Goal: Task Accomplishment & Management: Manage account settings

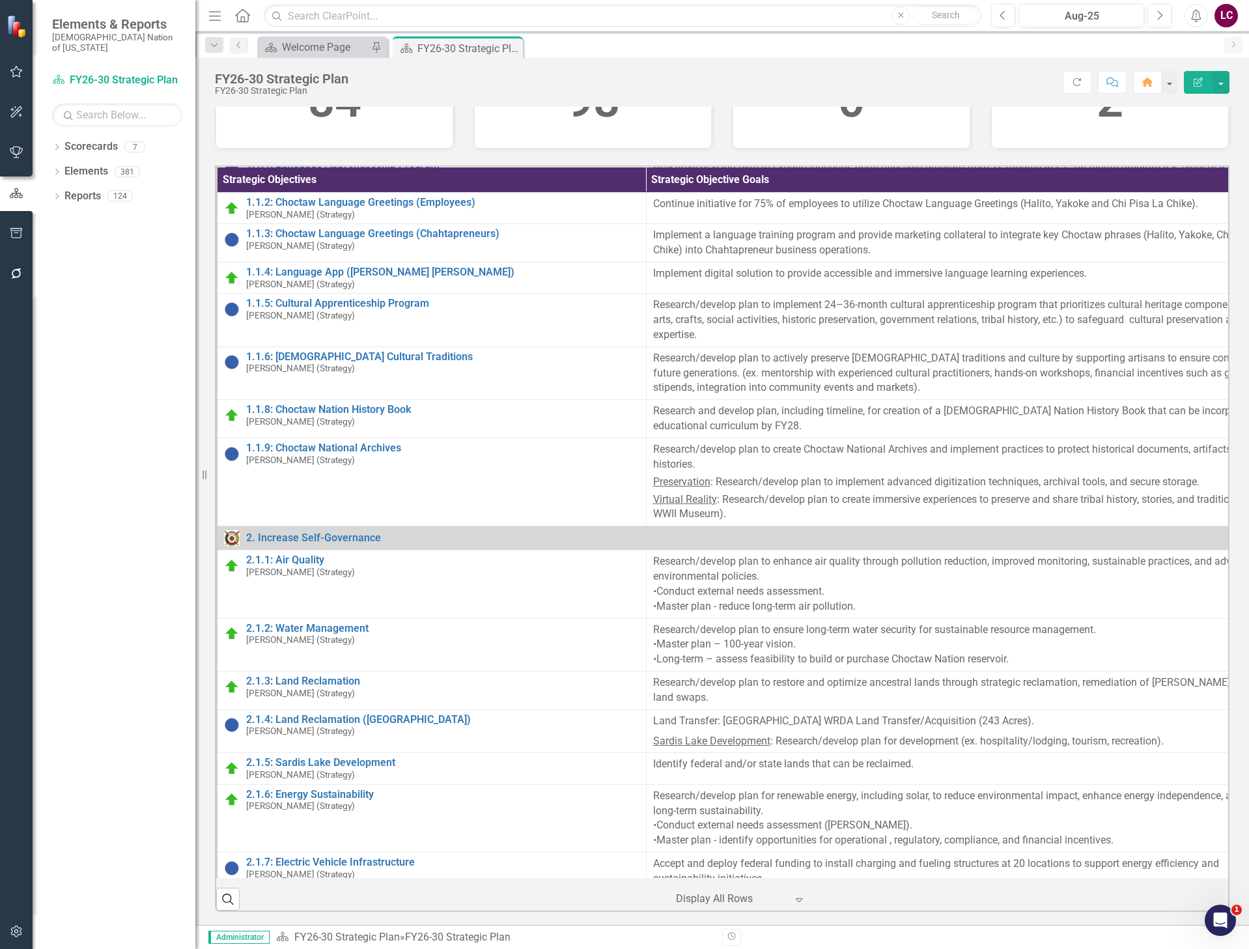
scroll to position [130, 0]
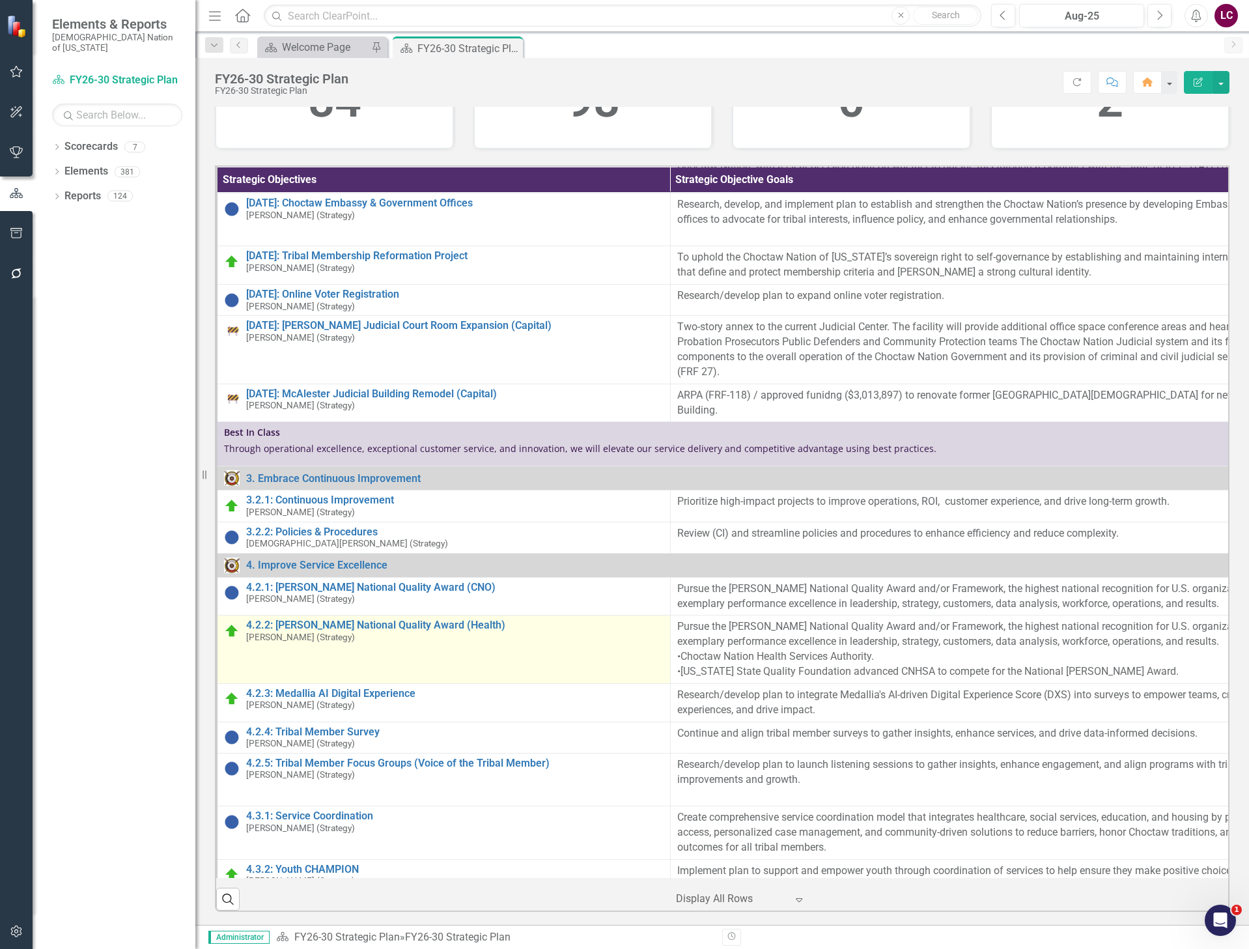
scroll to position [1303, 0]
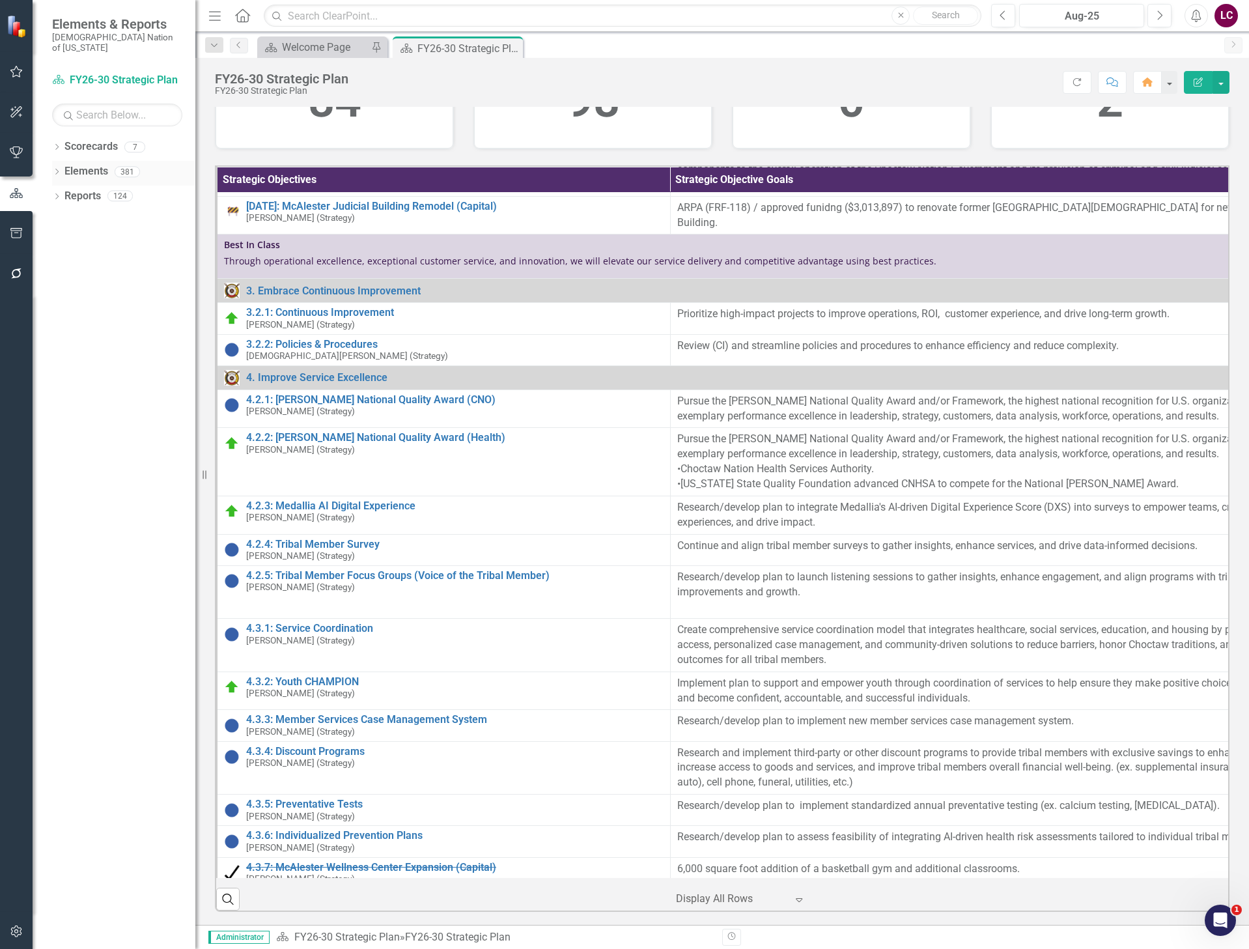
click at [74, 164] on link "Elements" at bounding box center [86, 171] width 44 height 15
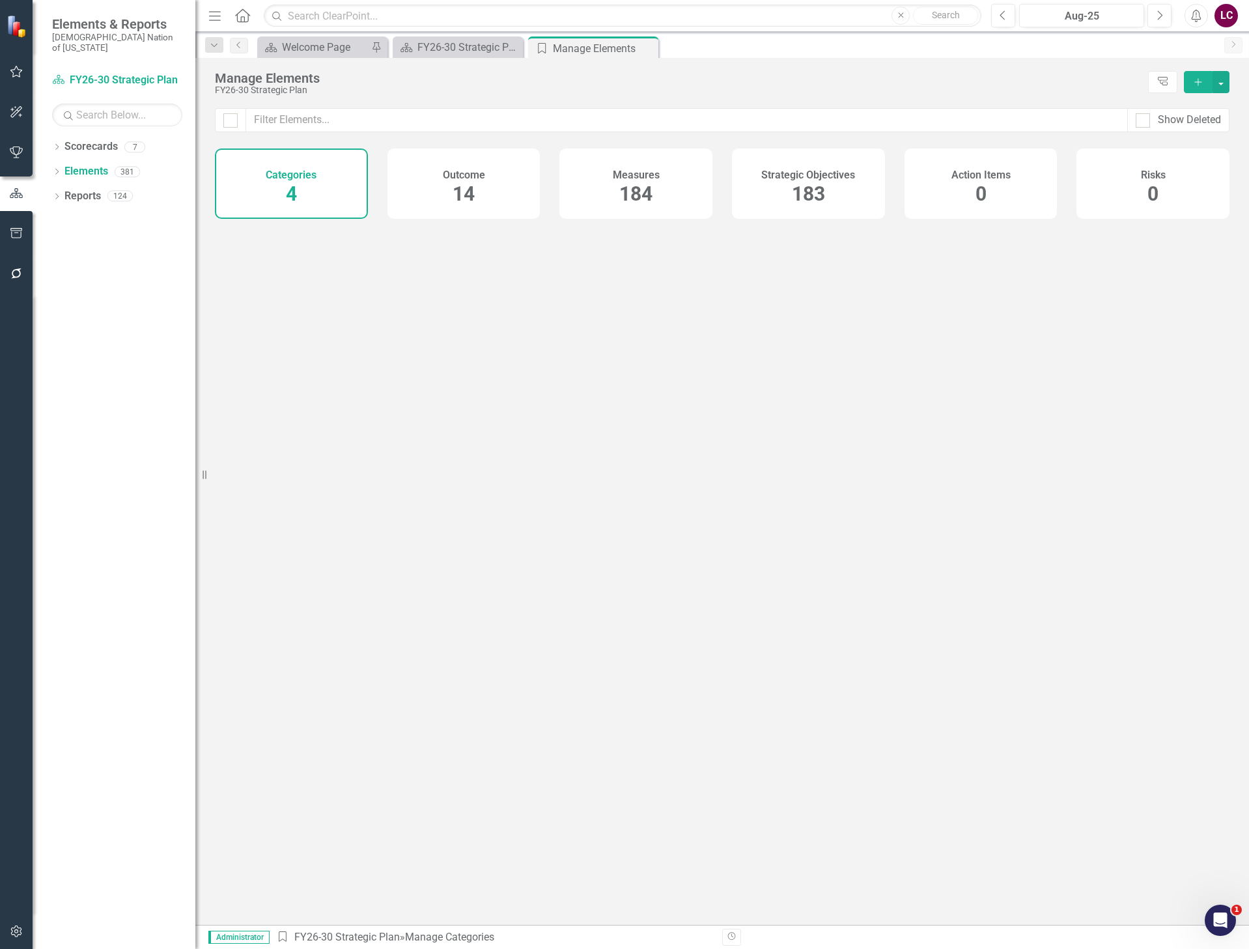
click at [807, 197] on span "183" at bounding box center [808, 193] width 33 height 23
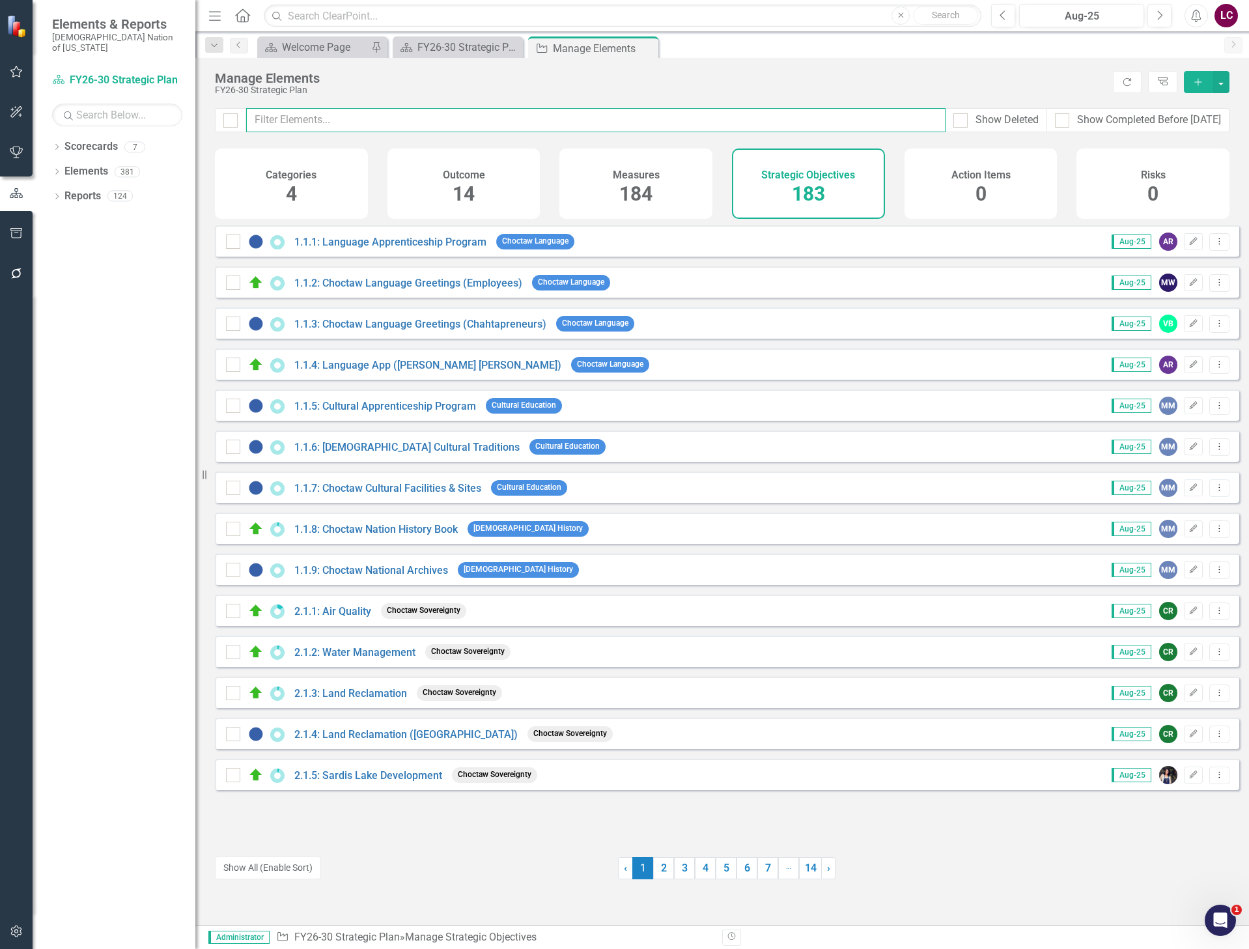
click at [730, 120] on input "text" at bounding box center [596, 120] width 700 height 24
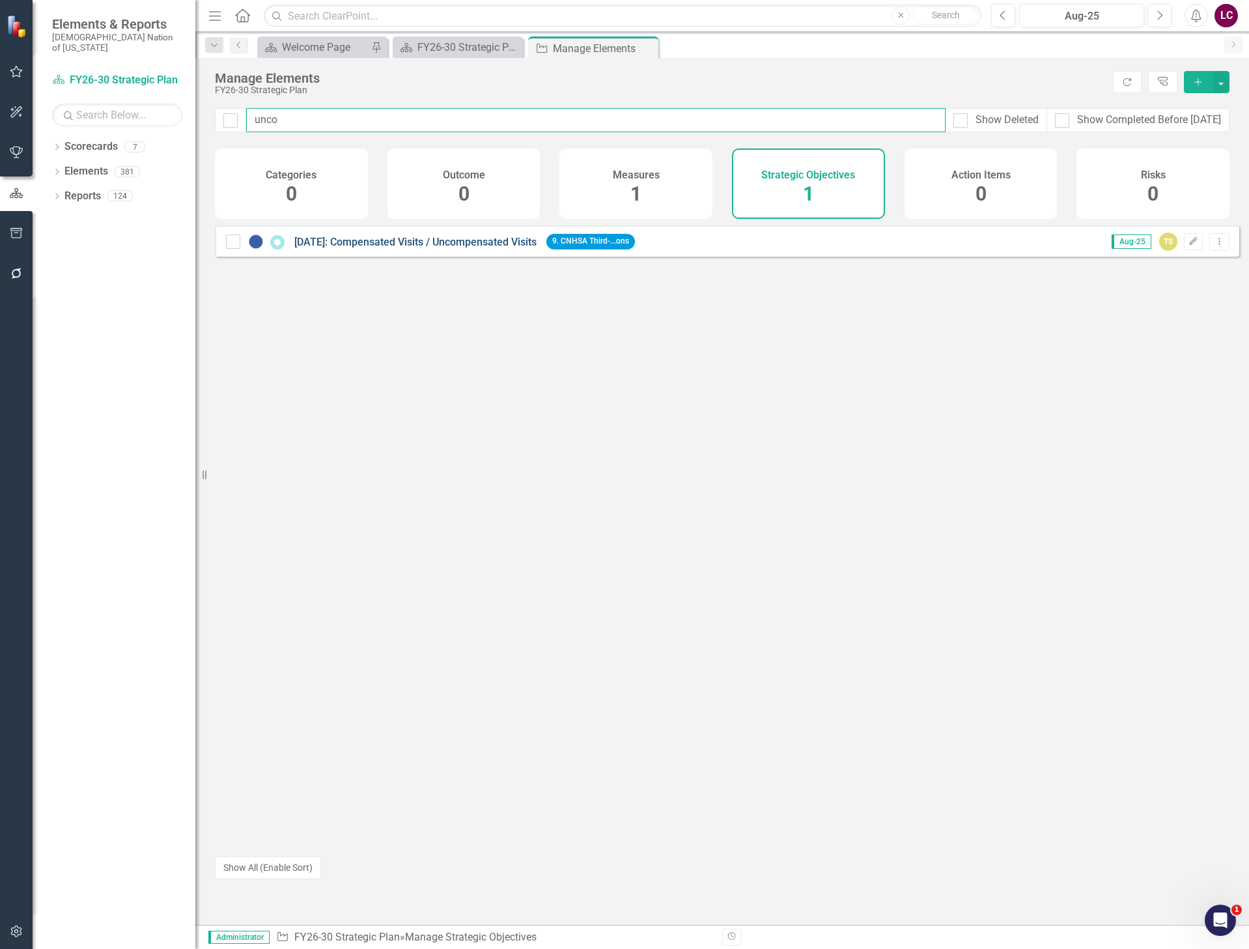
type input "unco"
click at [404, 248] on link "[DATE]: Compensated Visits / Uncompensated Visits" at bounding box center [415, 242] width 242 height 12
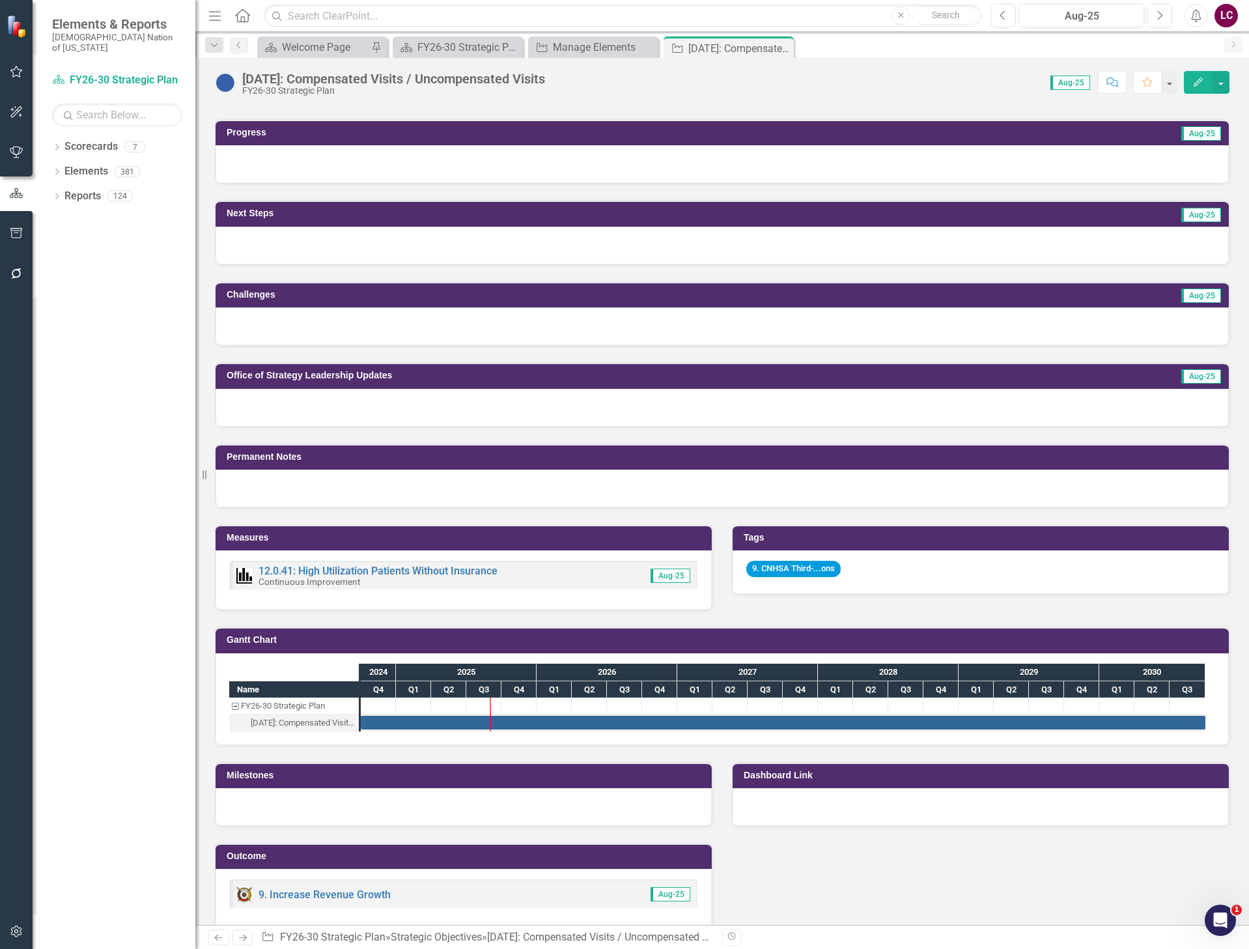
scroll to position [496, 0]
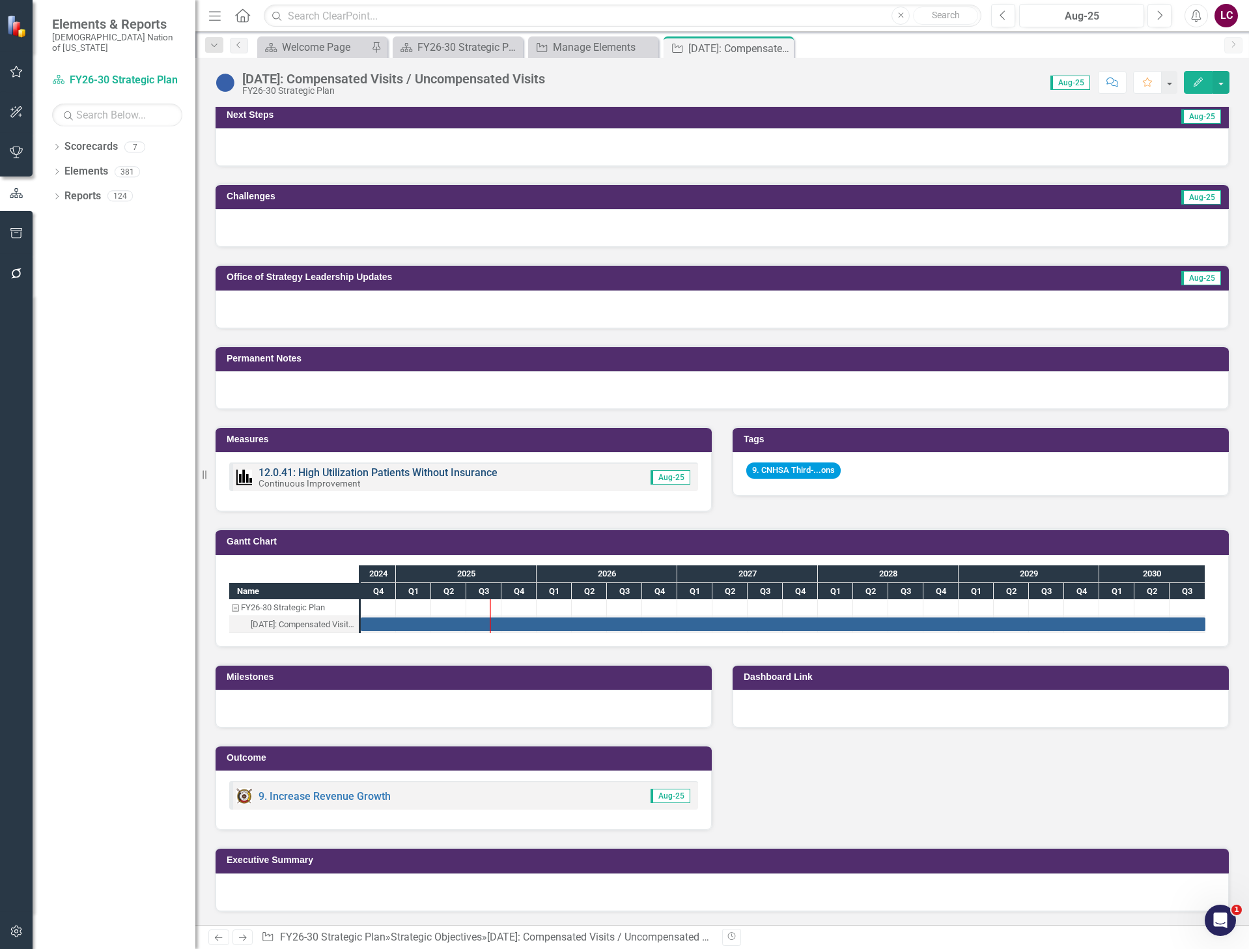
click at [336, 476] on link "12.0.41: High Utilization Patients Without Insurance" at bounding box center [378, 472] width 239 height 12
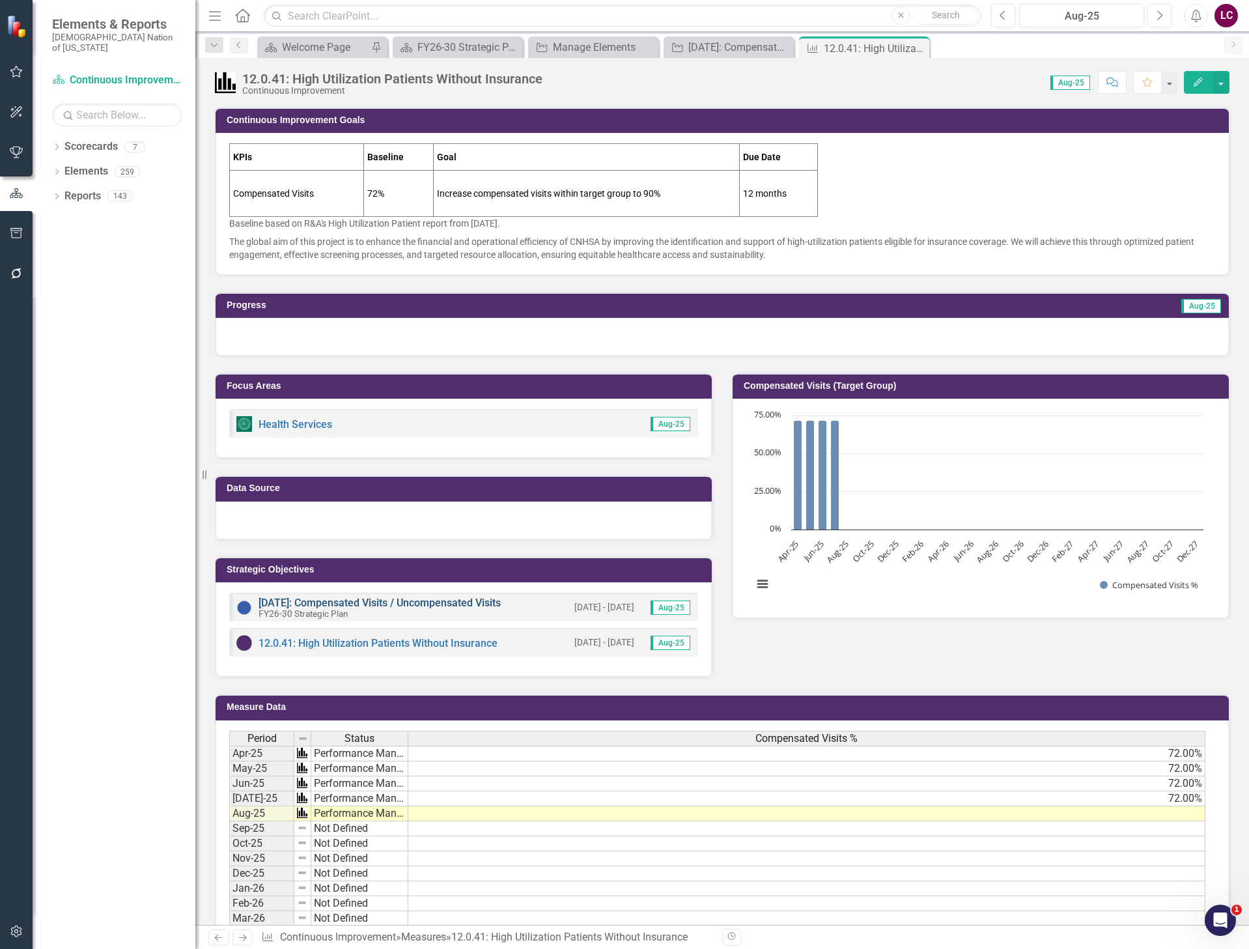
click at [324, 601] on link "[DATE]: Compensated Visits / Uncompensated Visits" at bounding box center [380, 603] width 242 height 12
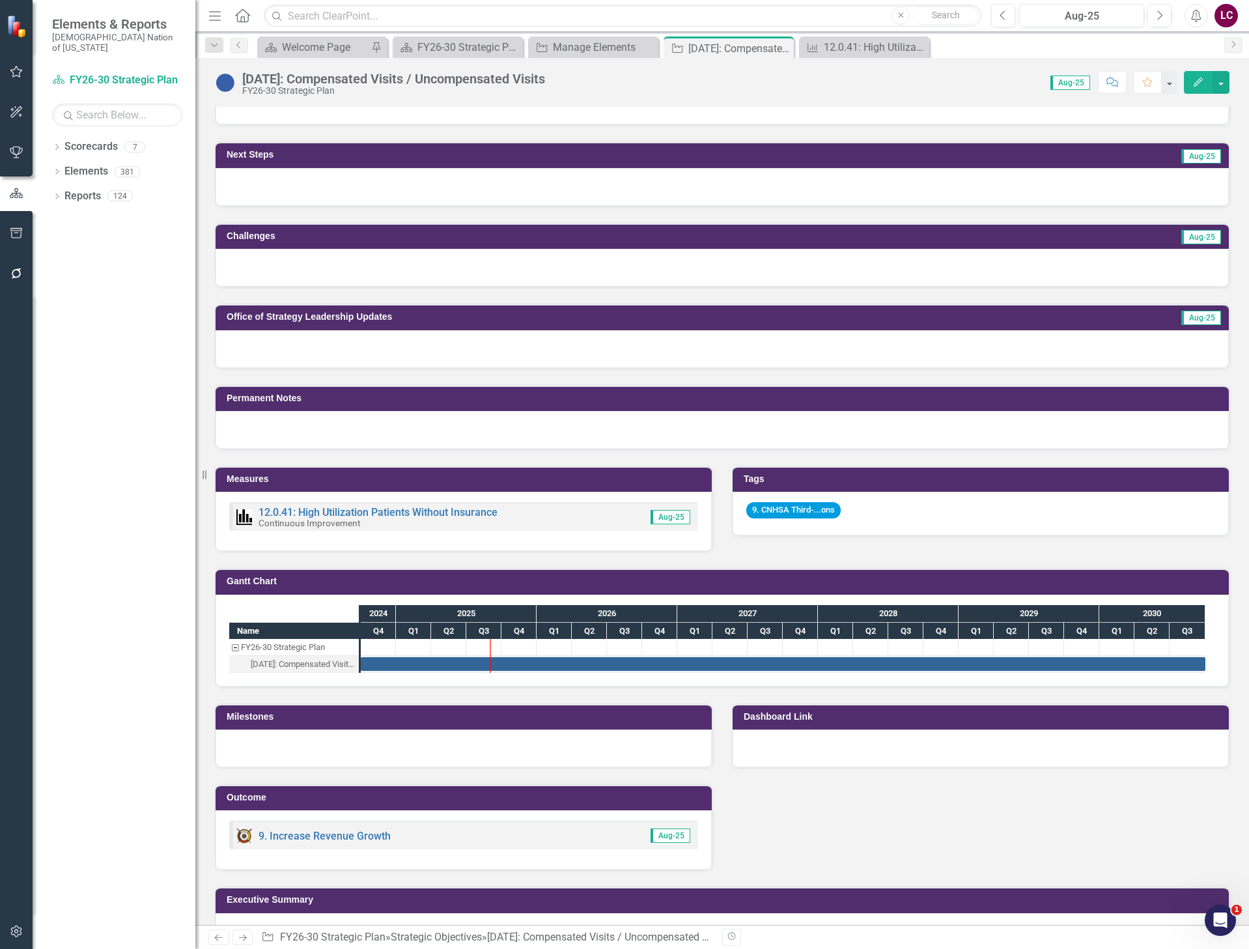
scroll to position [496, 0]
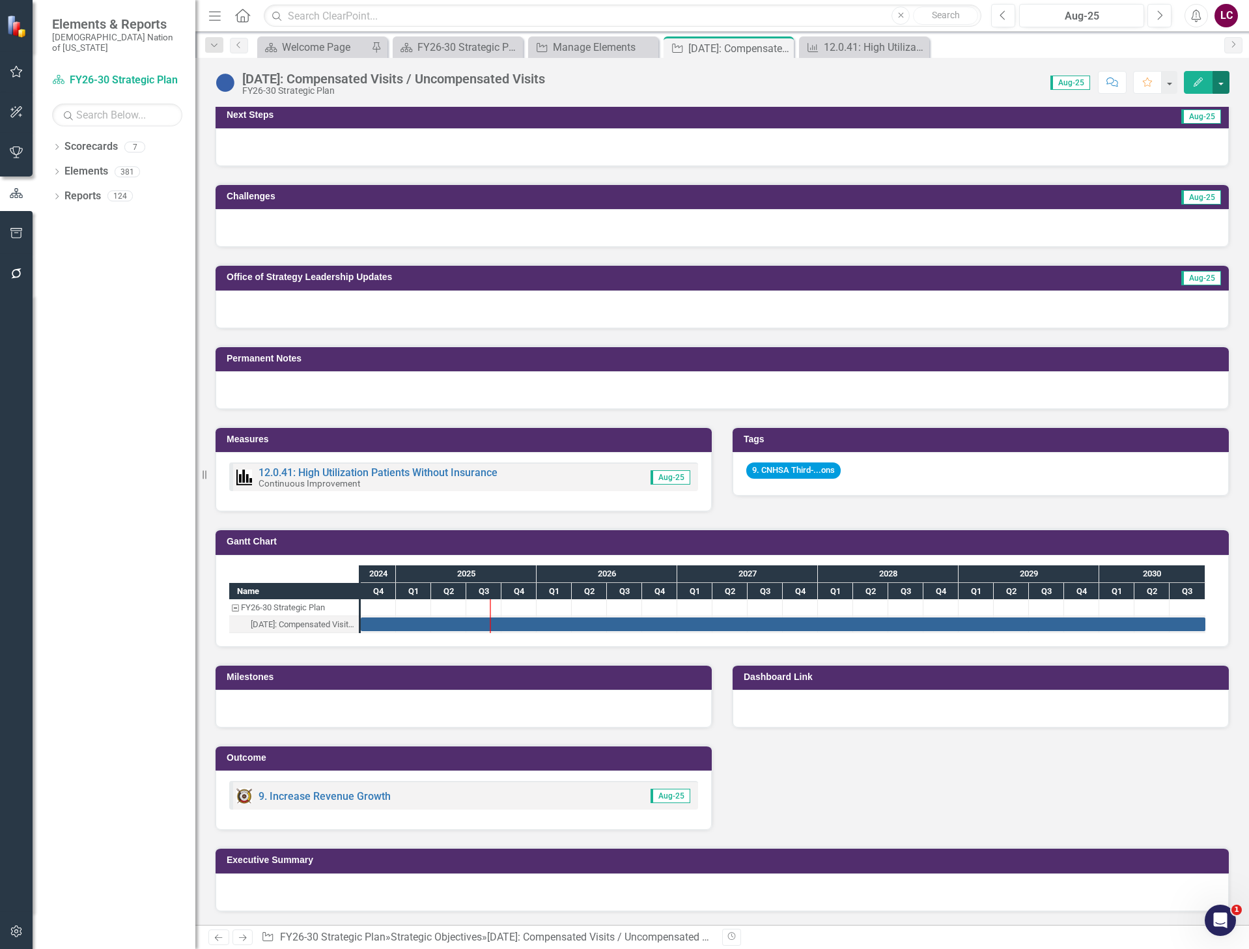
click at [1221, 83] on button "button" at bounding box center [1221, 82] width 17 height 23
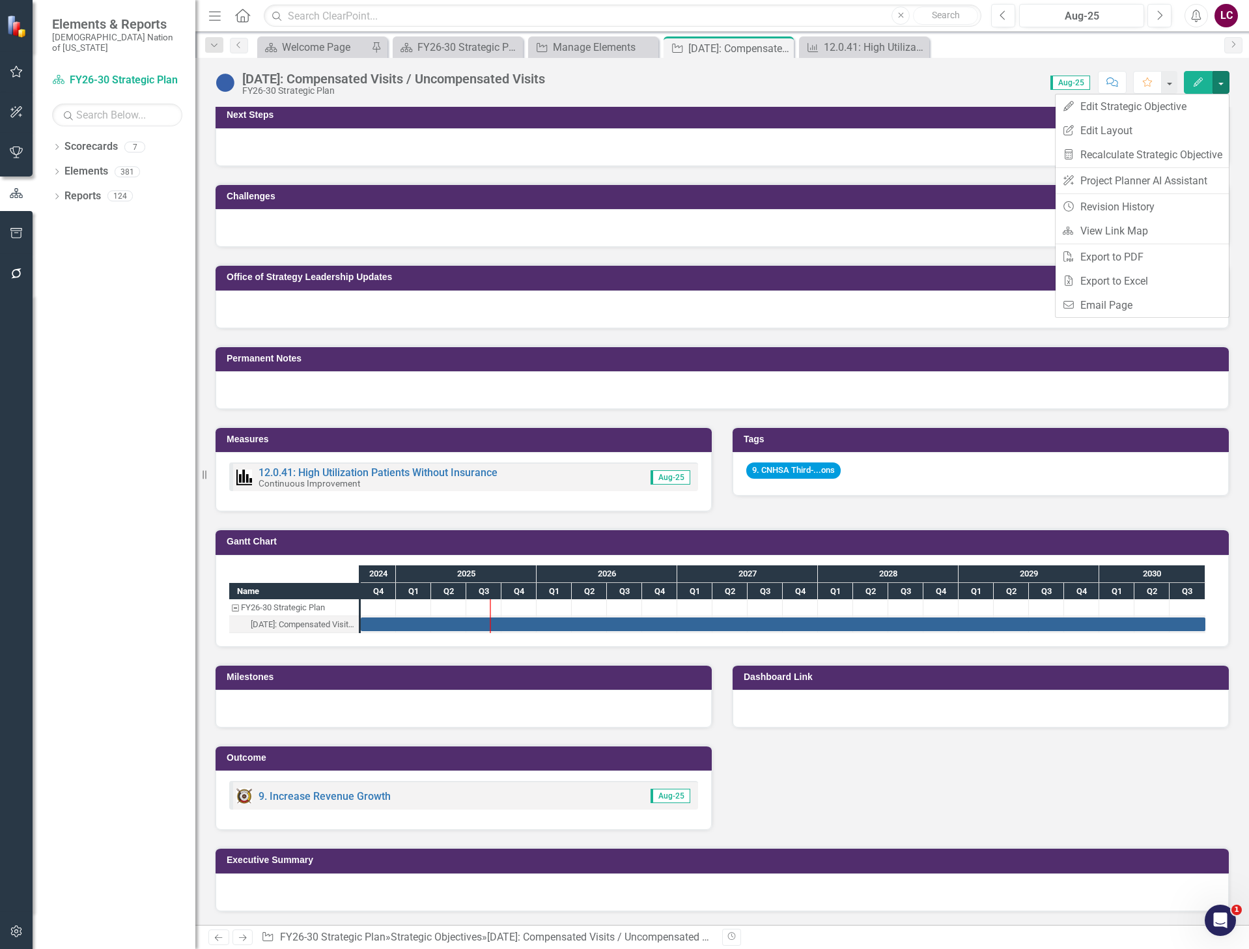
click at [906, 339] on div "Permanent Notes" at bounding box center [722, 369] width 1034 height 81
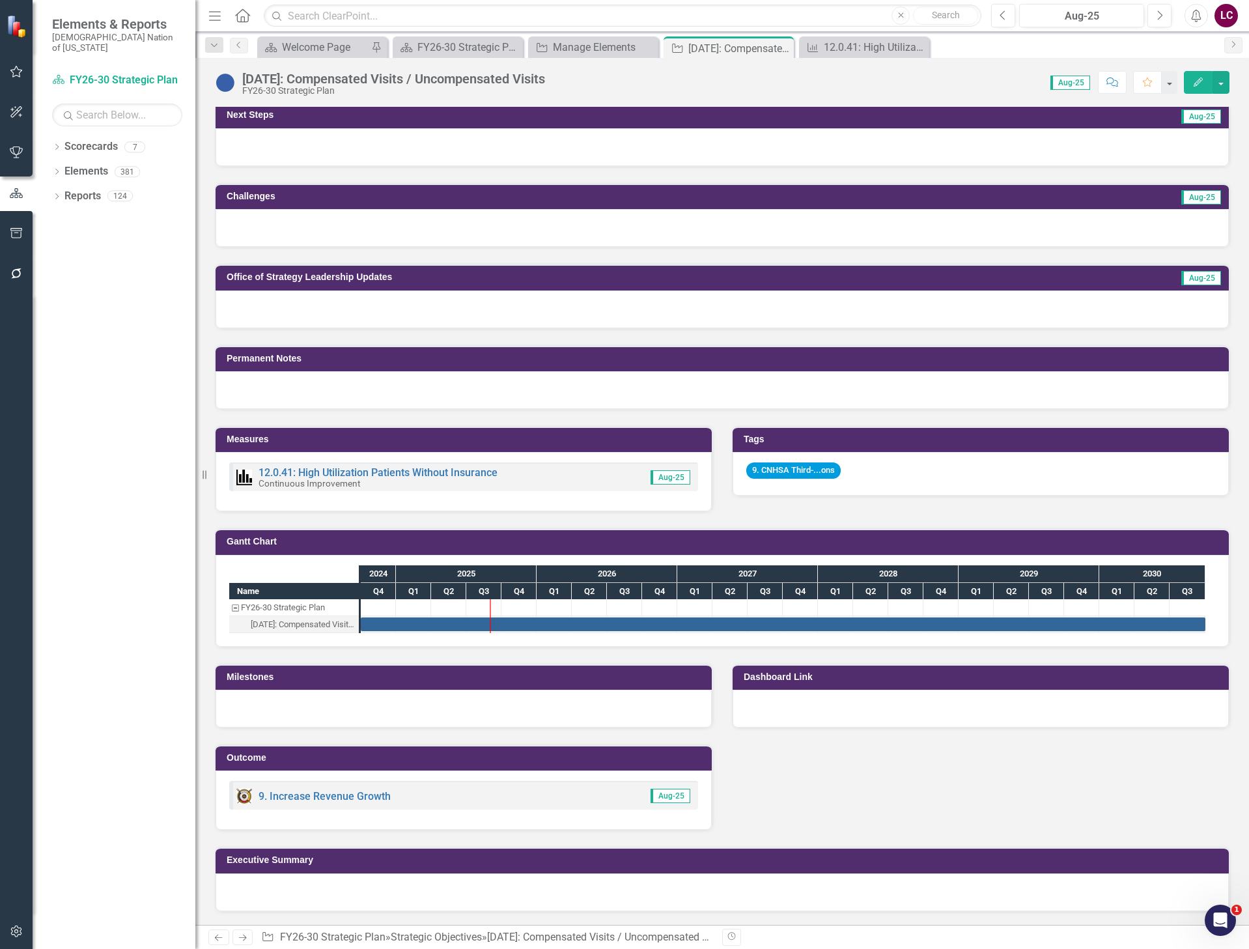
click at [667, 434] on h3 "Measures" at bounding box center [466, 439] width 479 height 10
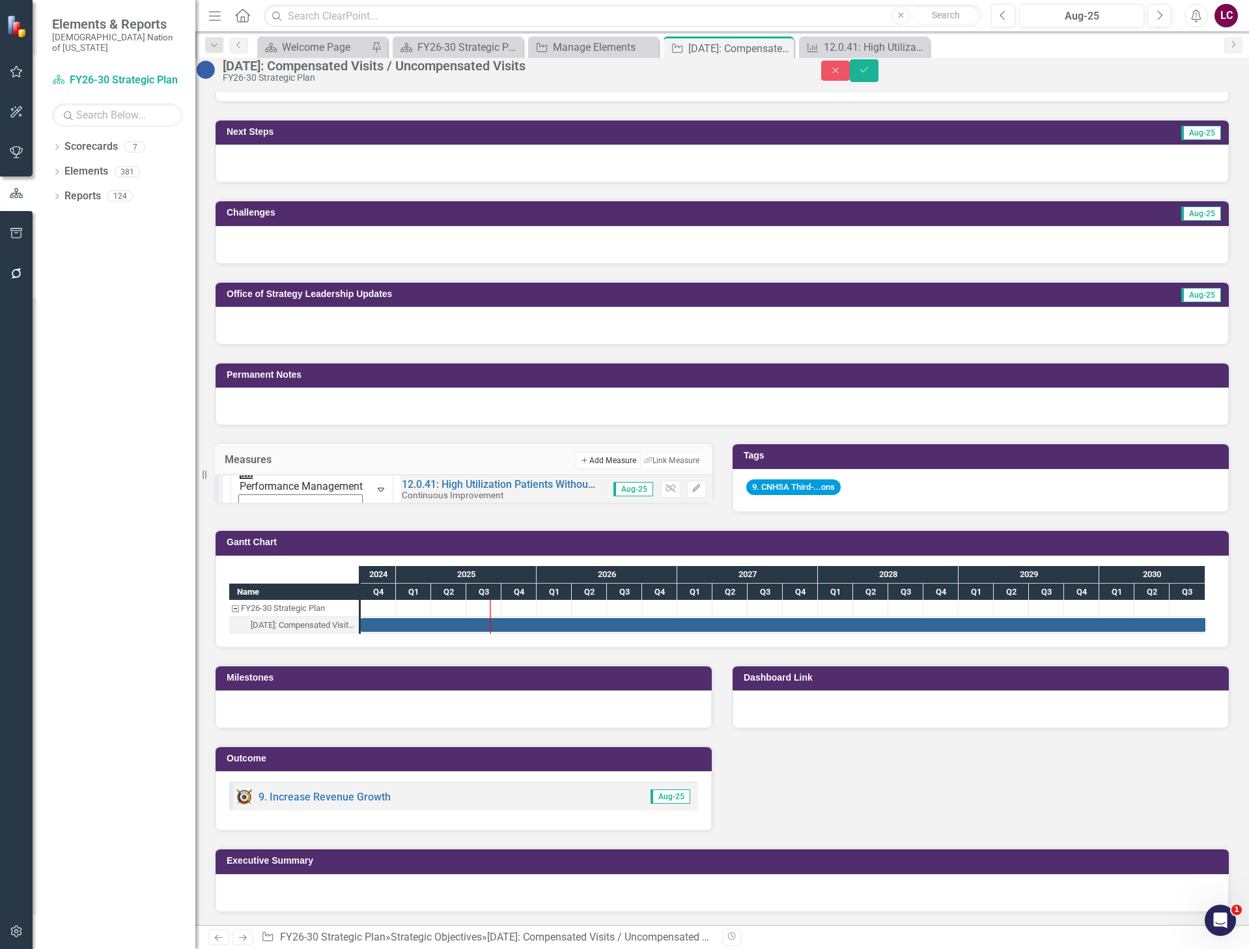
click at [603, 452] on button "Add Add Measure" at bounding box center [608, 460] width 64 height 17
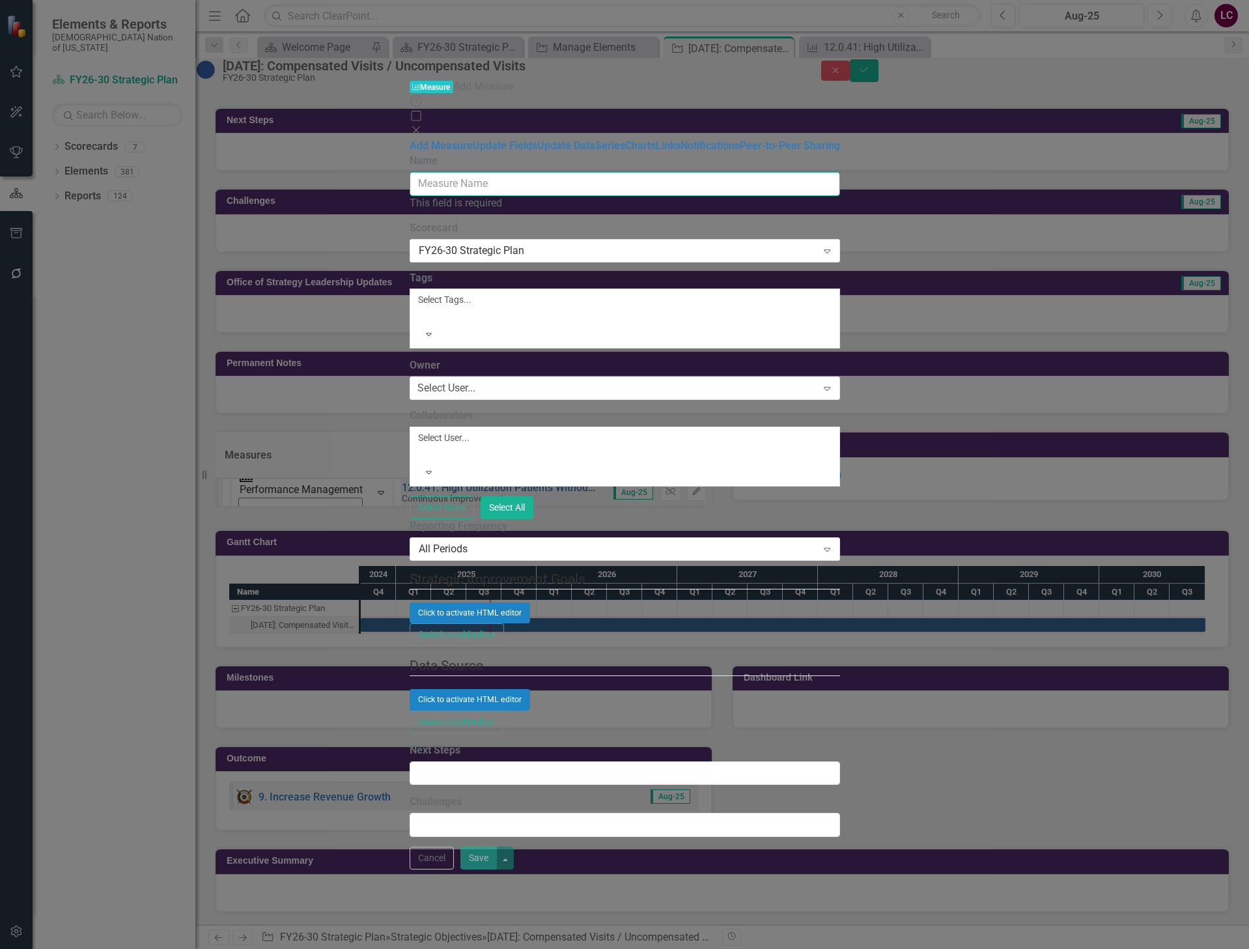
click at [442, 172] on input "Name" at bounding box center [625, 184] width 431 height 24
click at [454, 870] on button "Cancel" at bounding box center [432, 858] width 44 height 23
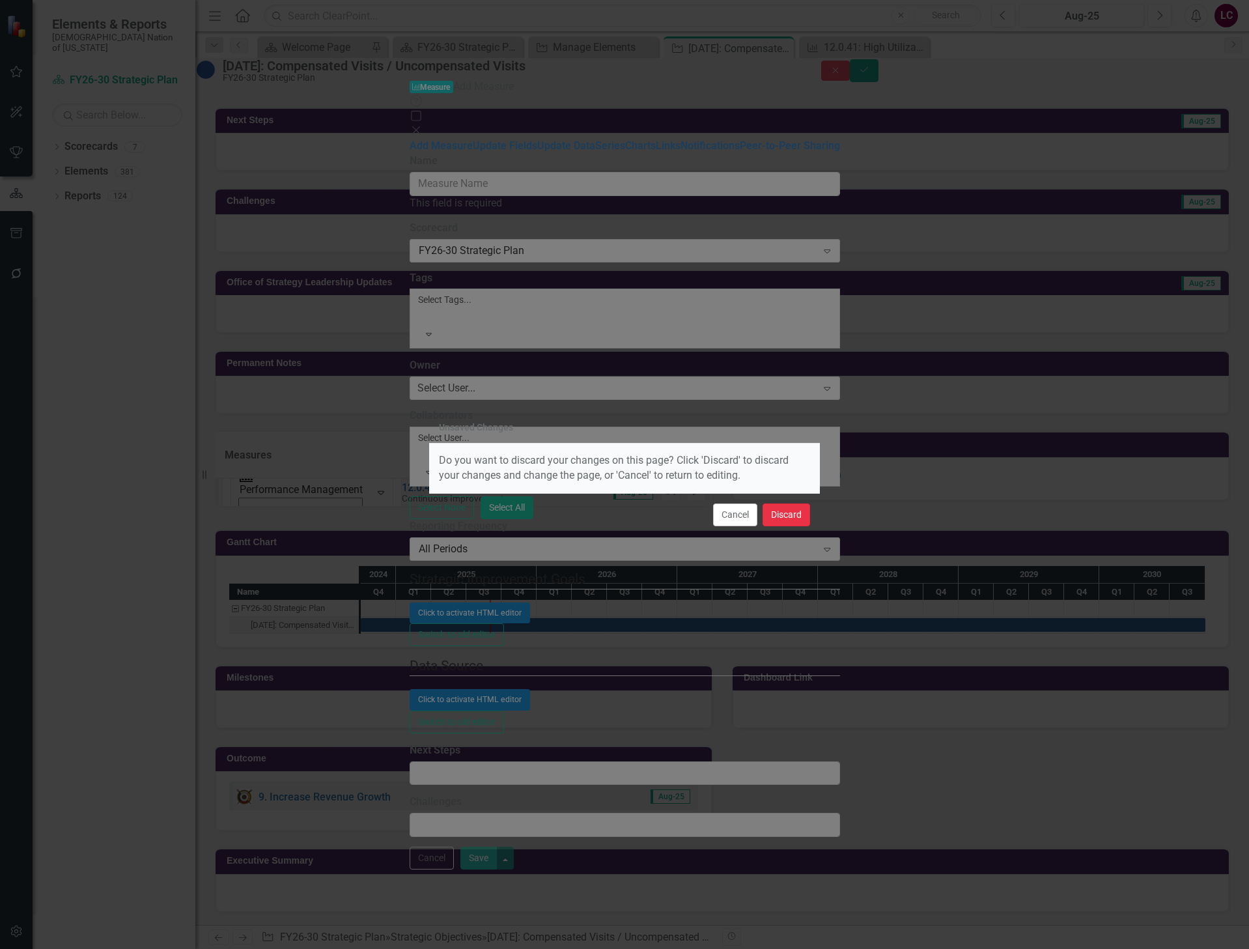
click at [778, 509] on button "Discard" at bounding box center [787, 515] width 48 height 23
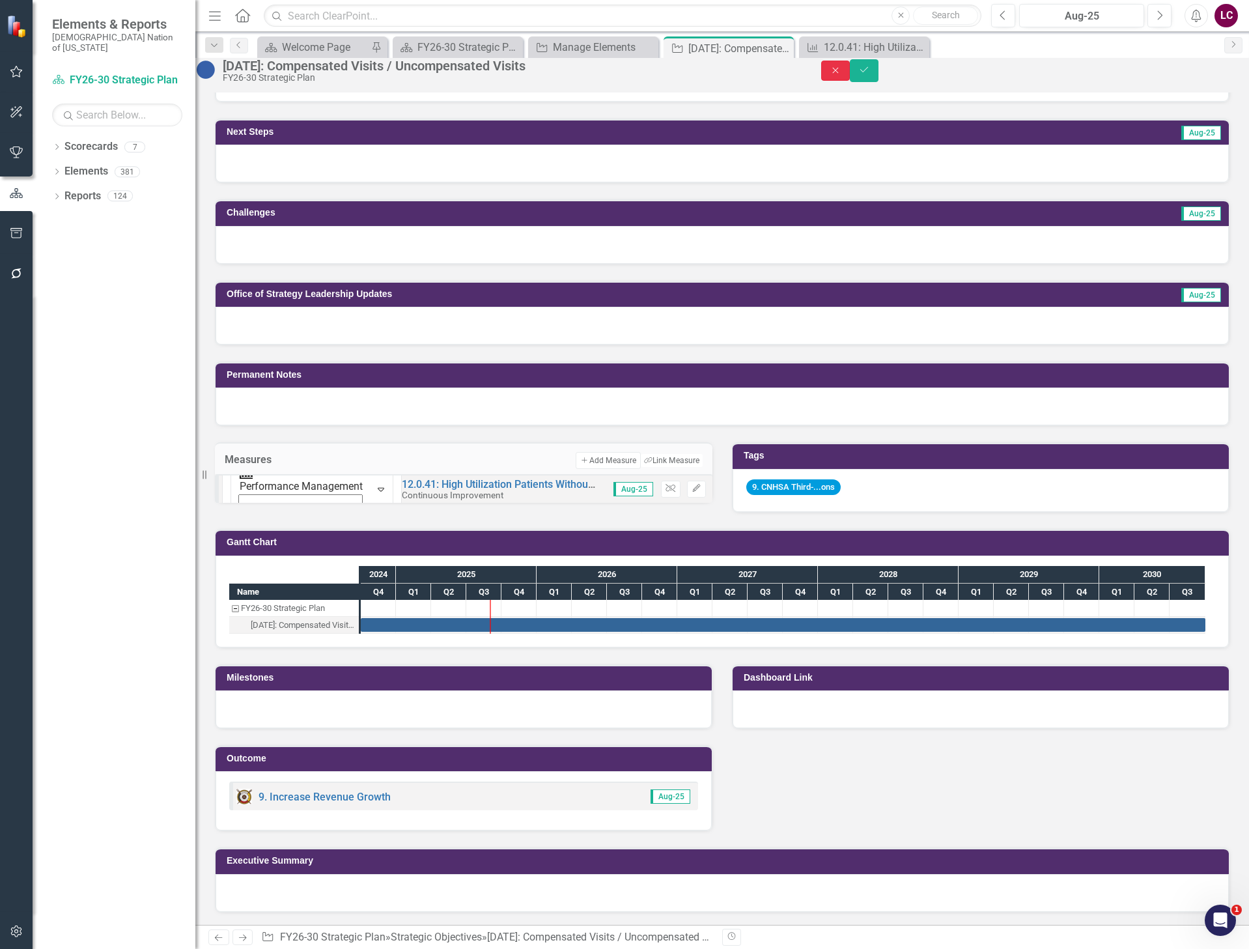
click at [842, 74] on icon "Close" at bounding box center [836, 70] width 12 height 9
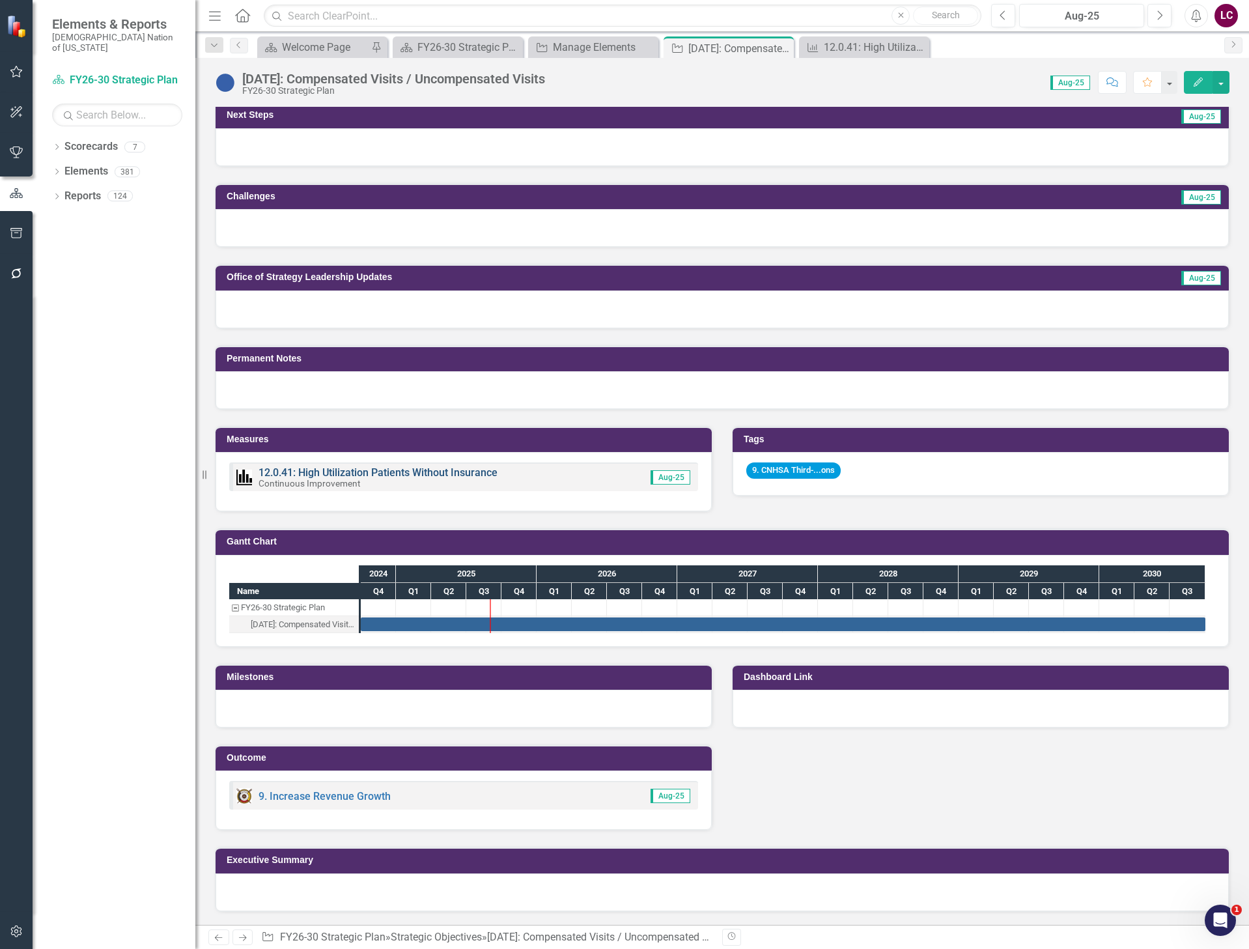
click at [417, 473] on link "12.0.41: High Utilization Patients Without Insurance" at bounding box center [378, 472] width 239 height 12
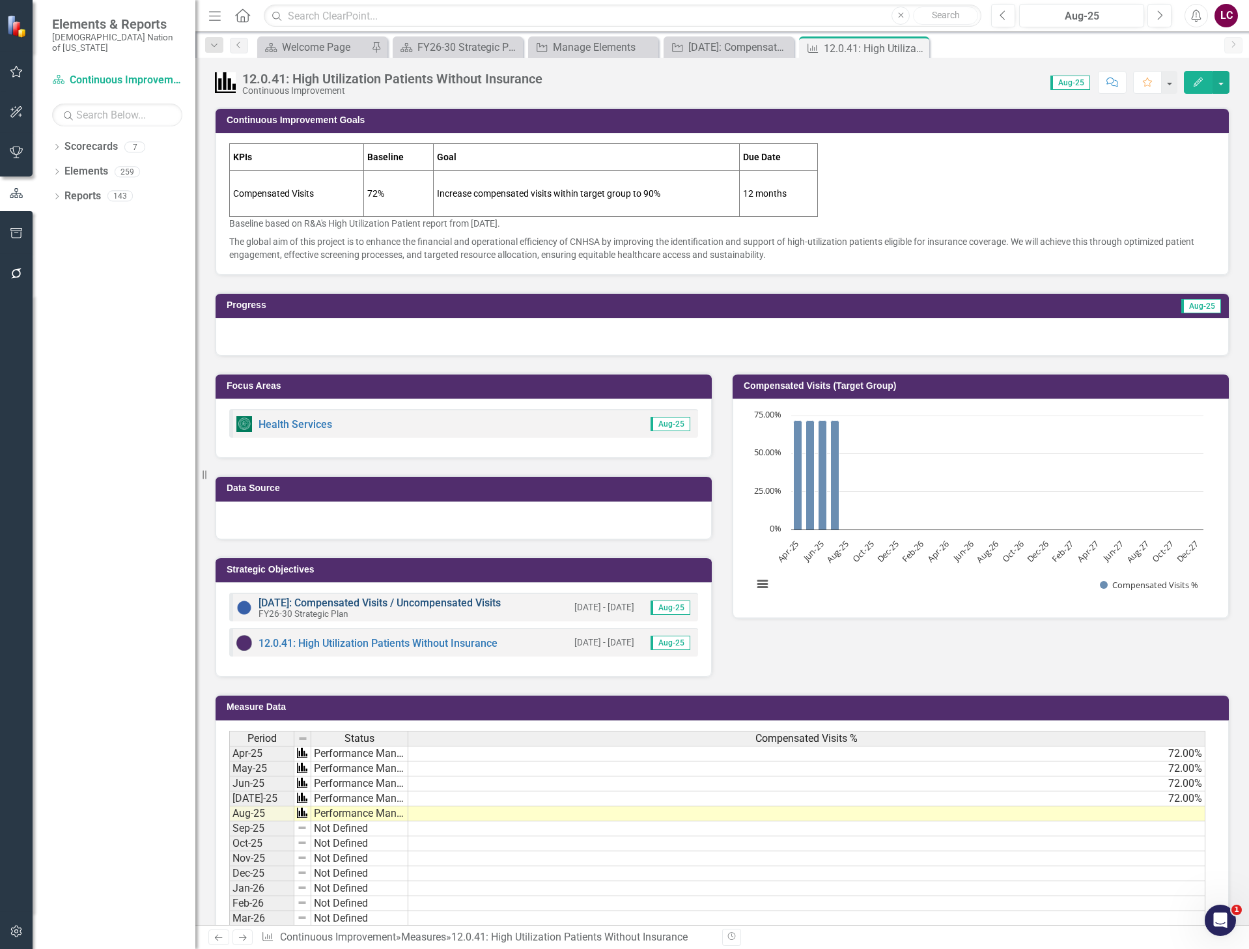
click at [380, 599] on link "[DATE]: Compensated Visits / Uncompensated Visits" at bounding box center [380, 603] width 242 height 12
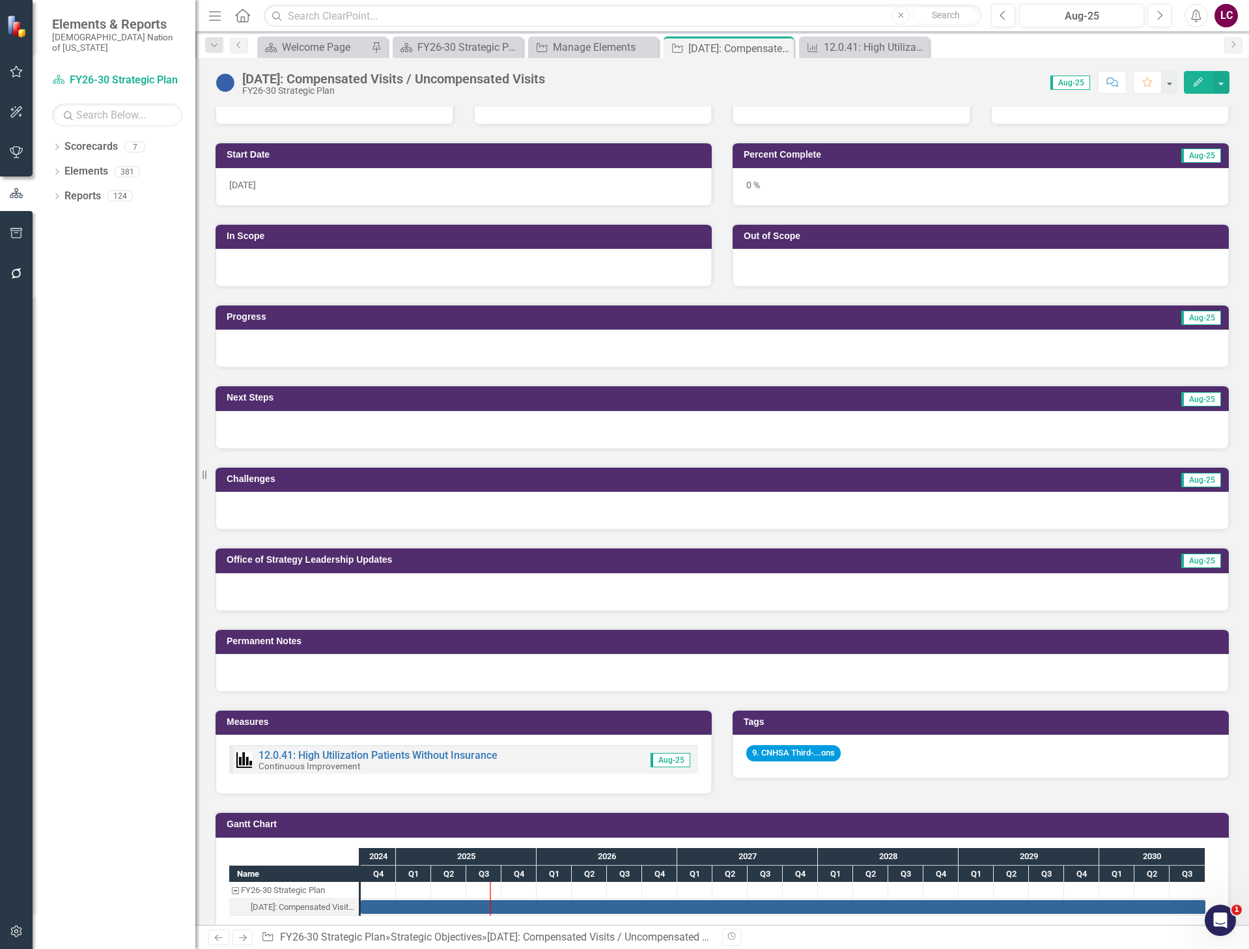
scroll to position [391, 0]
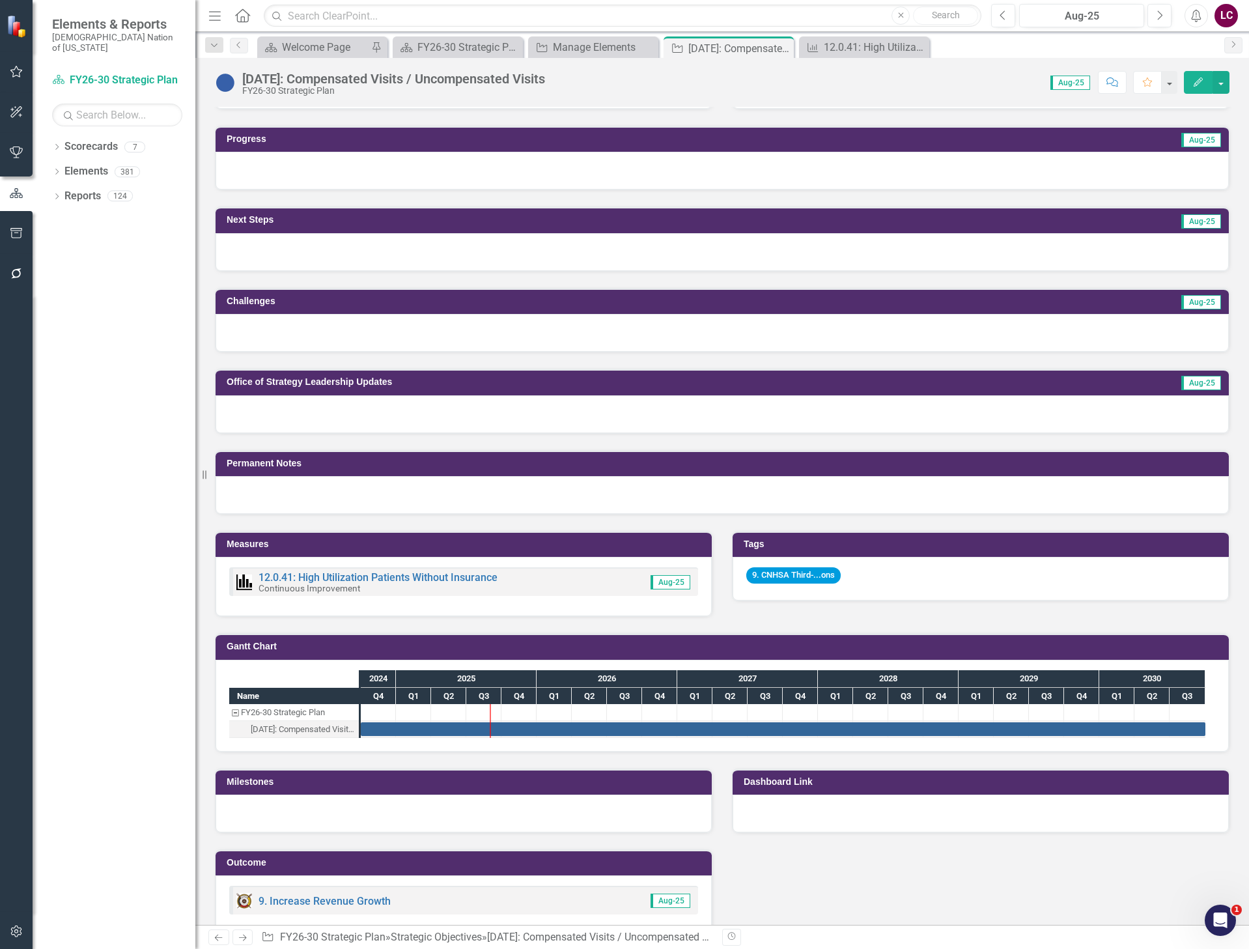
click at [688, 543] on h3 "Measures" at bounding box center [466, 544] width 479 height 10
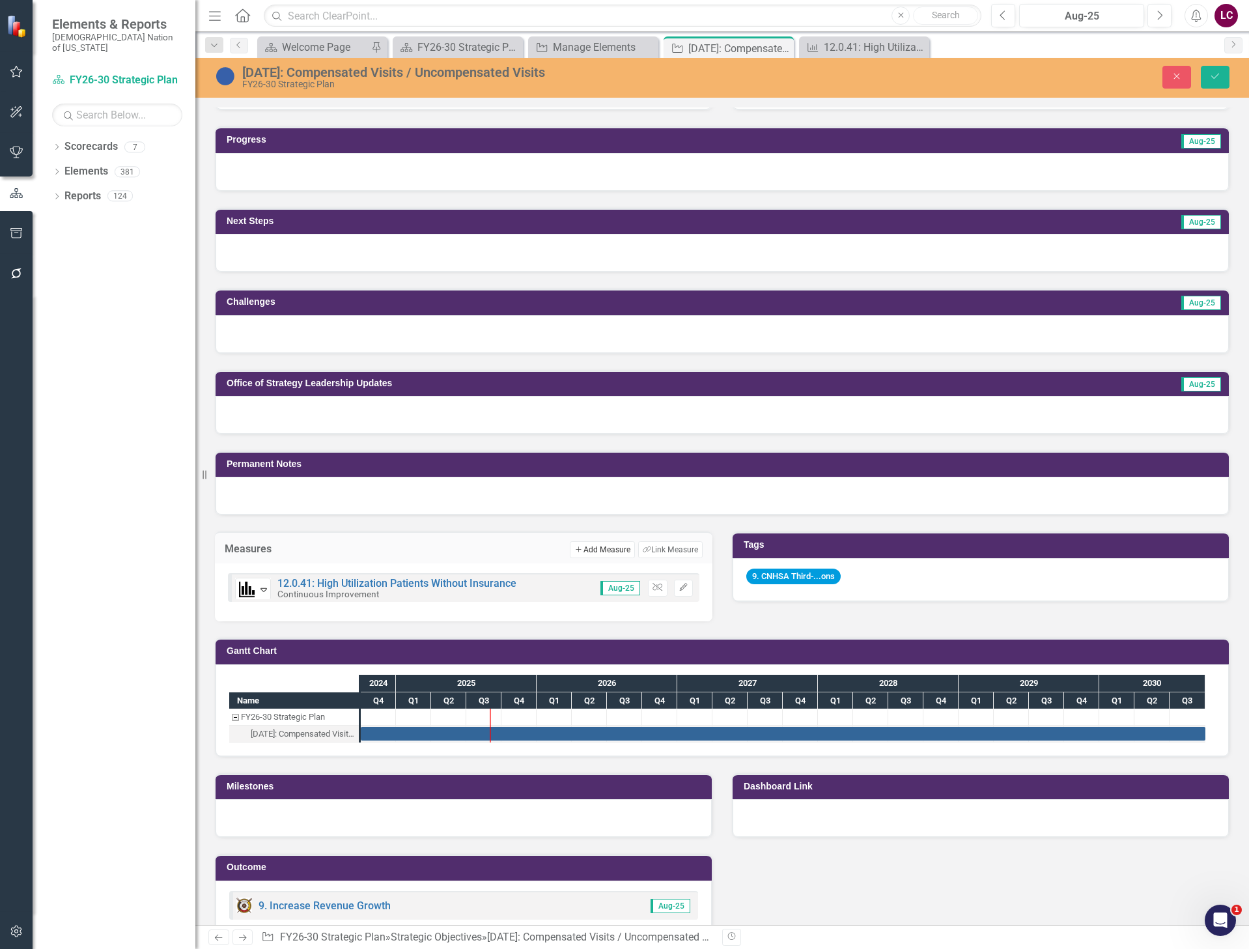
click at [599, 550] on button "Add Add Measure" at bounding box center [602, 549] width 64 height 17
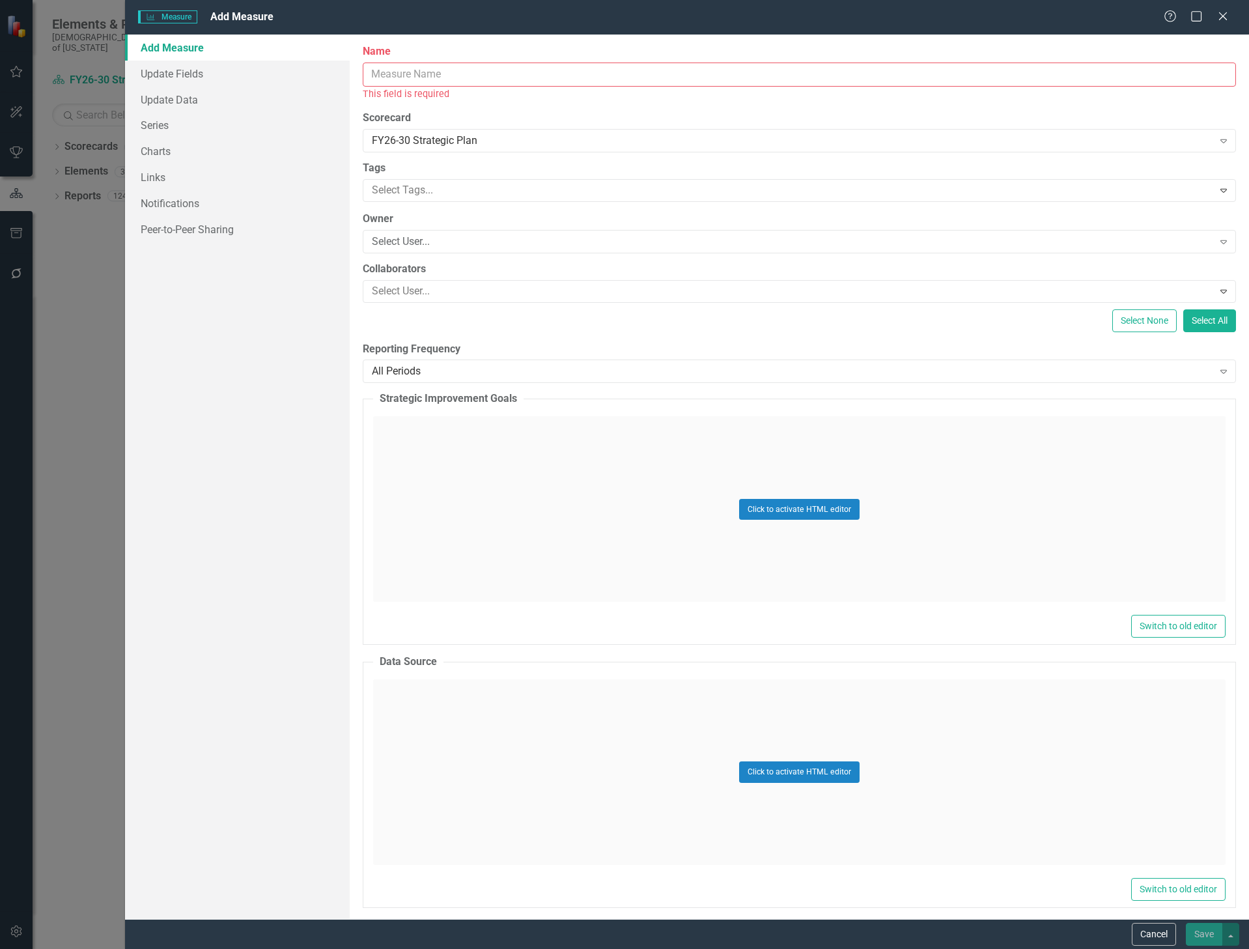
click at [469, 77] on input "Name" at bounding box center [799, 75] width 873 height 24
click at [1134, 936] on button "Cancel" at bounding box center [1154, 934] width 44 height 23
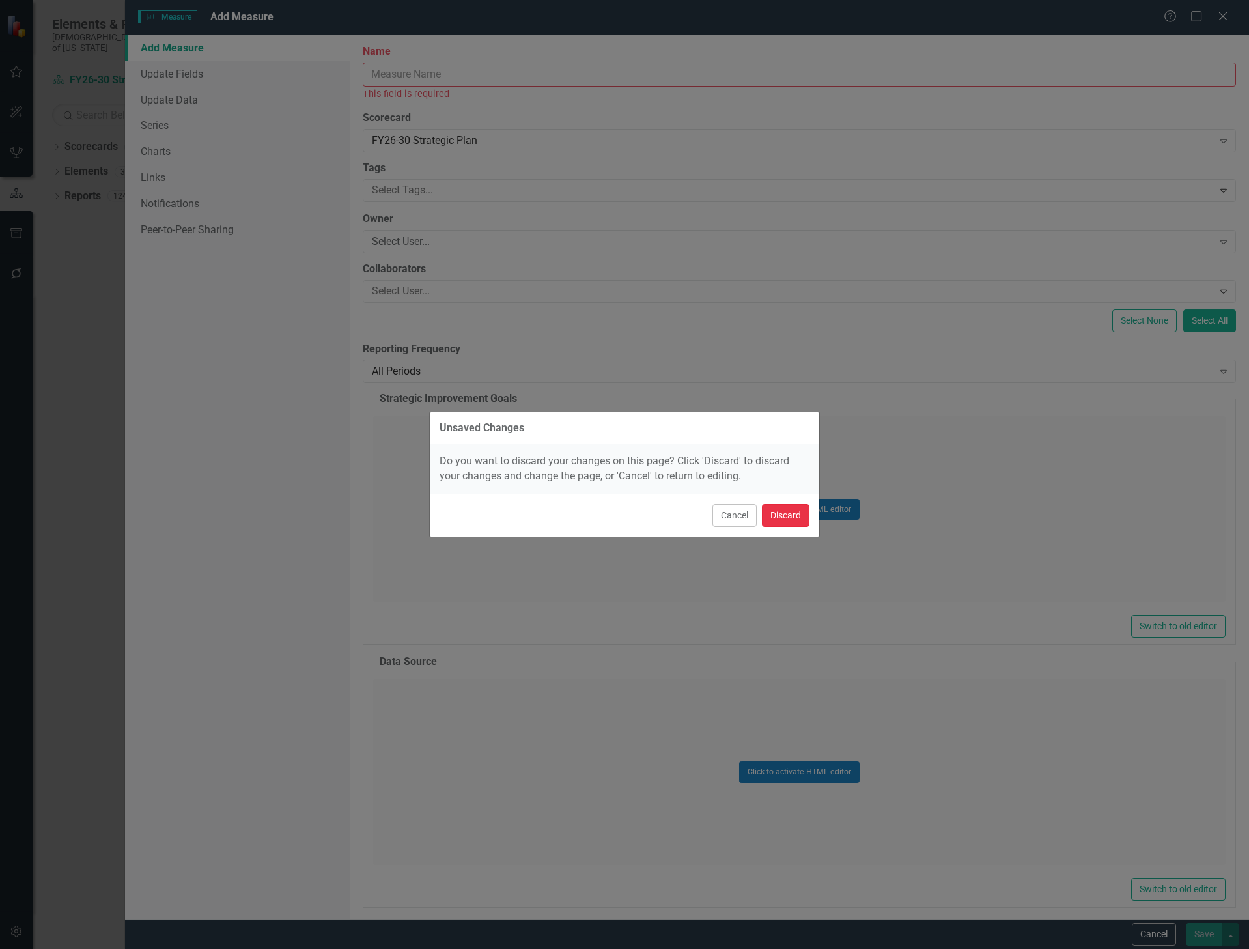
click at [799, 510] on button "Discard" at bounding box center [786, 515] width 48 height 23
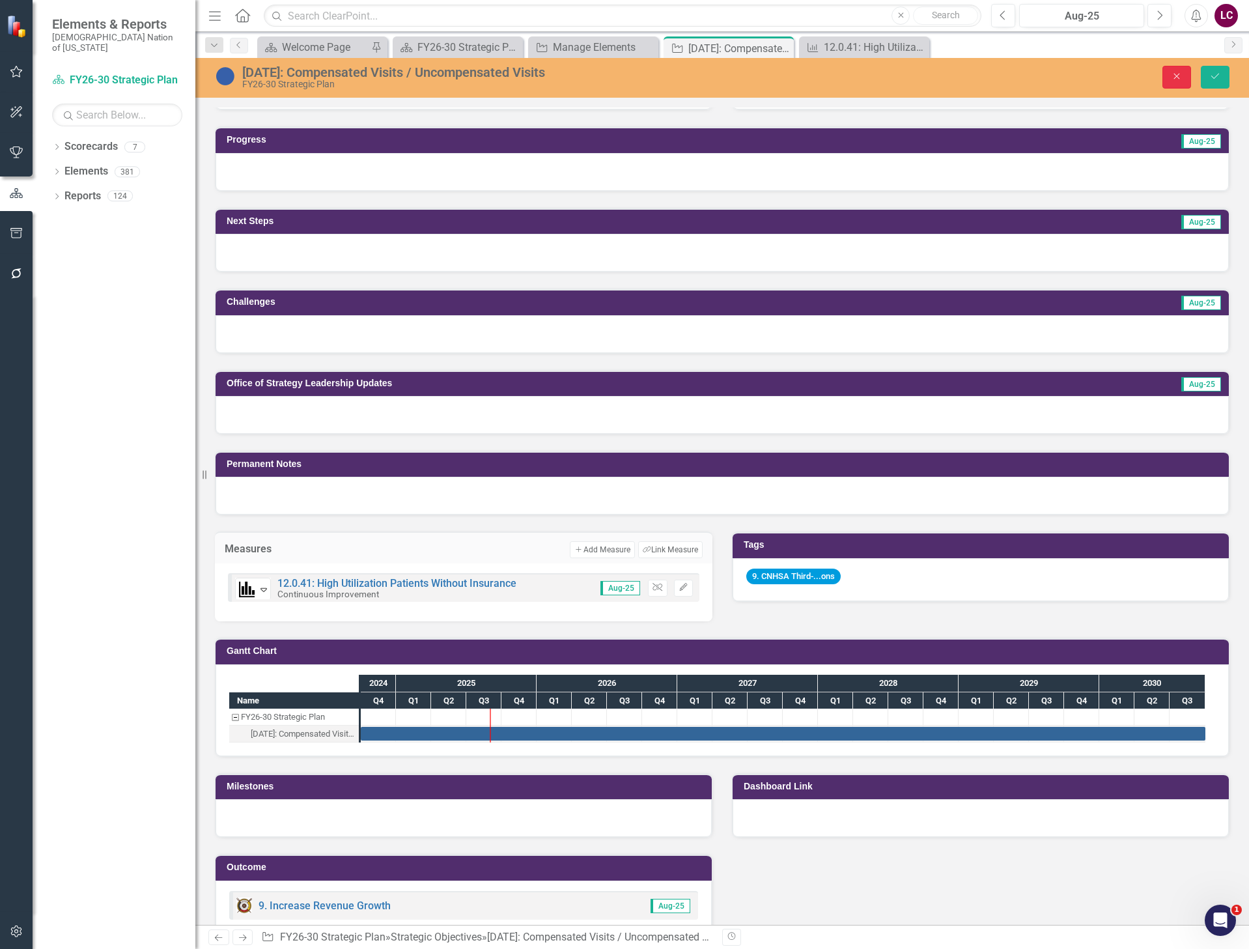
click at [1177, 74] on icon "Close" at bounding box center [1177, 76] width 12 height 9
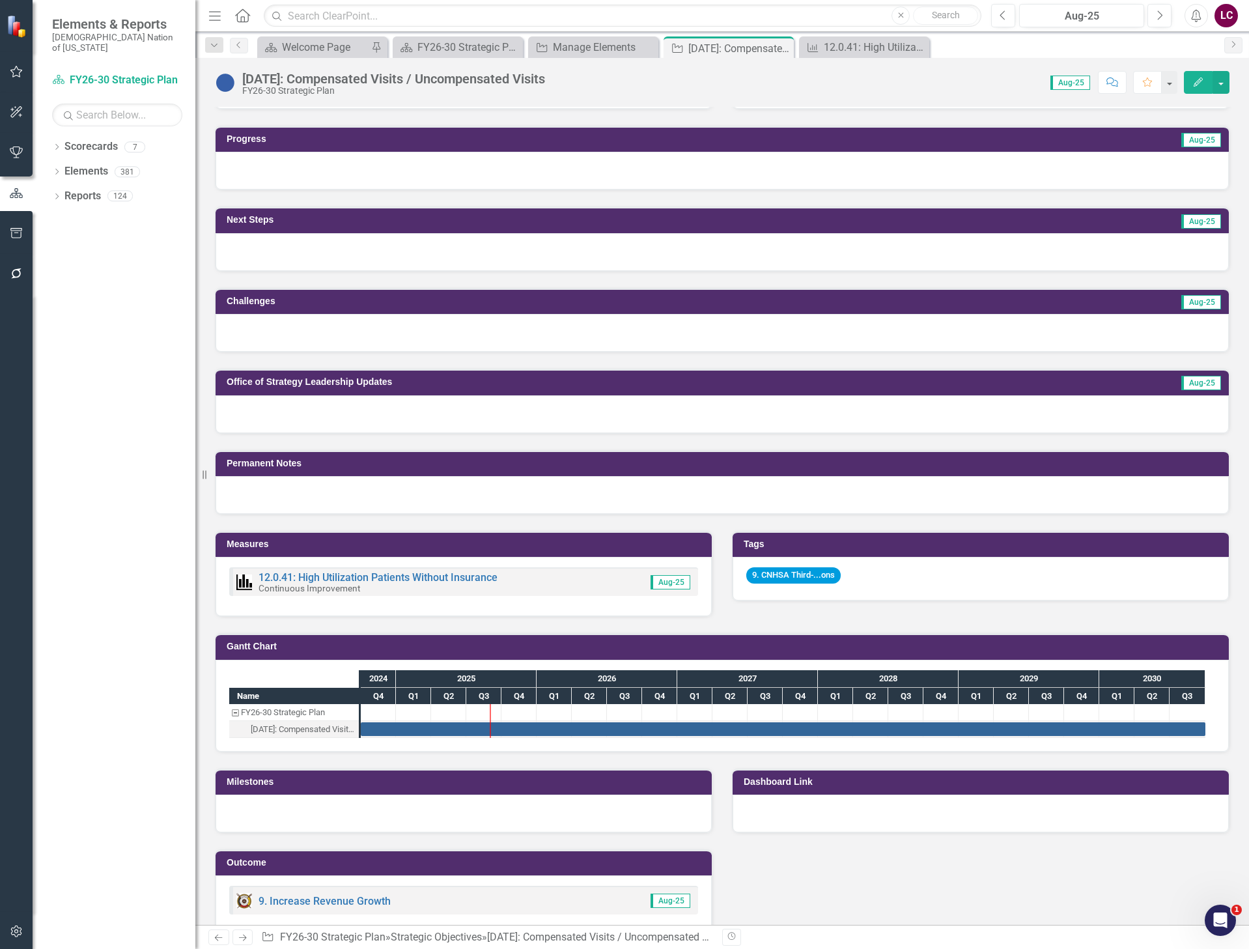
click at [615, 550] on td "Measures" at bounding box center [466, 546] width 479 height 20
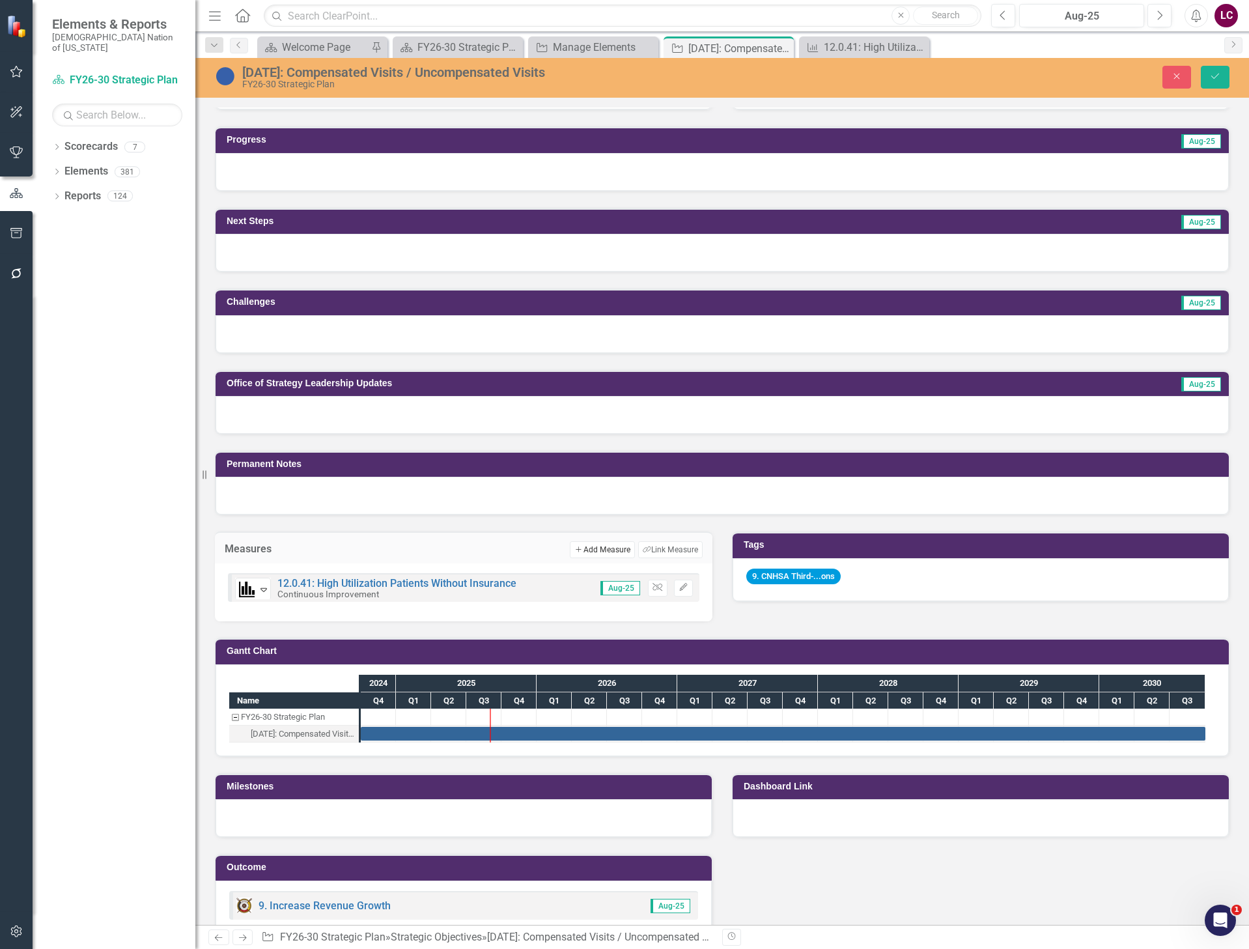
click at [602, 550] on button "Add Add Measure" at bounding box center [602, 549] width 64 height 17
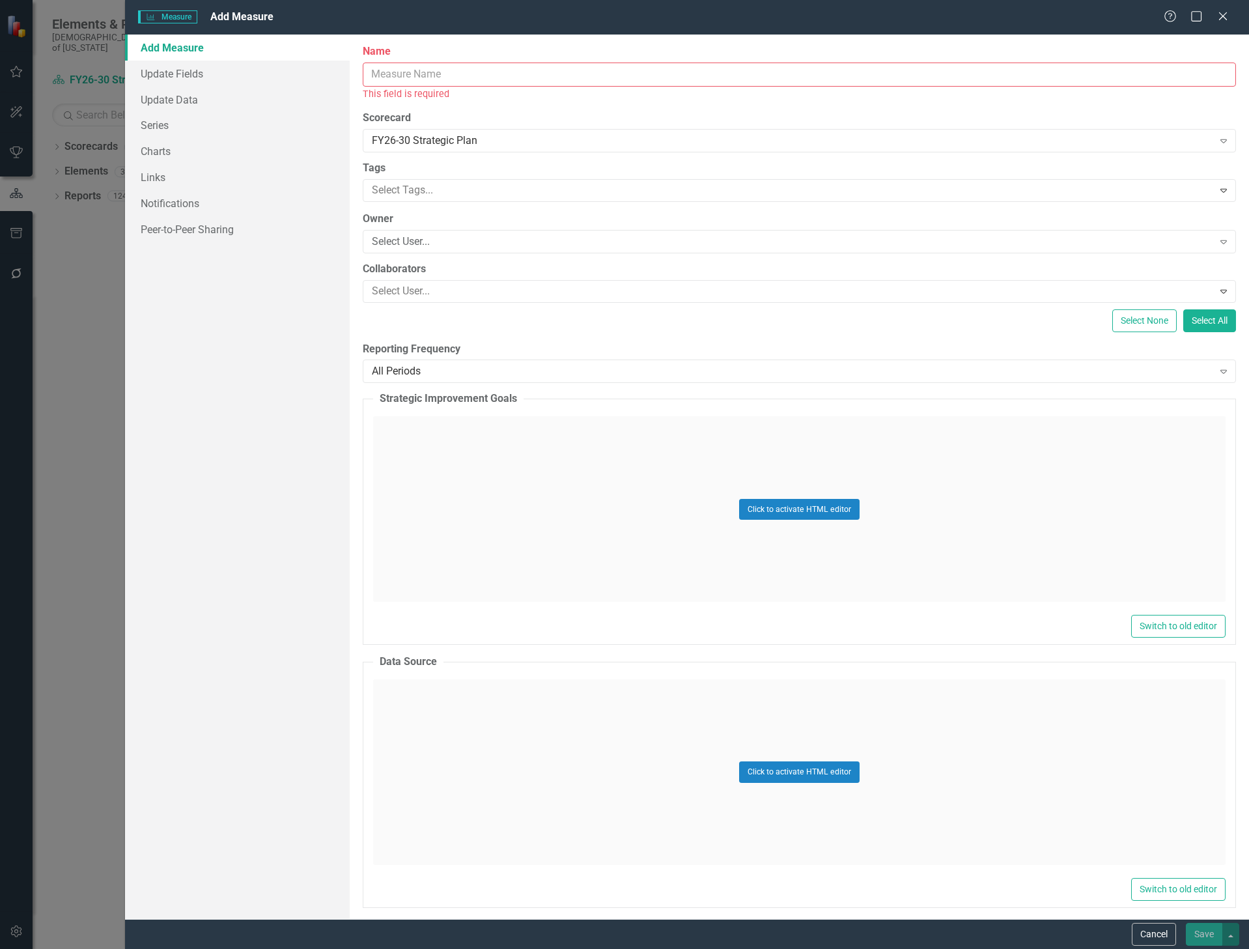
click at [468, 74] on input "Name" at bounding box center [799, 75] width 873 height 24
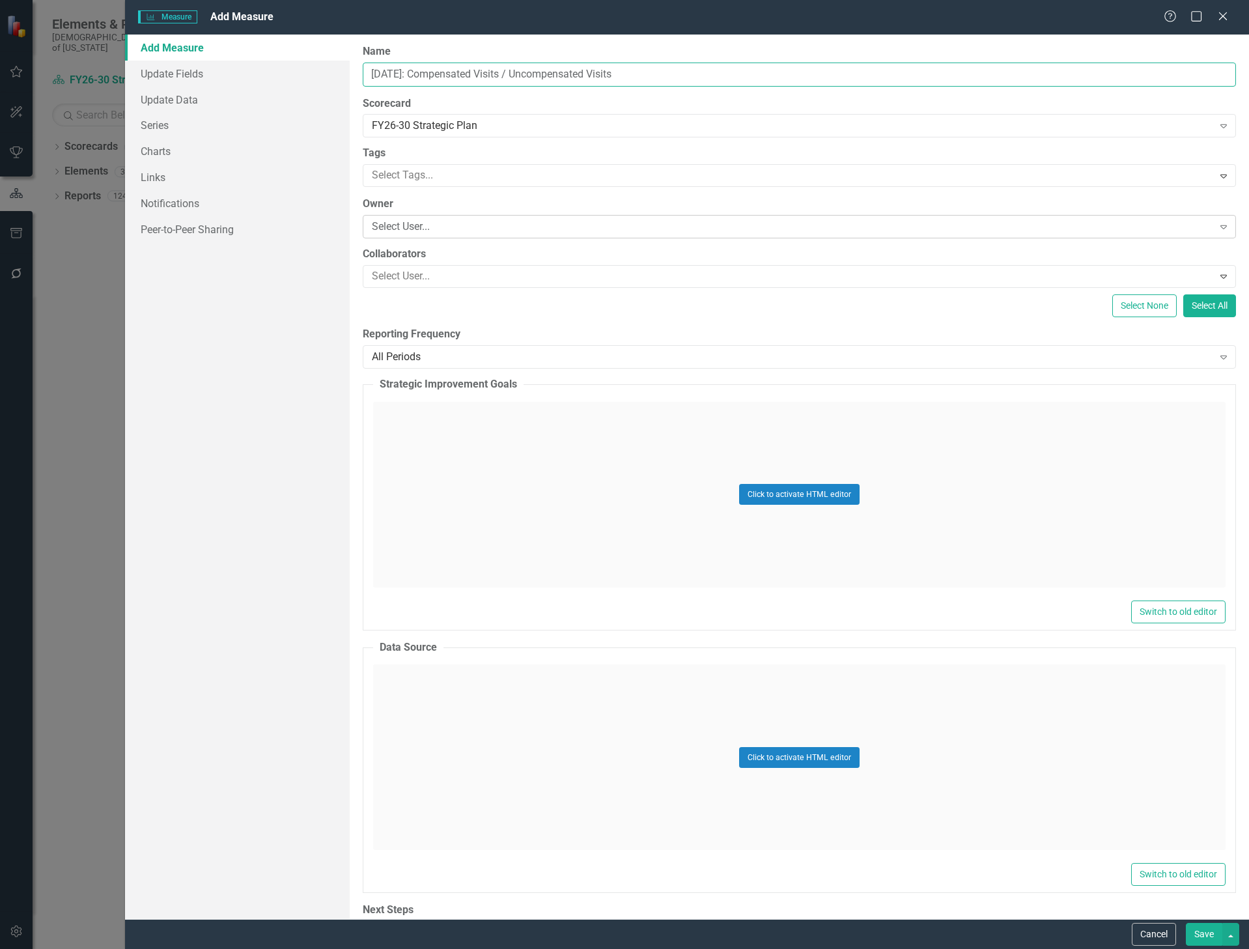
type input "[DATE]: Compensated Visits / Uncompensated Visits"
click at [410, 218] on div "Select User... Expand" at bounding box center [799, 226] width 873 height 23
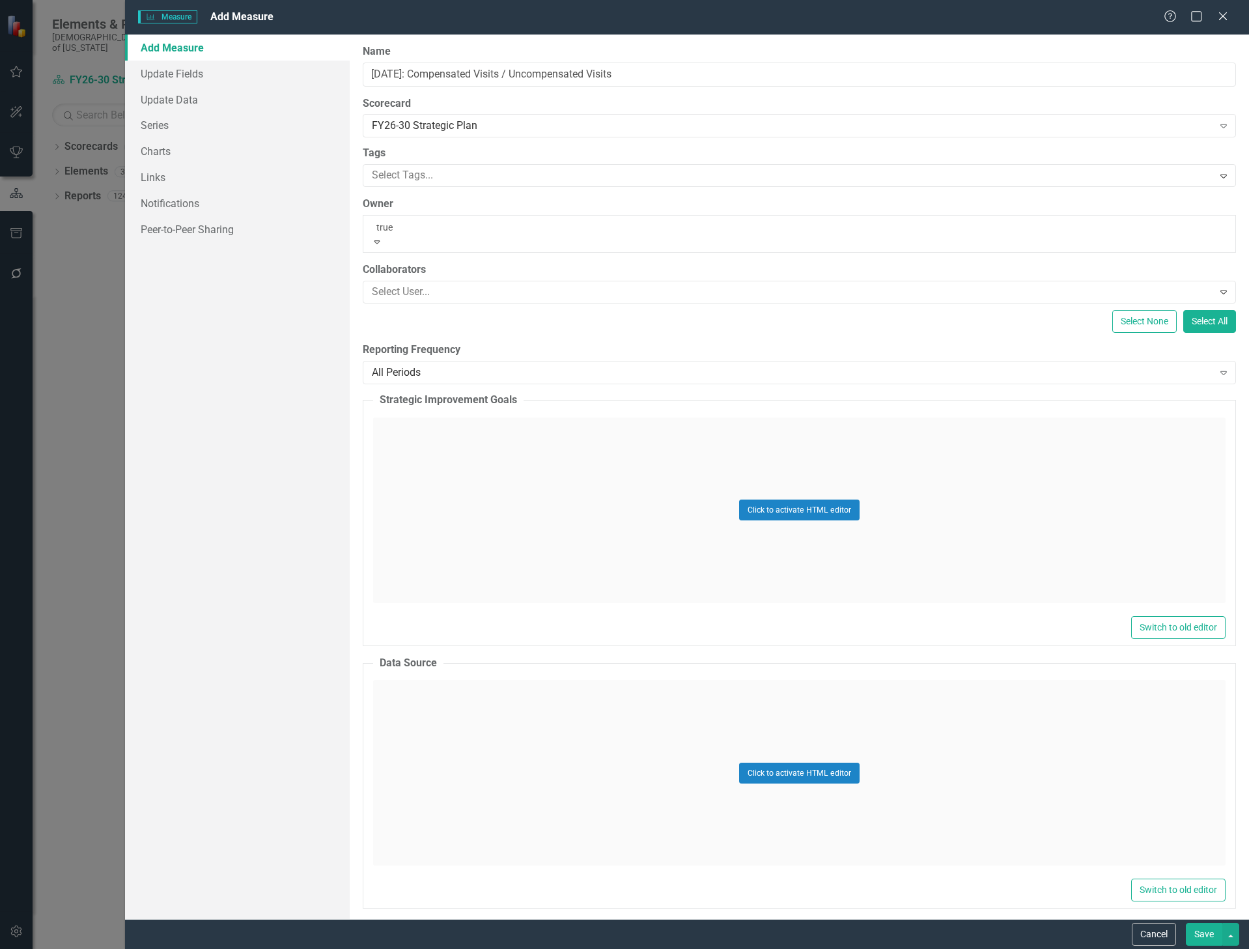
type input "truet"
click at [106, 948] on span "Truet t Sweet (Strategy)" at bounding box center [53, 956] width 106 height 12
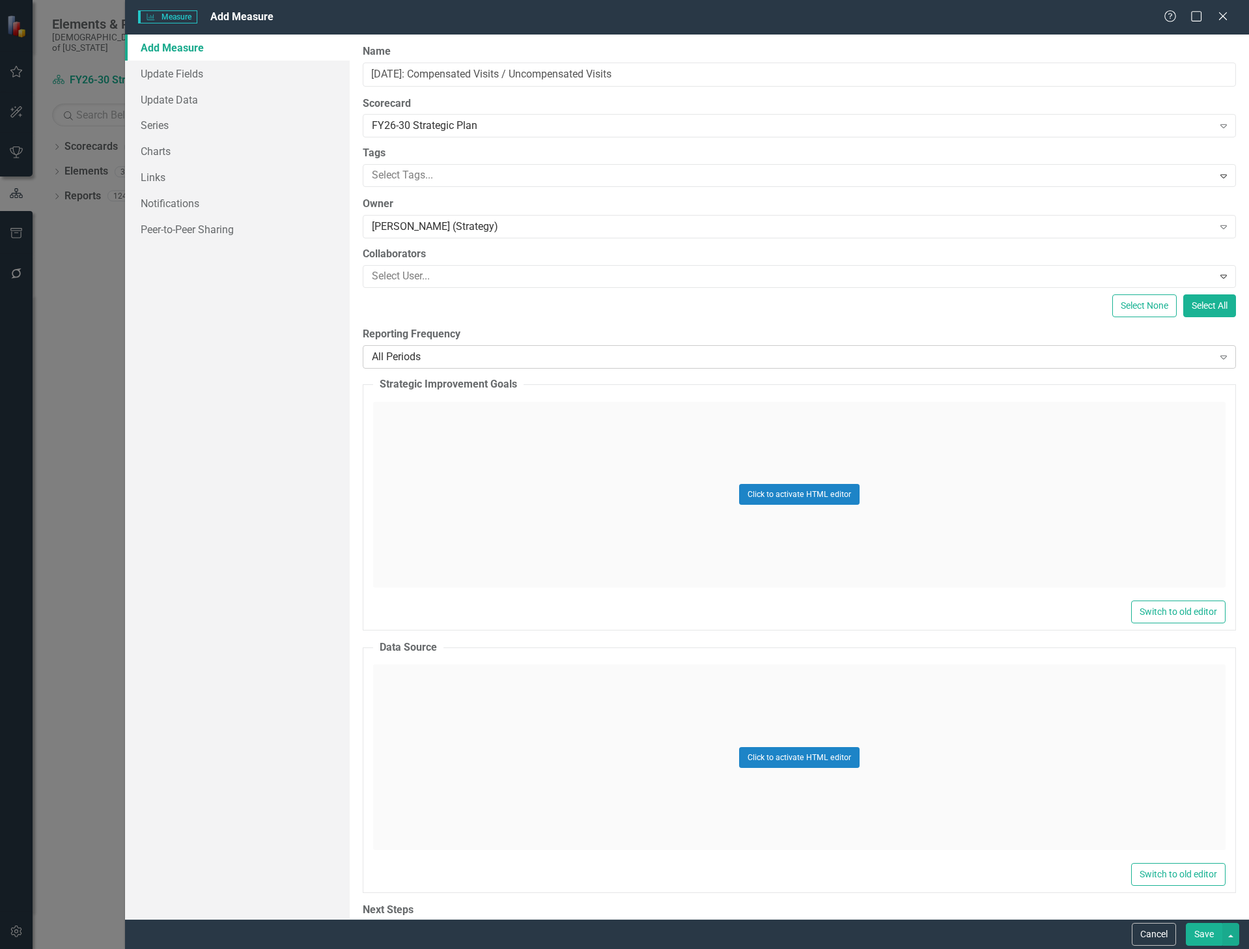
click at [406, 352] on div "All Periods" at bounding box center [792, 356] width 841 height 15
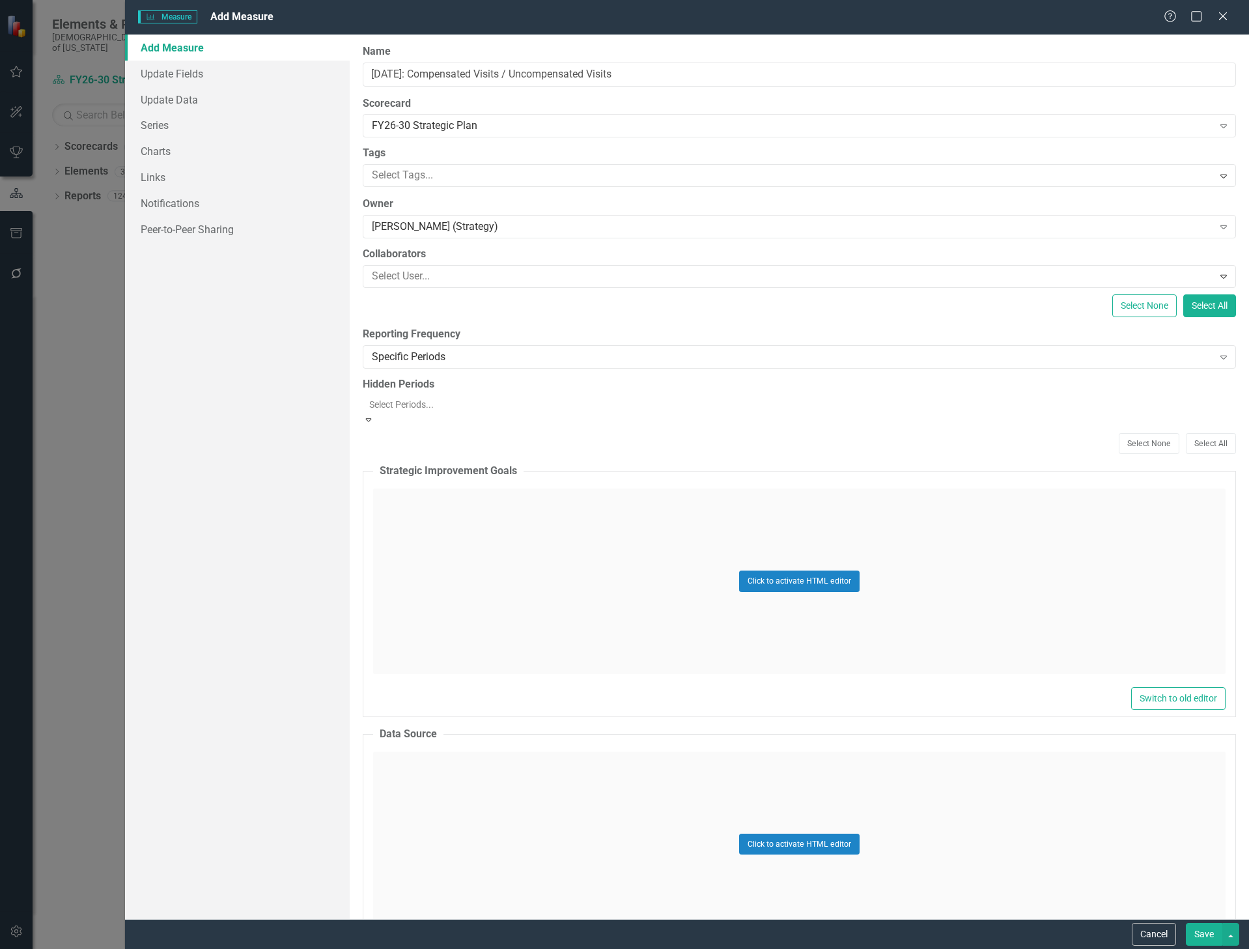
click at [412, 403] on div at bounding box center [800, 405] width 873 height 16
click at [414, 948] on div "Dec-17" at bounding box center [624, 956] width 1249 height 15
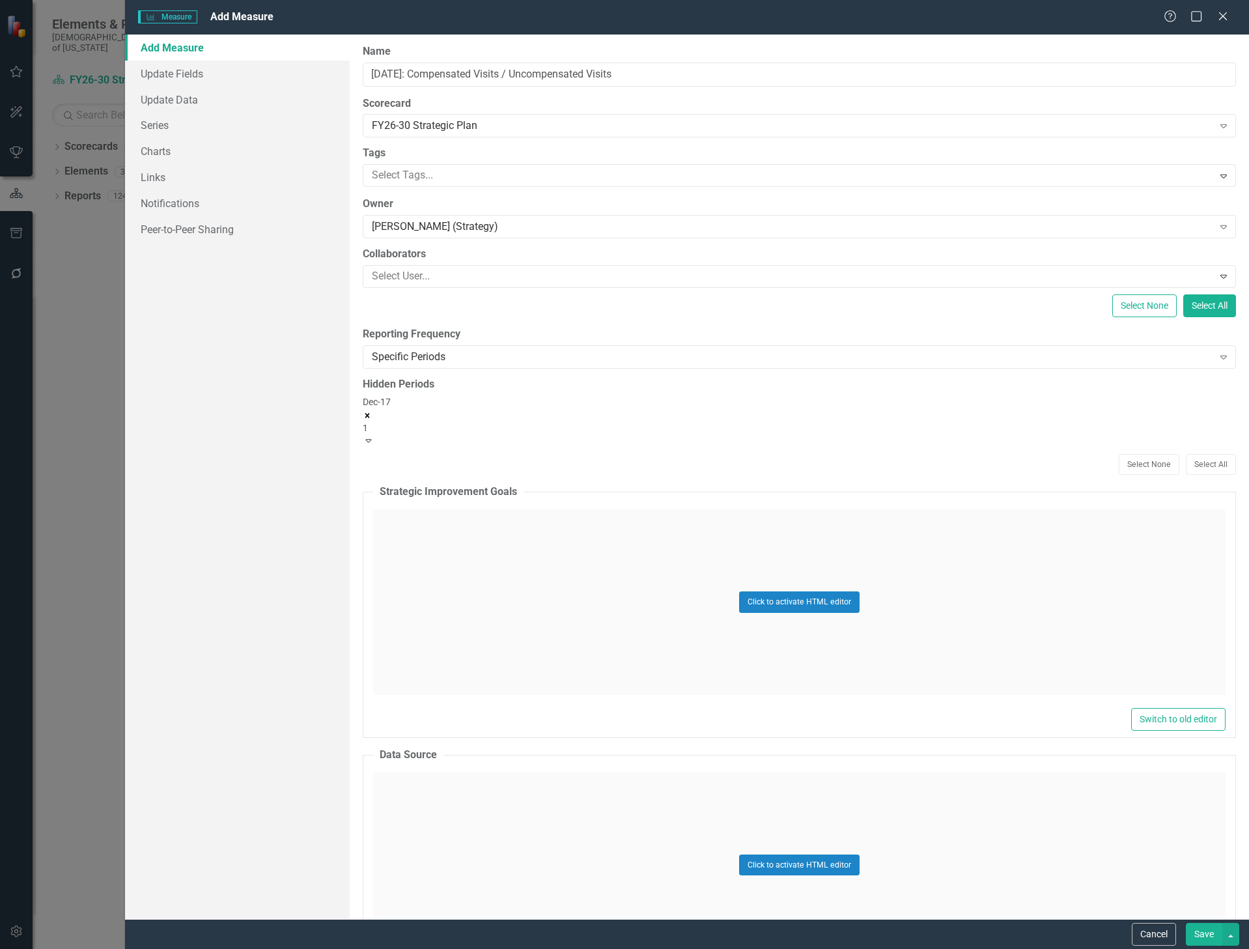
type input "18"
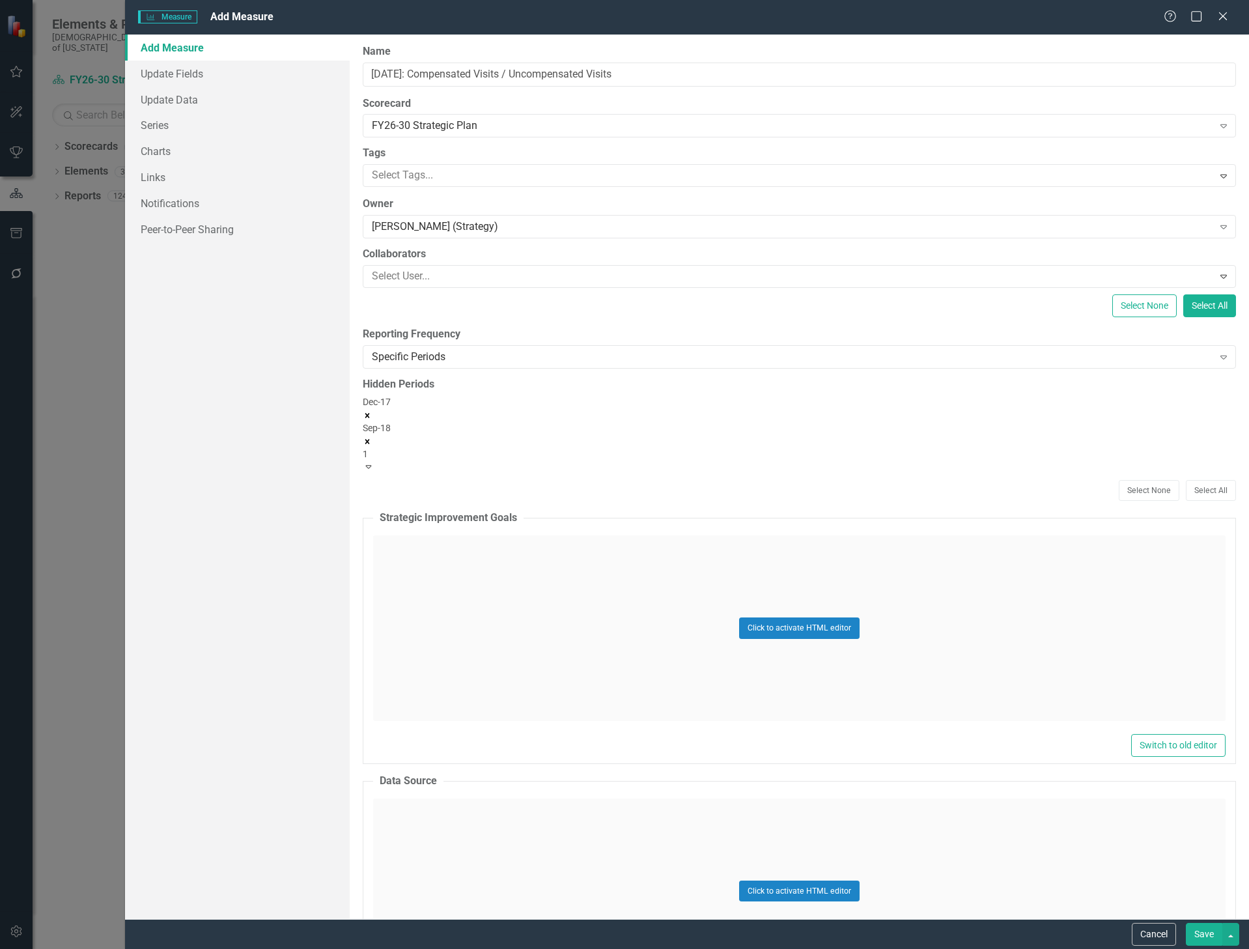
type input "18"
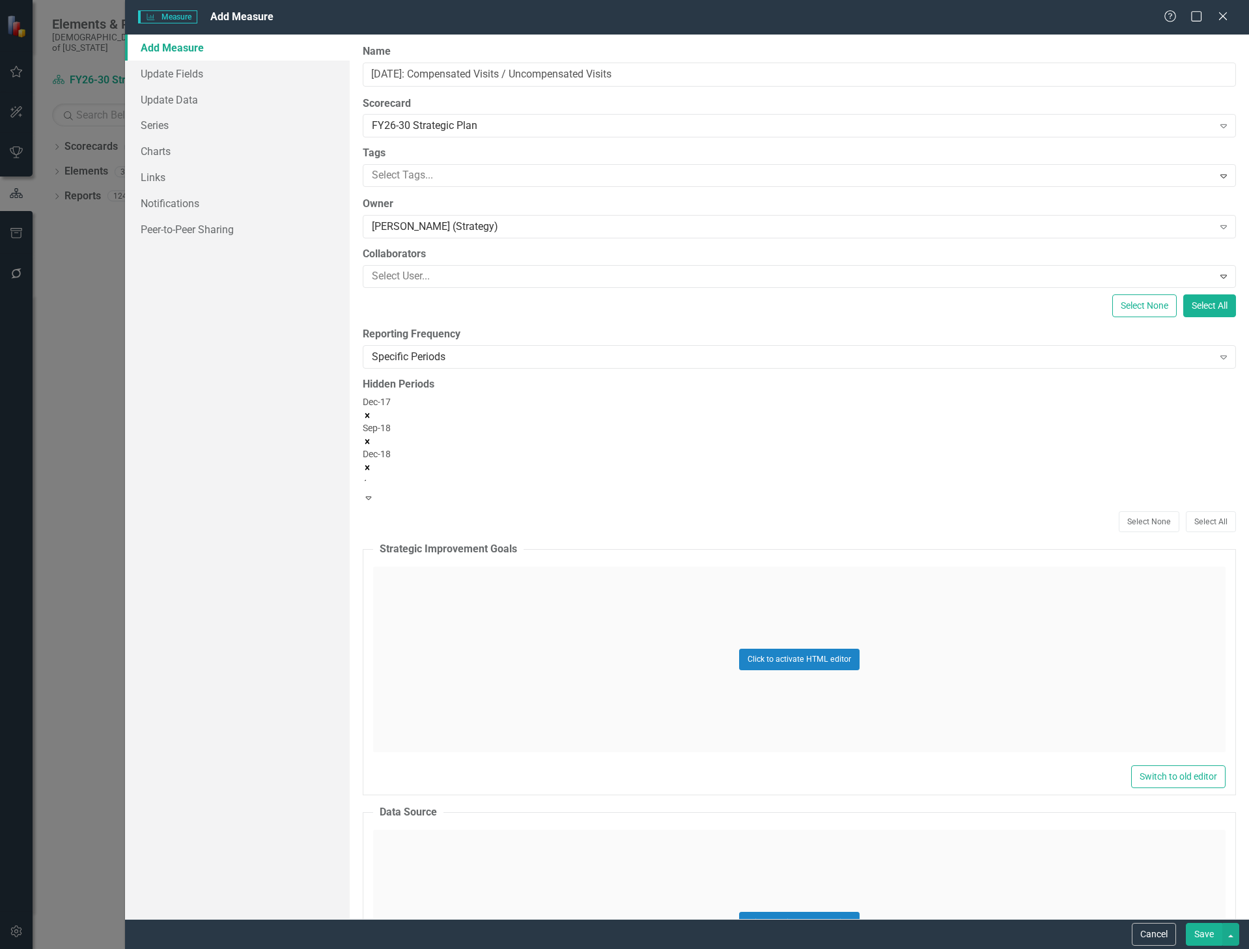
type input "19"
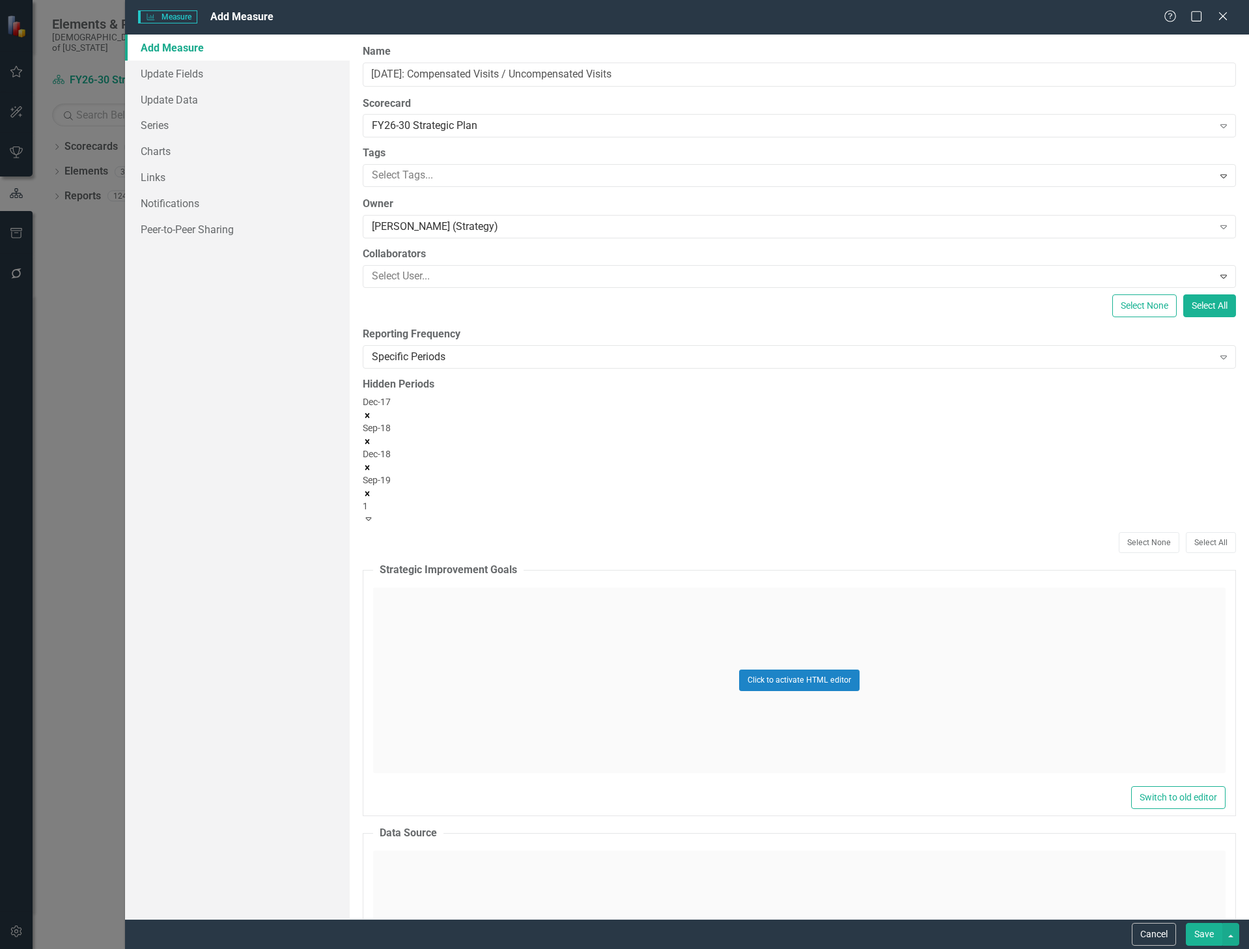
type input "19"
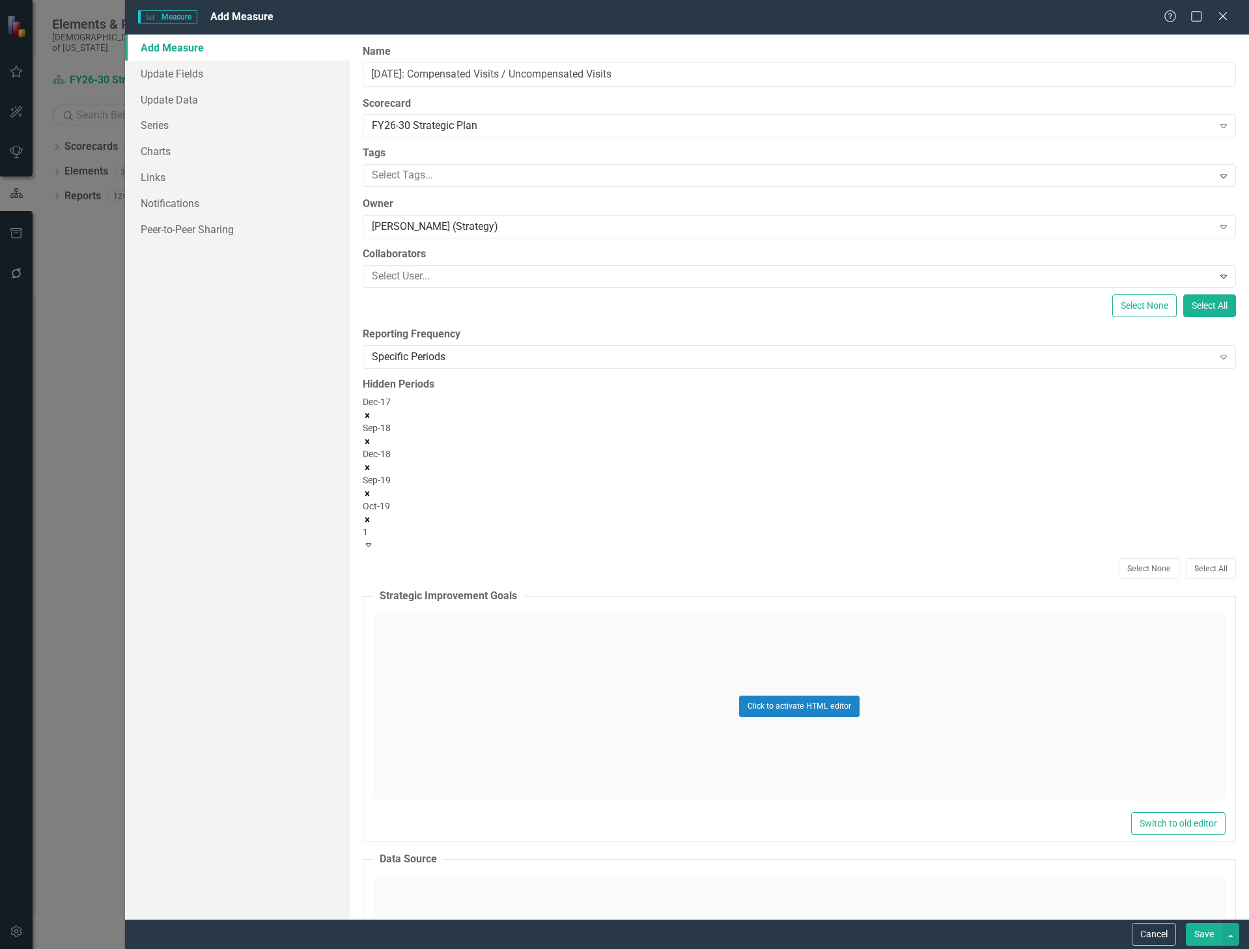
type input "19"
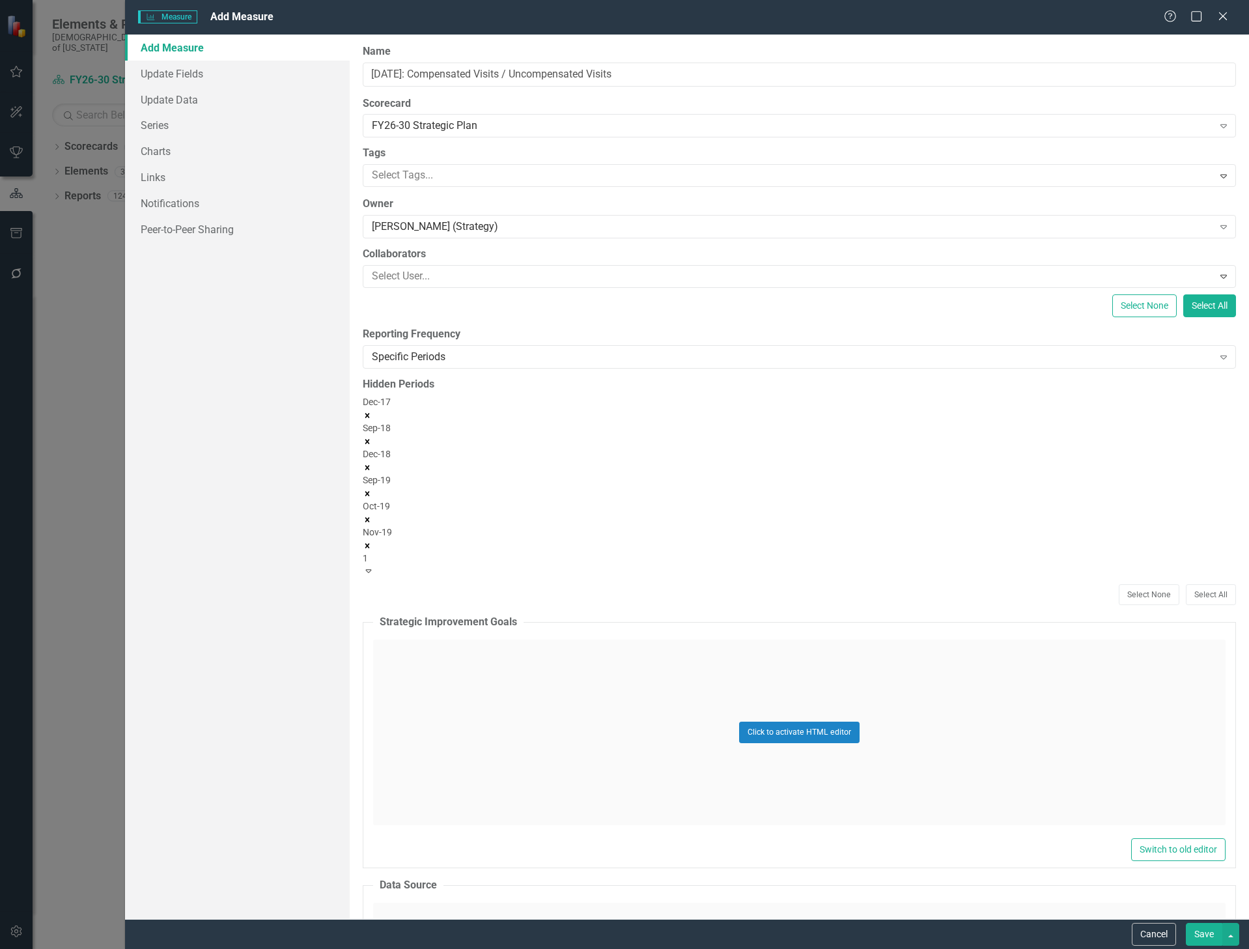
type input "19"
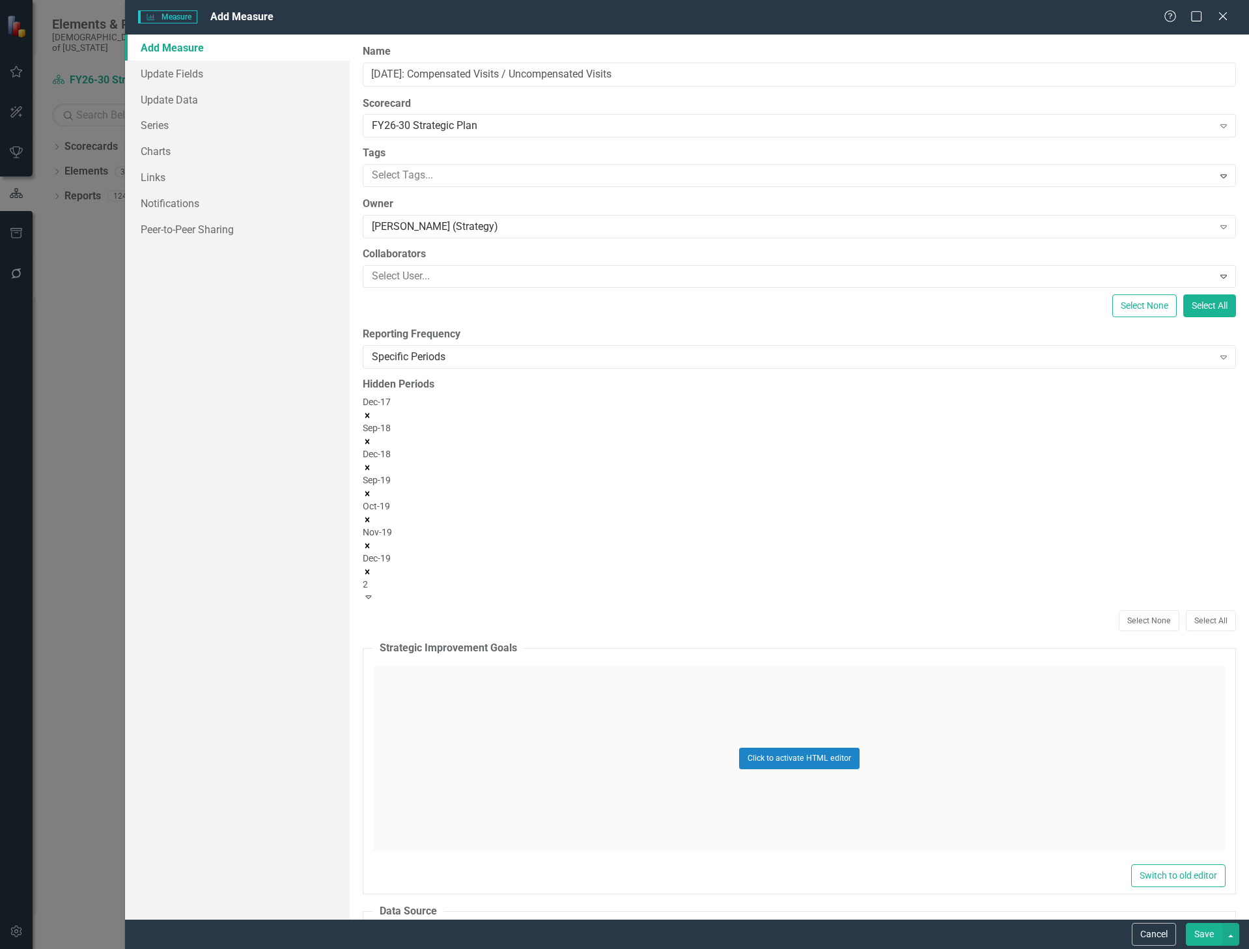
type input "20"
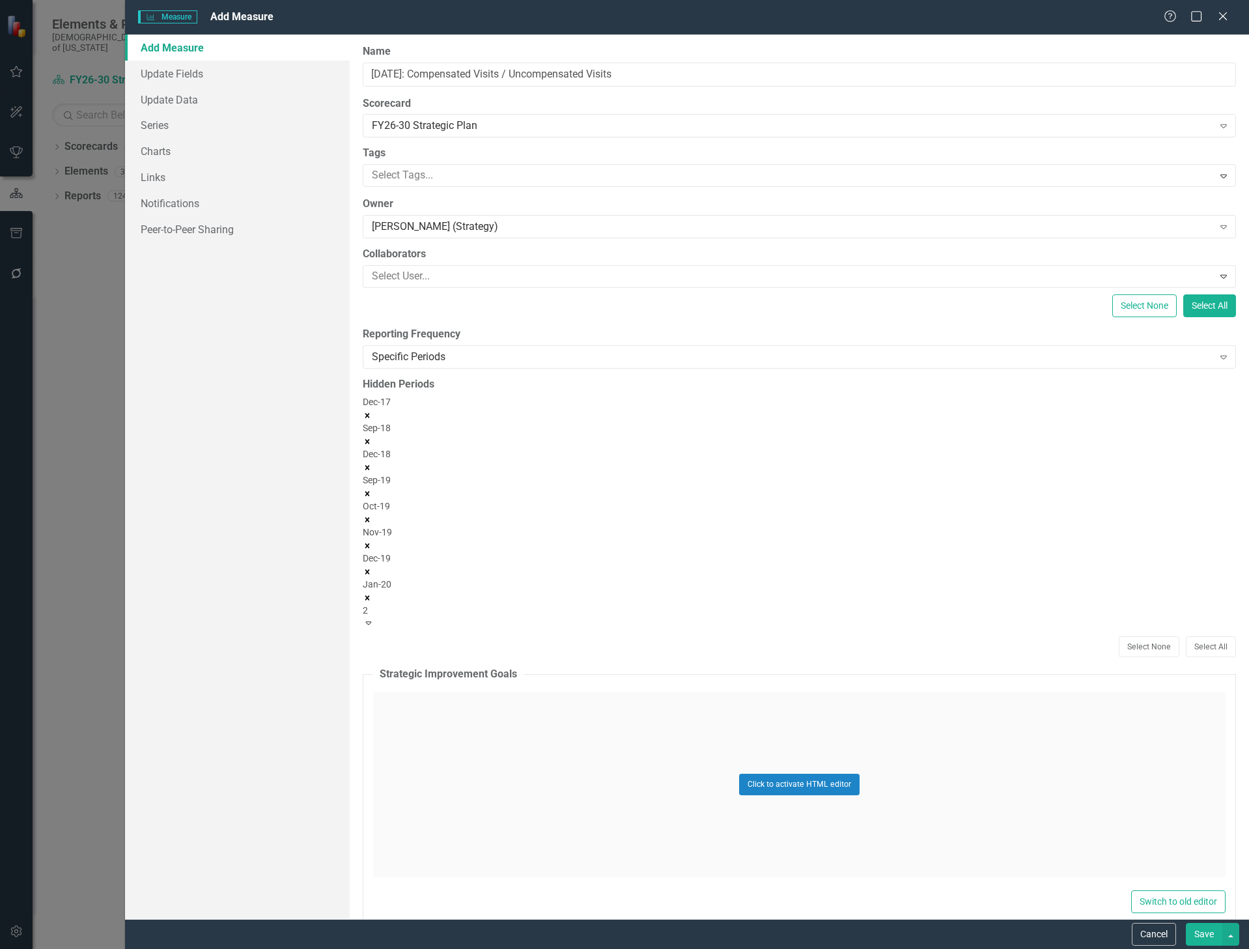
type input "20"
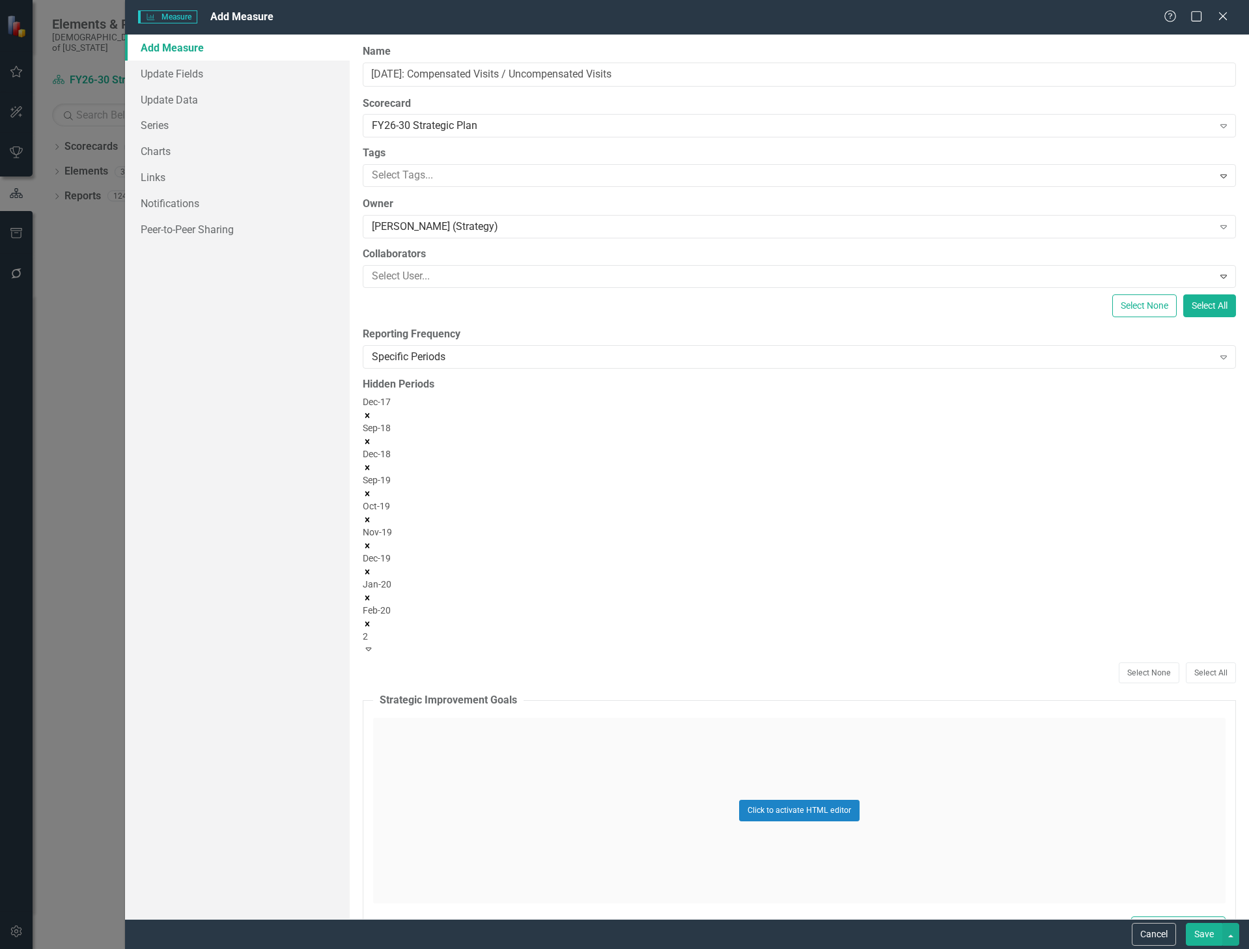
type input "20"
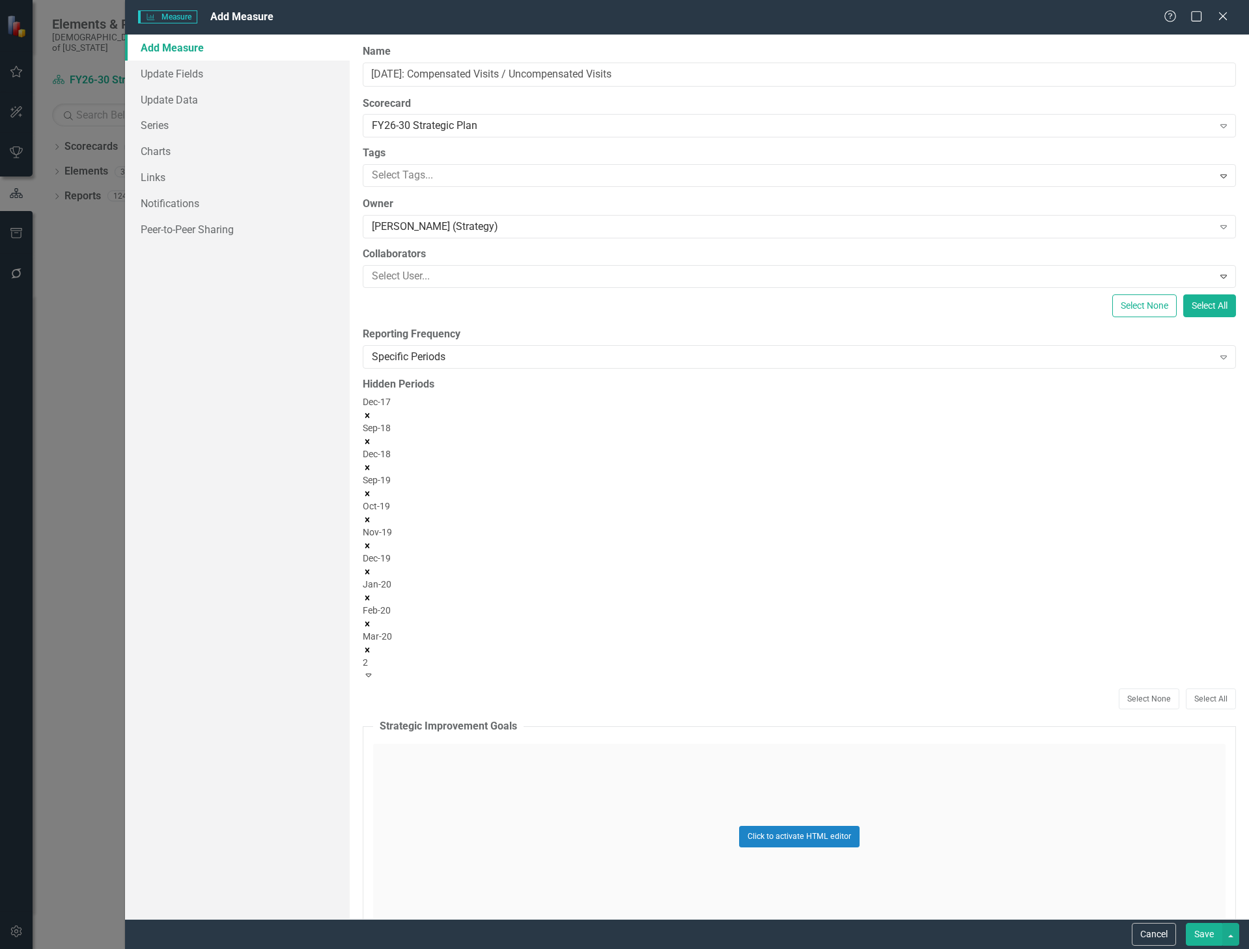
type input "20"
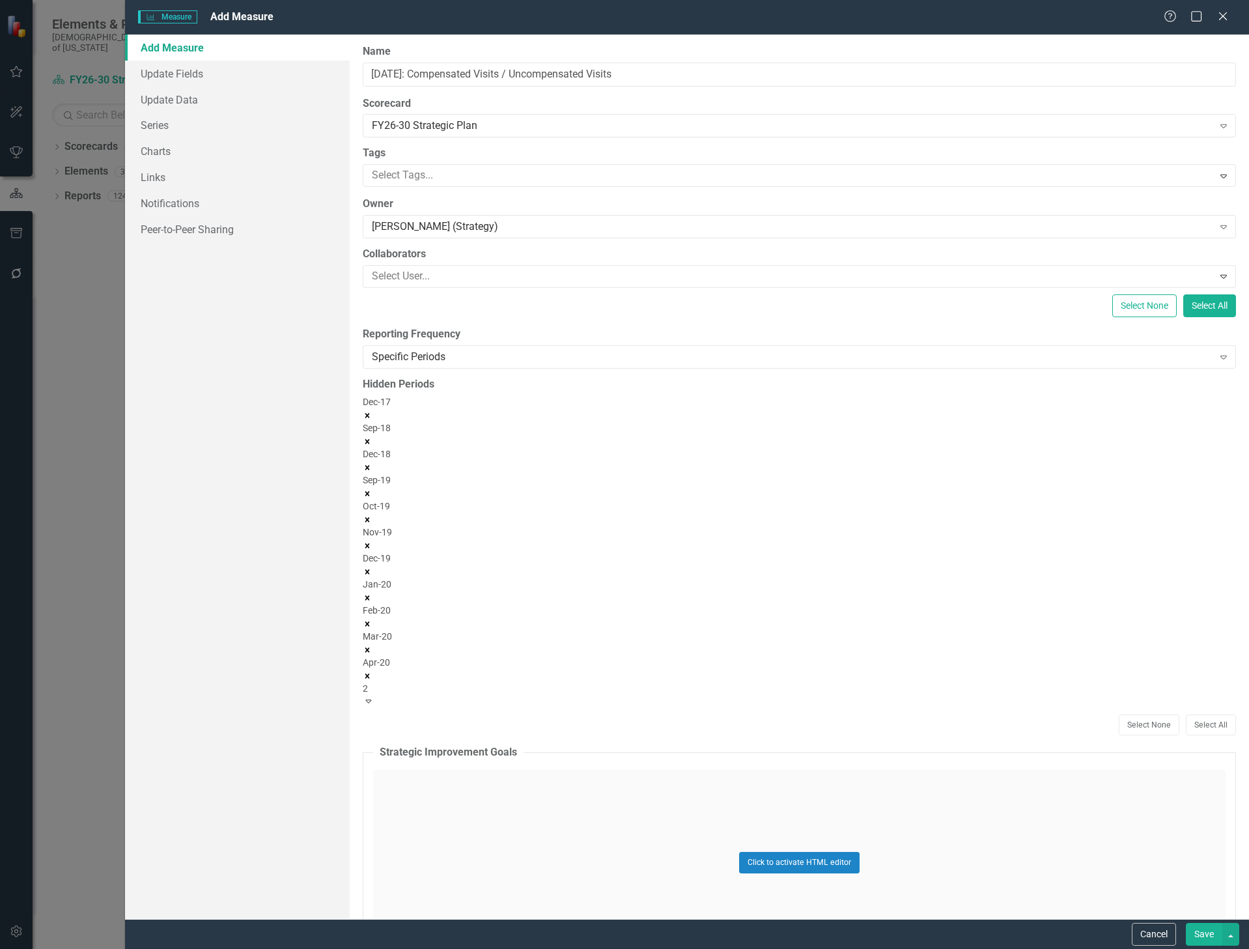
type input "20"
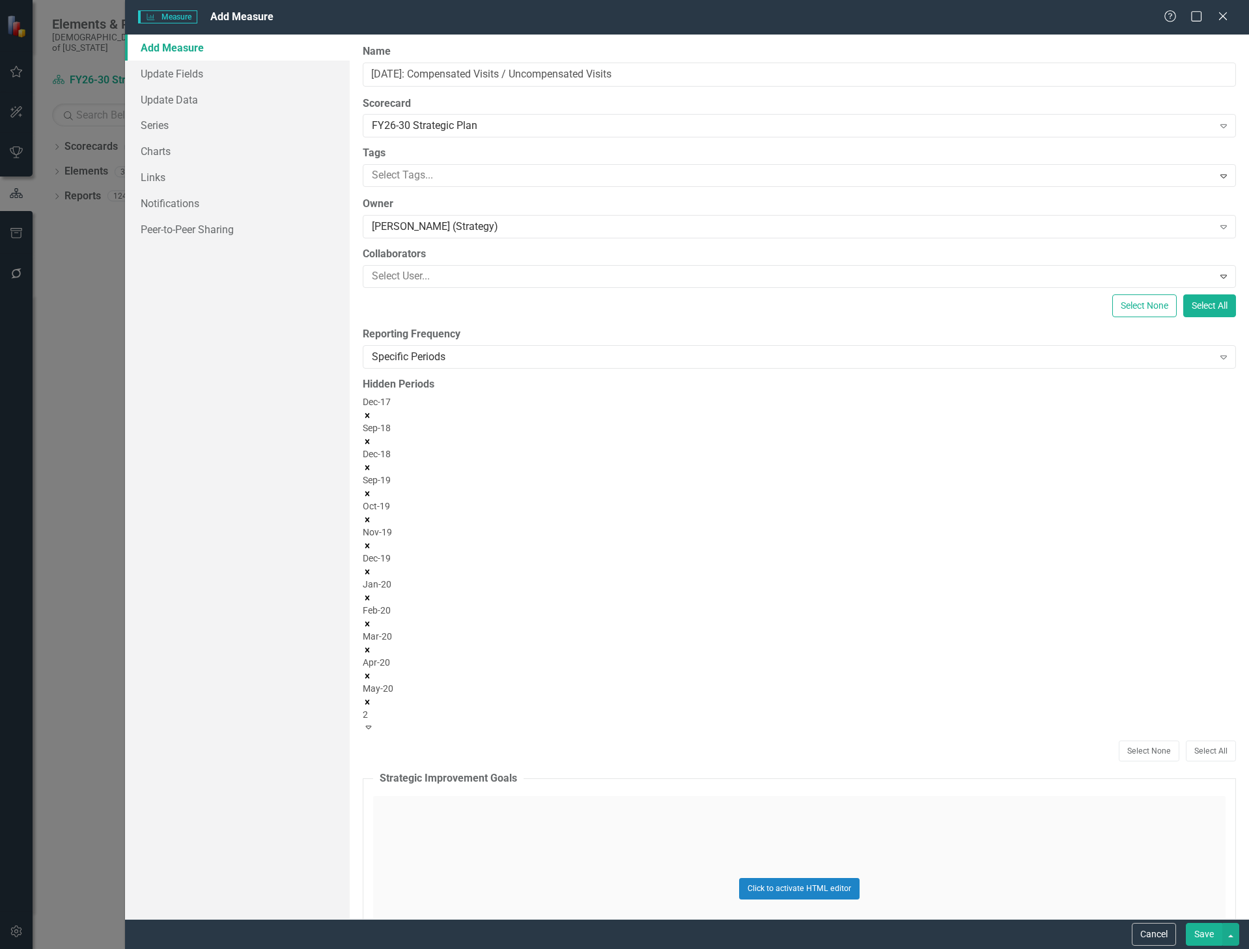
type input "20"
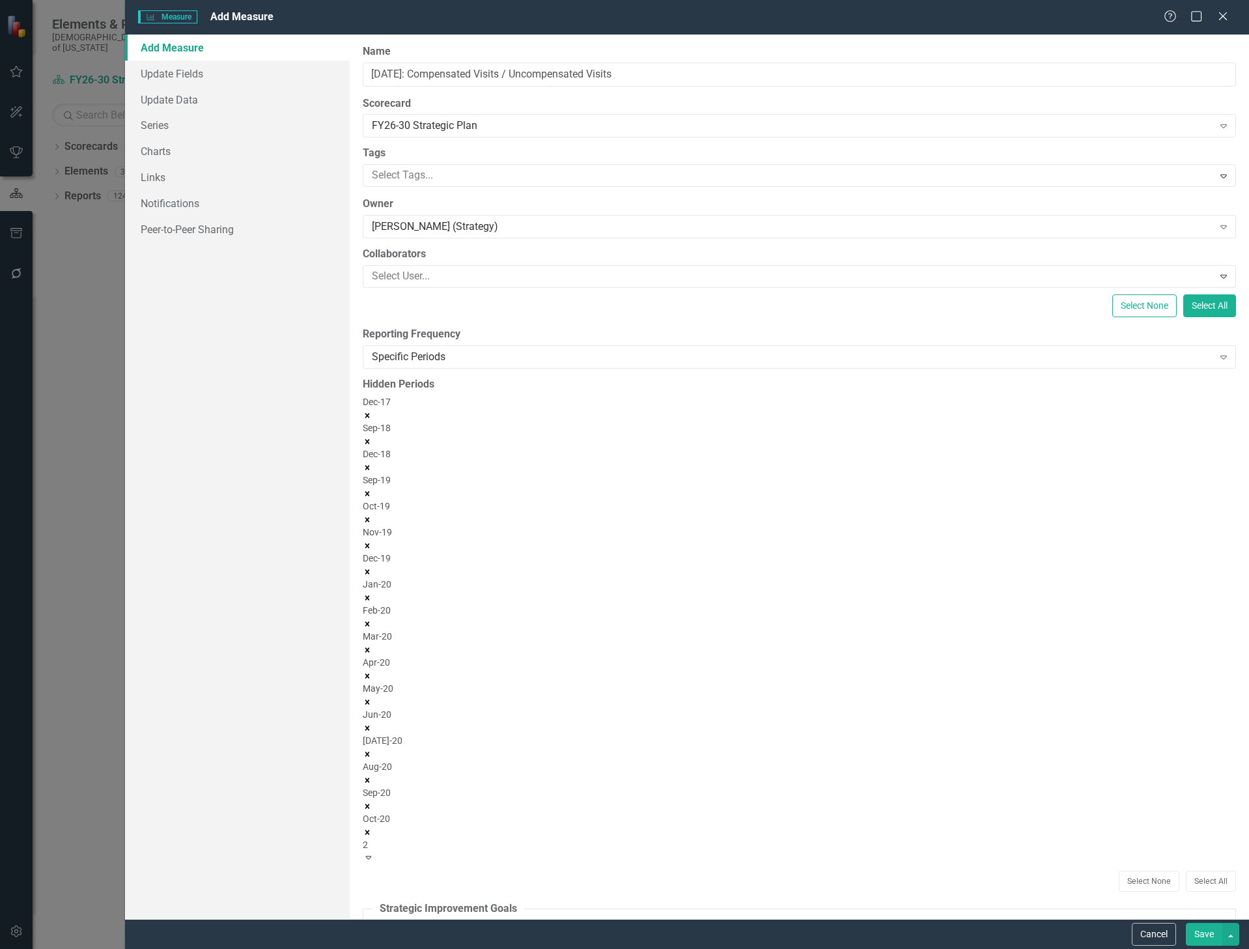
type input "20"
type input "21"
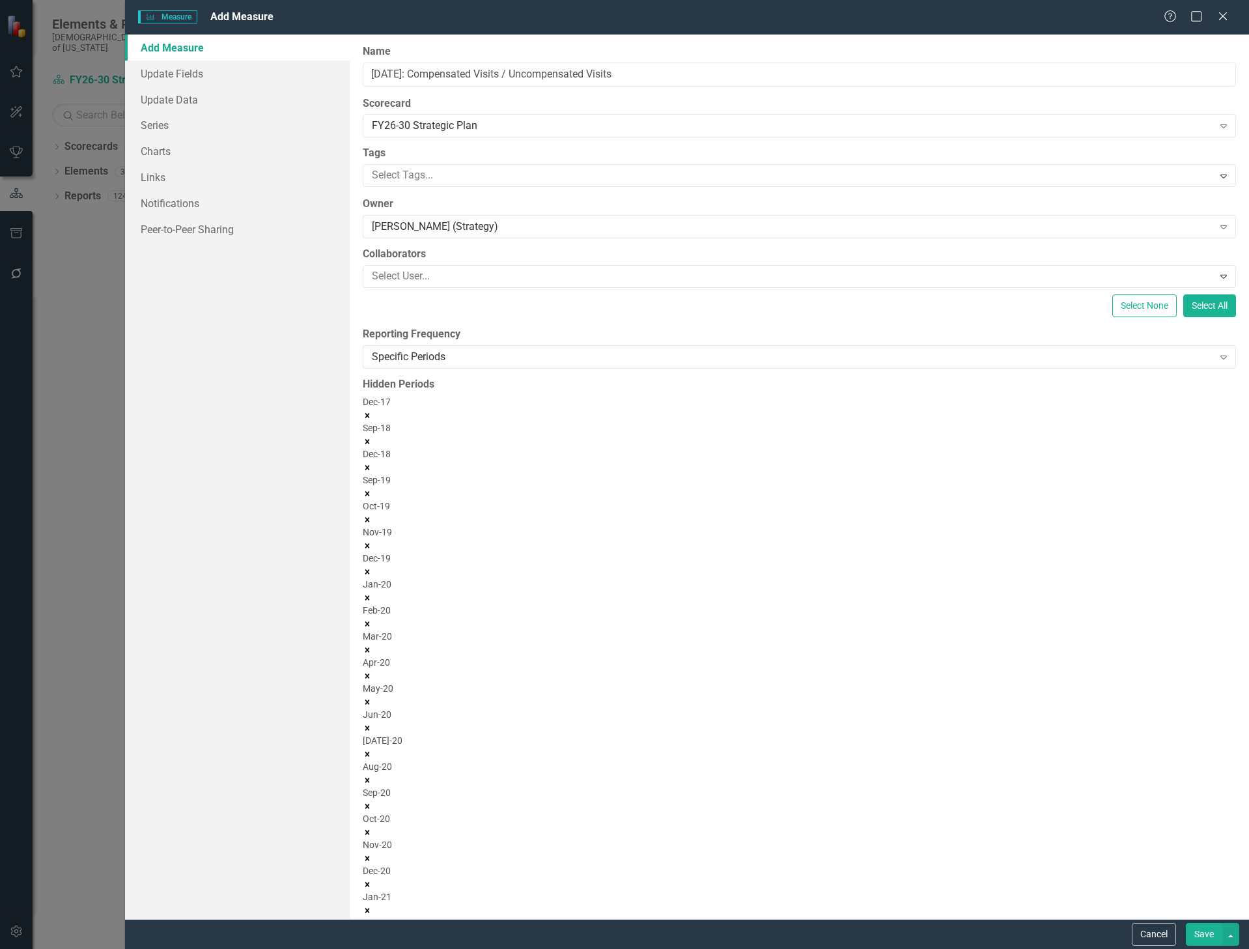
type input "21"
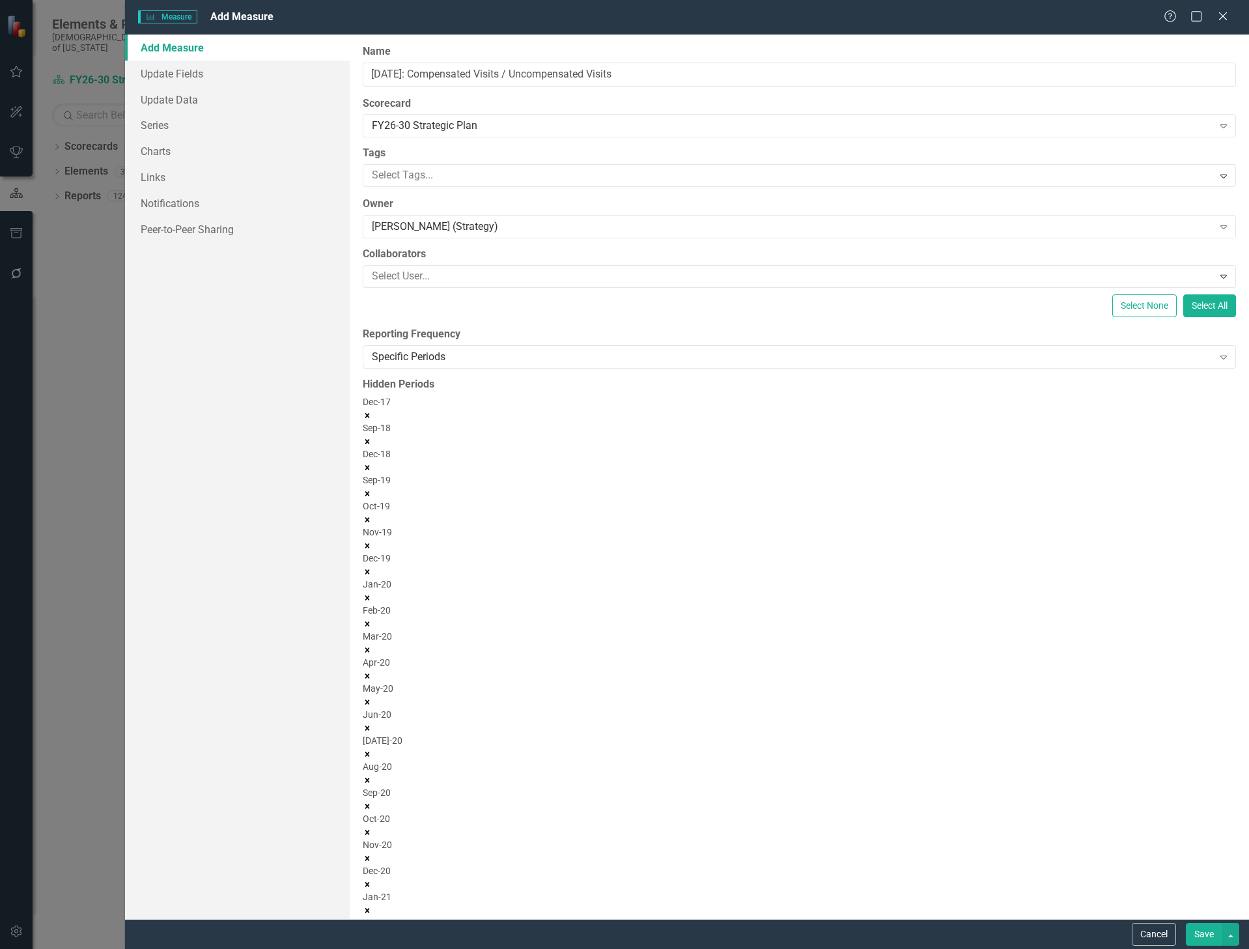
type input "21"
type input "22"
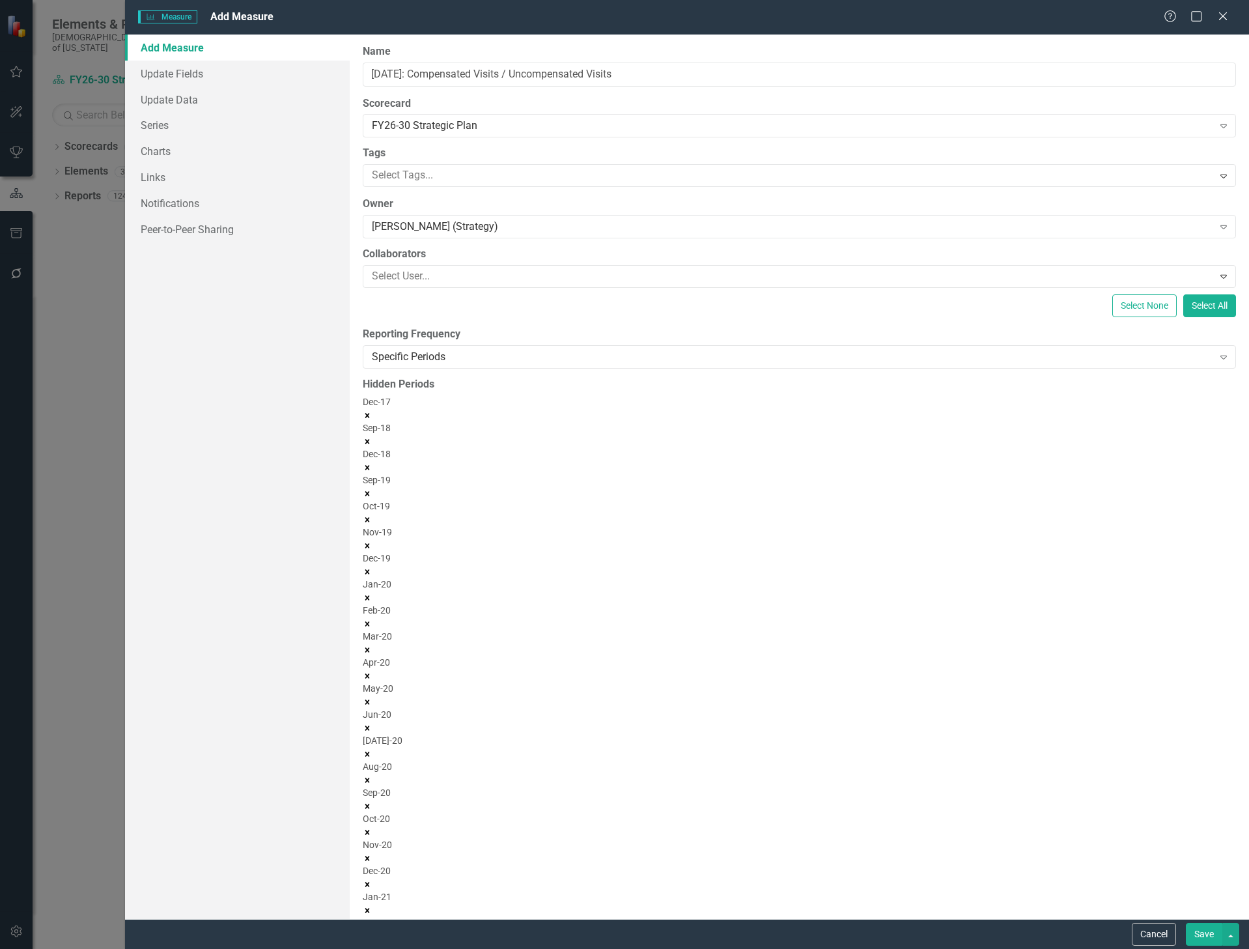
type input "22"
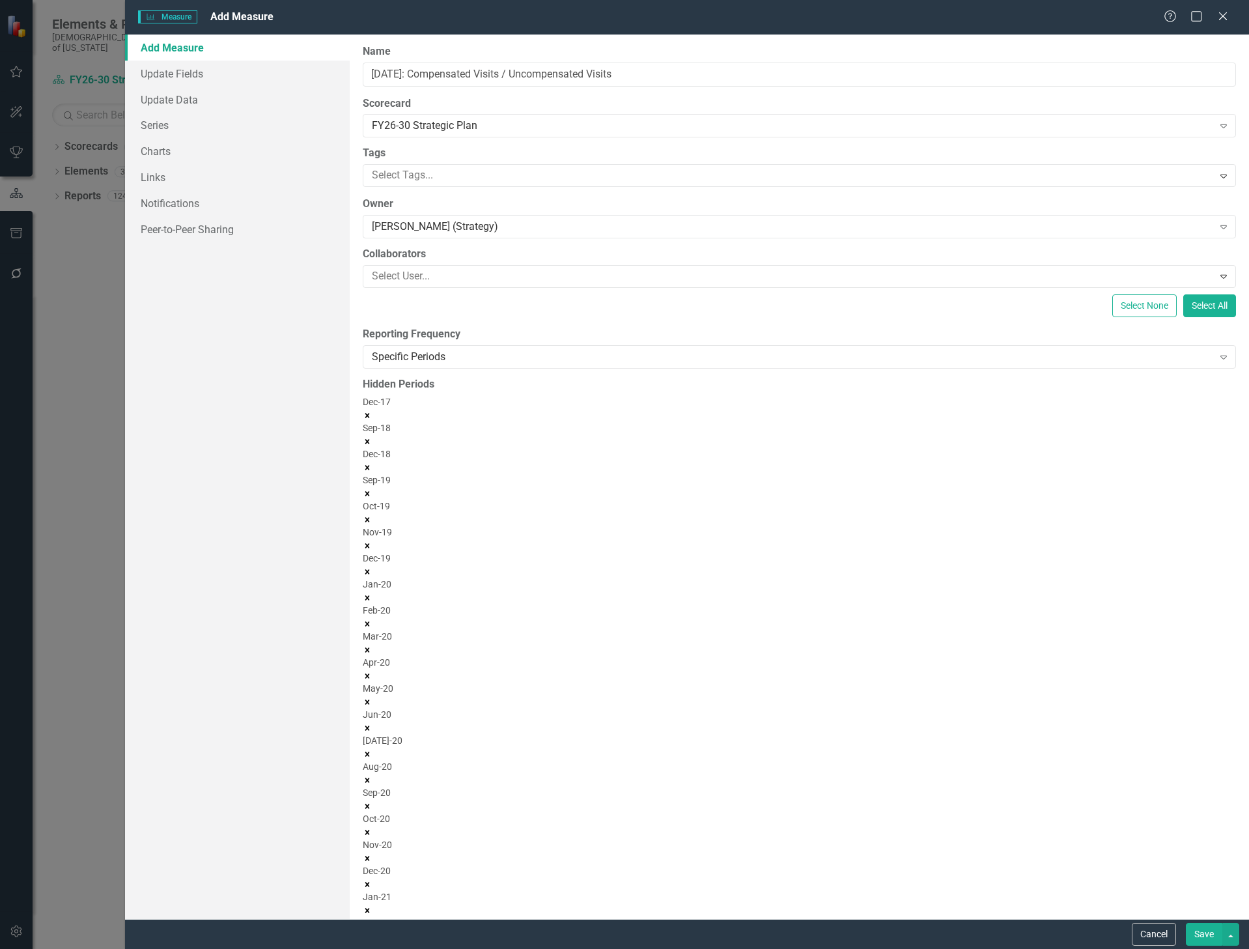
type input "22"
type input "31"
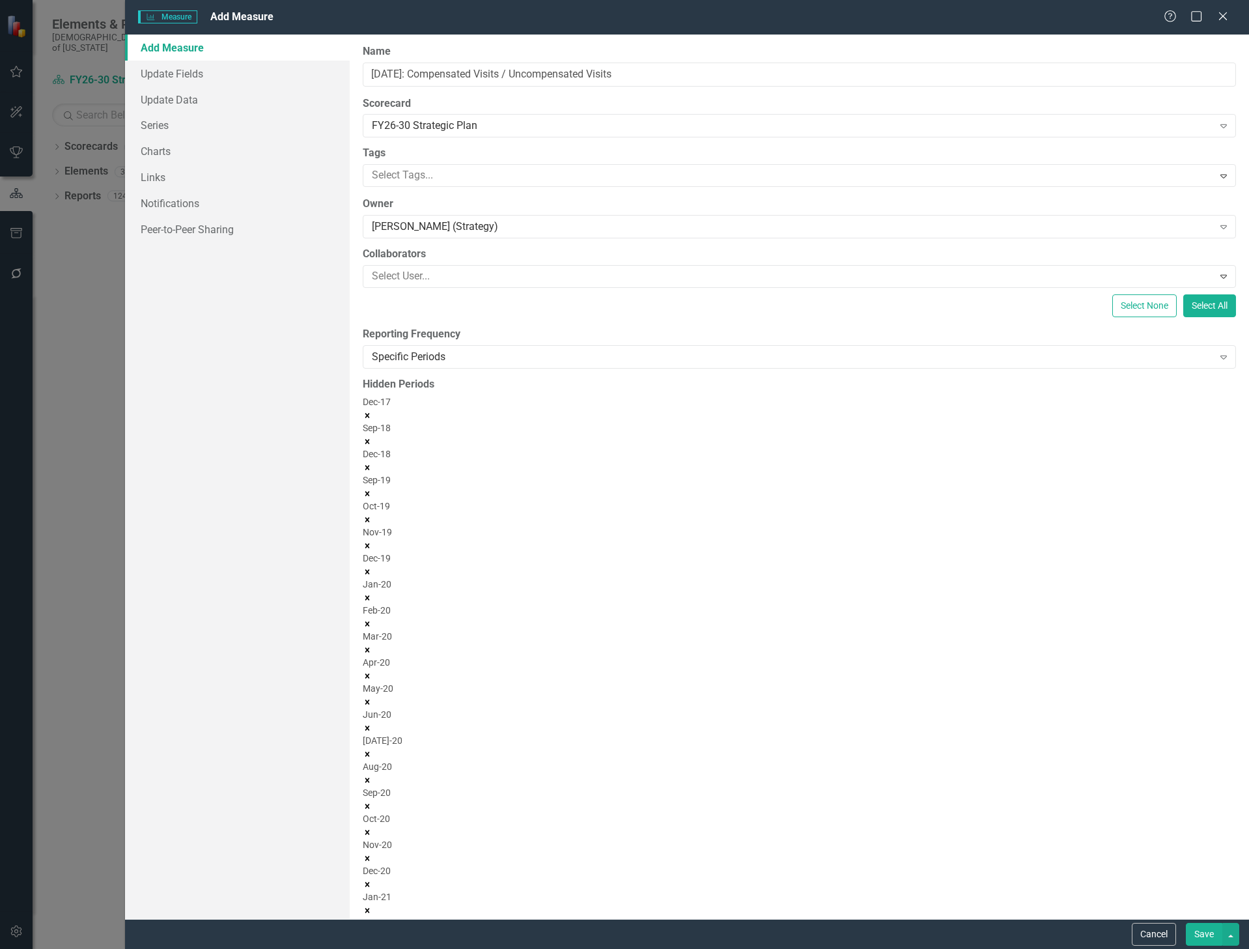
type input "331"
click at [1186, 923] on button "Save" at bounding box center [1204, 934] width 36 height 23
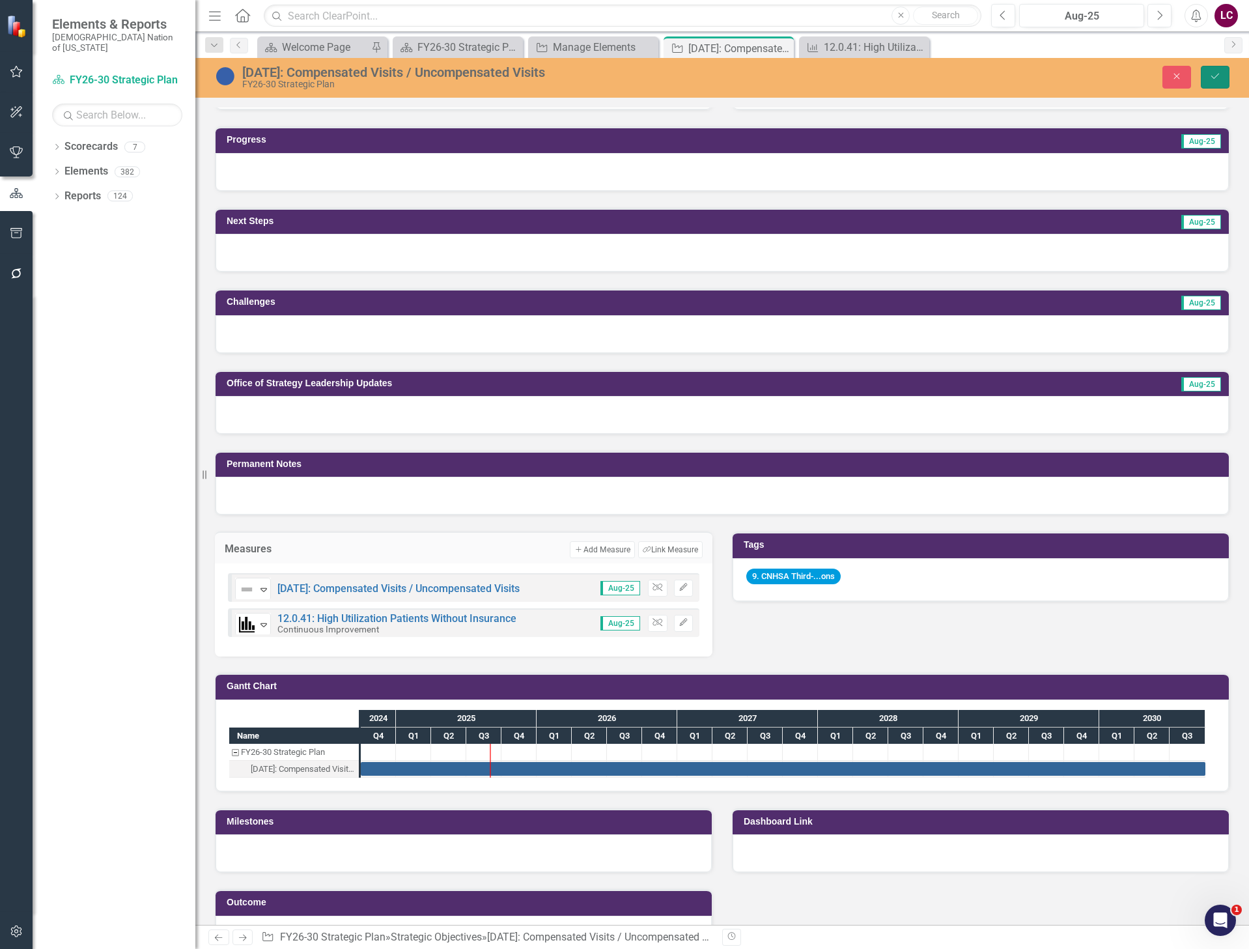
click at [1210, 73] on icon "Save" at bounding box center [1216, 76] width 12 height 9
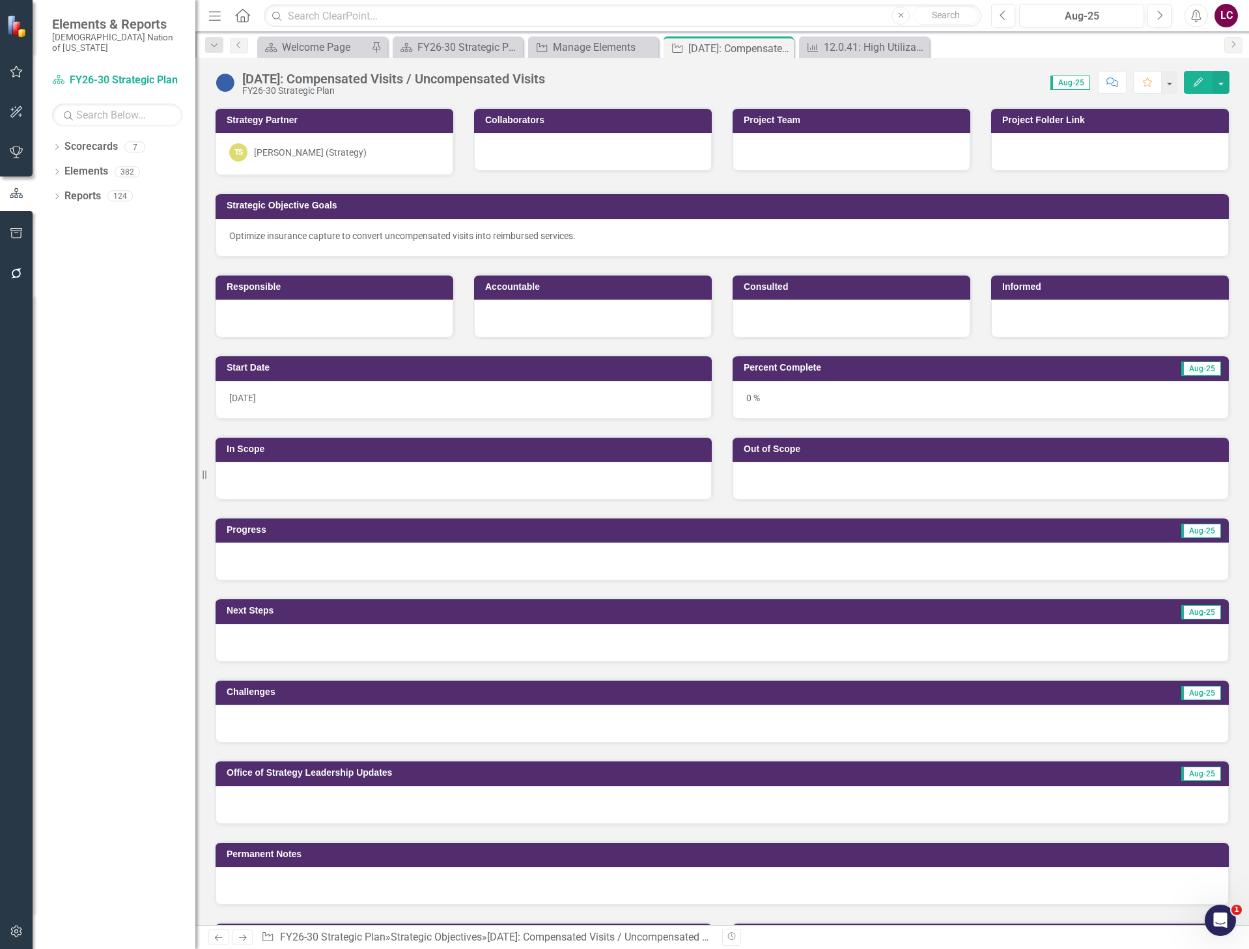
click at [91, 570] on div "Dropdown Scorecards 7 FY26-30 Strategic Plan Continuous Improvement FY26-30 Ope…" at bounding box center [114, 542] width 163 height 813
click at [958, 73] on div "Score: 0.00 Aug-25 Completed Comment Favorite Edit" at bounding box center [891, 82] width 678 height 22
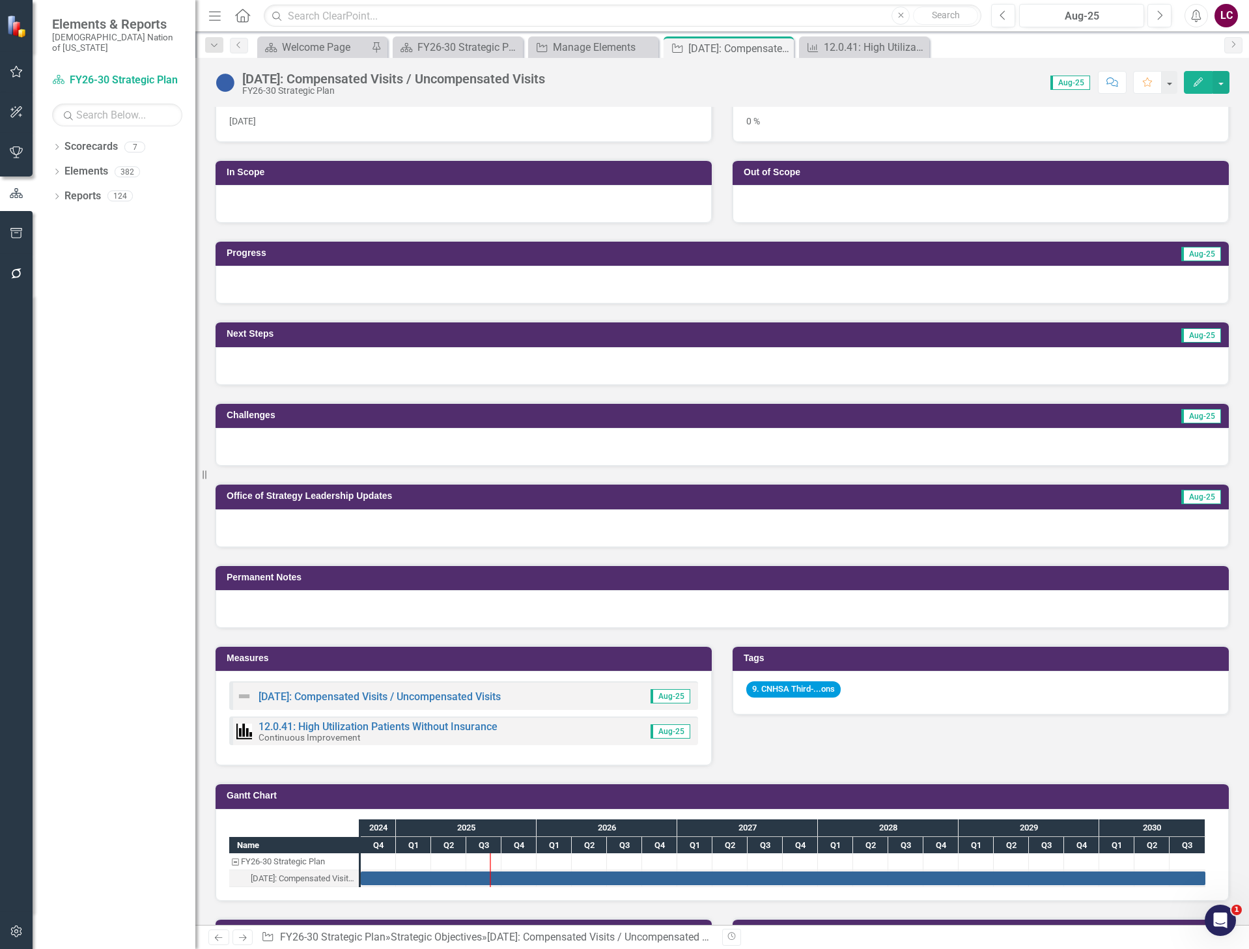
scroll to position [286, 0]
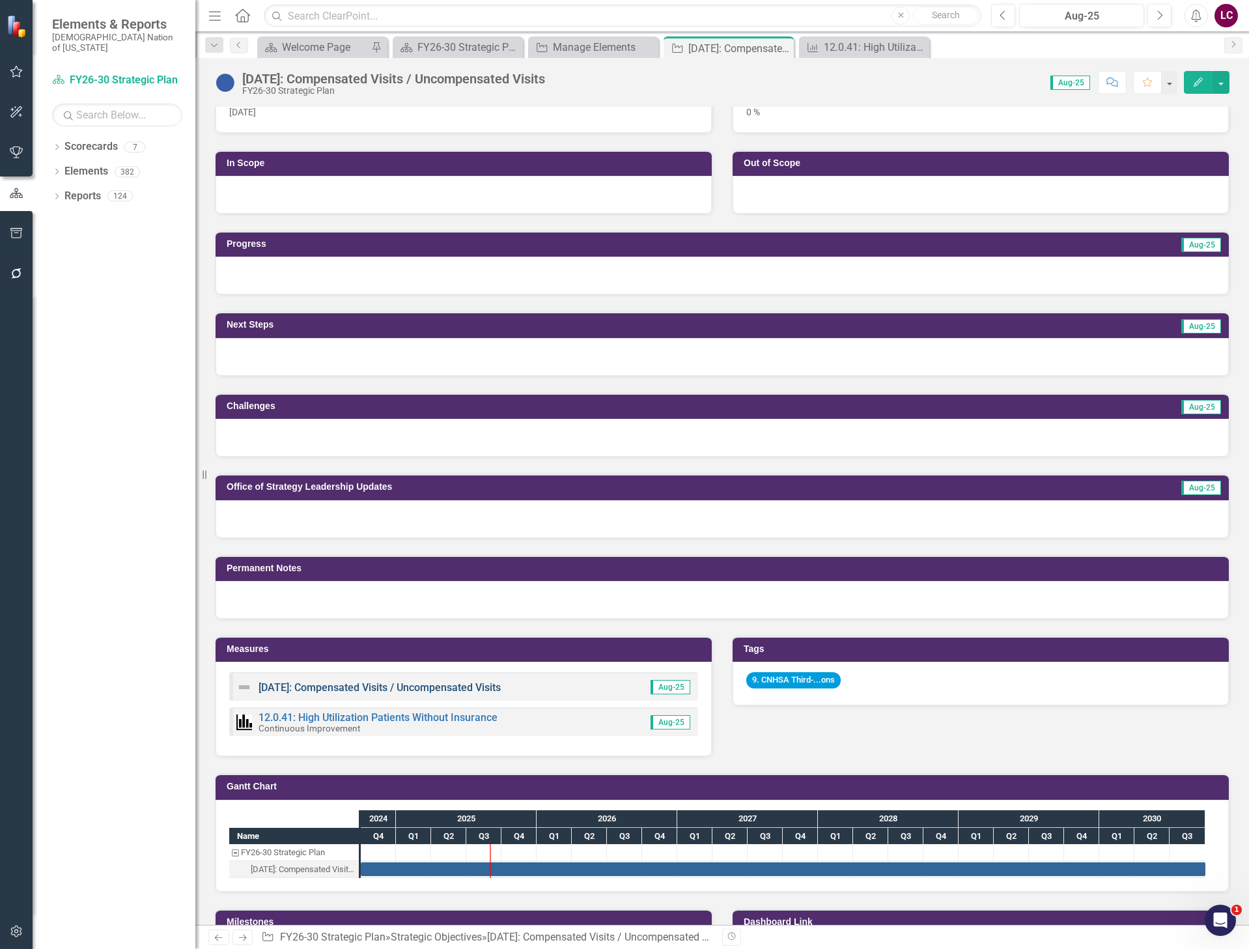
click at [437, 684] on link "[DATE]: Compensated Visits / Uncompensated Visits" at bounding box center [380, 687] width 242 height 12
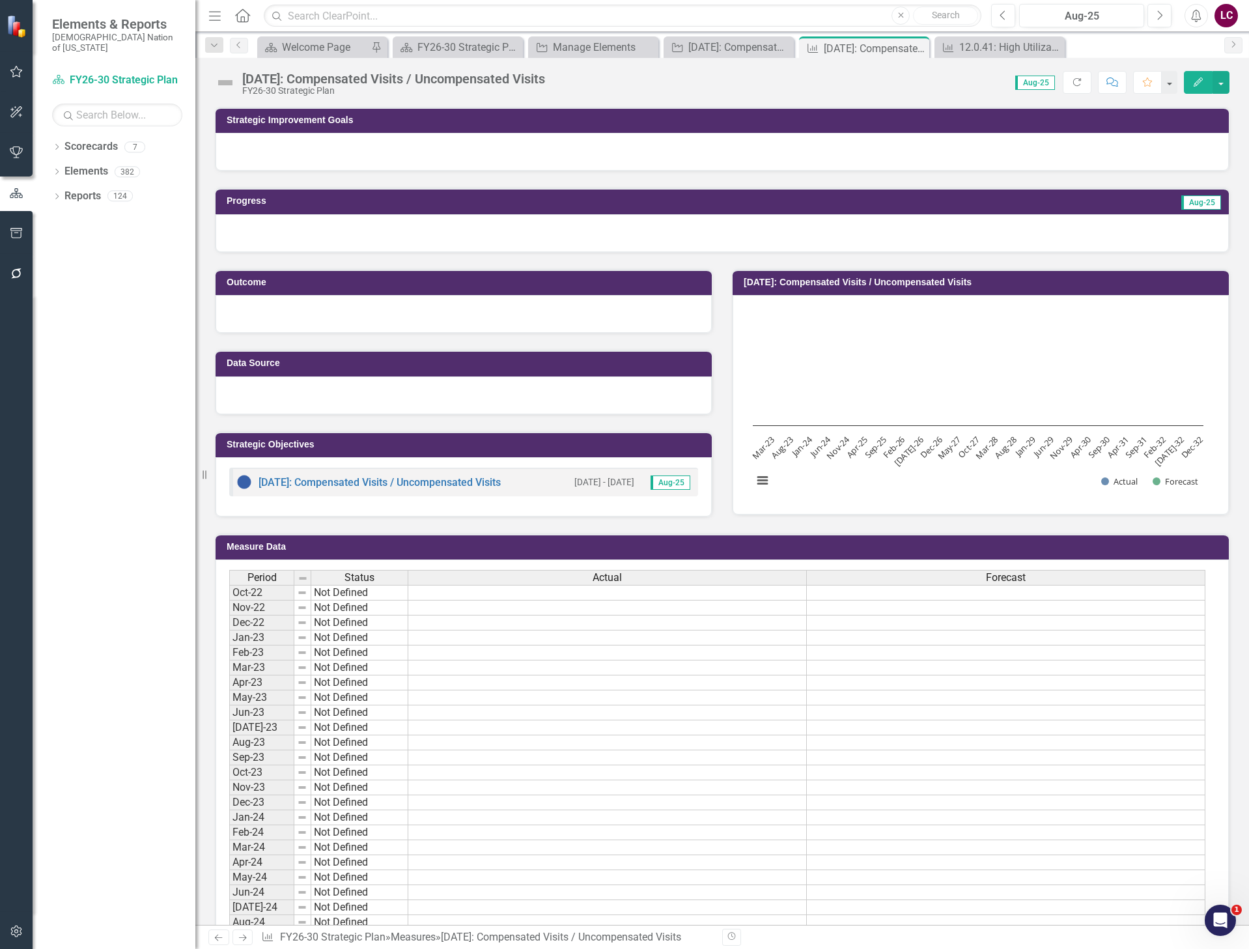
click at [1225, 78] on button "button" at bounding box center [1221, 82] width 17 height 23
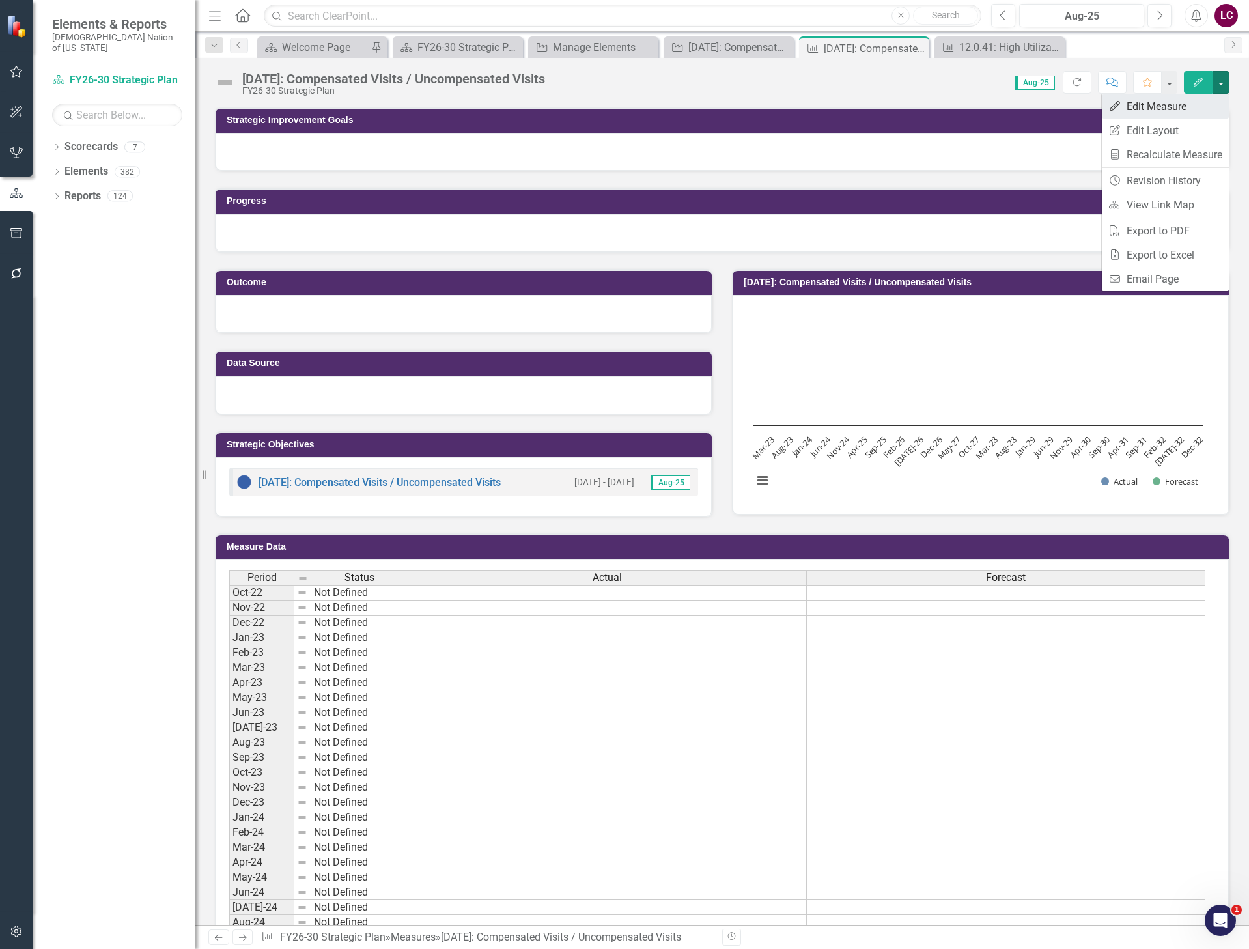
click at [1166, 102] on link "Edit Edit Measure" at bounding box center [1165, 106] width 127 height 24
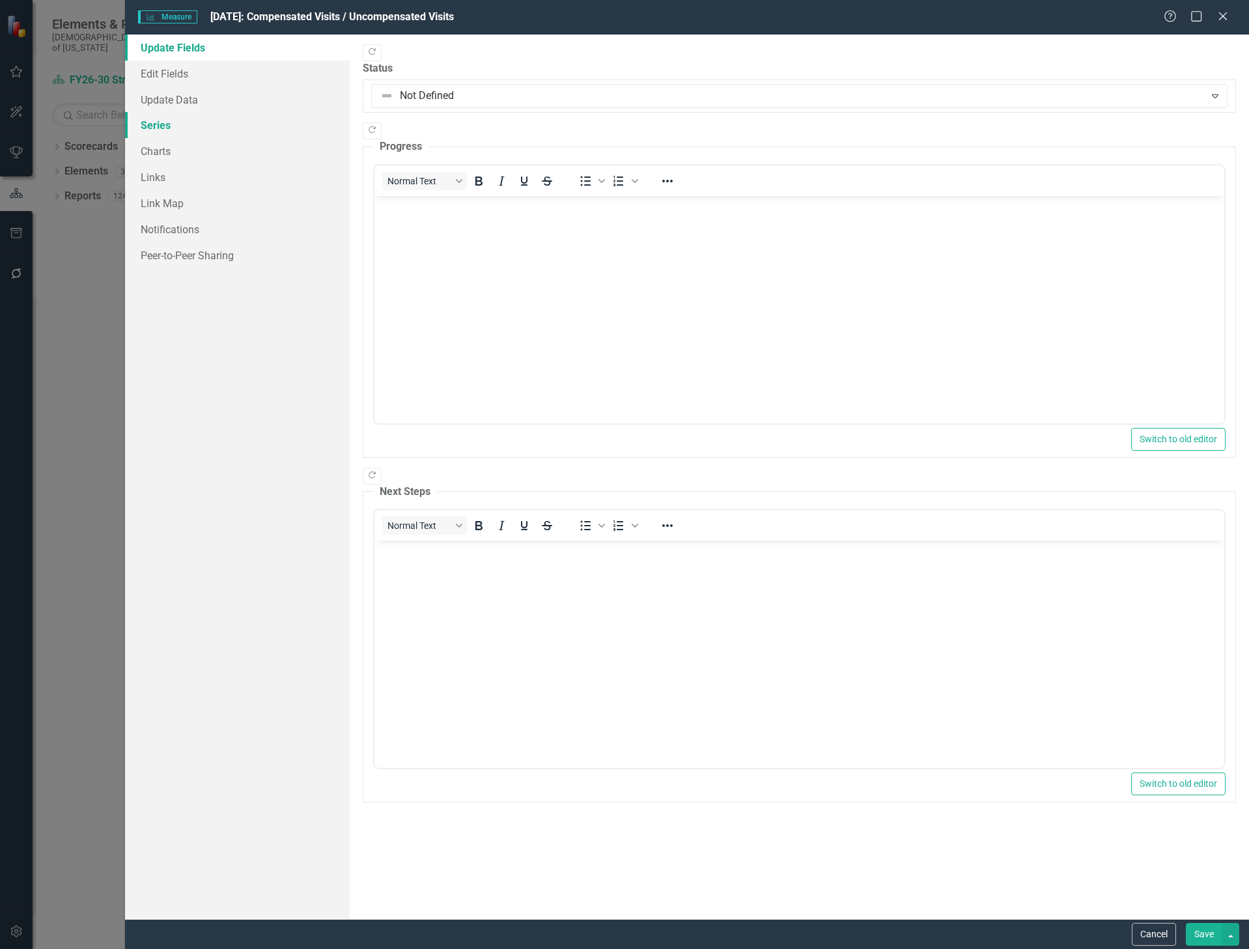
click at [150, 125] on link "Series" at bounding box center [237, 125] width 225 height 26
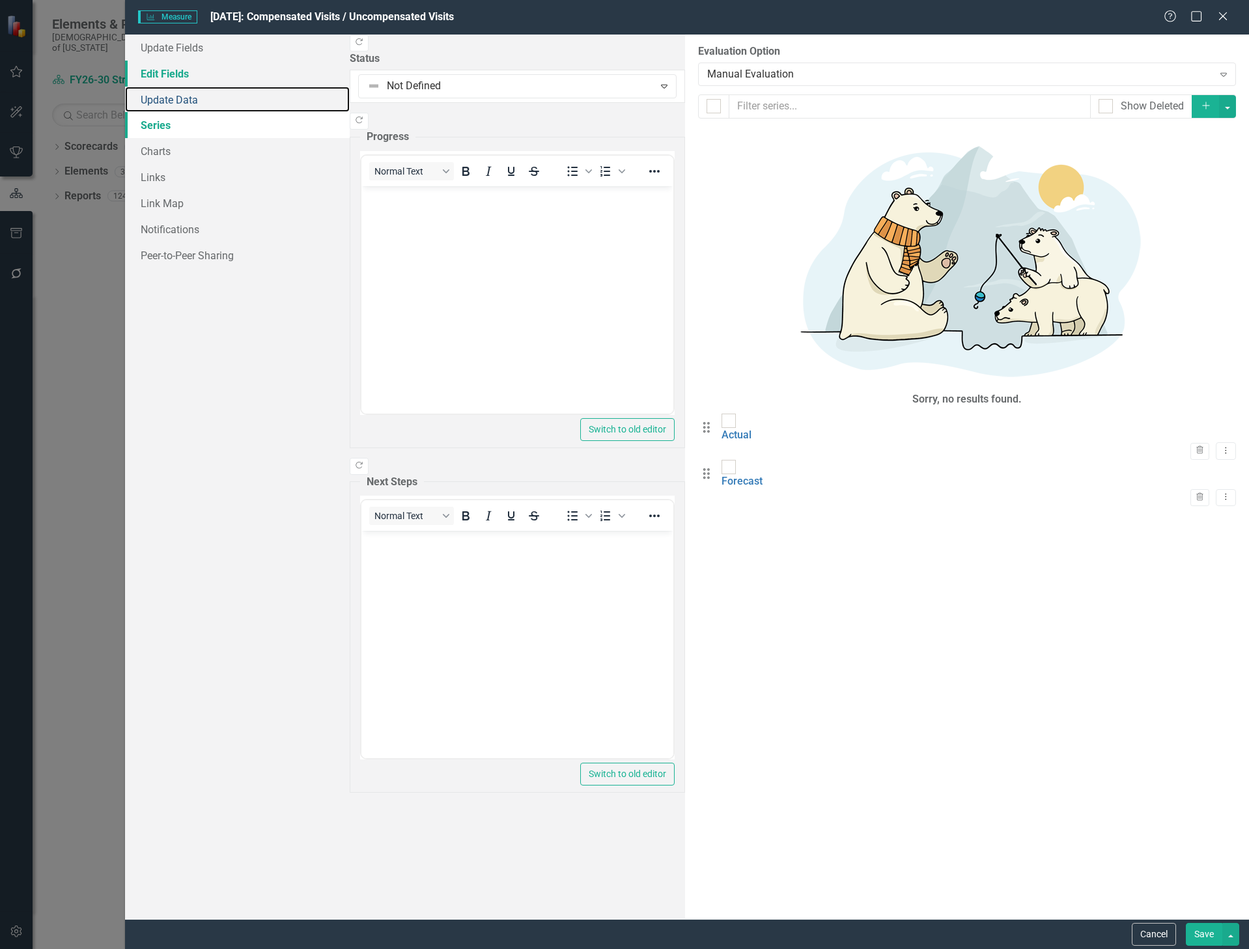
click at [157, 92] on link "Update Data" at bounding box center [237, 100] width 225 height 26
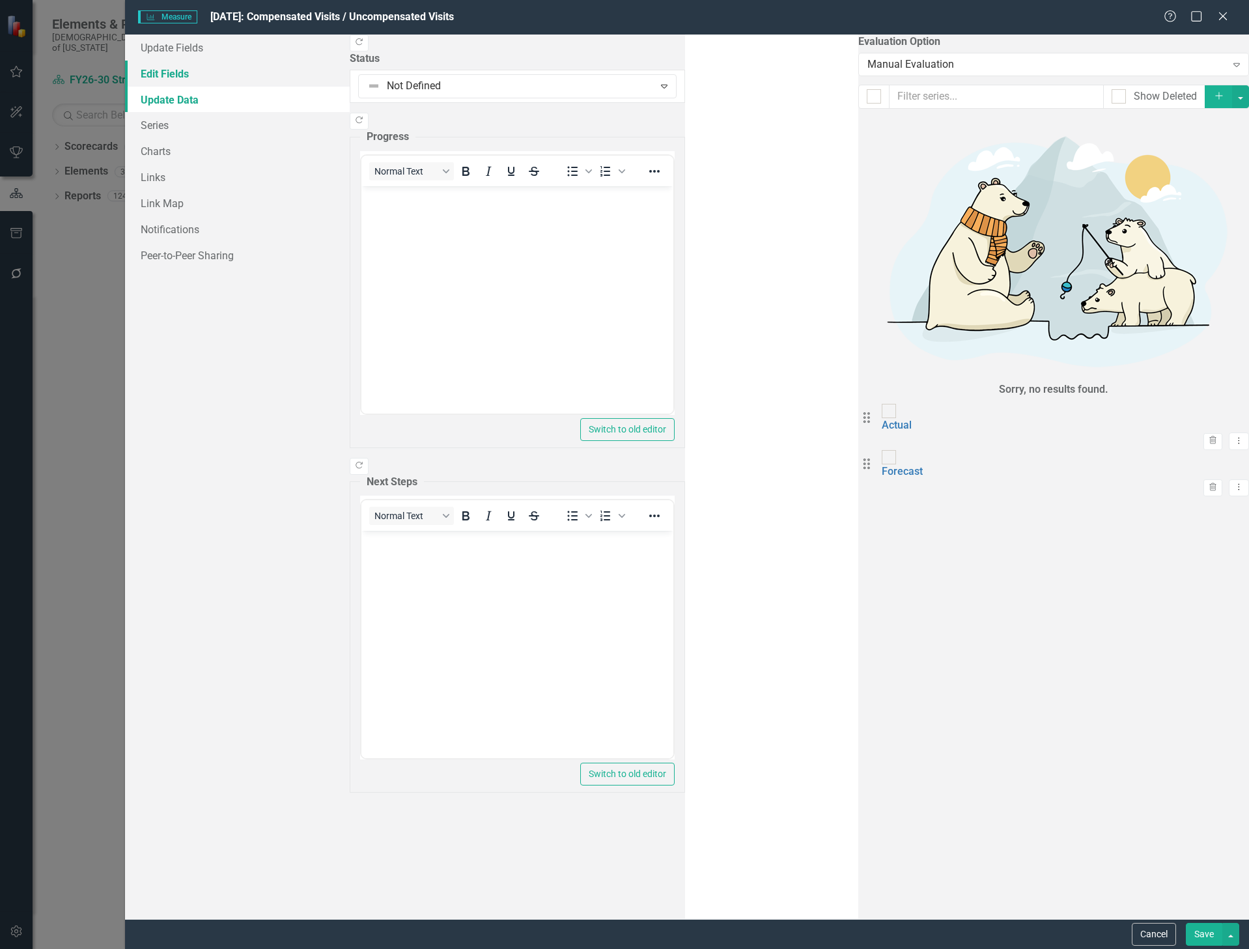
click at [158, 72] on link "Edit Fields" at bounding box center [237, 74] width 225 height 26
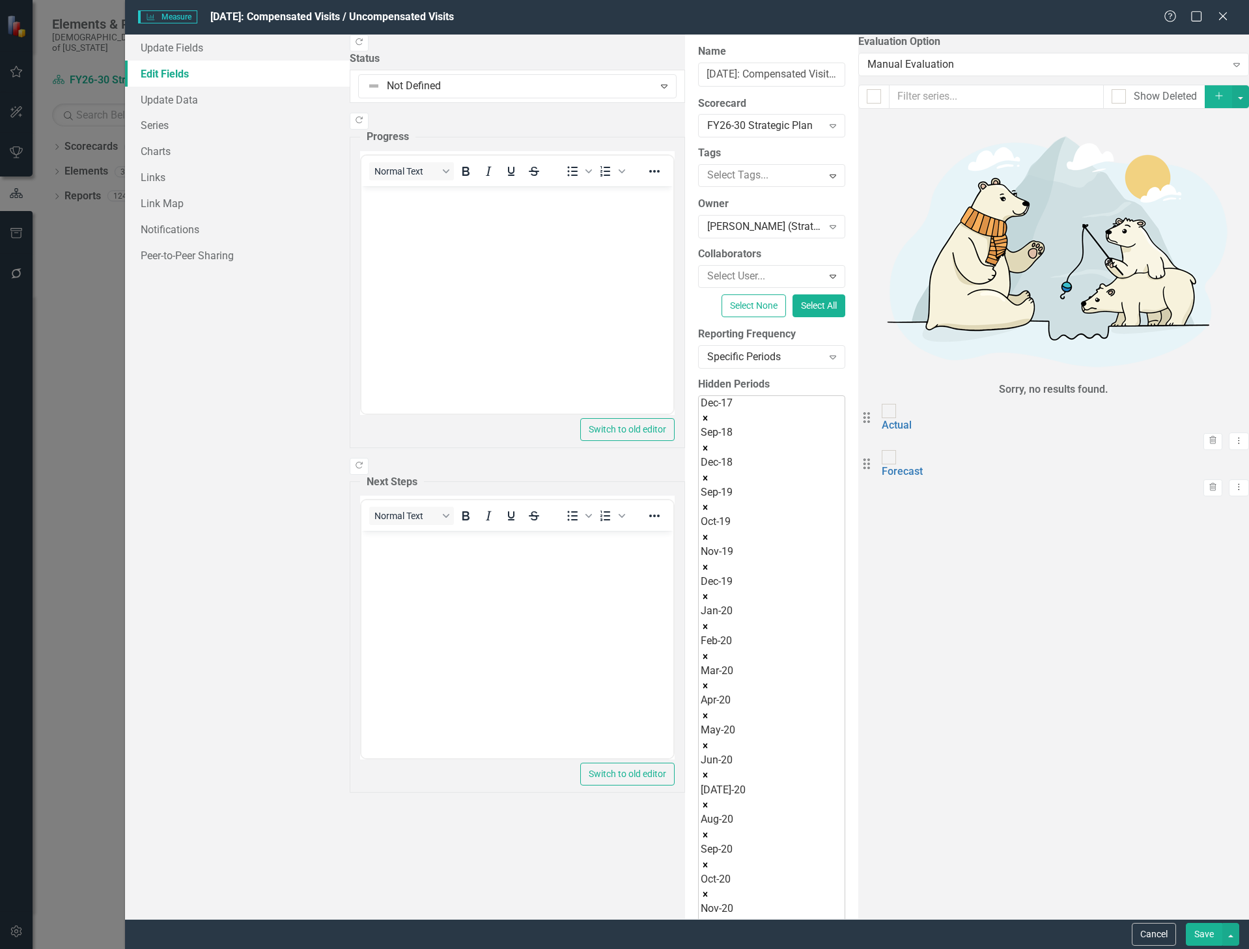
type input "30"
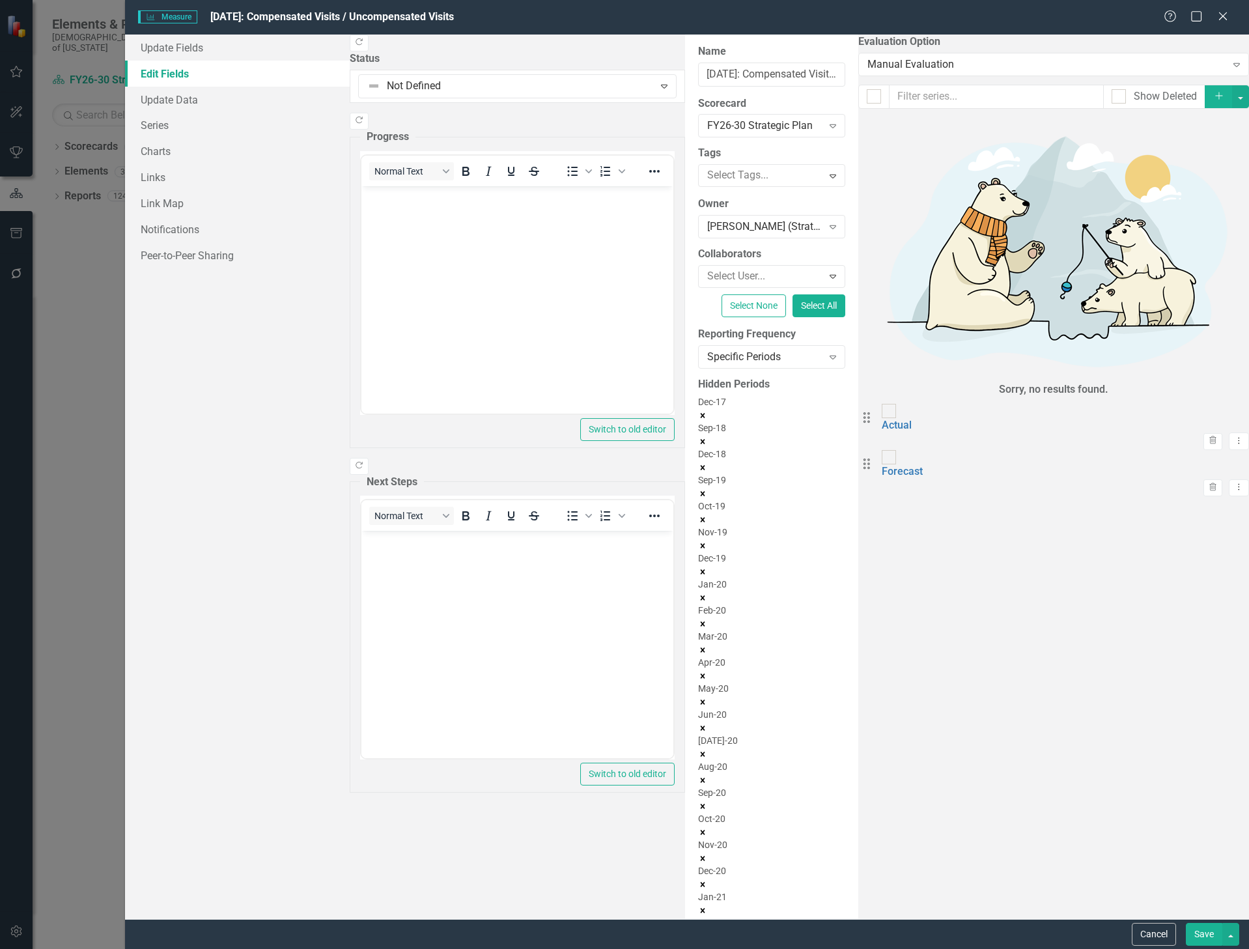
scroll to position [40, 0]
type input "30"
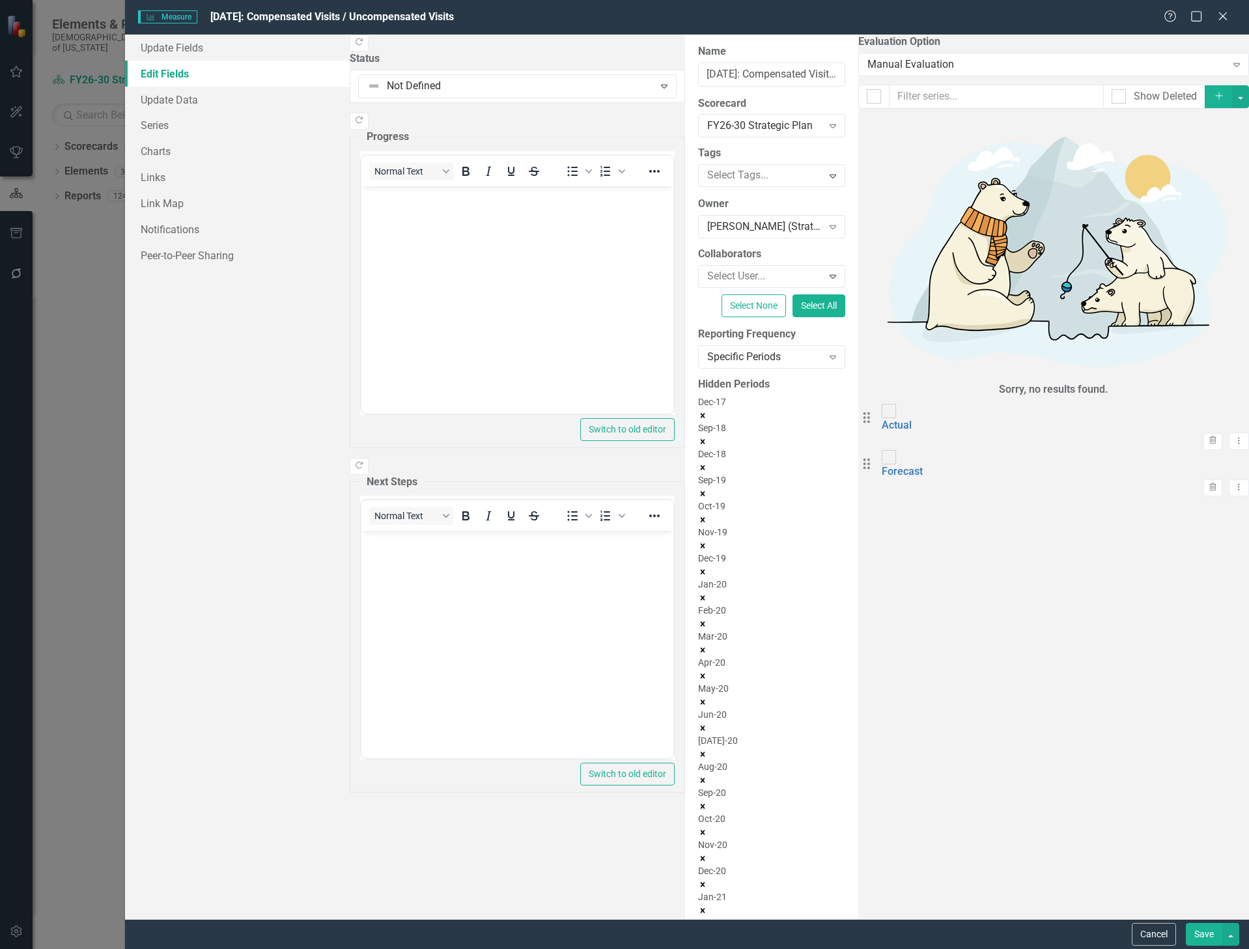
type input "31"
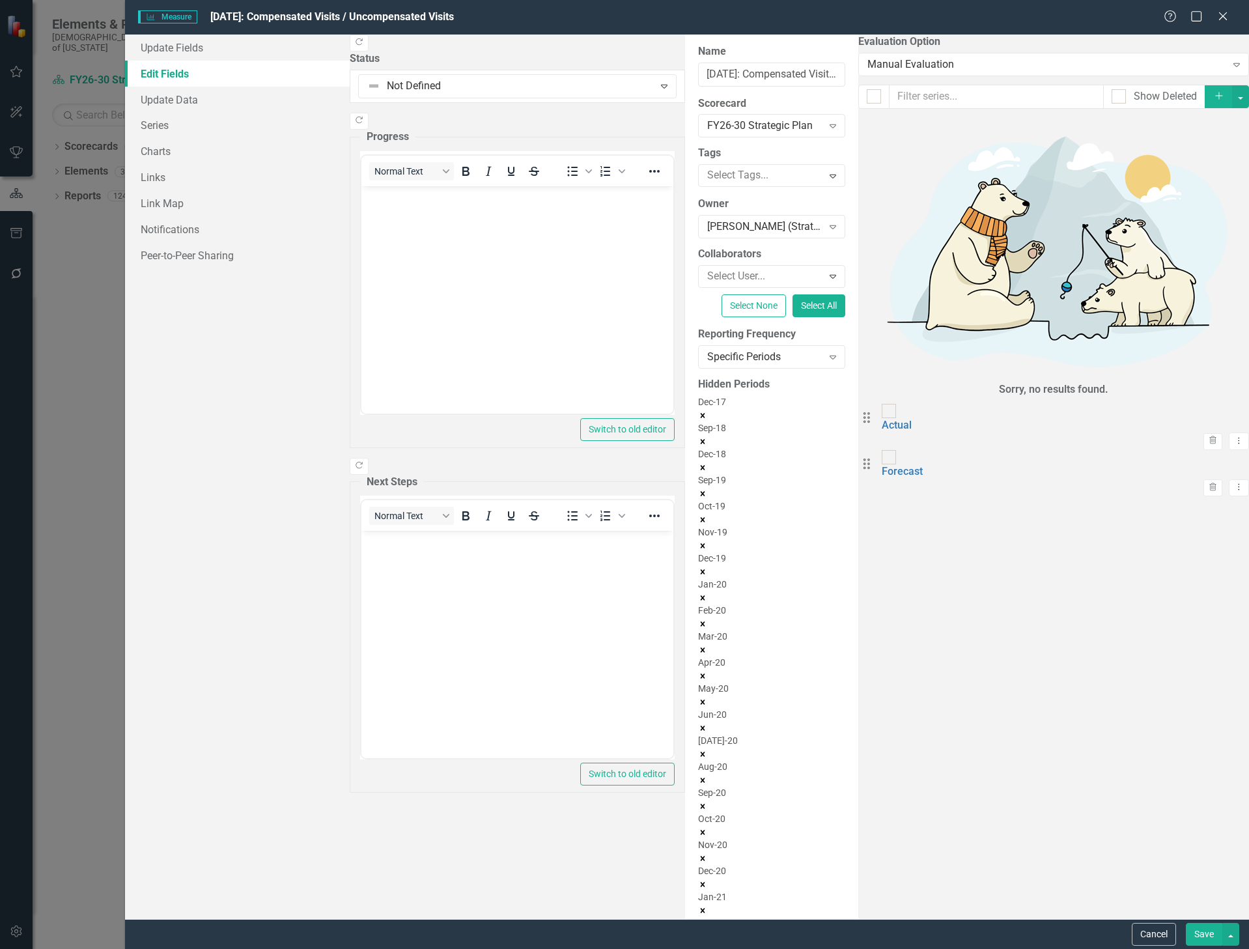
type input "31"
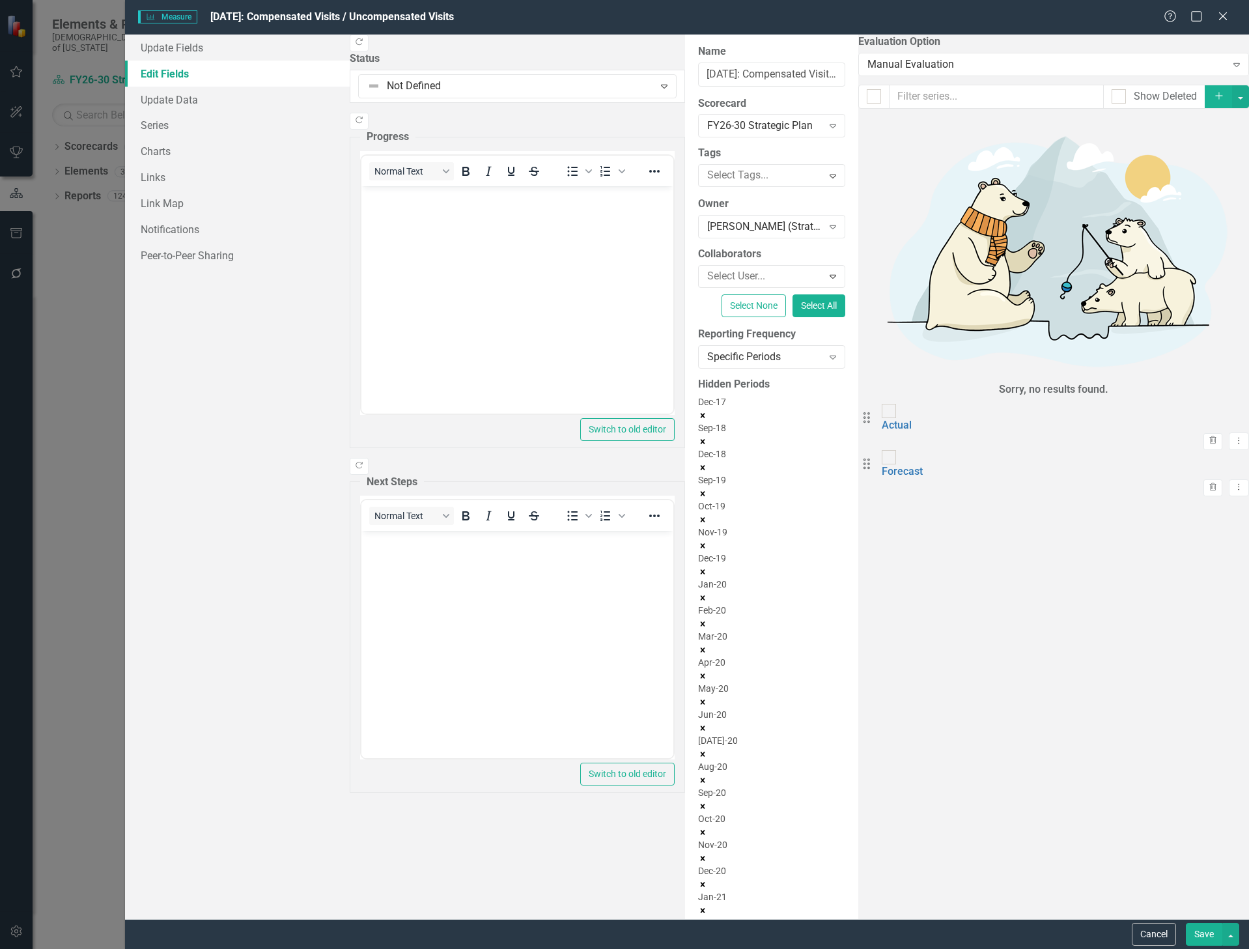
type input "32"
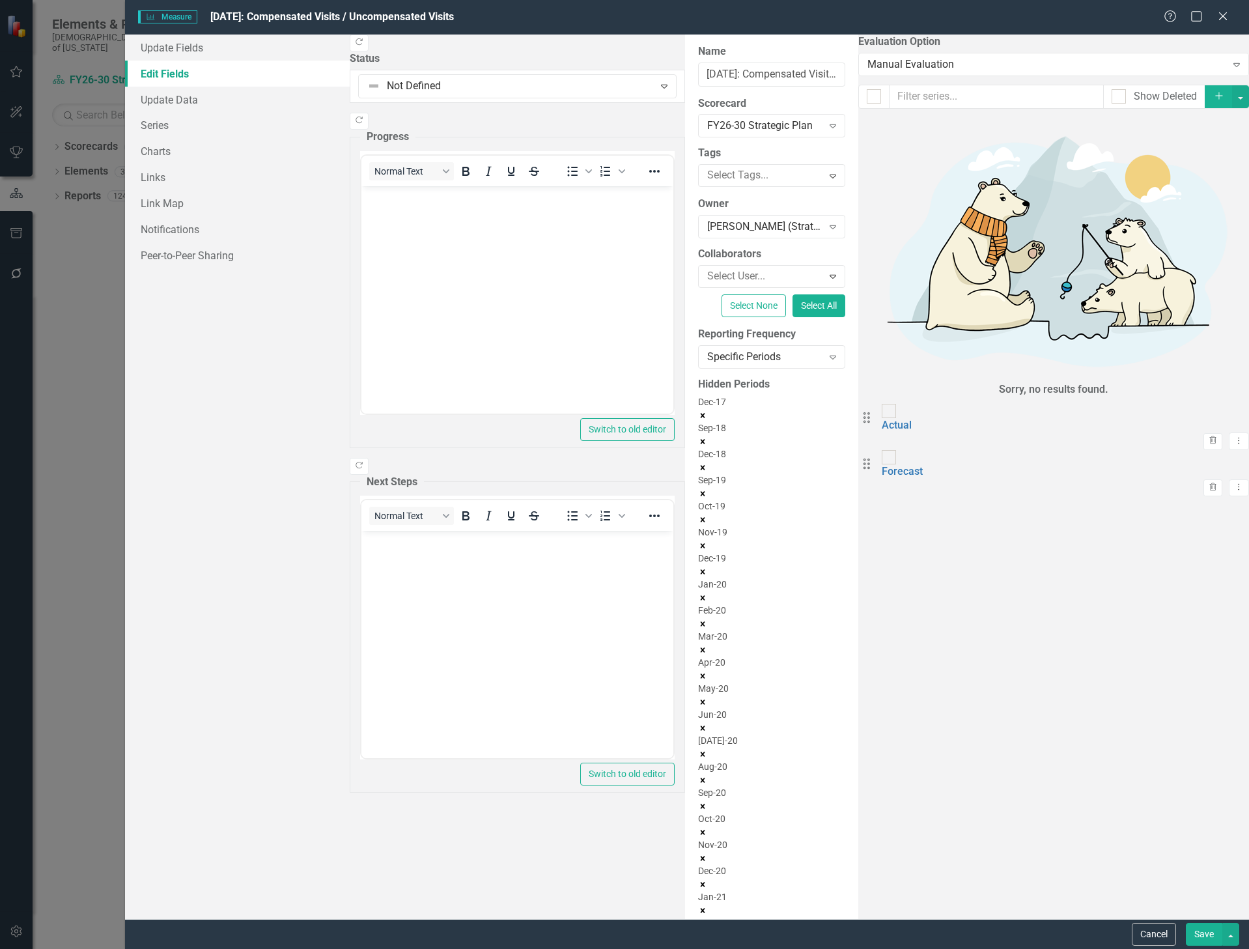
type input "32"
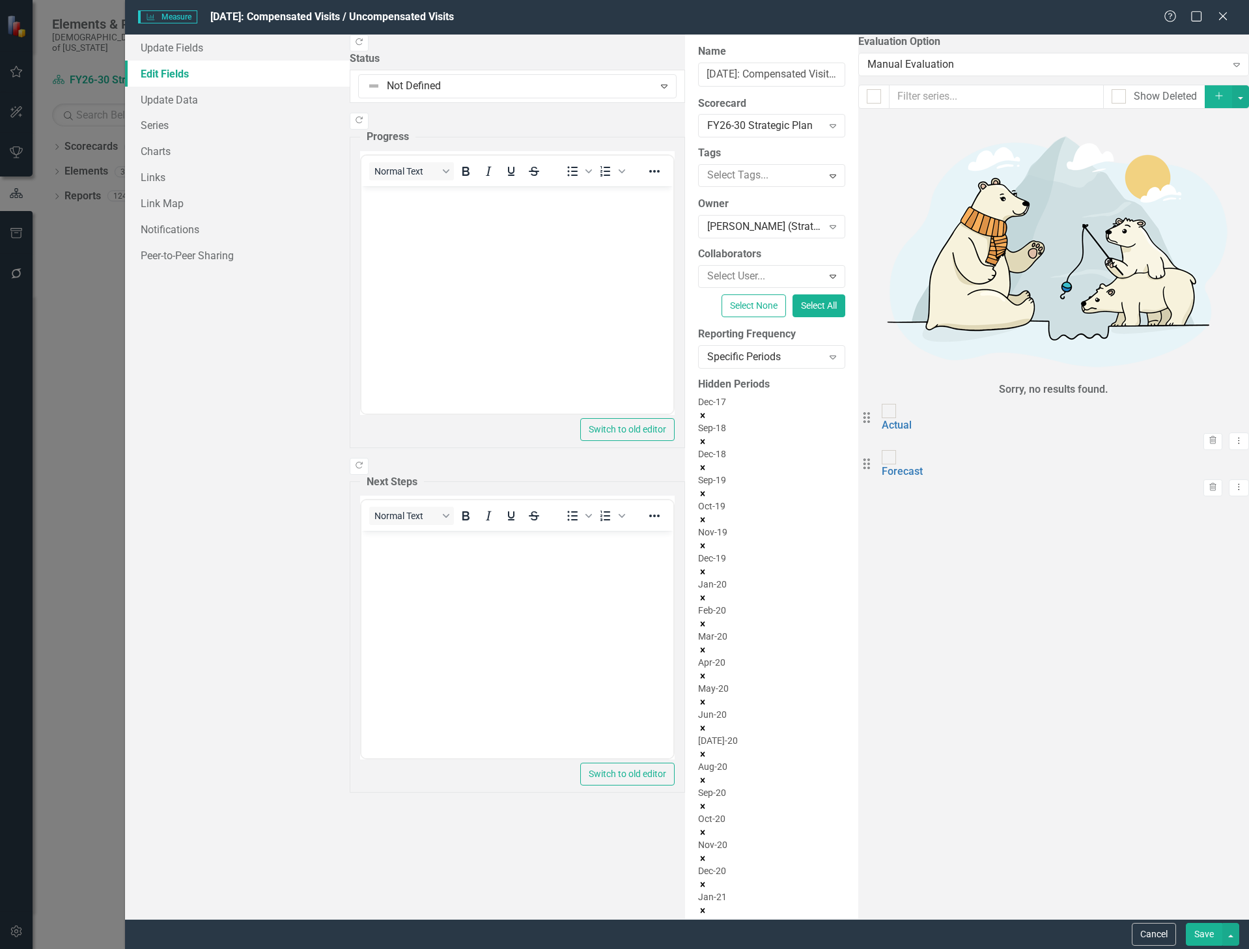
type input "32"
type input "3"
click at [1196, 928] on button "Save" at bounding box center [1204, 934] width 36 height 23
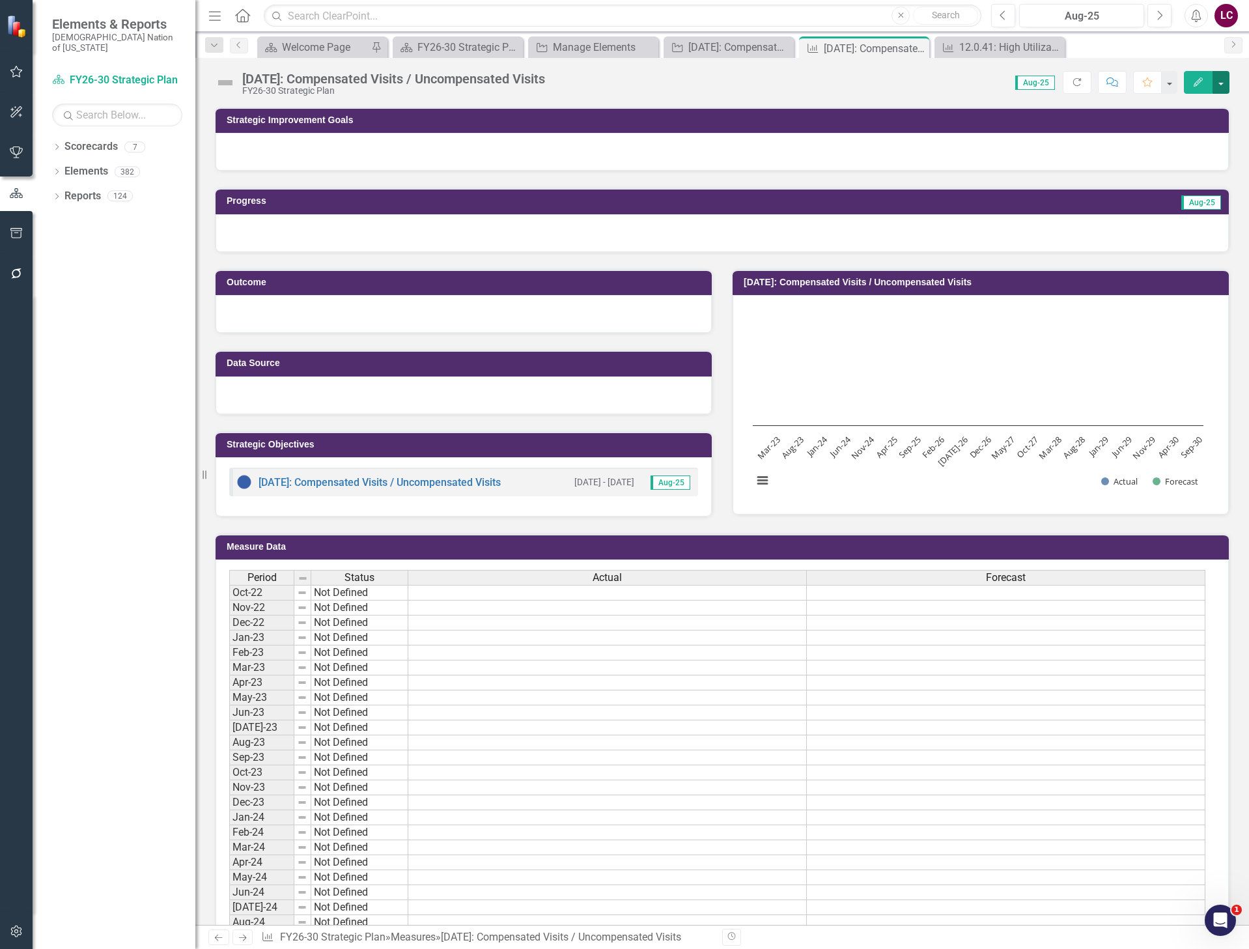
click at [1221, 78] on button "button" at bounding box center [1221, 82] width 17 height 23
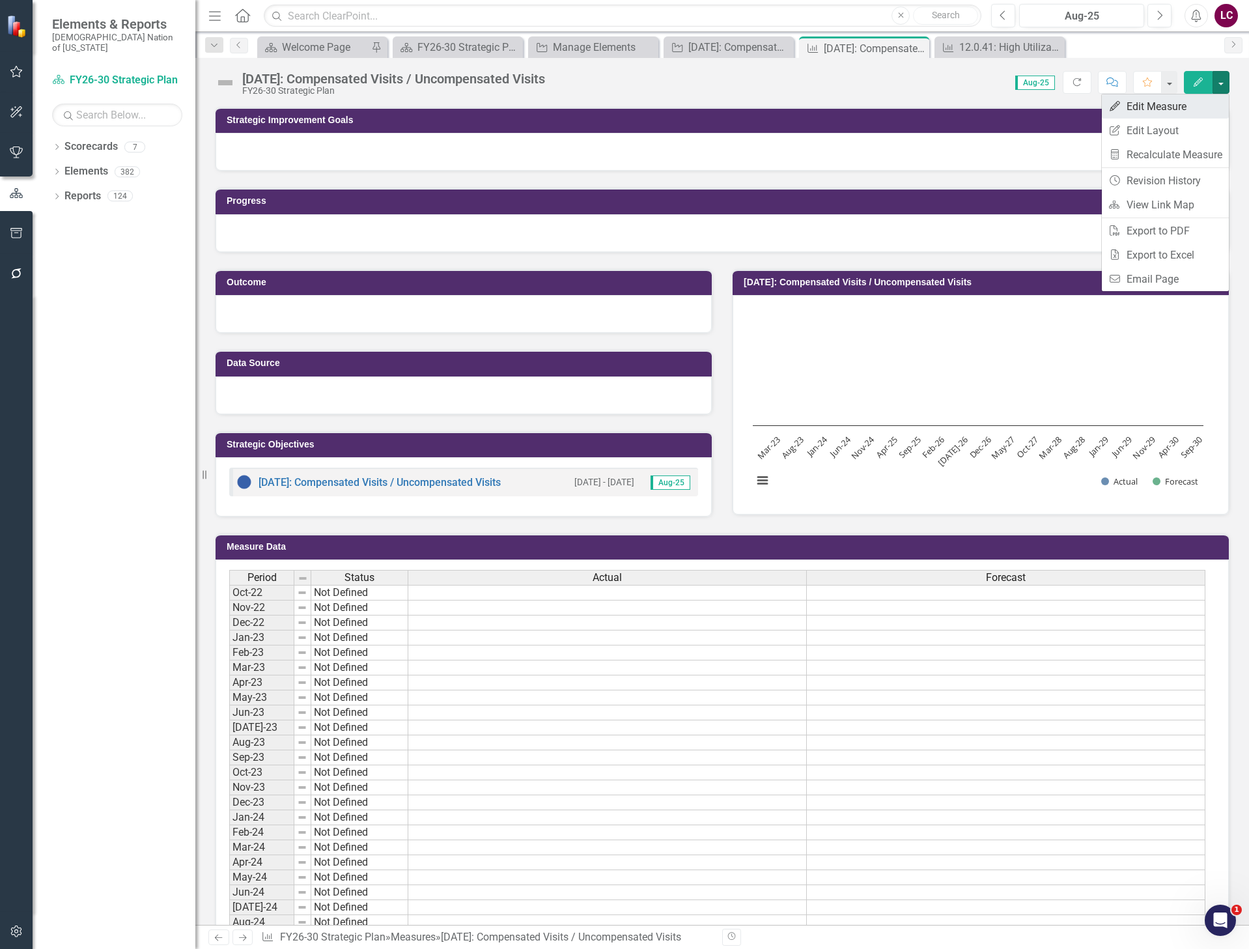
click at [1182, 103] on link "Edit Edit Measure" at bounding box center [1165, 106] width 127 height 24
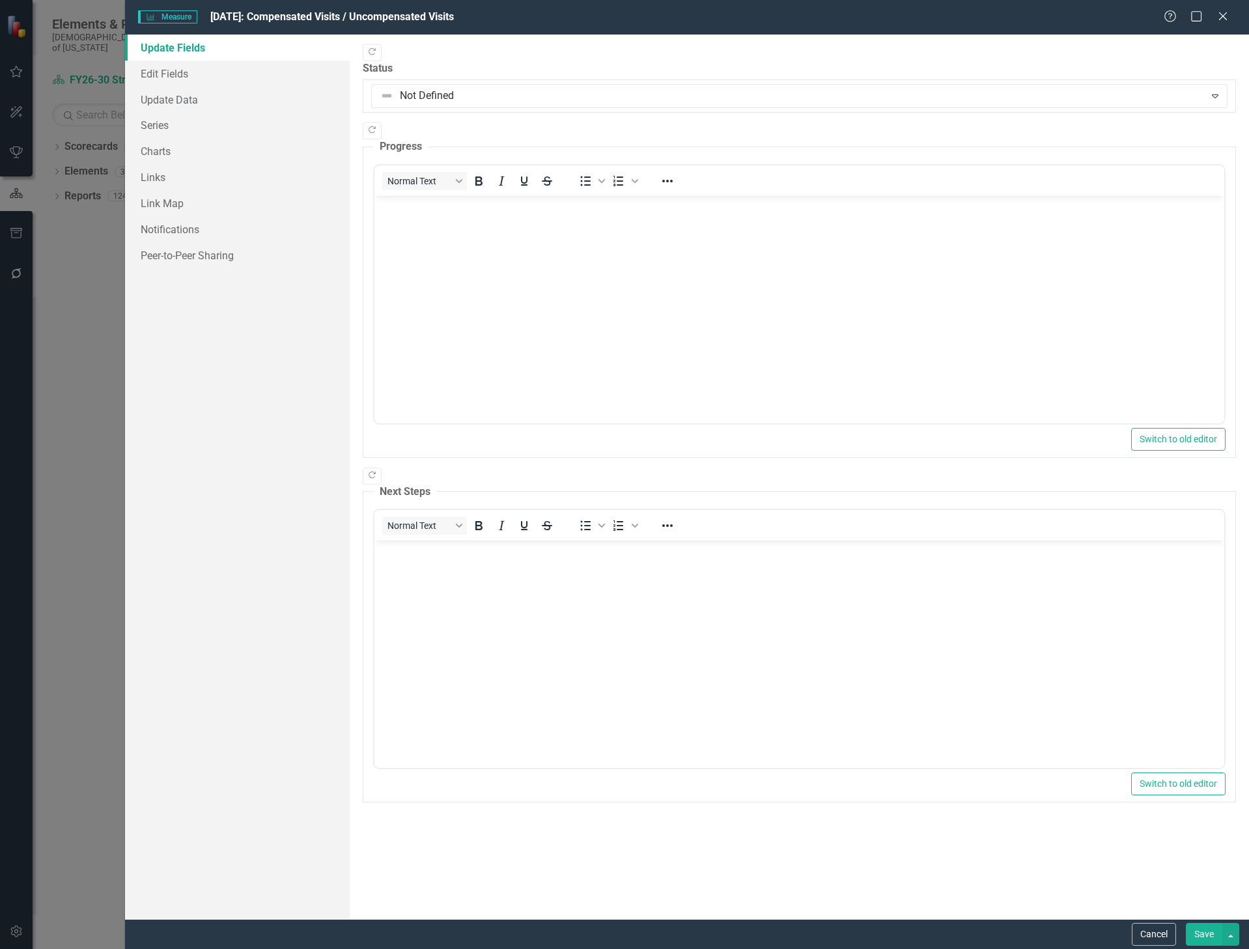
scroll to position [0, 0]
click at [167, 70] on link "Edit Fields" at bounding box center [237, 74] width 225 height 26
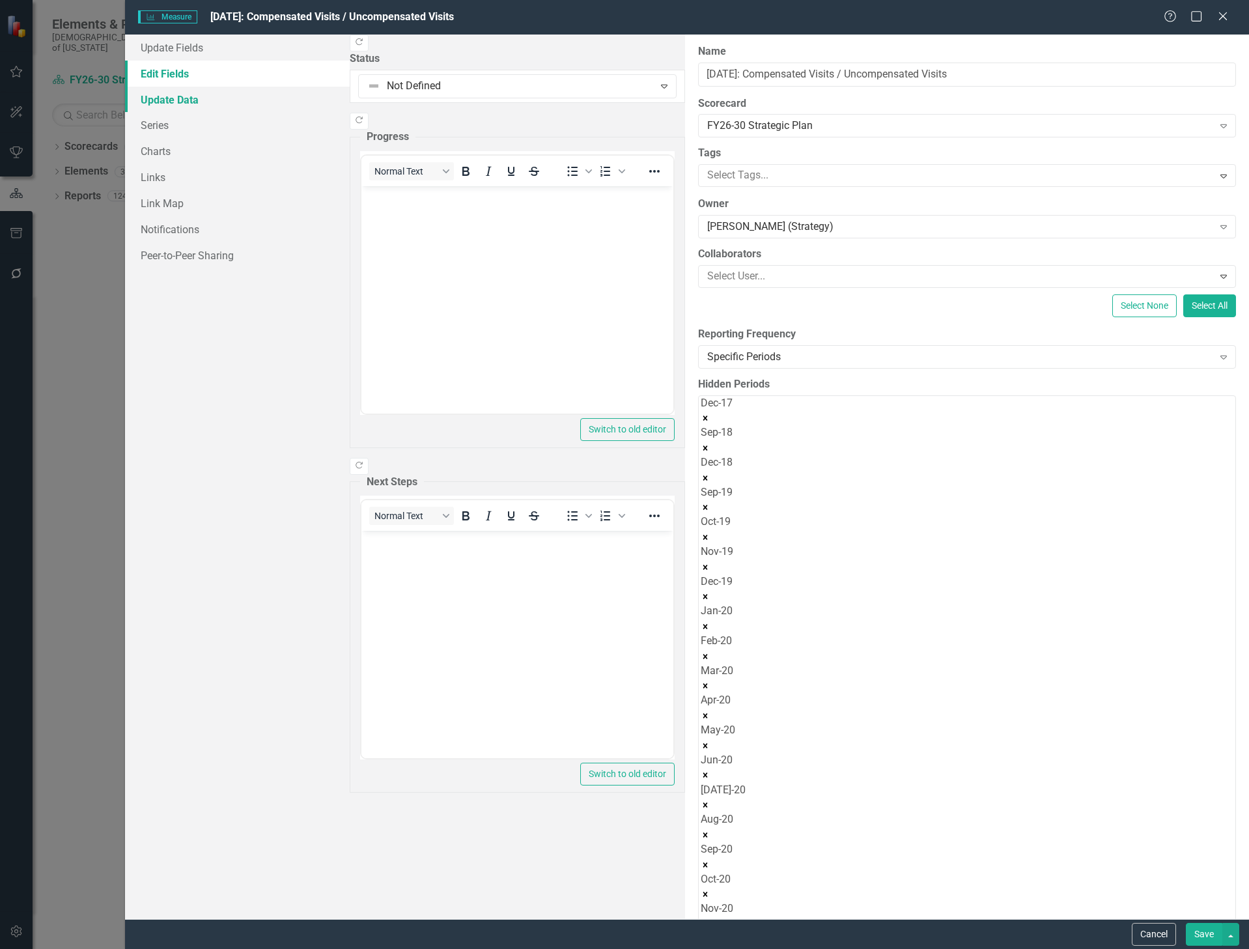
click at [161, 95] on link "Update Data" at bounding box center [237, 100] width 225 height 26
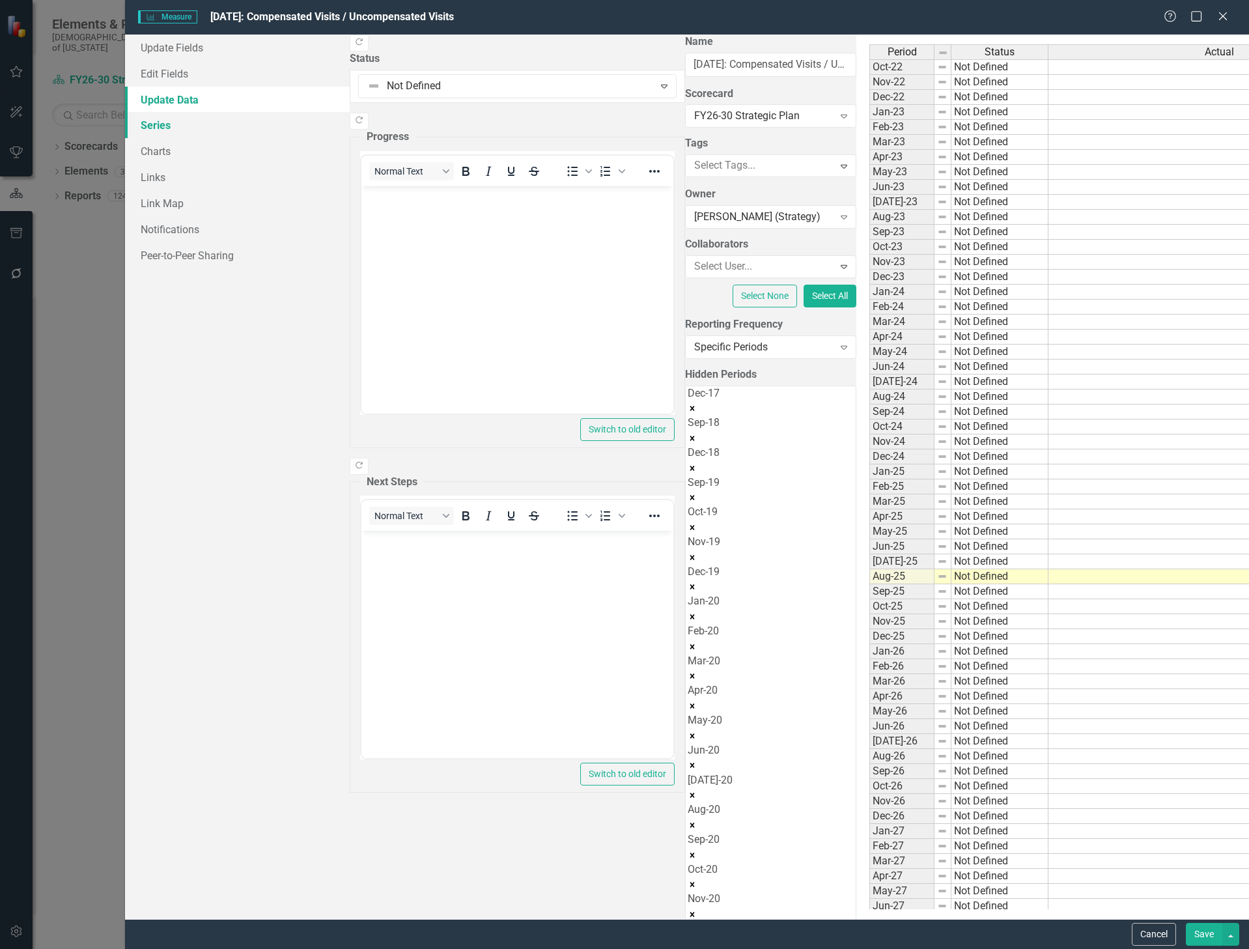
click at [162, 122] on link "Series" at bounding box center [237, 125] width 225 height 26
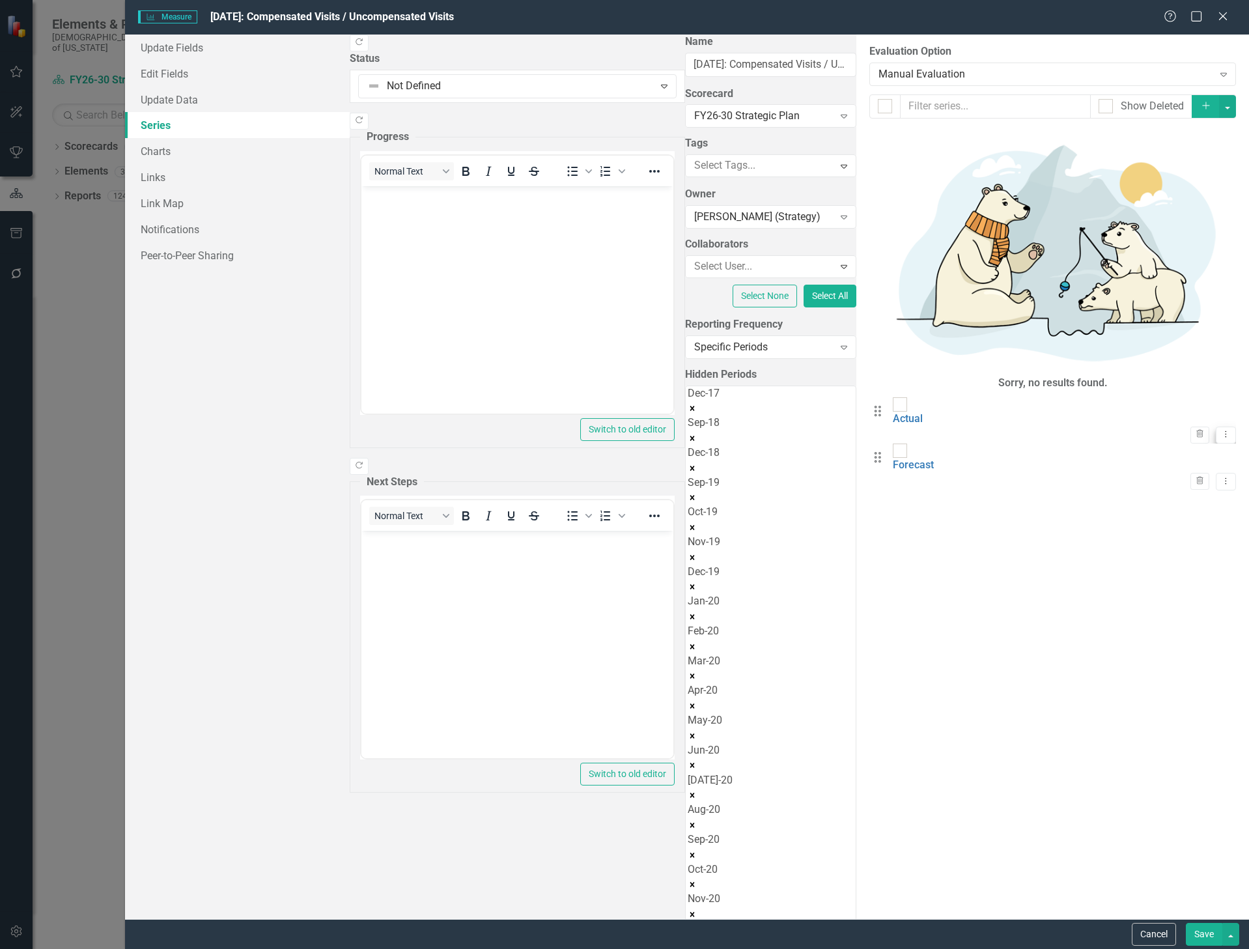
click at [1223, 427] on button "Dropdown Menu" at bounding box center [1226, 436] width 20 height 18
click at [1161, 168] on link "Edit Edit Measure Series" at bounding box center [1151, 165] width 148 height 24
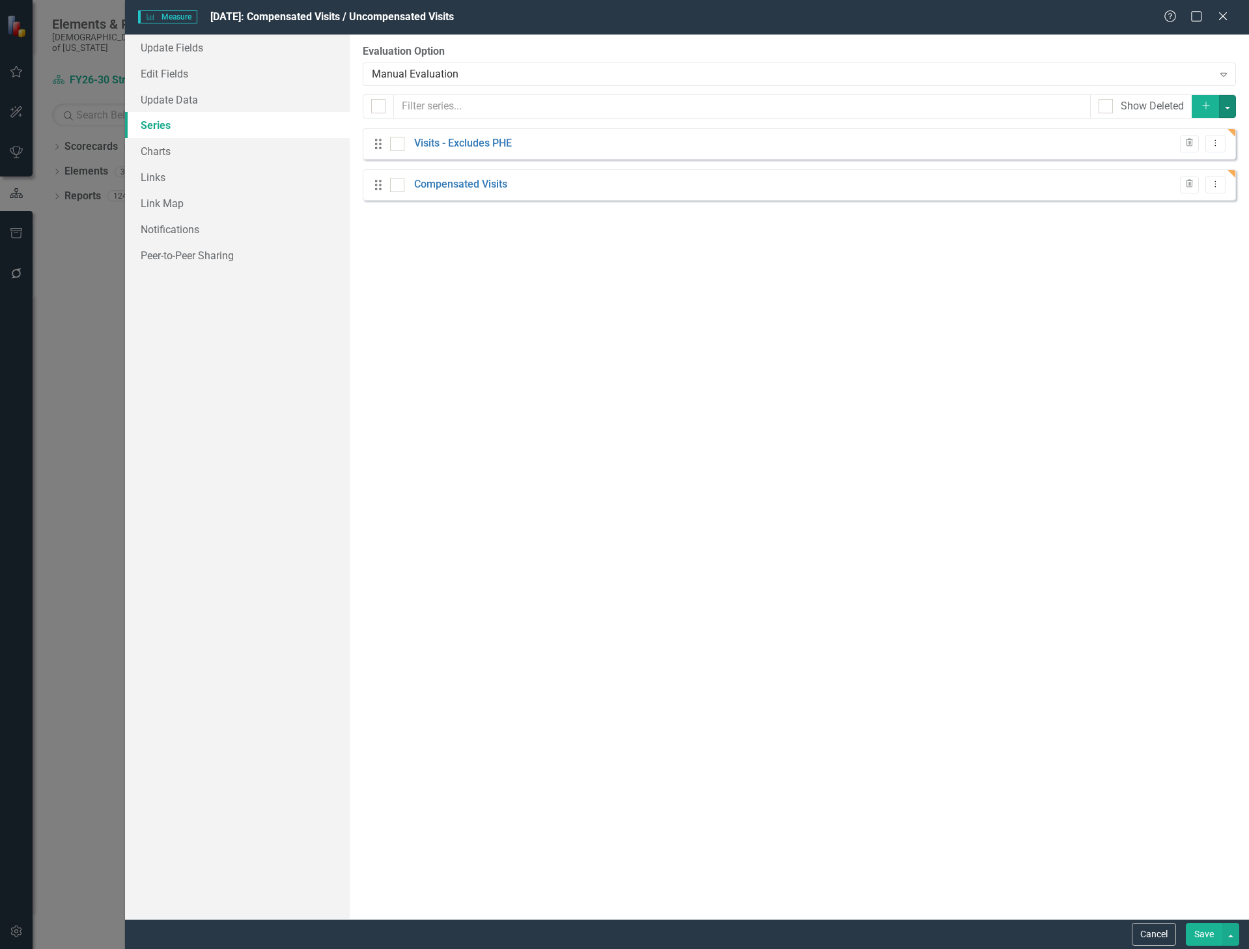
click at [1228, 107] on button "button" at bounding box center [1227, 106] width 17 height 23
click at [1210, 128] on link "Add Add series" at bounding box center [1184, 131] width 103 height 24
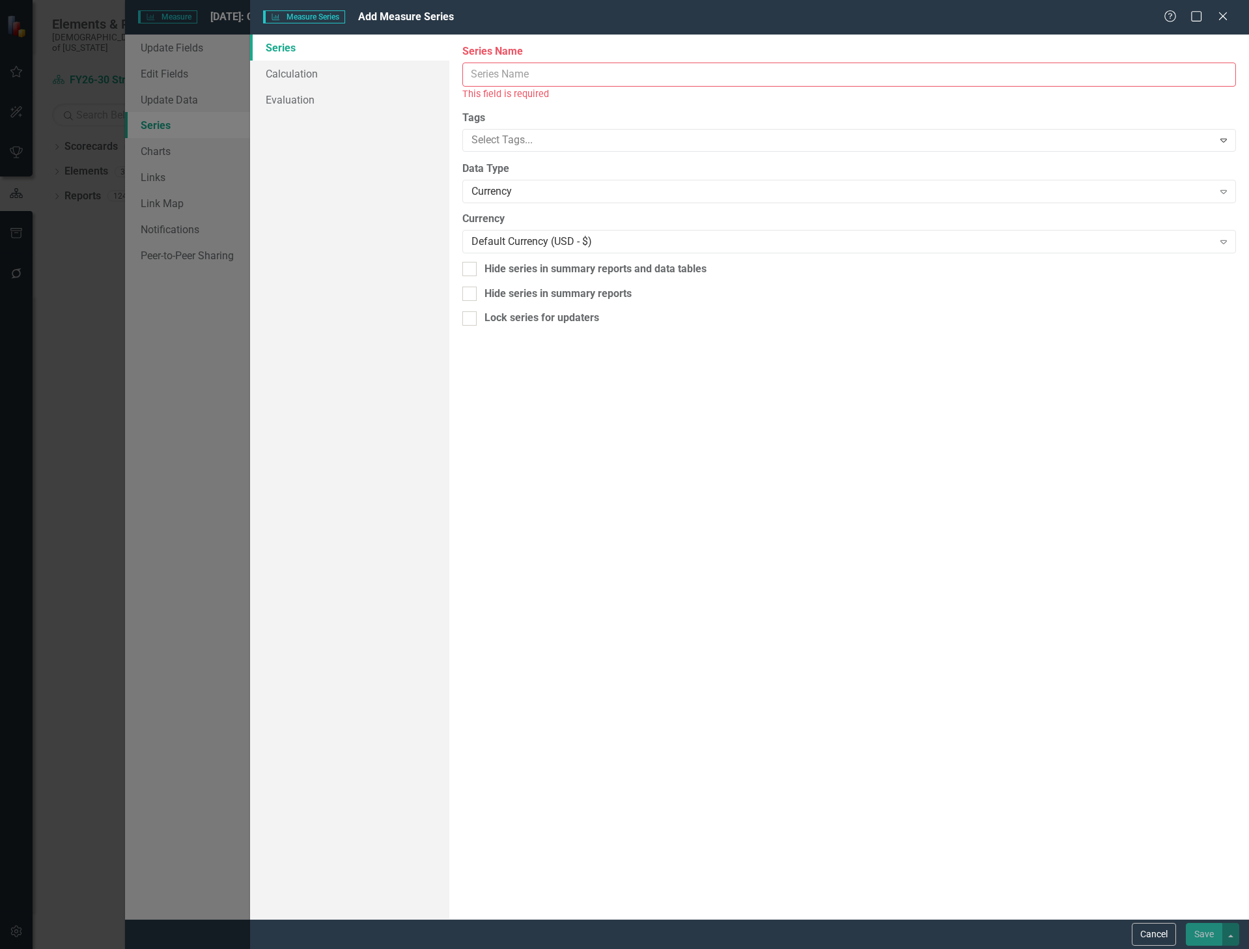
click at [548, 74] on input "Name" at bounding box center [849, 75] width 774 height 24
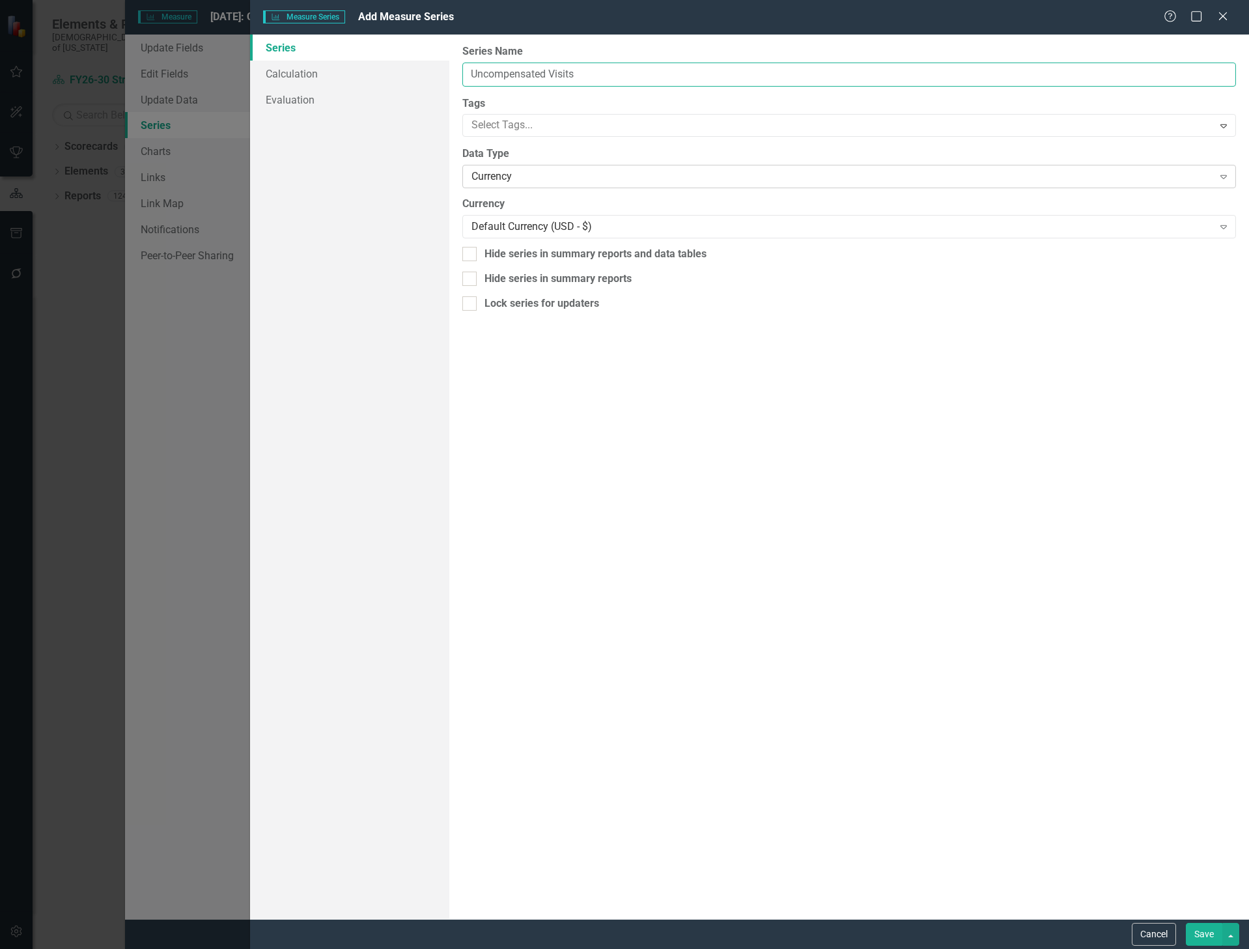
type input "Uncompensated Visits"
click at [489, 180] on div "Currency" at bounding box center [842, 176] width 741 height 15
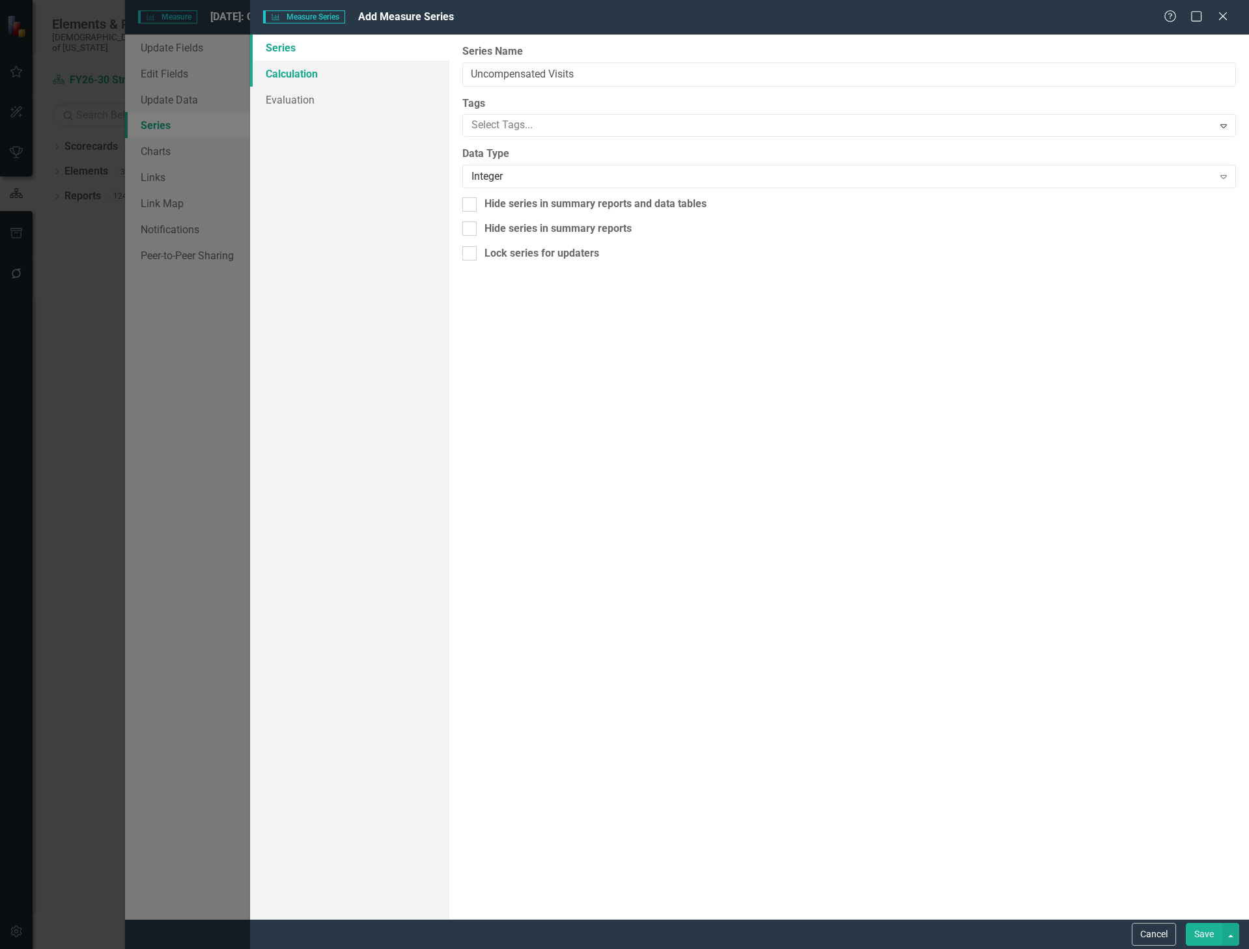
click at [282, 75] on link "Calculation" at bounding box center [350, 74] width 200 height 26
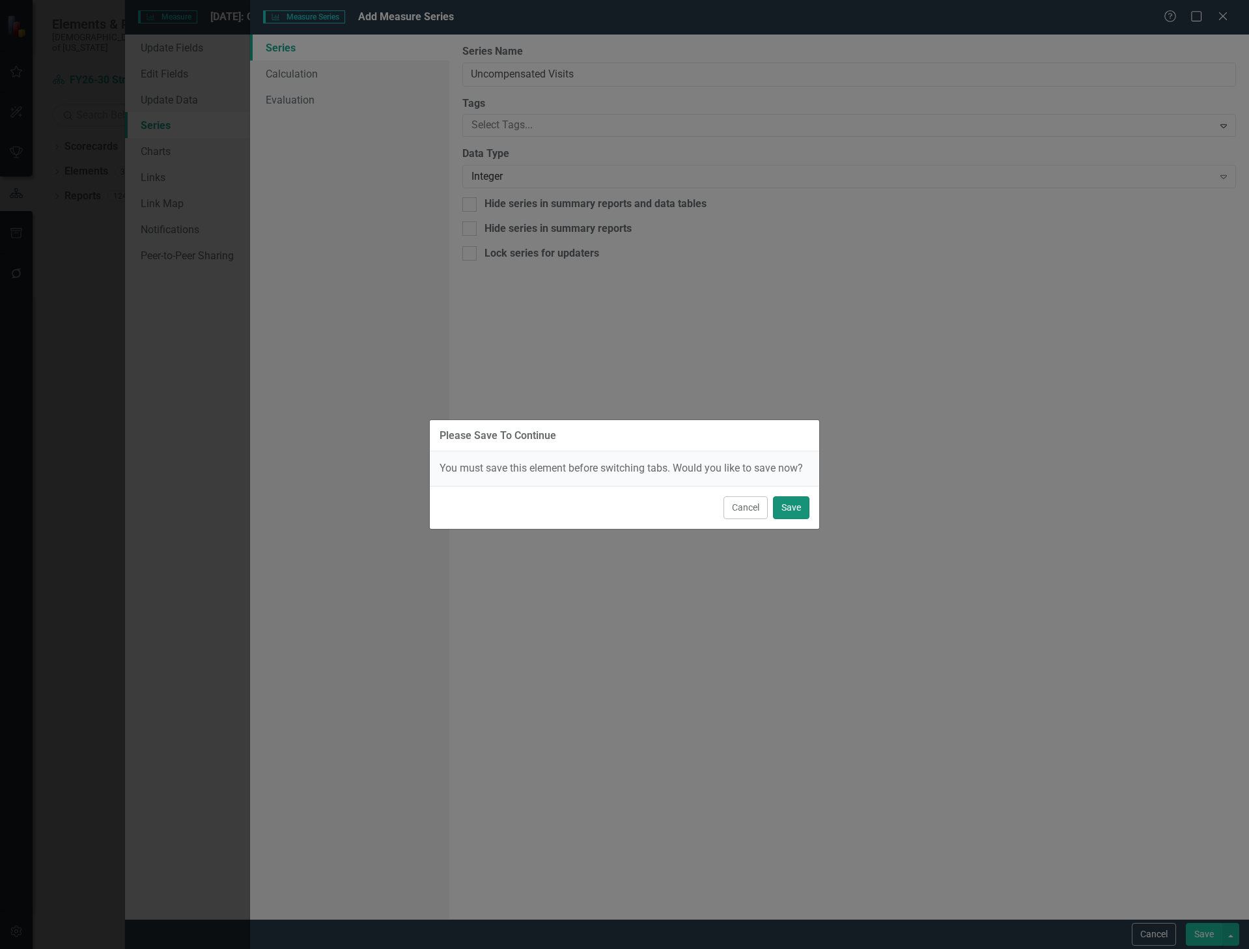
click at [790, 502] on button "Save" at bounding box center [791, 507] width 36 height 23
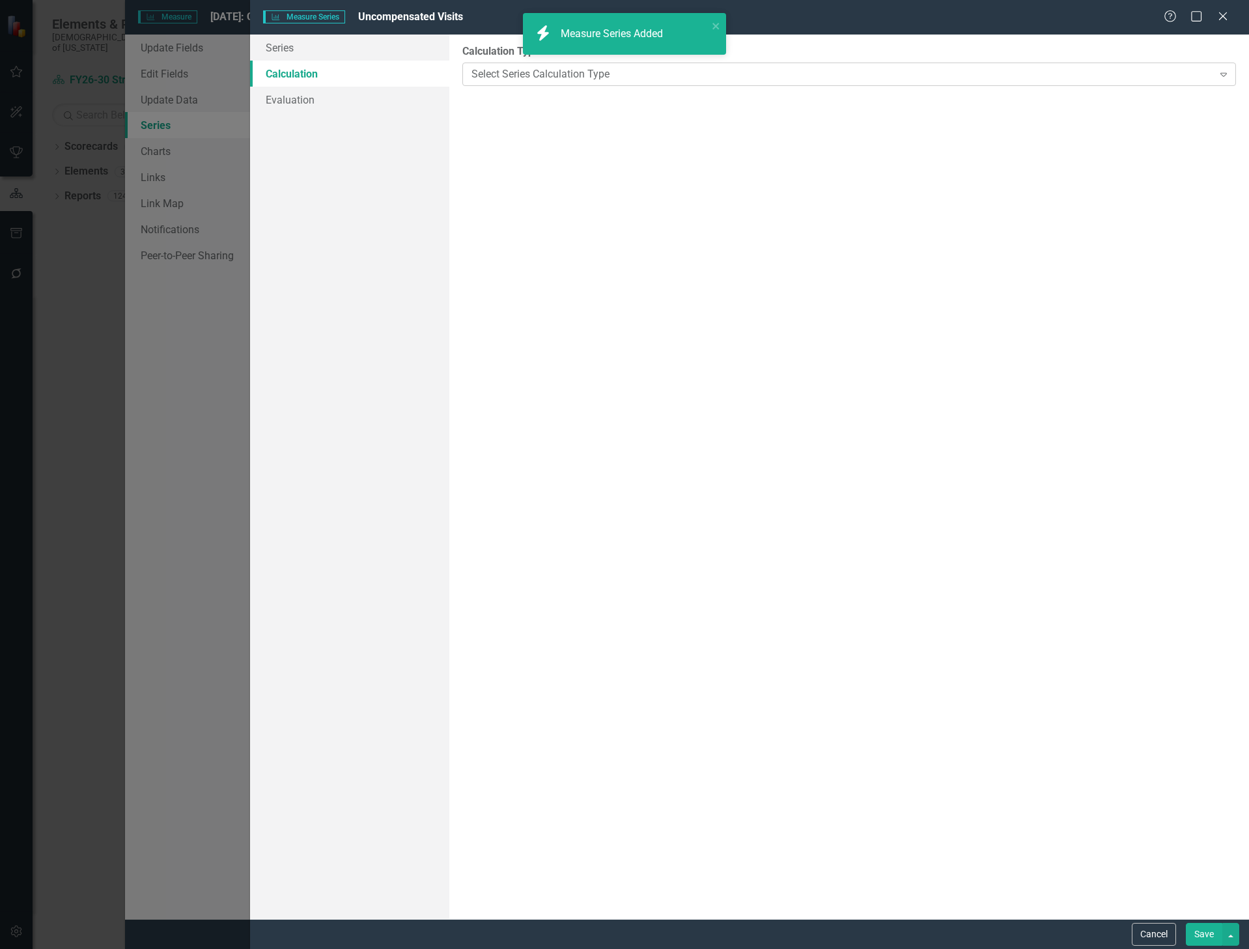
click at [553, 77] on div "Select Series Calculation Type" at bounding box center [842, 73] width 741 height 15
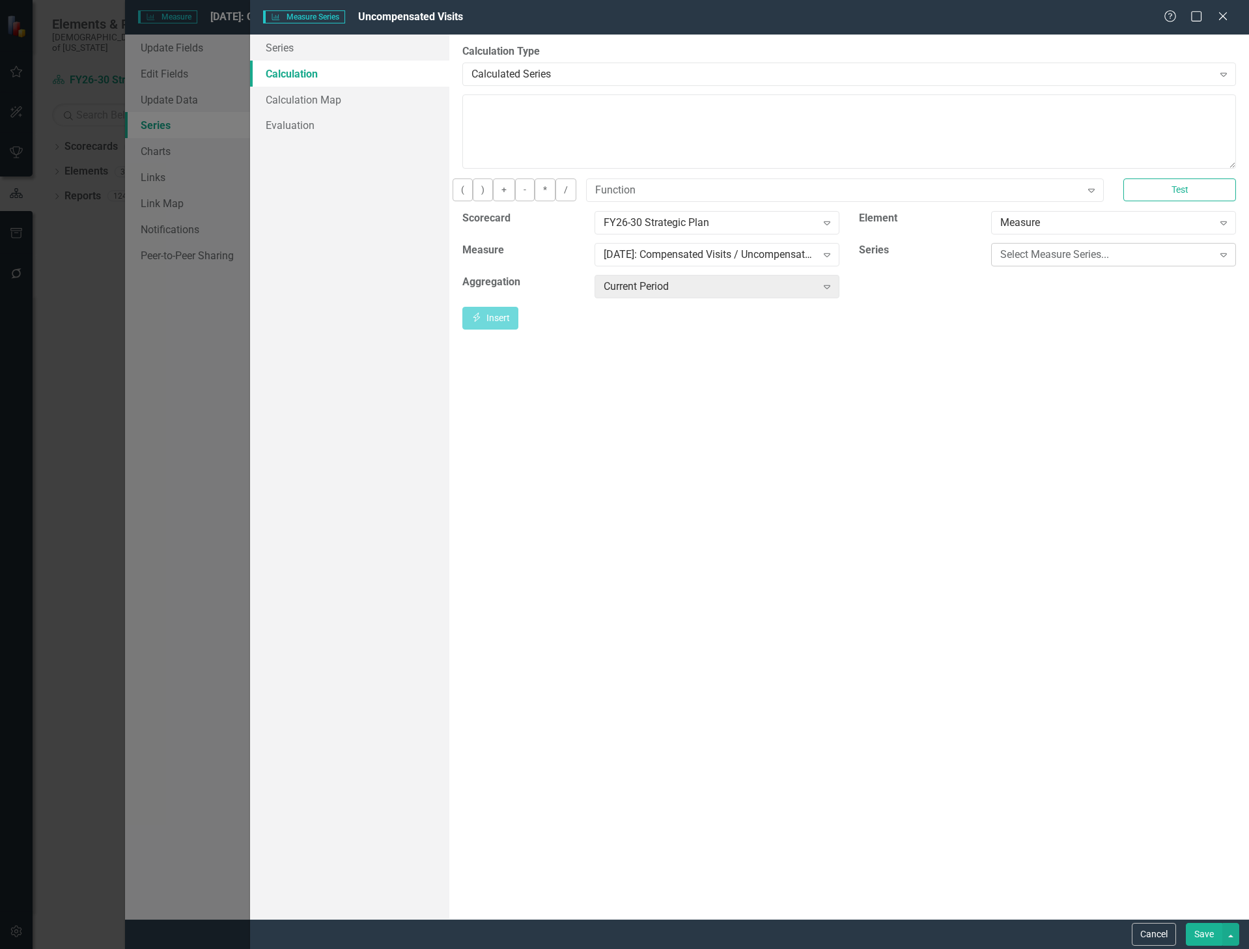
click at [1019, 262] on div "Select Measure Series..." at bounding box center [1107, 254] width 212 height 15
click at [1037, 948] on div "Visits - Excludes PHE" at bounding box center [627, 959] width 1228 height 15
click at [518, 327] on button "Insert Insert" at bounding box center [490, 318] width 56 height 23
click at [535, 201] on button "-" at bounding box center [525, 189] width 20 height 23
click at [1022, 262] on div "Visits - Excludes PHE" at bounding box center [1107, 254] width 212 height 15
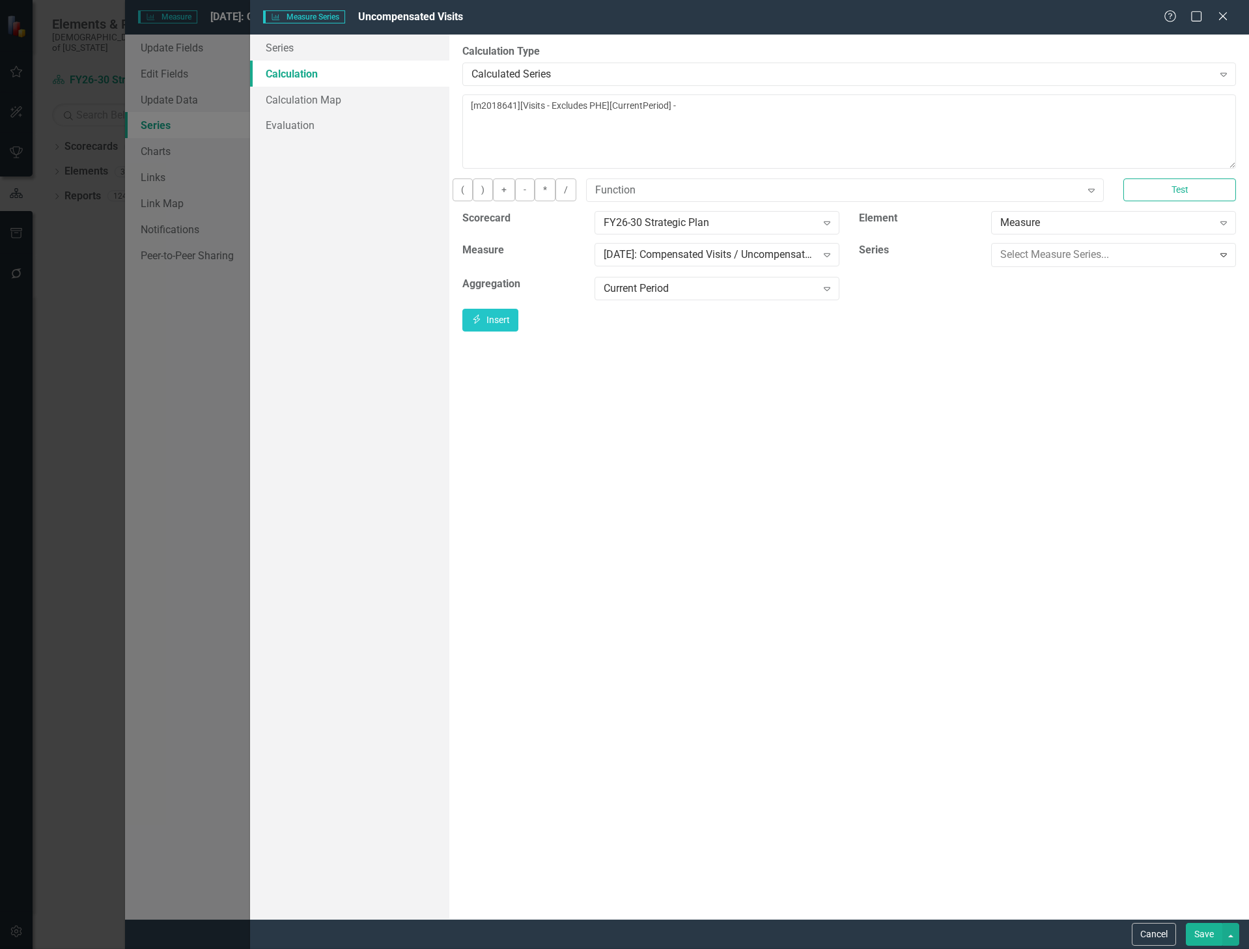
click at [518, 321] on button "Insert Insert" at bounding box center [490, 318] width 56 height 23
type textarea "[m2018641][Visits - Excludes PHE][CurrentPeriod] - [m2018641][Compensated Visit…"
click at [1206, 931] on button "Save" at bounding box center [1204, 934] width 36 height 23
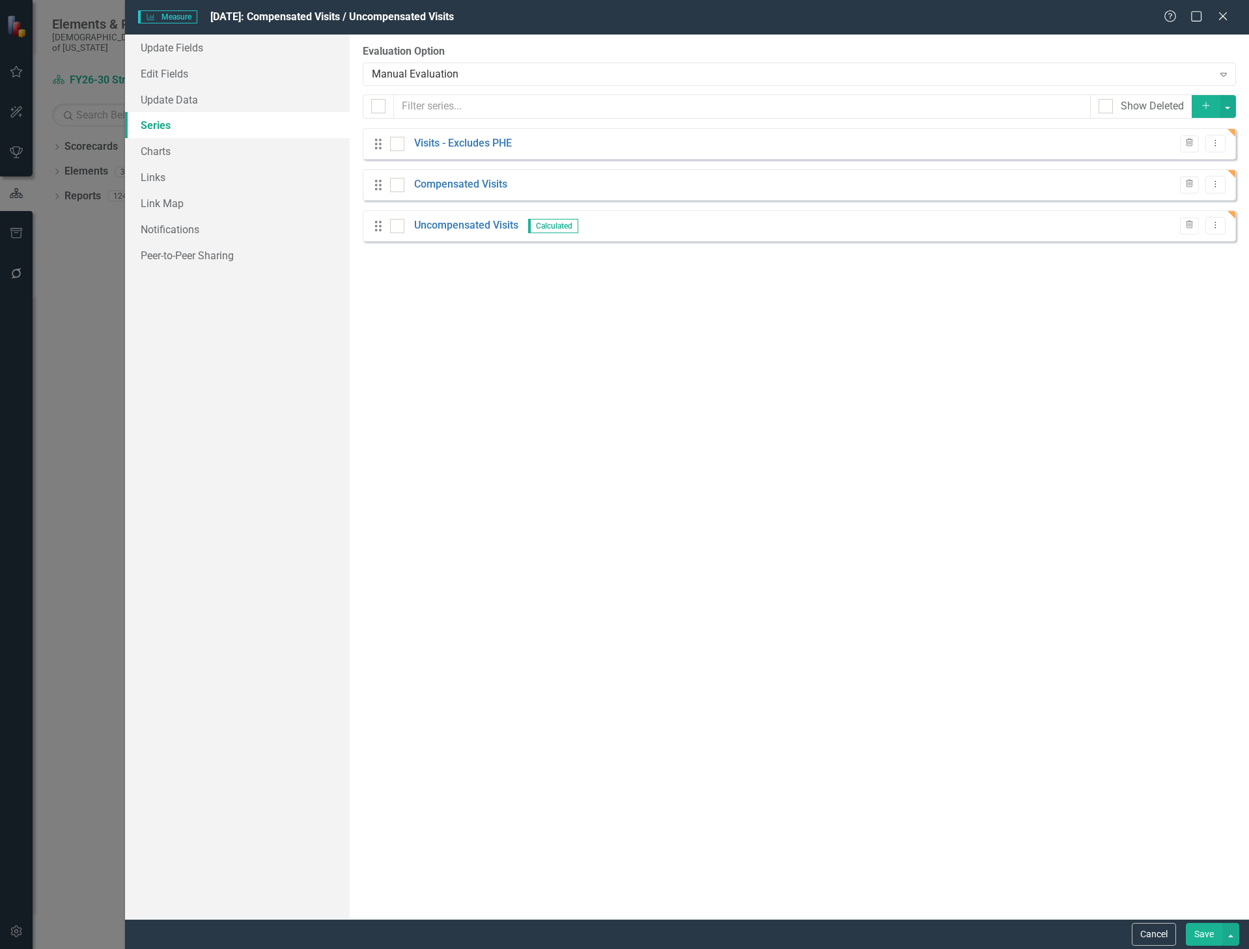
click at [1210, 111] on button "Add" at bounding box center [1206, 106] width 29 height 23
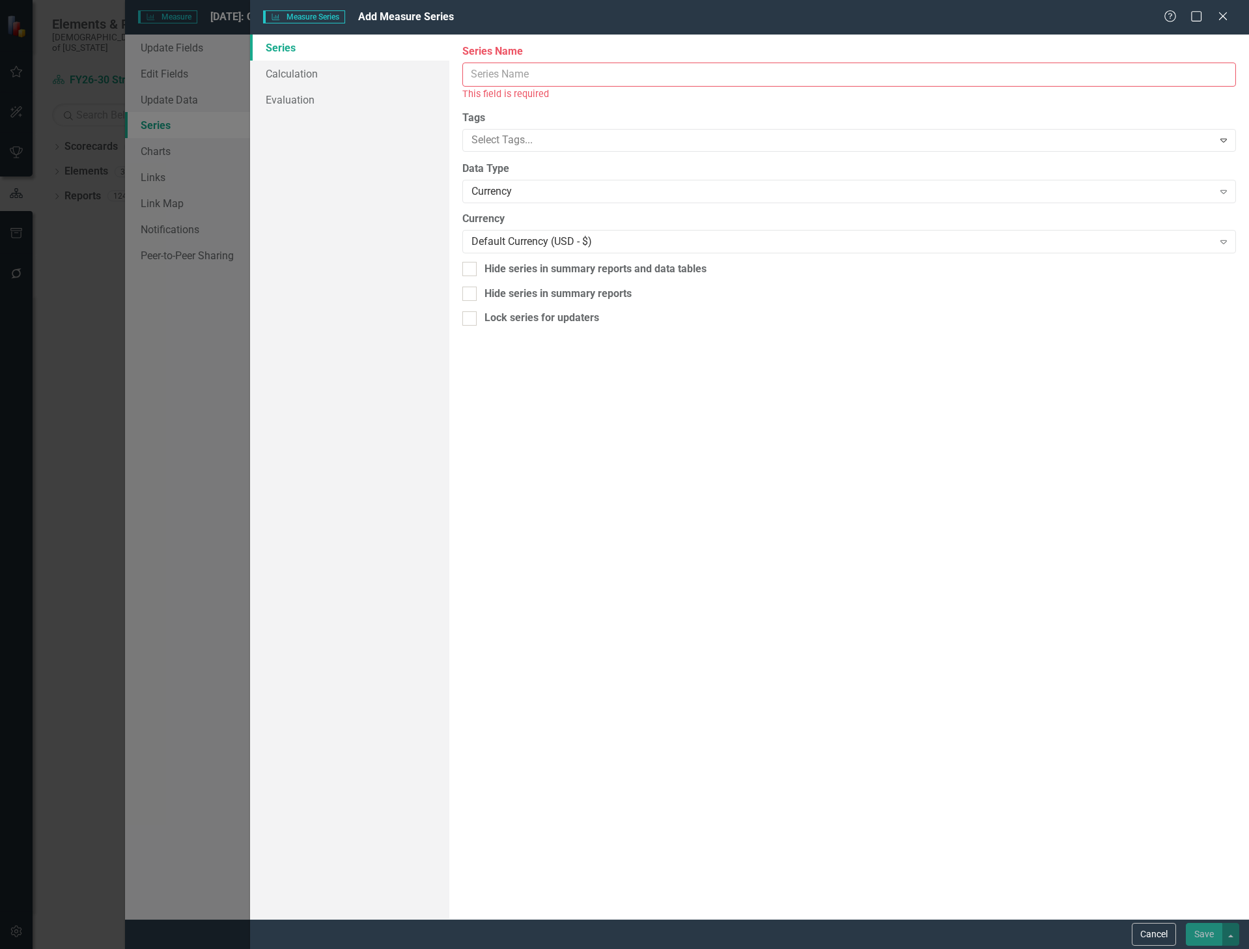
click at [584, 77] on input "Name" at bounding box center [849, 75] width 774 height 24
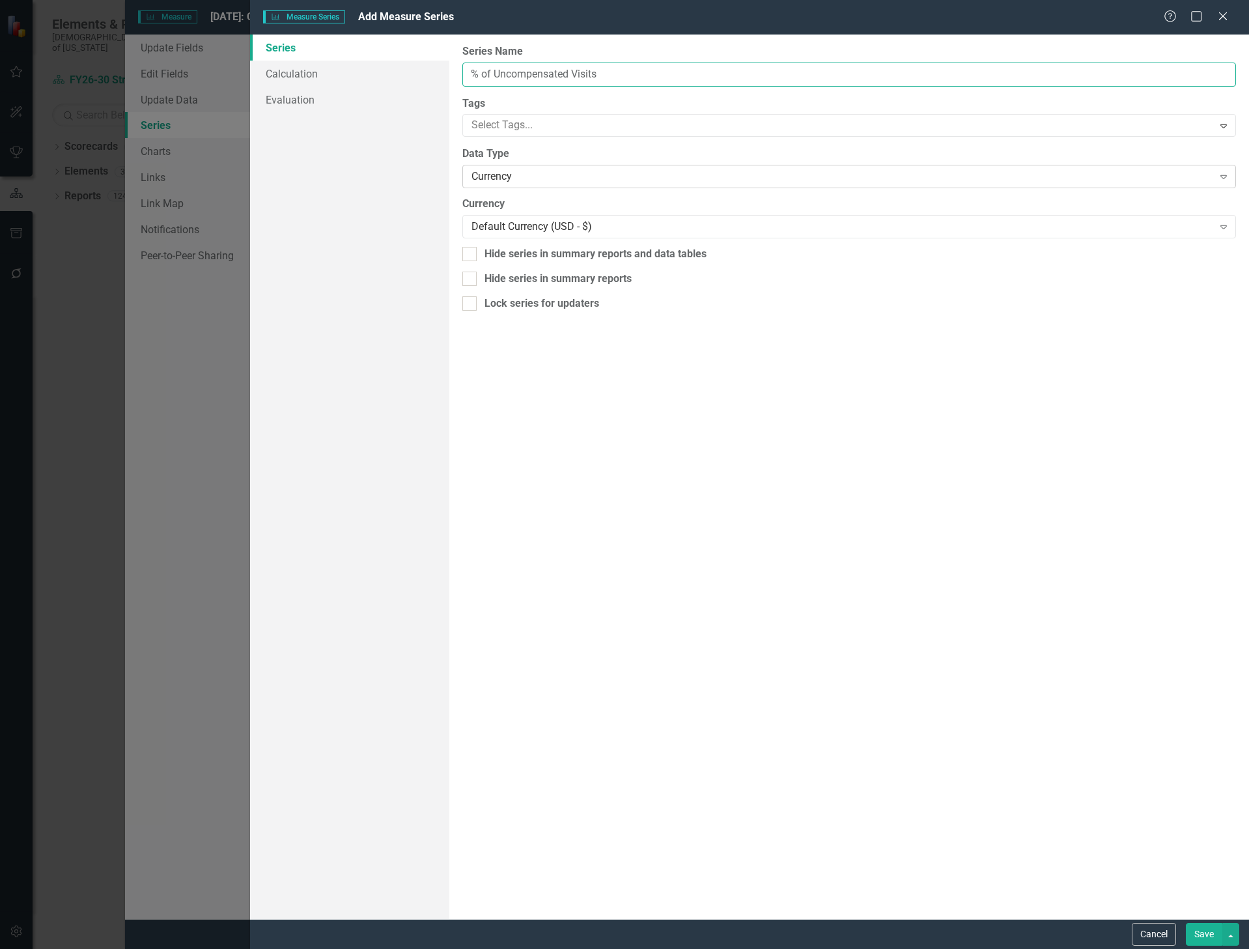
type input "% of Uncompensated Visits"
click at [490, 180] on div "Currency" at bounding box center [842, 176] width 741 height 15
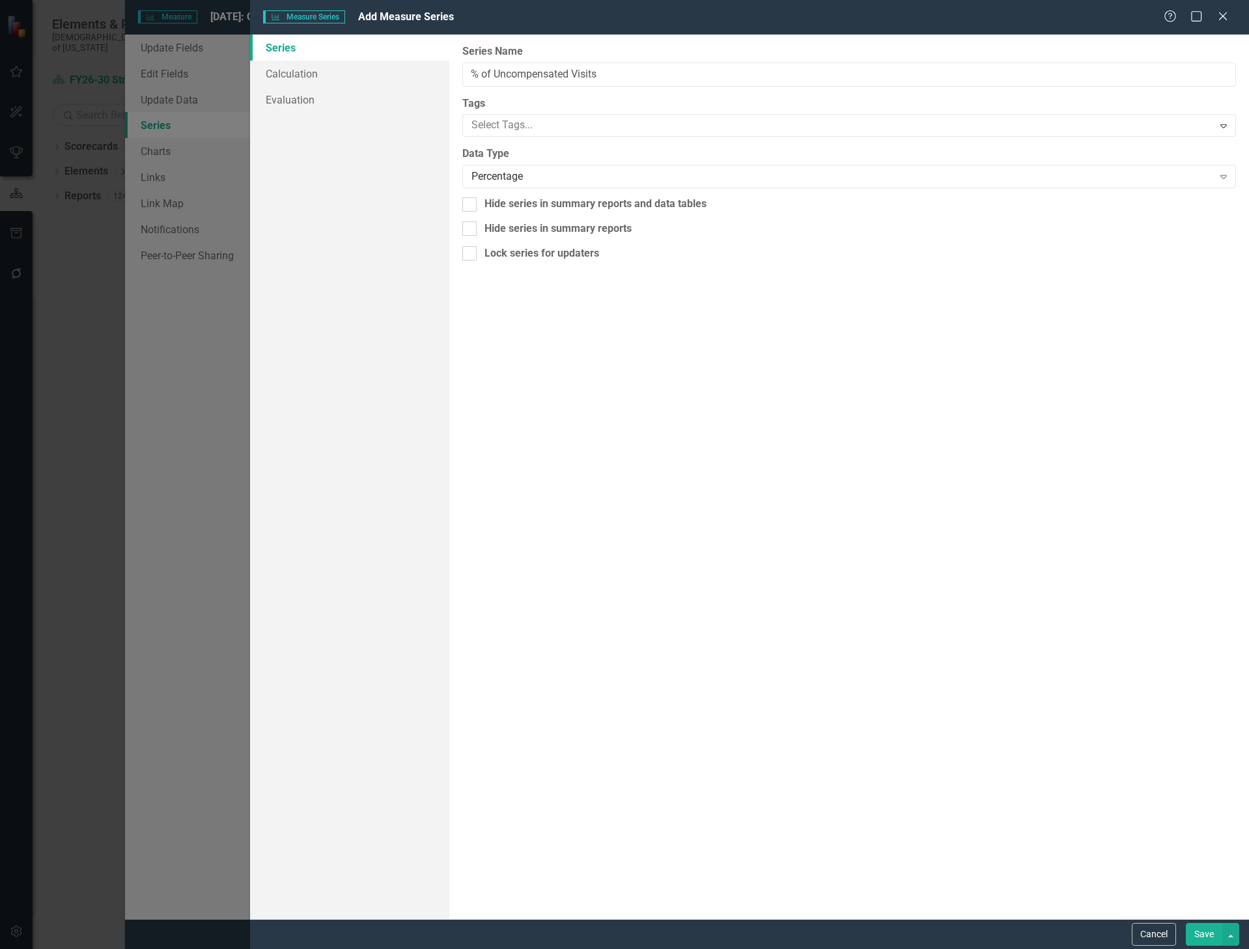
click at [564, 405] on div "From this page, you can edit the name, type, and visibility options of your ser…" at bounding box center [849, 477] width 800 height 885
click at [285, 76] on link "Calculation" at bounding box center [350, 74] width 200 height 26
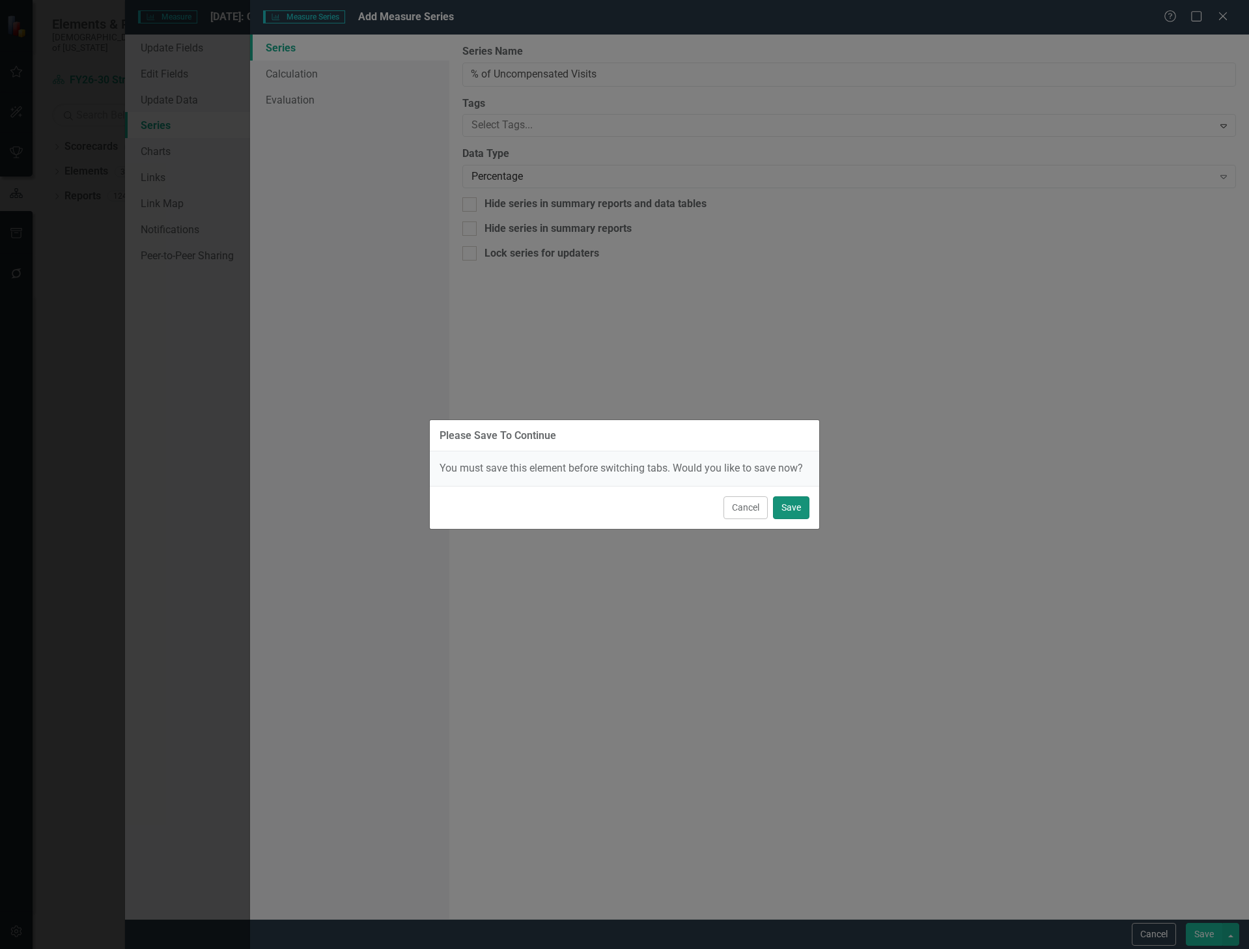
click at [780, 501] on button "Save" at bounding box center [791, 507] width 36 height 23
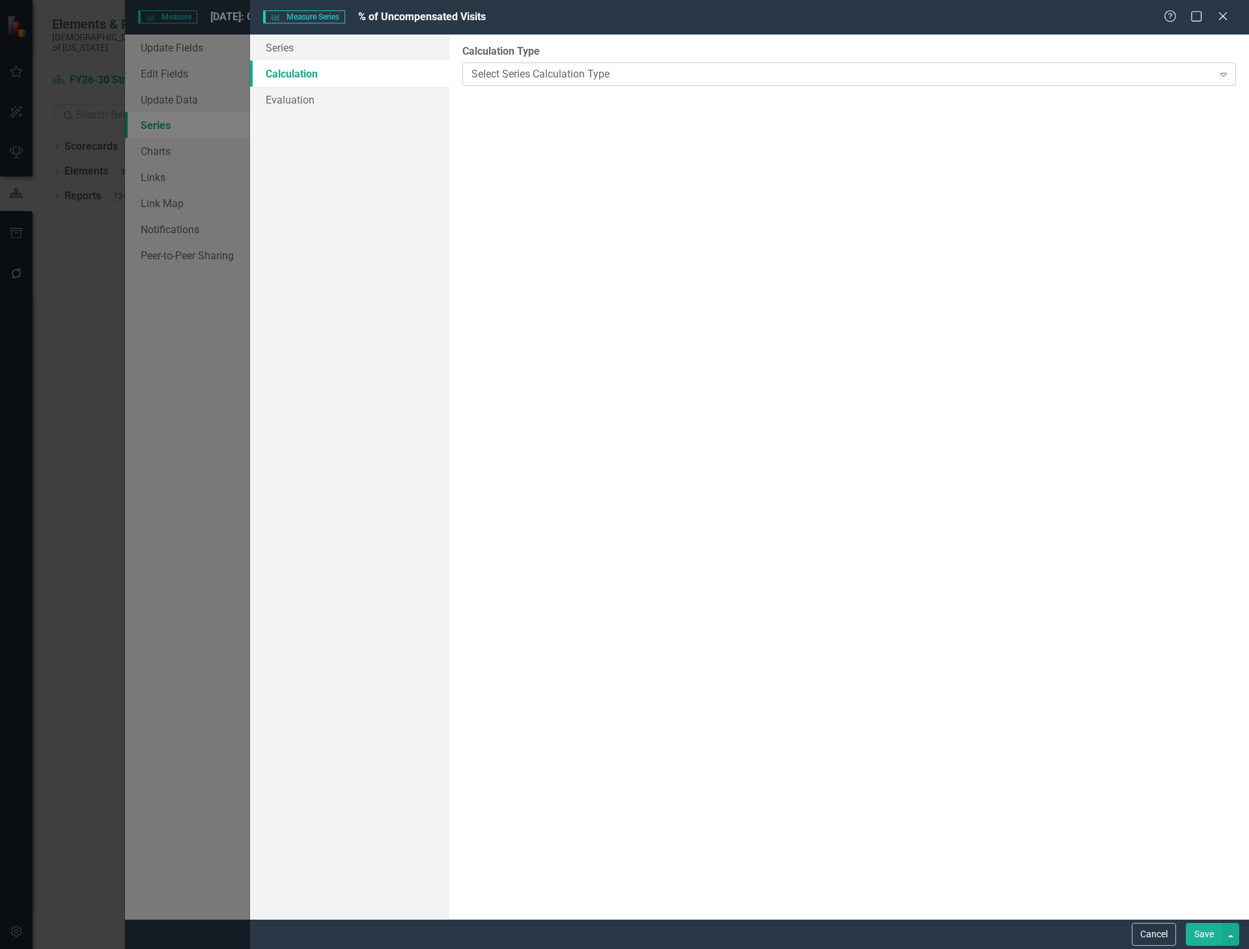
click at [500, 66] on div "Select Series Calculation Type" at bounding box center [842, 73] width 741 height 15
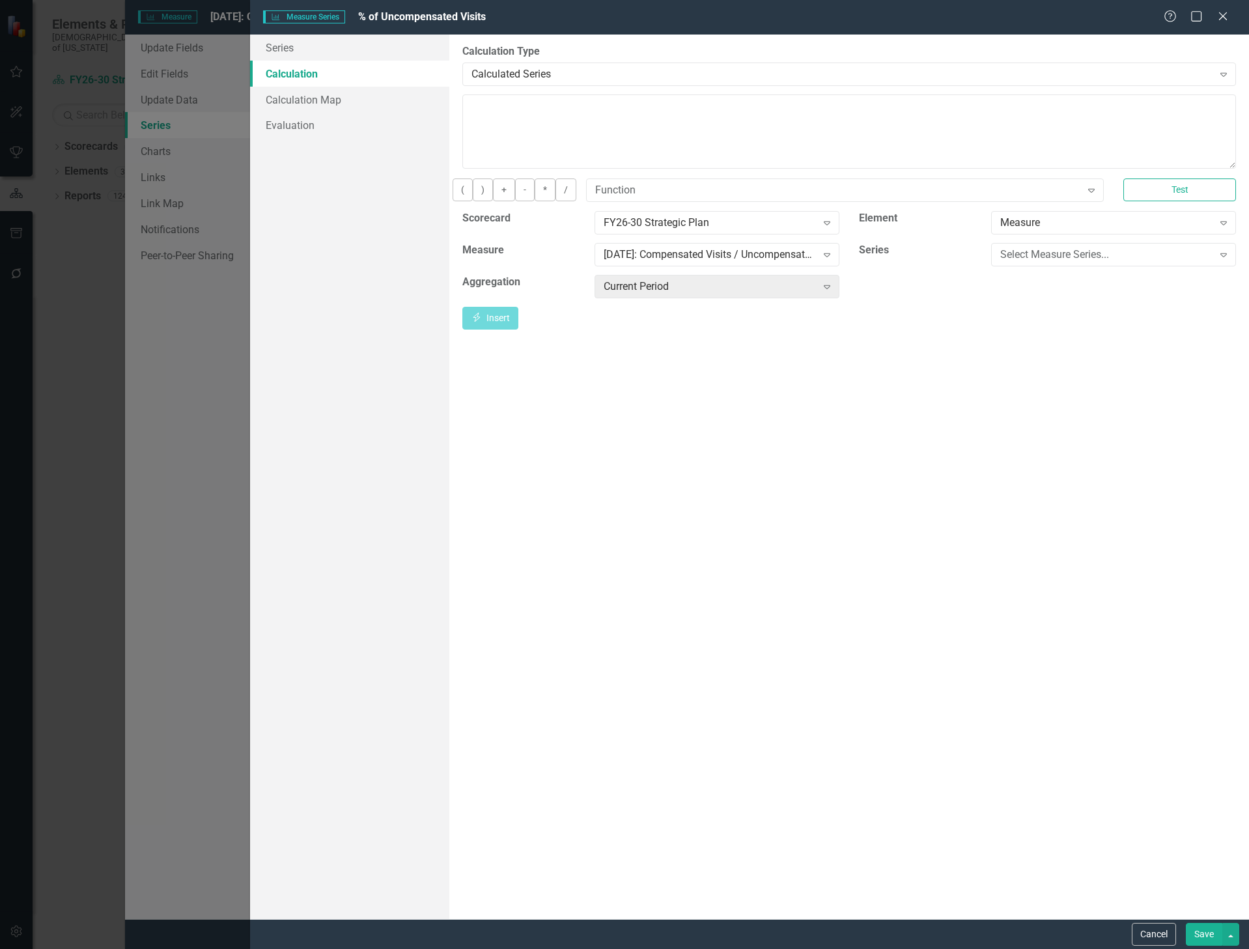
drag, startPoint x: 931, startPoint y: 371, endPoint x: 986, endPoint y: 309, distance: 82.1
click at [932, 370] on div "By default, series in ClearPoint are not calculated. So, if you leave the form …" at bounding box center [849, 477] width 800 height 885
click at [1021, 262] on div "Select Measure Series..." at bounding box center [1107, 254] width 212 height 15
click at [1027, 948] on div "Visits - Excludes PHE" at bounding box center [627, 959] width 1228 height 15
click at [483, 322] on icon "Insert" at bounding box center [477, 317] width 12 height 9
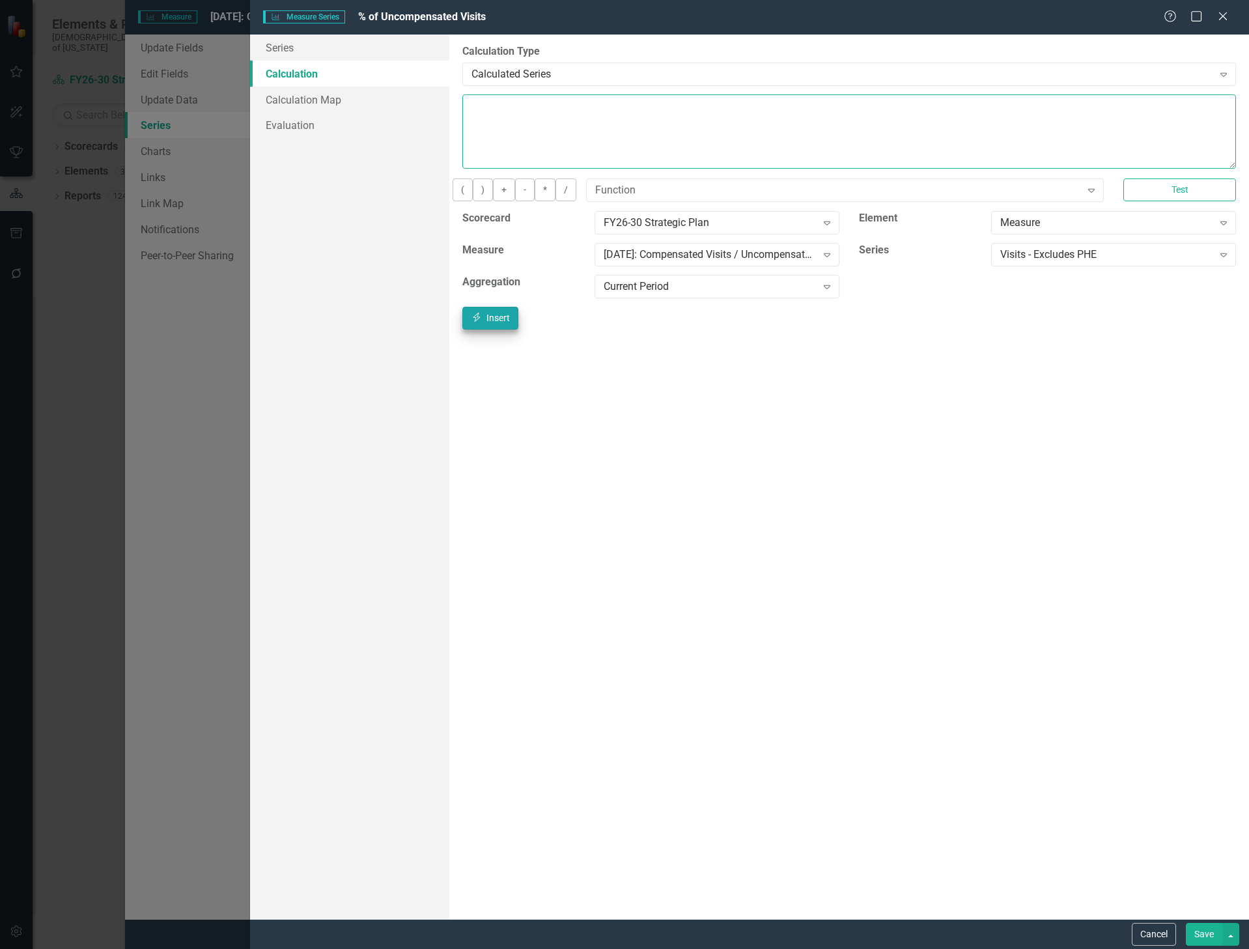
type textarea "[m2018641][Visits - Excludes PHE][CurrentPeriod]"
drag, startPoint x: 768, startPoint y: 113, endPoint x: 452, endPoint y: 114, distance: 315.9
click at [452, 114] on div "By default, series in ClearPoint are not calculated. So, if you leave the form …" at bounding box center [849, 477] width 800 height 885
click at [946, 492] on div "By default, series in ClearPoint are not calculated. So, if you leave the form …" at bounding box center [849, 477] width 800 height 885
click at [1087, 262] on div "Visits - Excludes PHE" at bounding box center [1107, 254] width 212 height 15
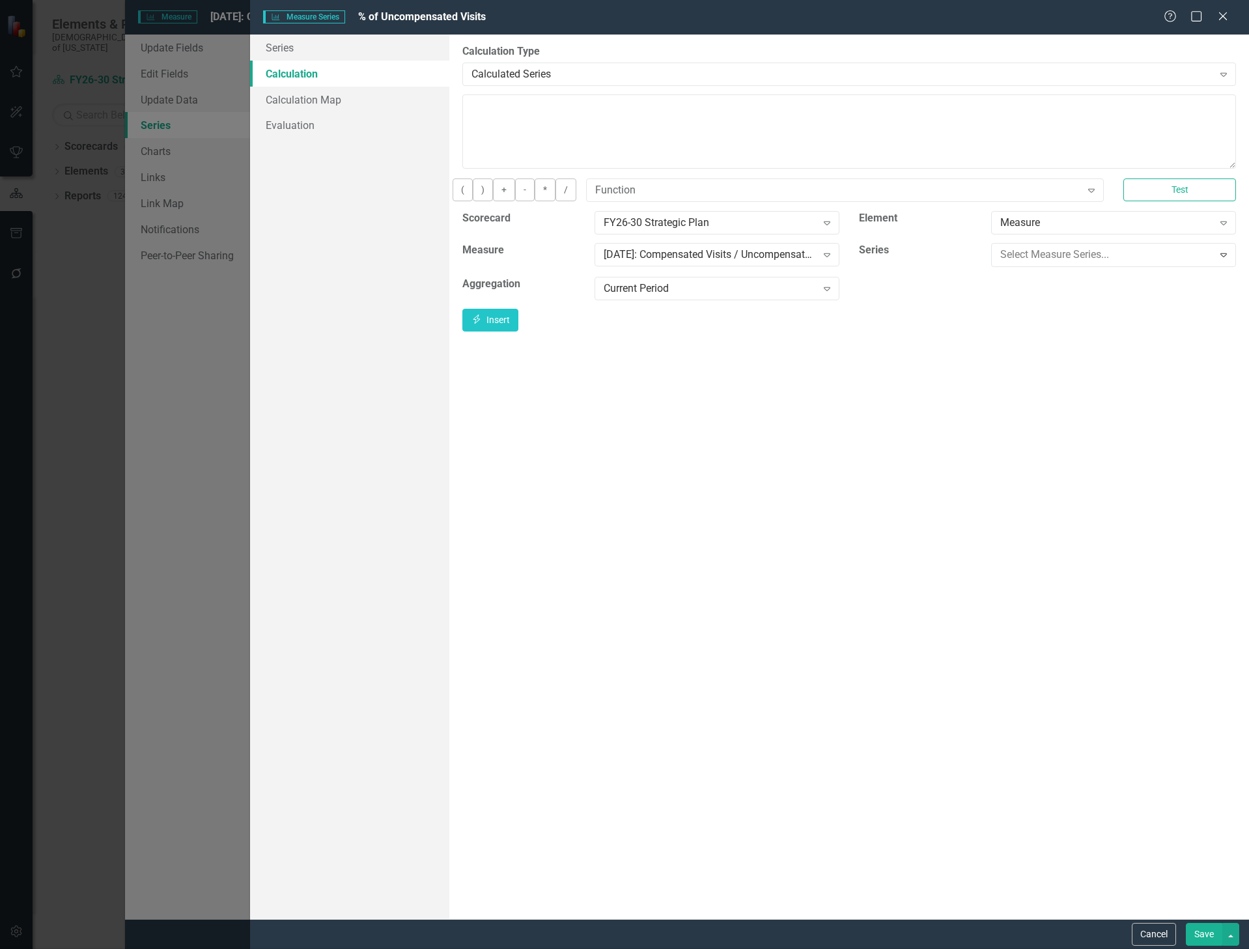
click at [518, 324] on button "Insert Insert" at bounding box center [490, 318] width 56 height 23
click at [576, 196] on button "/" at bounding box center [566, 189] width 21 height 23
click at [1097, 262] on div "Uncompensated Visits" at bounding box center [1107, 254] width 212 height 15
click at [1092, 948] on div "Visits - Excludes PHE" at bounding box center [627, 959] width 1228 height 15
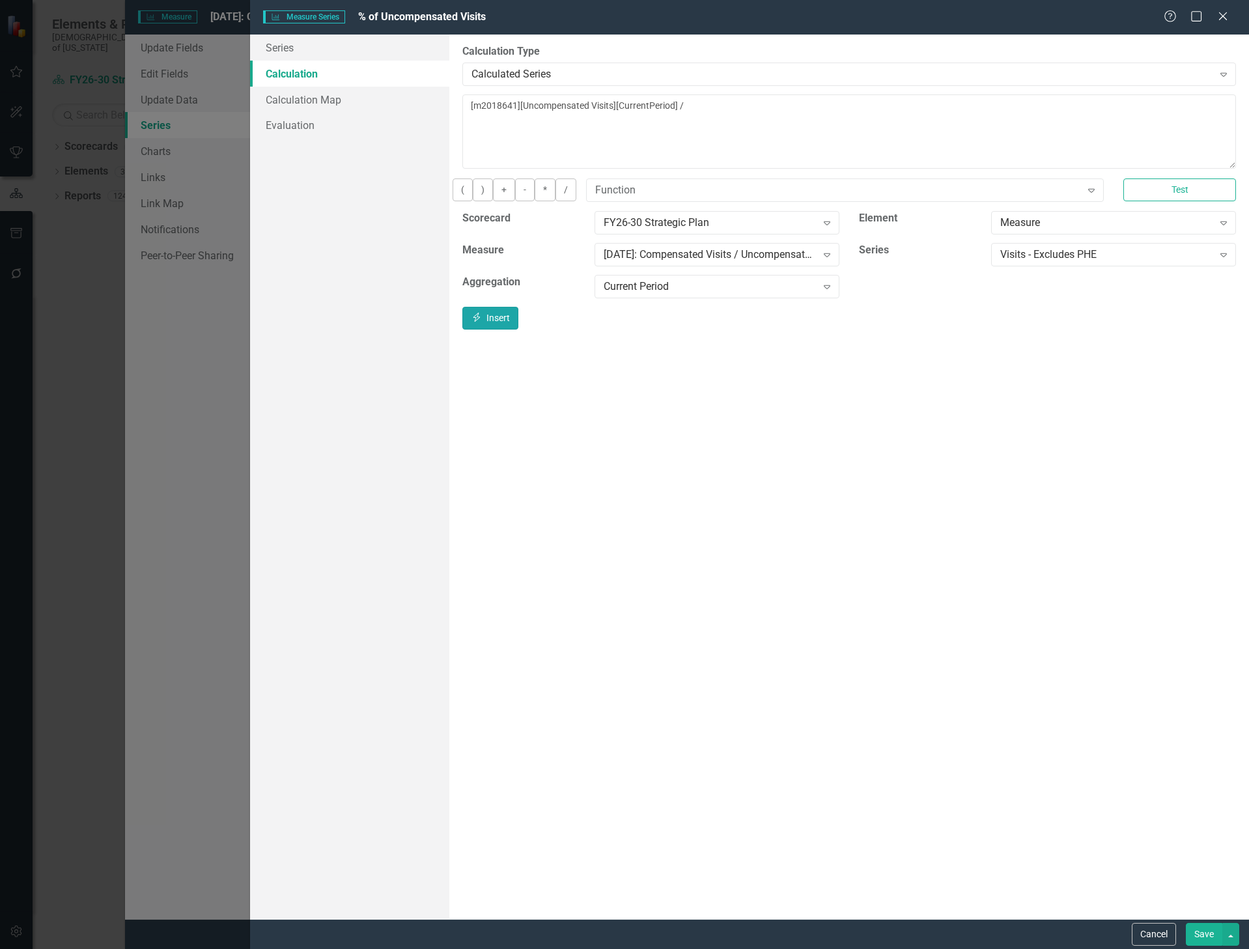
click at [518, 330] on button "Insert Insert" at bounding box center [490, 318] width 56 height 23
click at [556, 201] on button "*" at bounding box center [545, 189] width 21 height 23
type textarea "[m2018641][Uncompensated Visits][CurrentPeriod] / [m2018641][Visits - Excludes …"
click at [1206, 930] on button "Save" at bounding box center [1204, 934] width 36 height 23
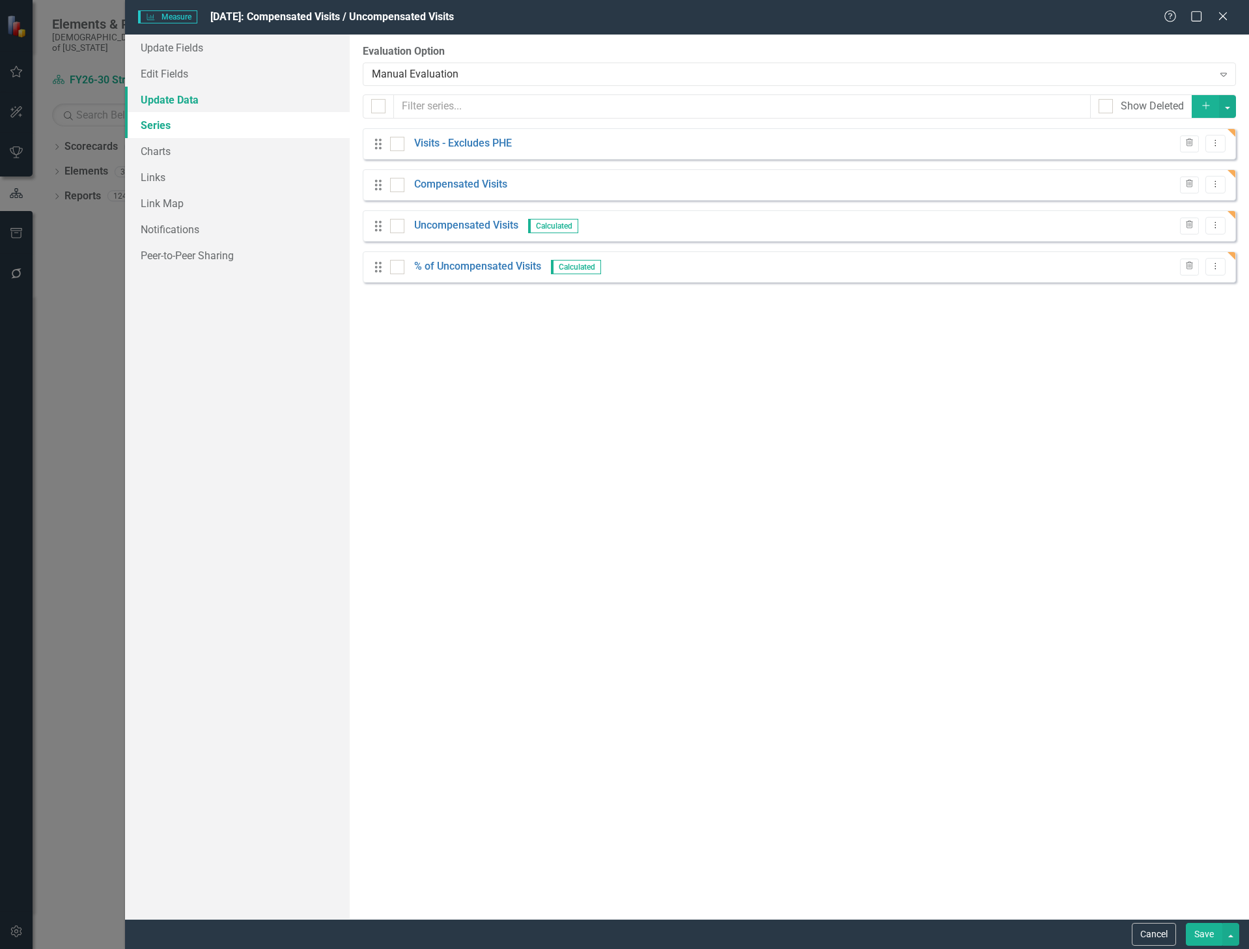
click at [167, 100] on link "Update Data" at bounding box center [237, 100] width 225 height 26
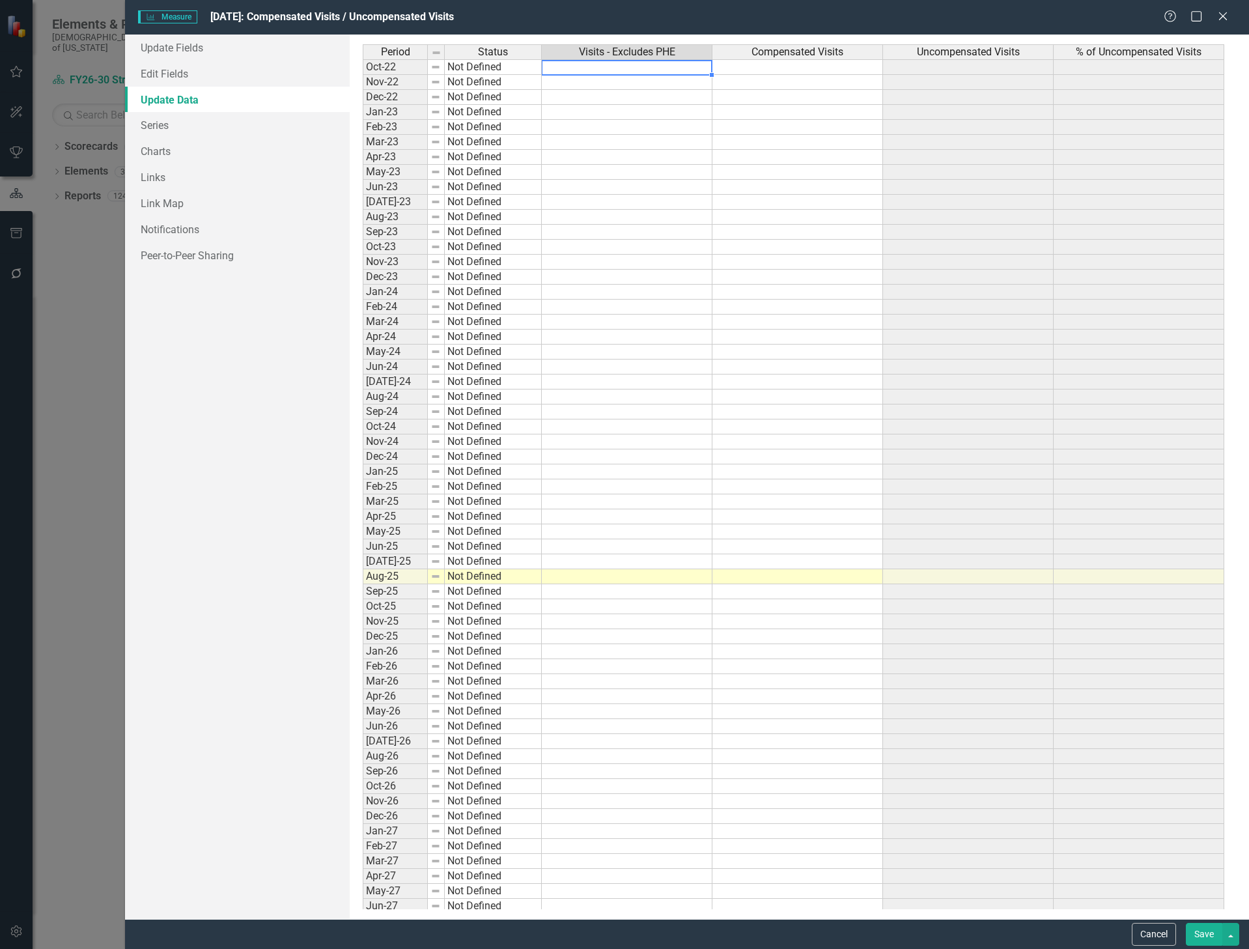
click at [590, 70] on td at bounding box center [627, 67] width 171 height 16
click at [509, 66] on td "Not Defined" at bounding box center [493, 67] width 97 height 16
type textarea "Performance Management"
click at [500, 153] on div "Period Status Visits - Excludes PHE Compensated Visits Uncompensated Visits % o…" at bounding box center [799, 476] width 873 height 865
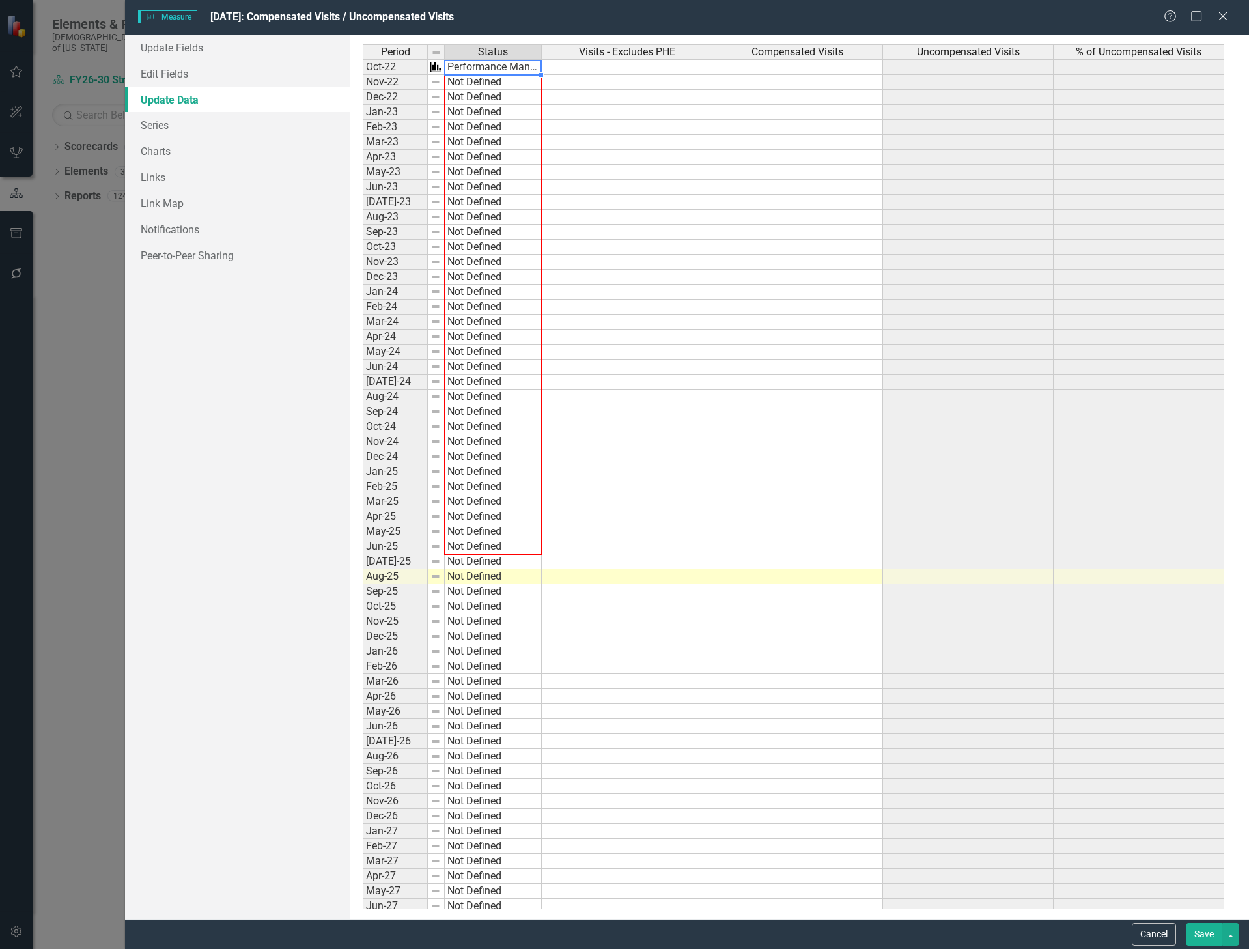
drag, startPoint x: 541, startPoint y: 76, endPoint x: 504, endPoint y: 550, distance: 475.7
click at [363, 550] on div "Period Status Oct-22 Performance Management Nov-22 Not Defined Dec-22 Not Defin…" at bounding box center [363, 531] width 0 height 974
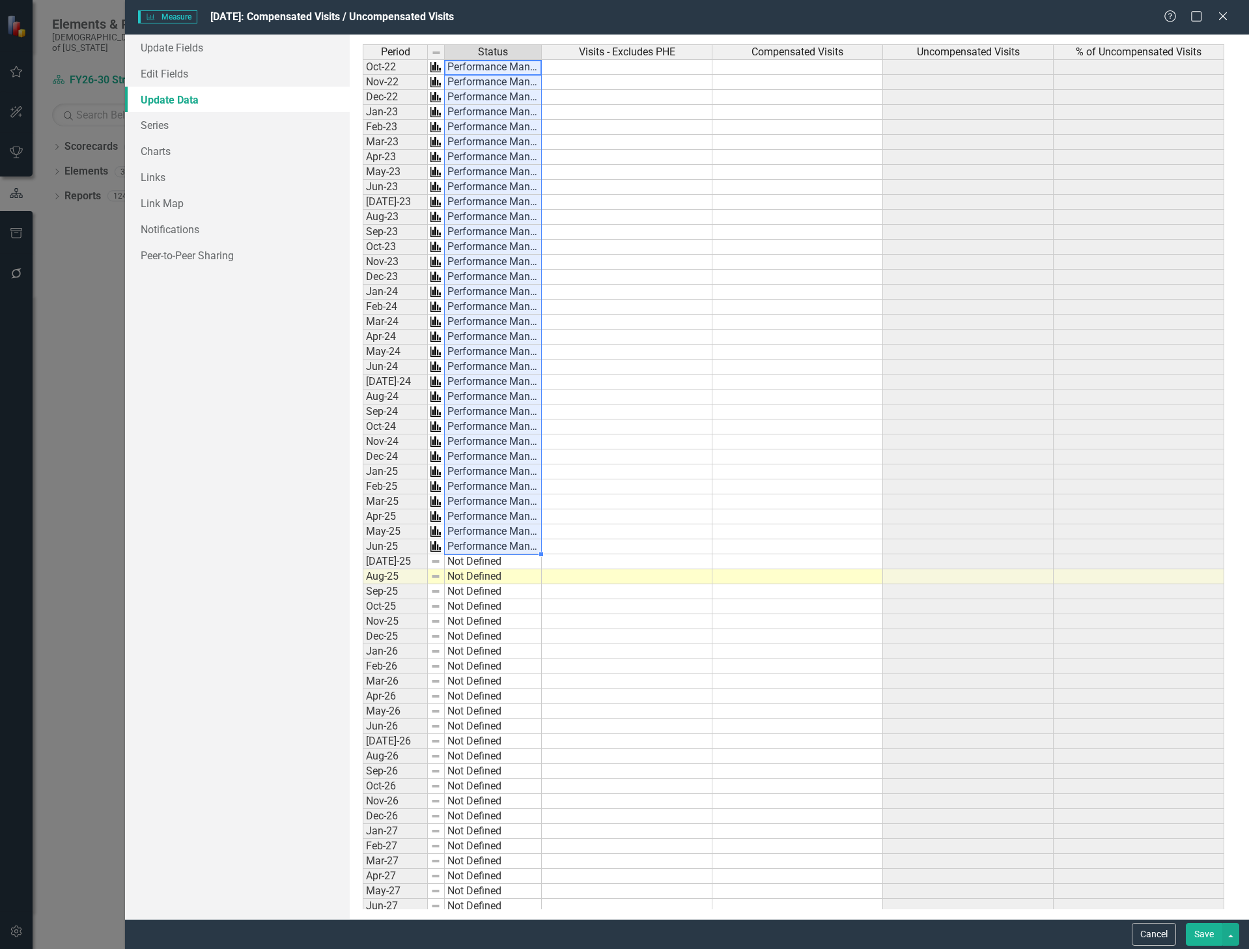
click at [597, 67] on td at bounding box center [627, 67] width 171 height 16
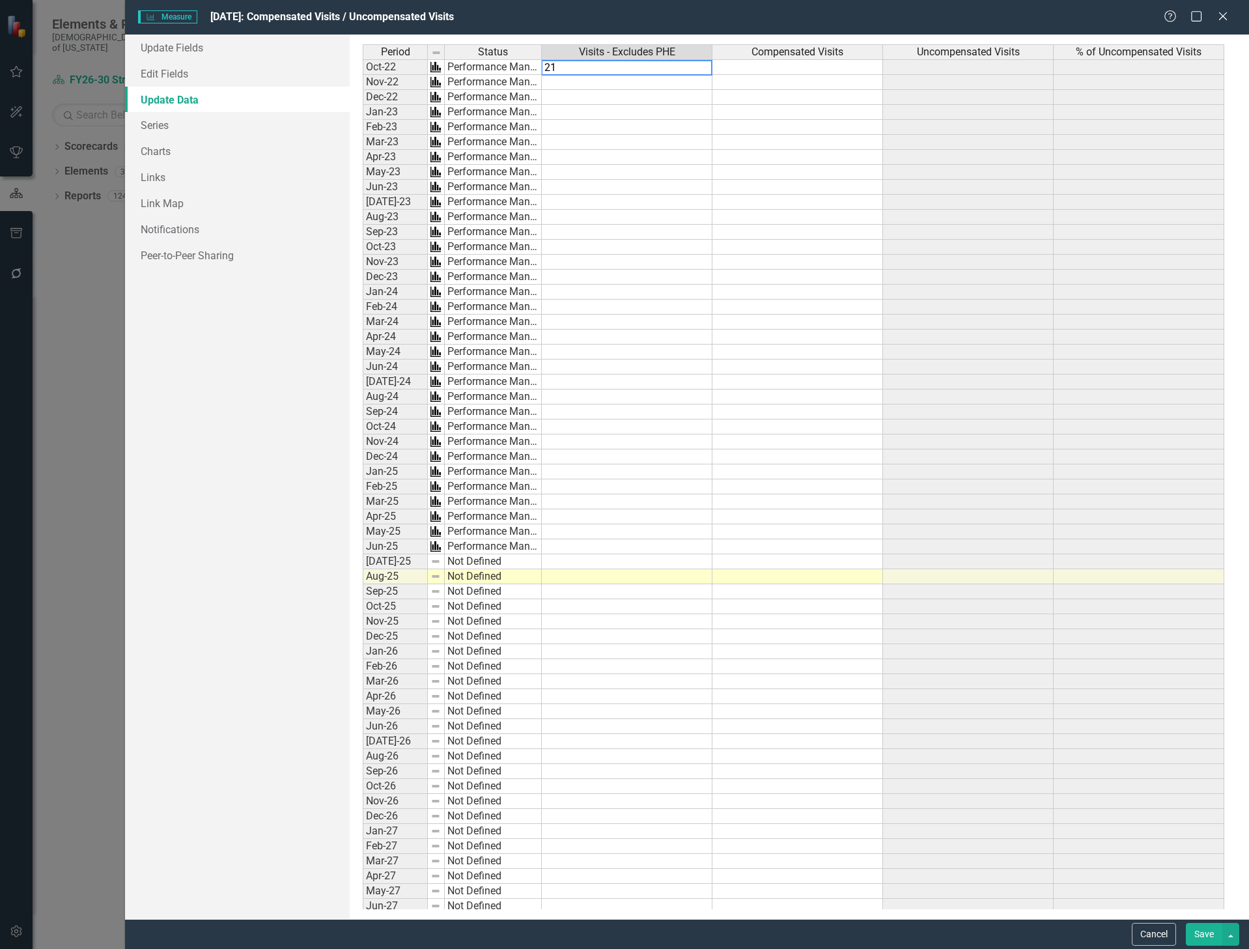
type textarea "2"
type textarea "37991"
type textarea "35146"
type textarea "30226"
type textarea "34059"
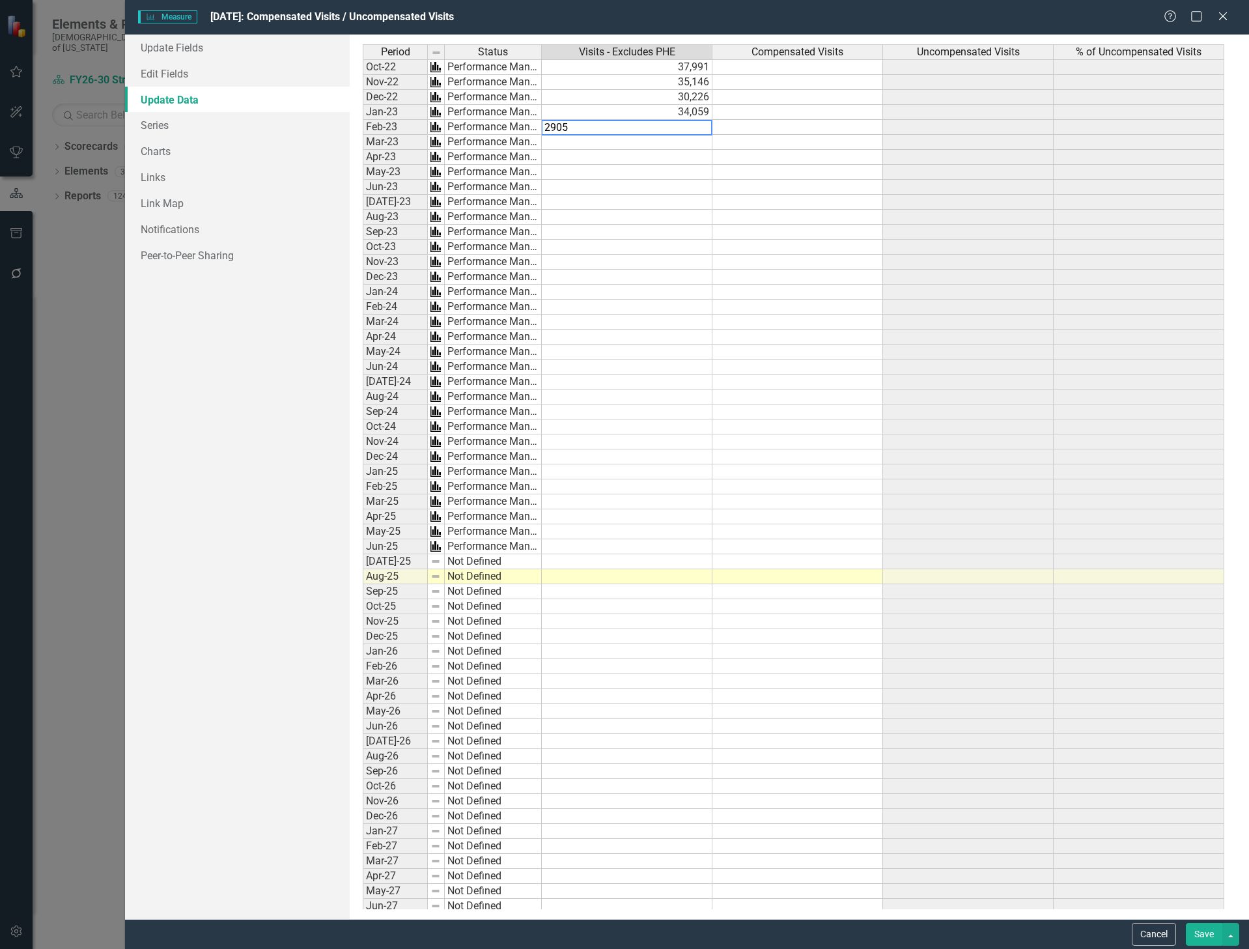
type textarea "29059"
type textarea "38257"
type textarea "32760"
type textarea "35663"
type textarea "35120"
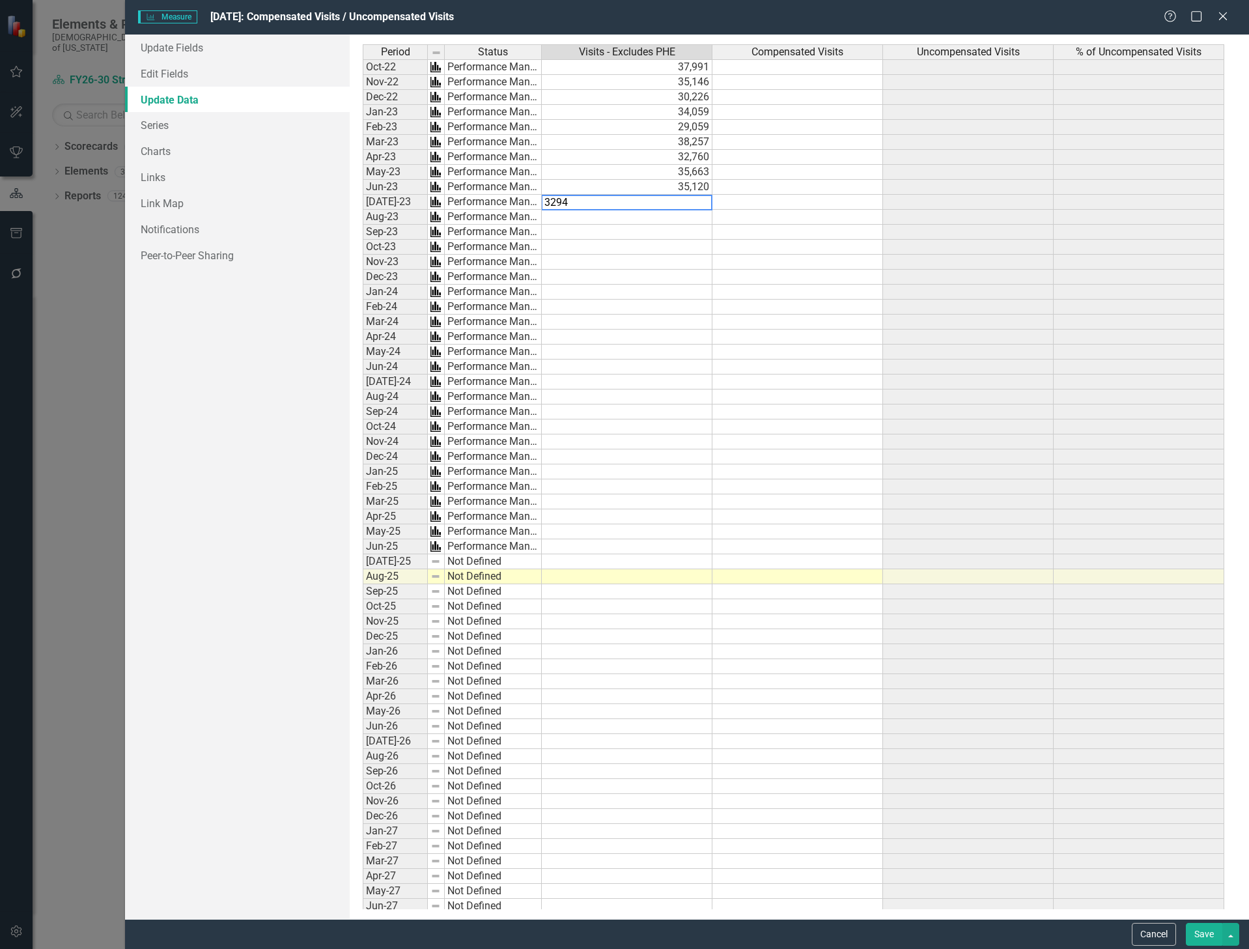
type textarea "32948"
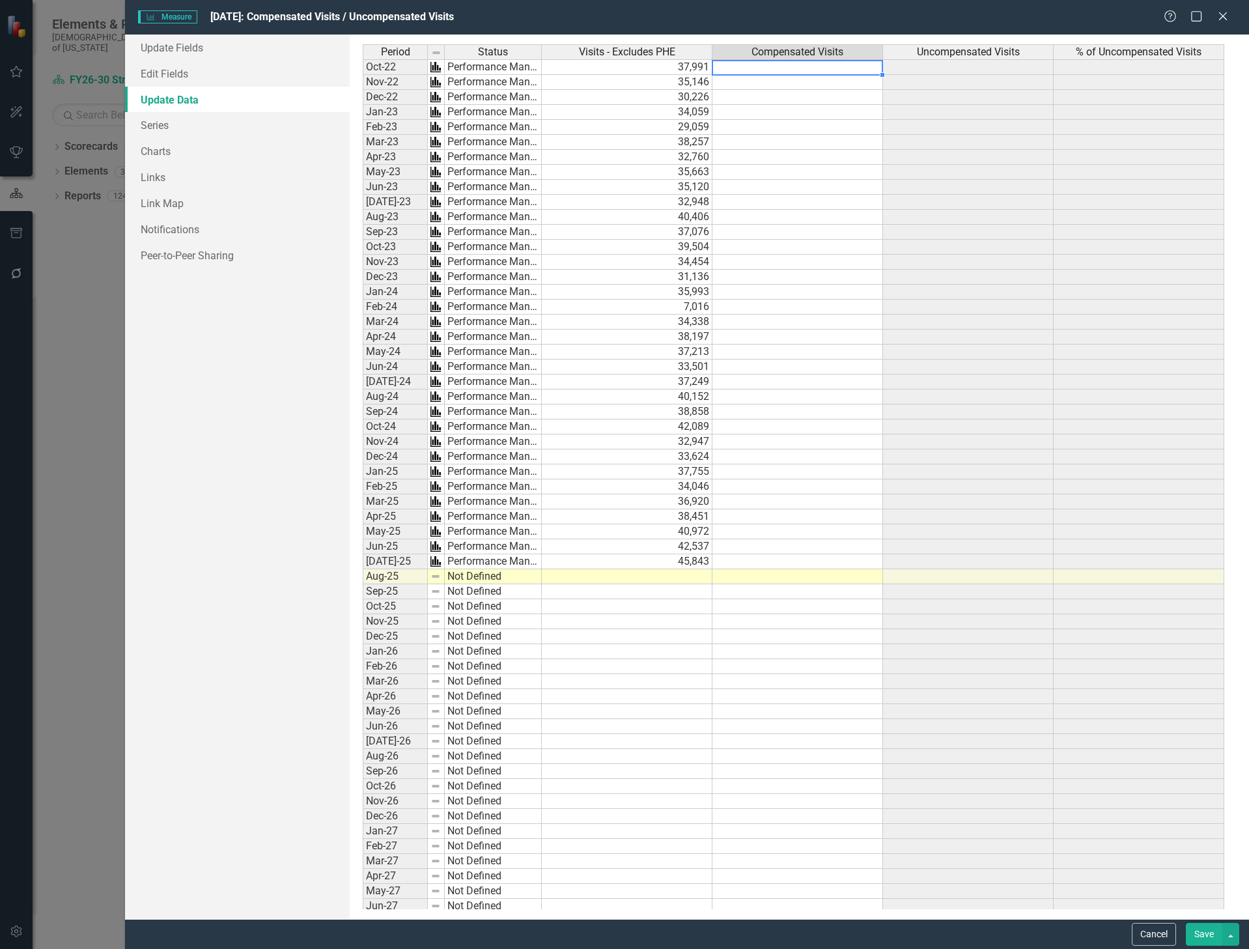
click at [791, 72] on td at bounding box center [798, 67] width 171 height 16
type textarea "21708"
type textarea "19839"
type textarea "17168"
type textarea "18911"
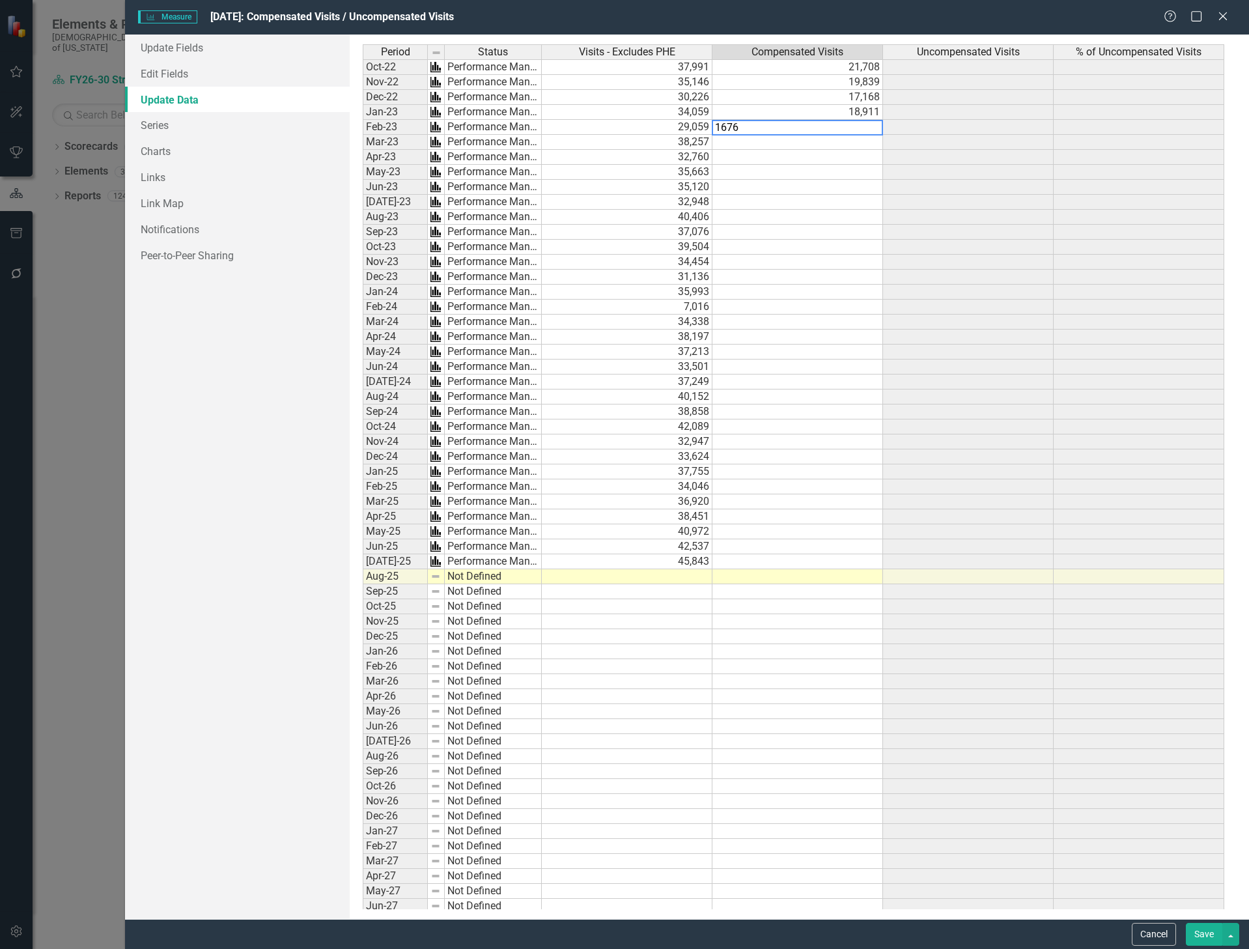
type textarea "16769"
type textarea "22239"
type textarea "19187"
type textarea "20603"
type textarea "19855"
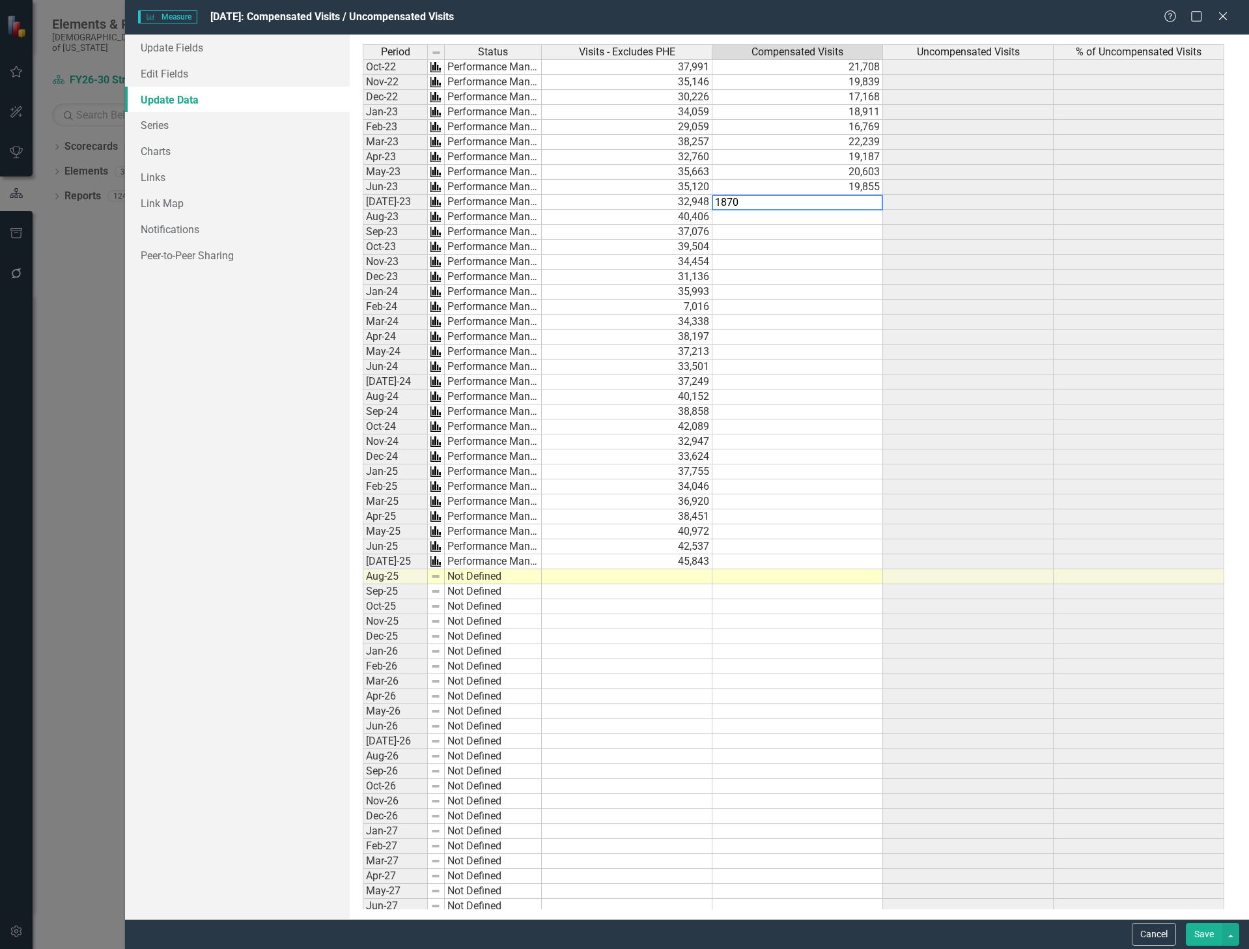
type textarea "18701"
type textarea "23027"
type textarea "20552"
type textarea "21635"
type textarea "18860"
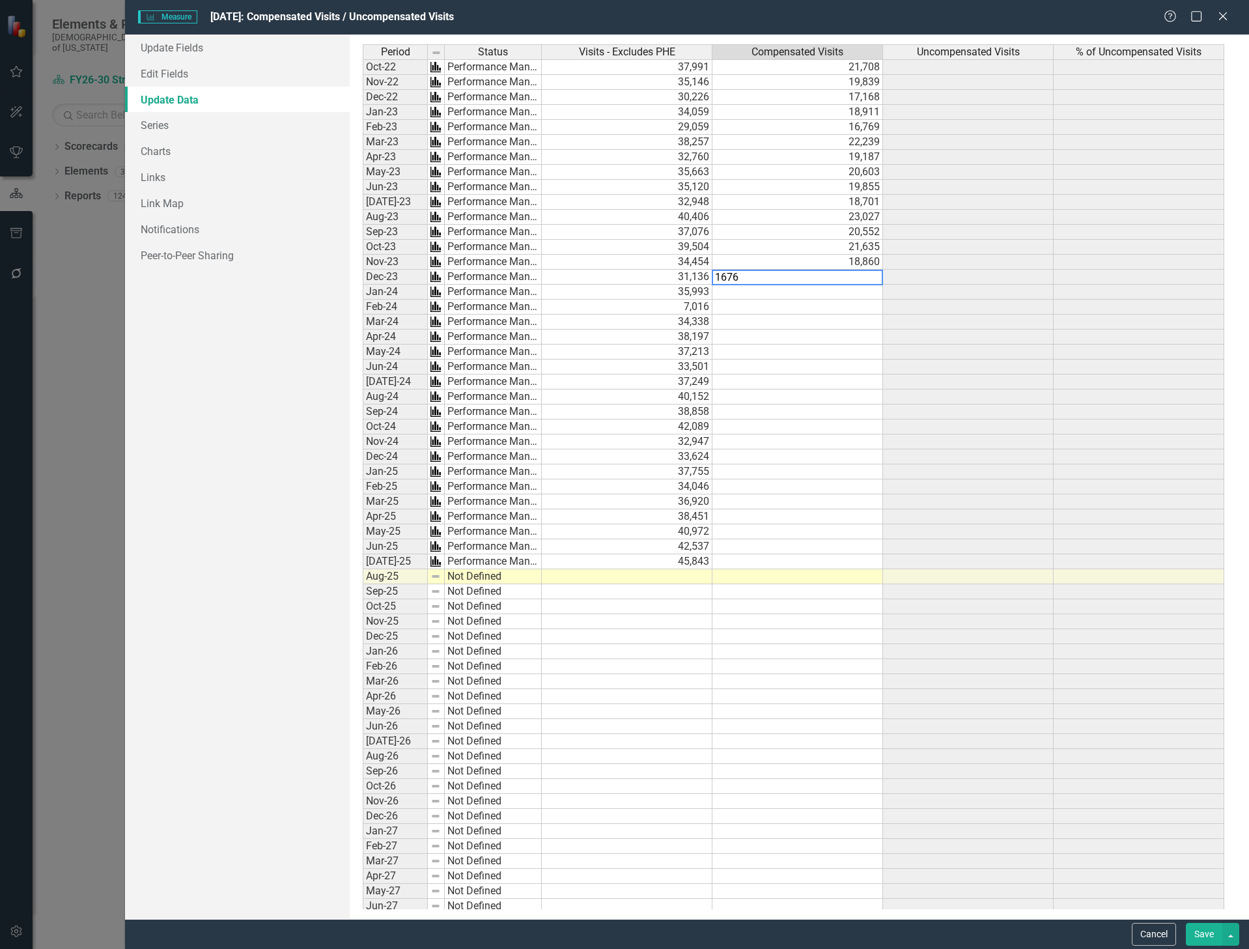
type textarea "16761"
type textarea "18138"
type textarea "19240"
type textarea "18002"
type textarea "20239"
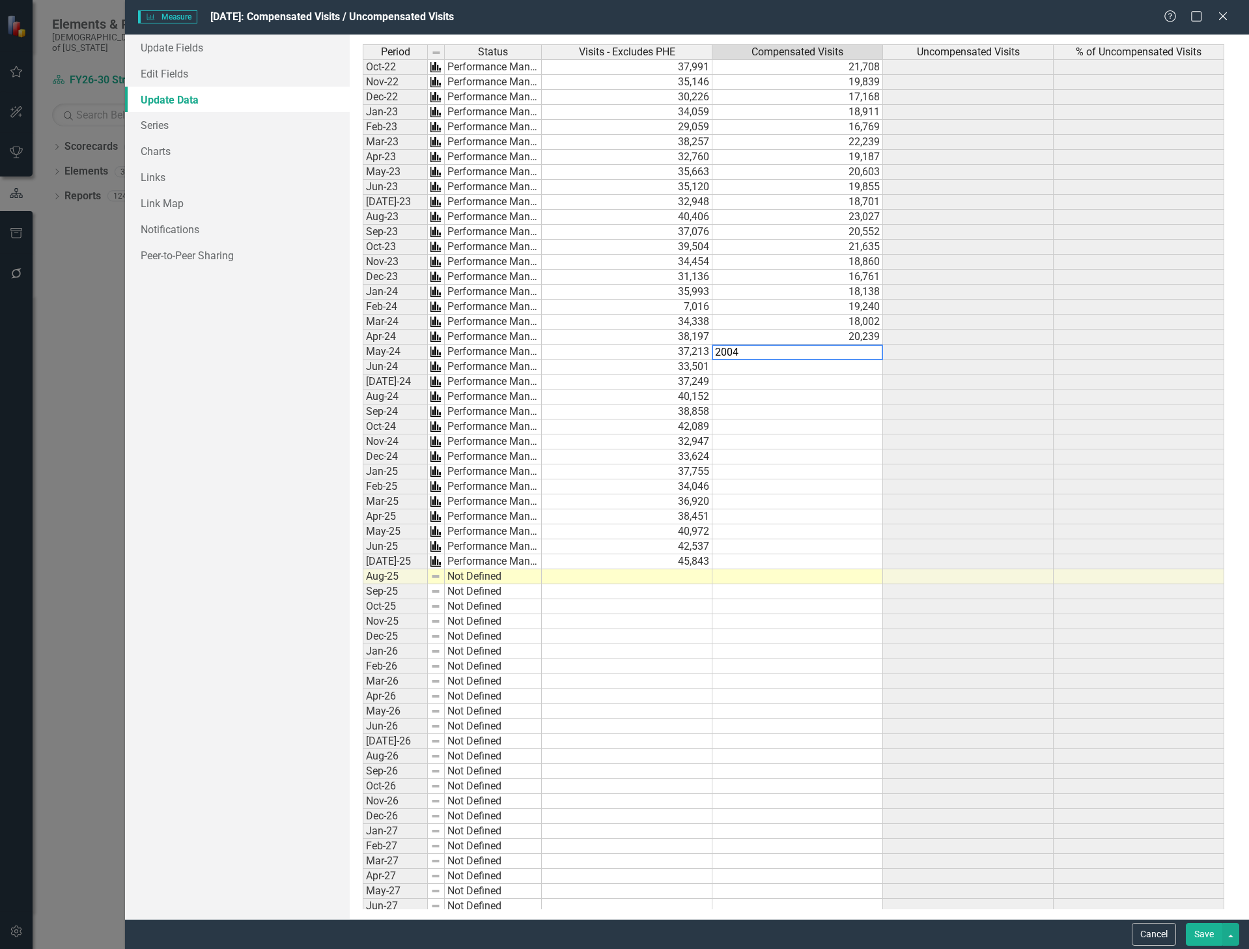
type textarea "20042"
type textarea "18158"
type textarea "19557"
type textarea "21054"
type textarea "19786"
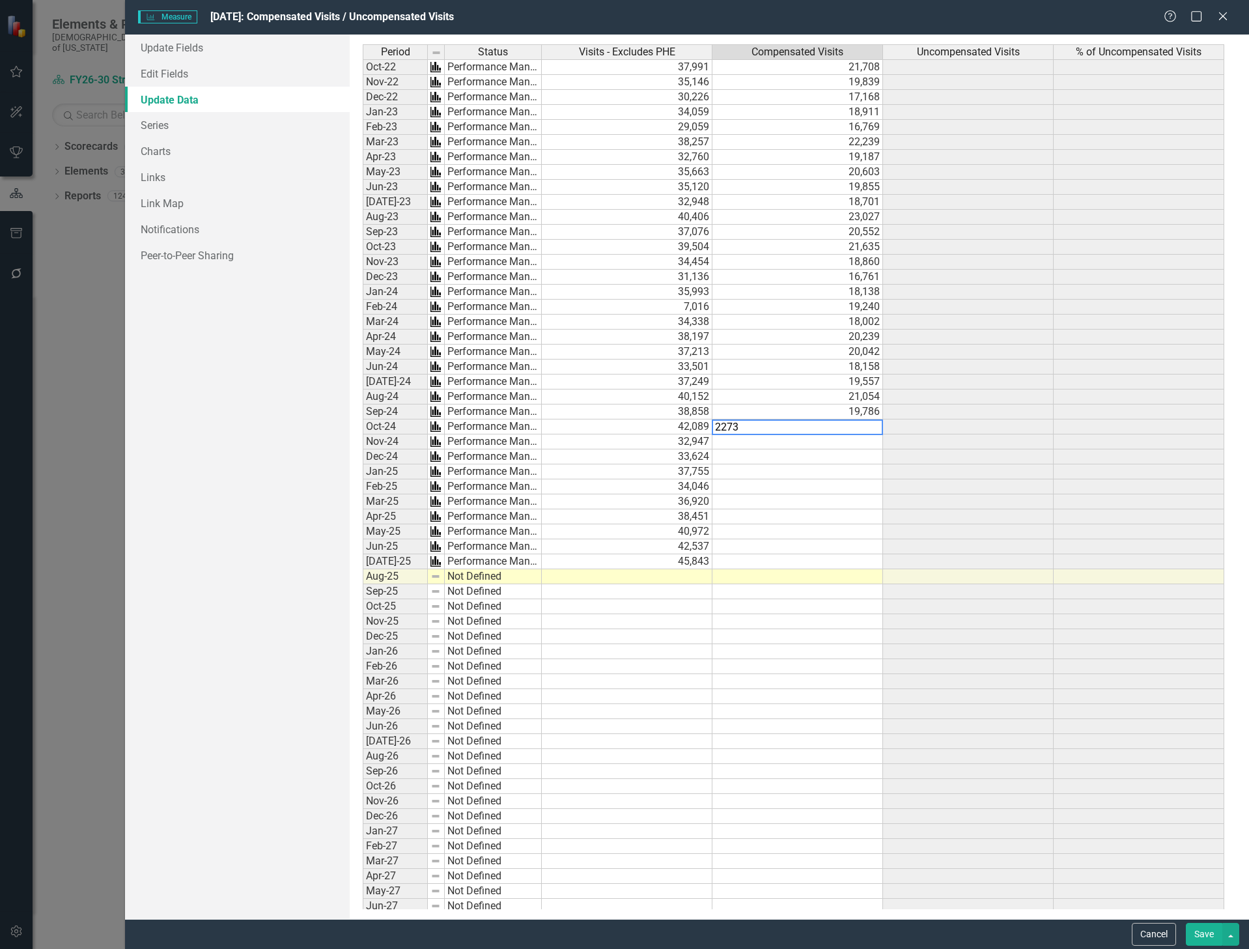
type textarea "22736"
type textarea "18109"
type textarea "18205"
type textarea "18928"
type textarea "17442"
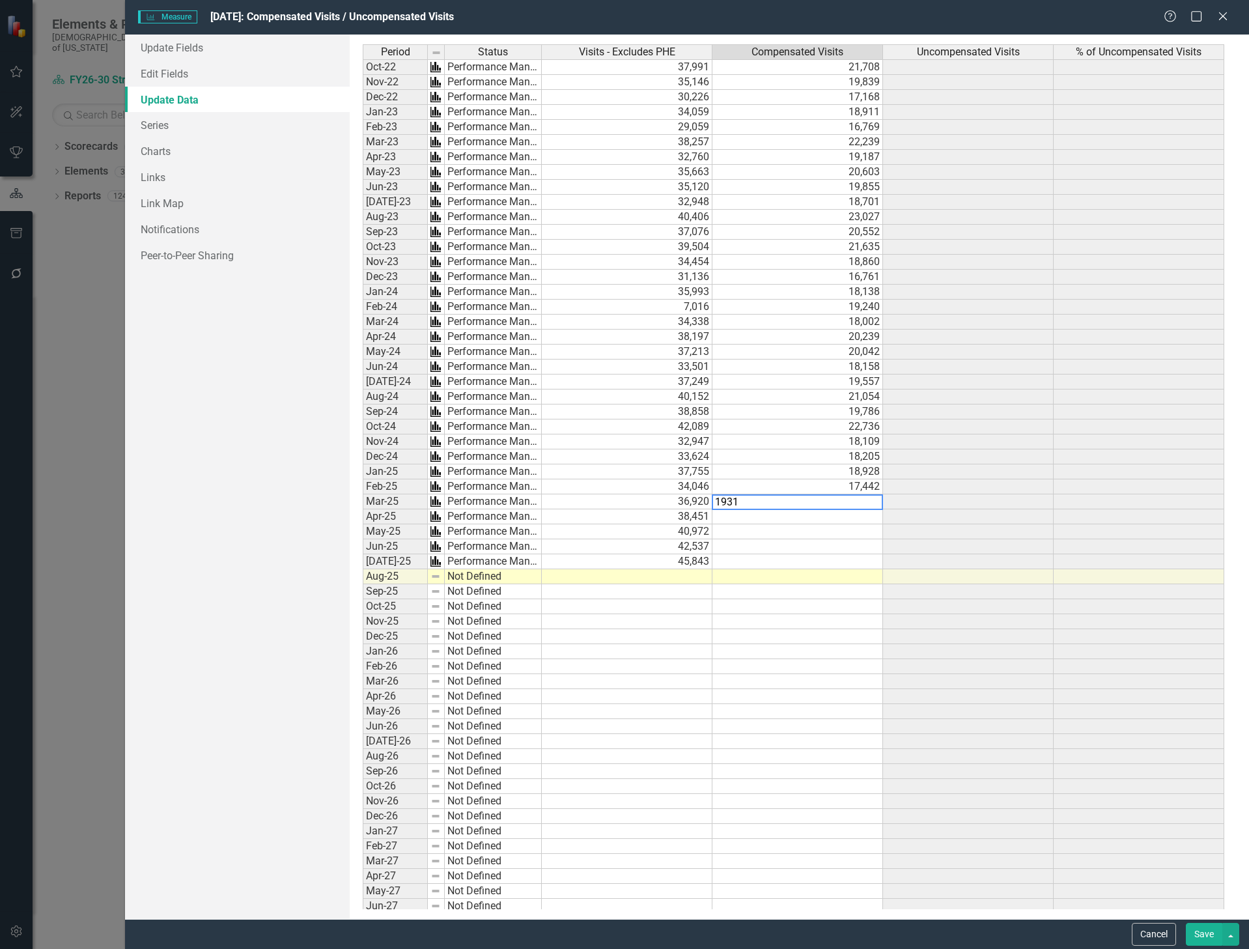
type textarea "19310"
type textarea "14572"
type textarea "18891"
type textarea "3"
type textarea "23794"
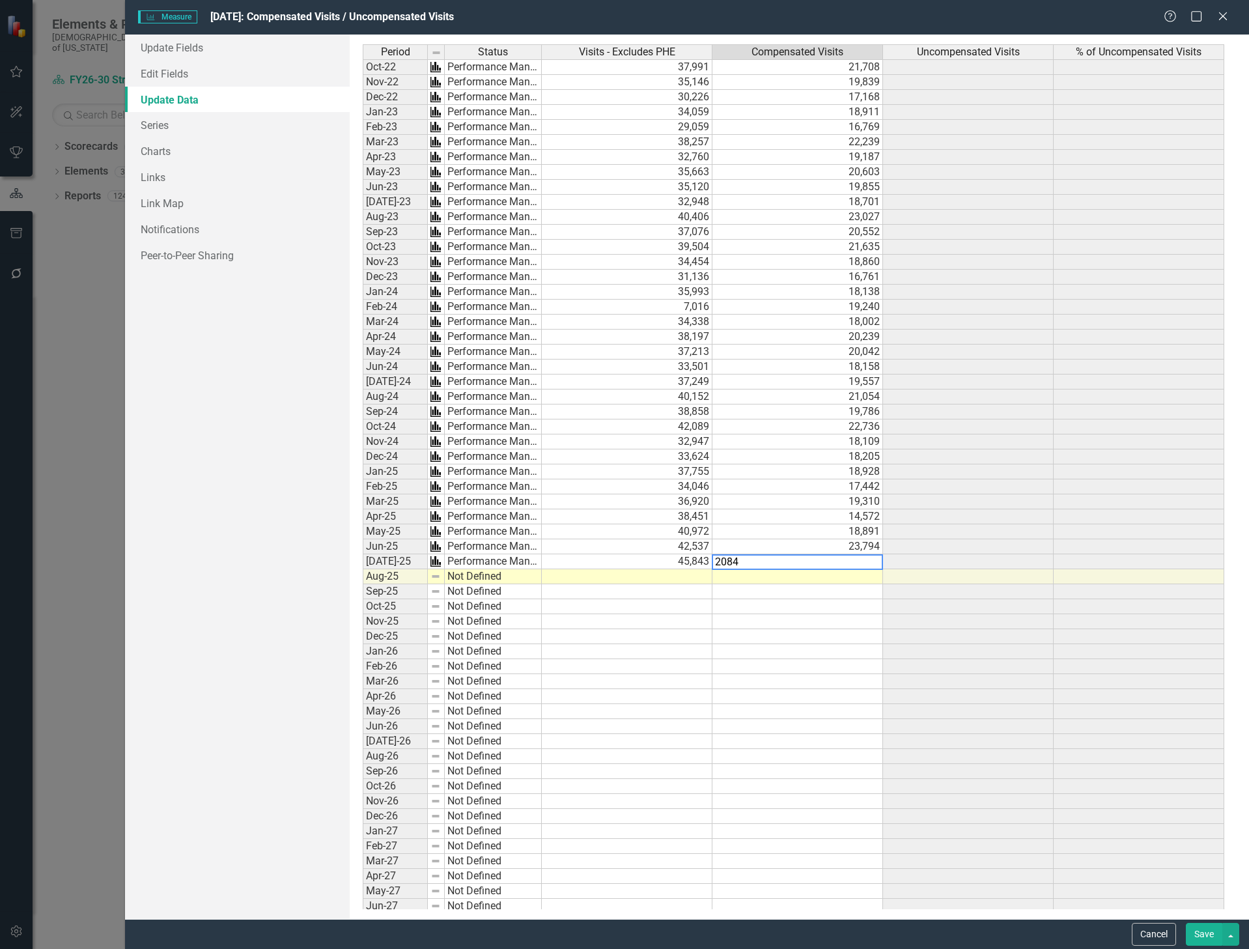
type textarea "20847"
click at [1206, 931] on button "Save" at bounding box center [1204, 934] width 36 height 23
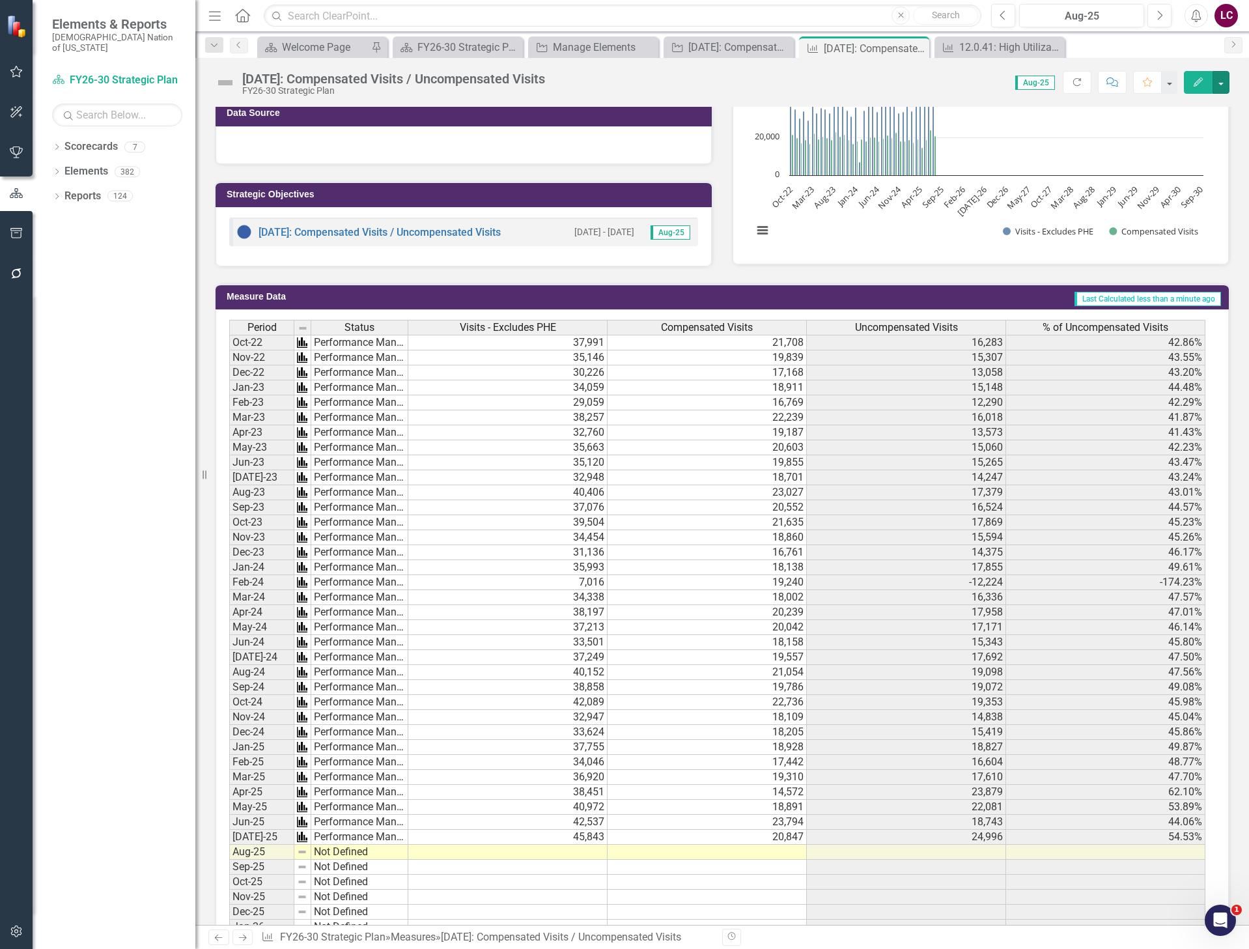
scroll to position [285, 0]
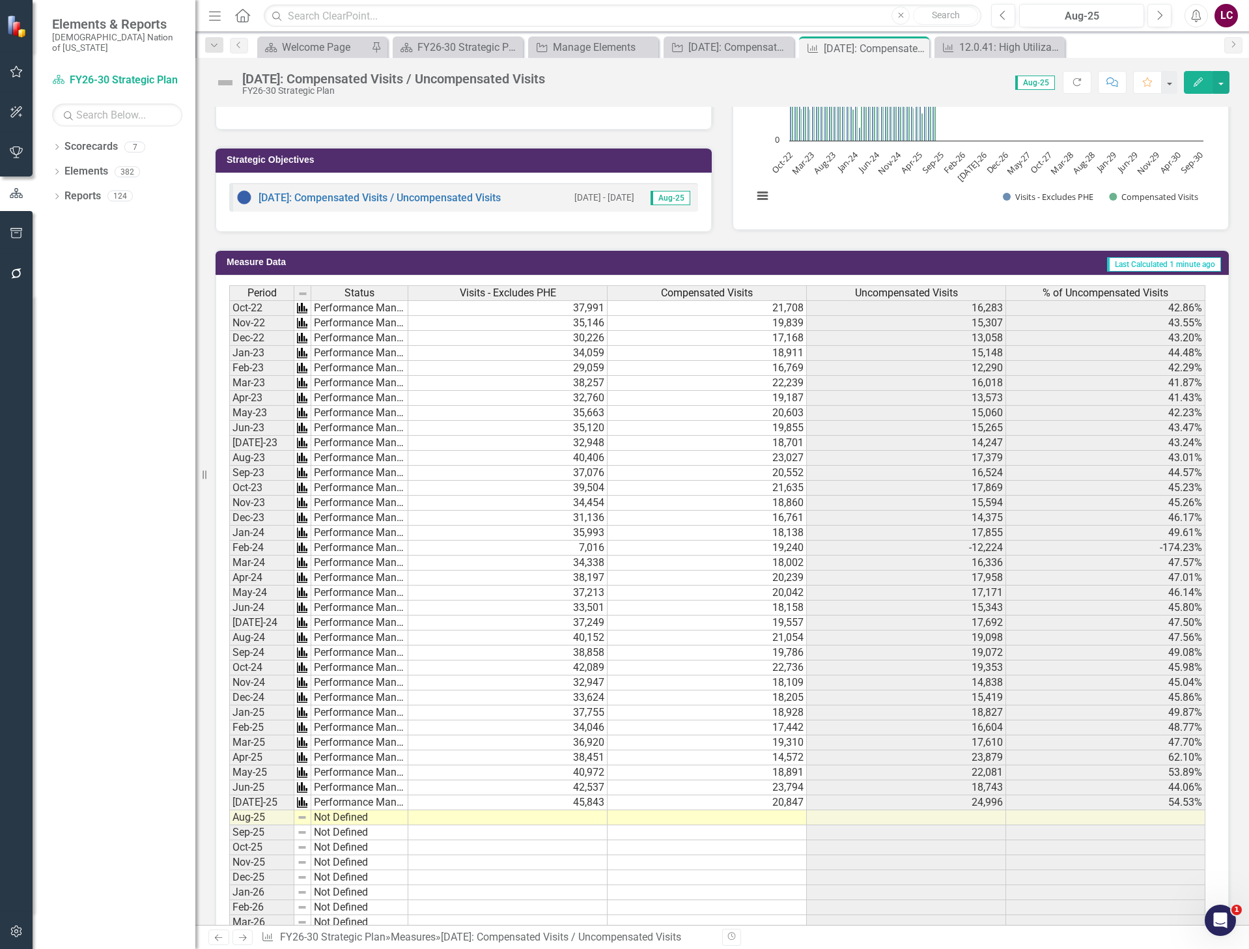
click at [565, 546] on td "7,016" at bounding box center [507, 548] width 199 height 15
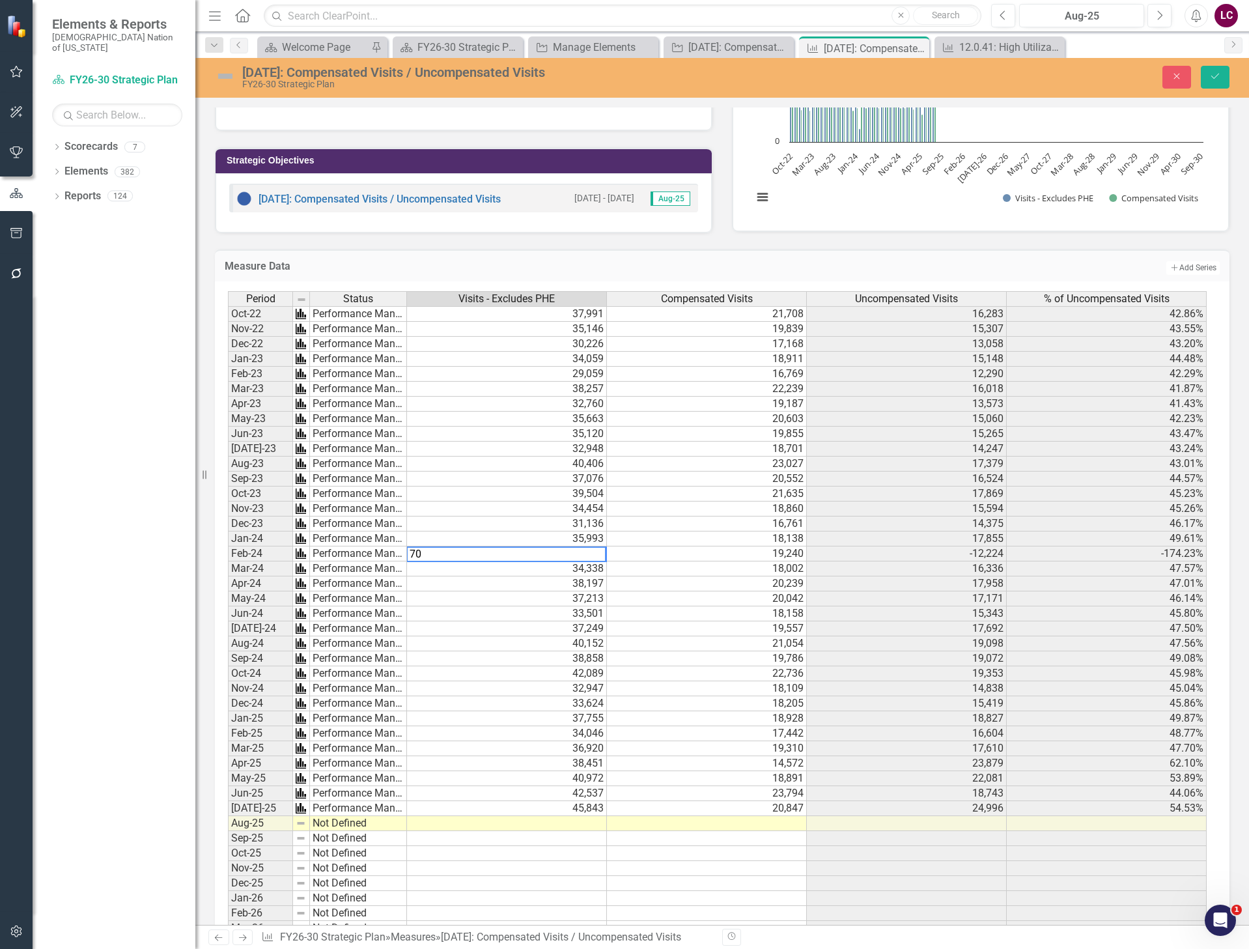
type textarea "7"
type textarea "37016"
click at [1212, 78] on icon "Save" at bounding box center [1216, 76] width 12 height 9
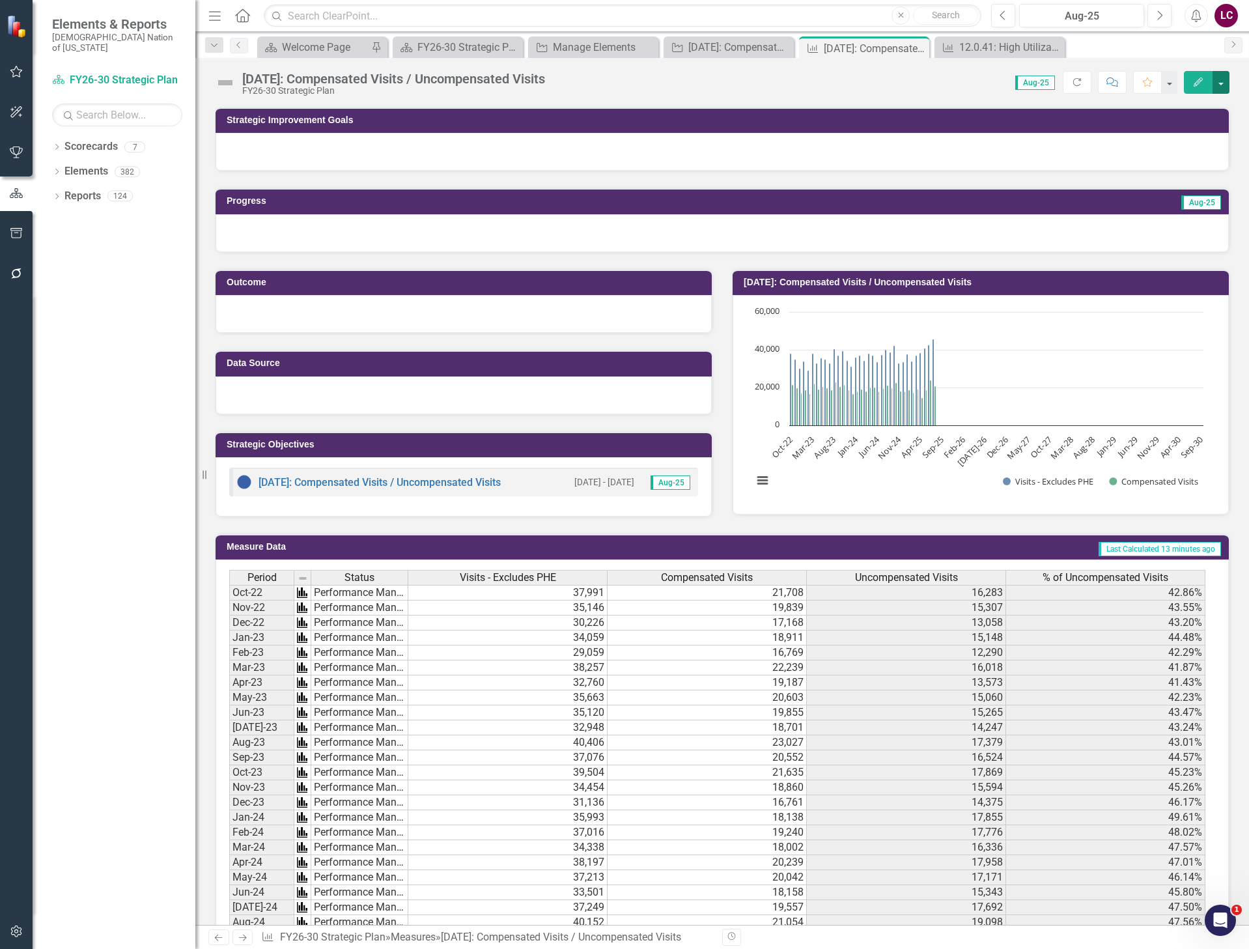
click at [1221, 85] on button "button" at bounding box center [1221, 82] width 17 height 23
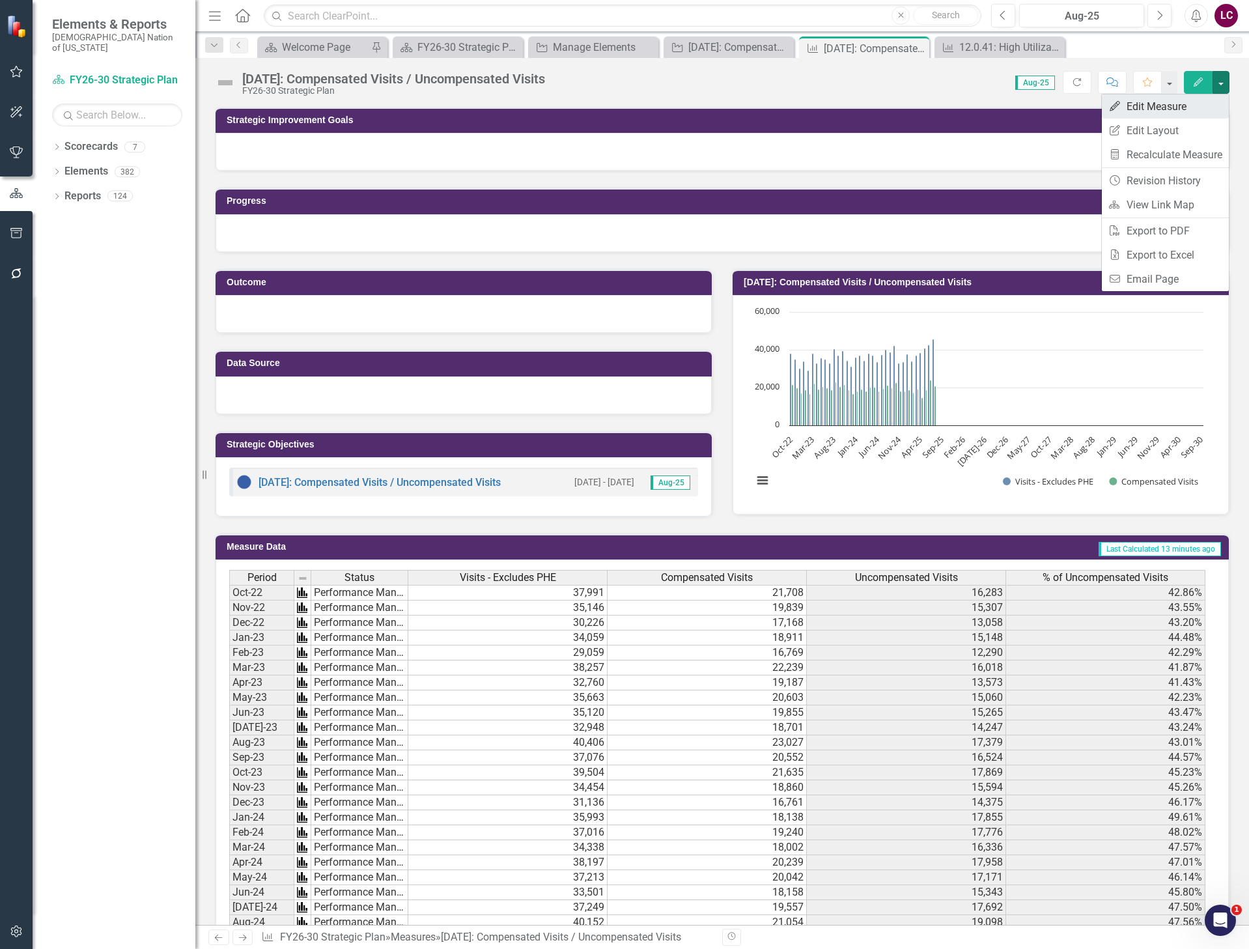
click at [1202, 107] on link "Edit Edit Measure" at bounding box center [1165, 106] width 127 height 24
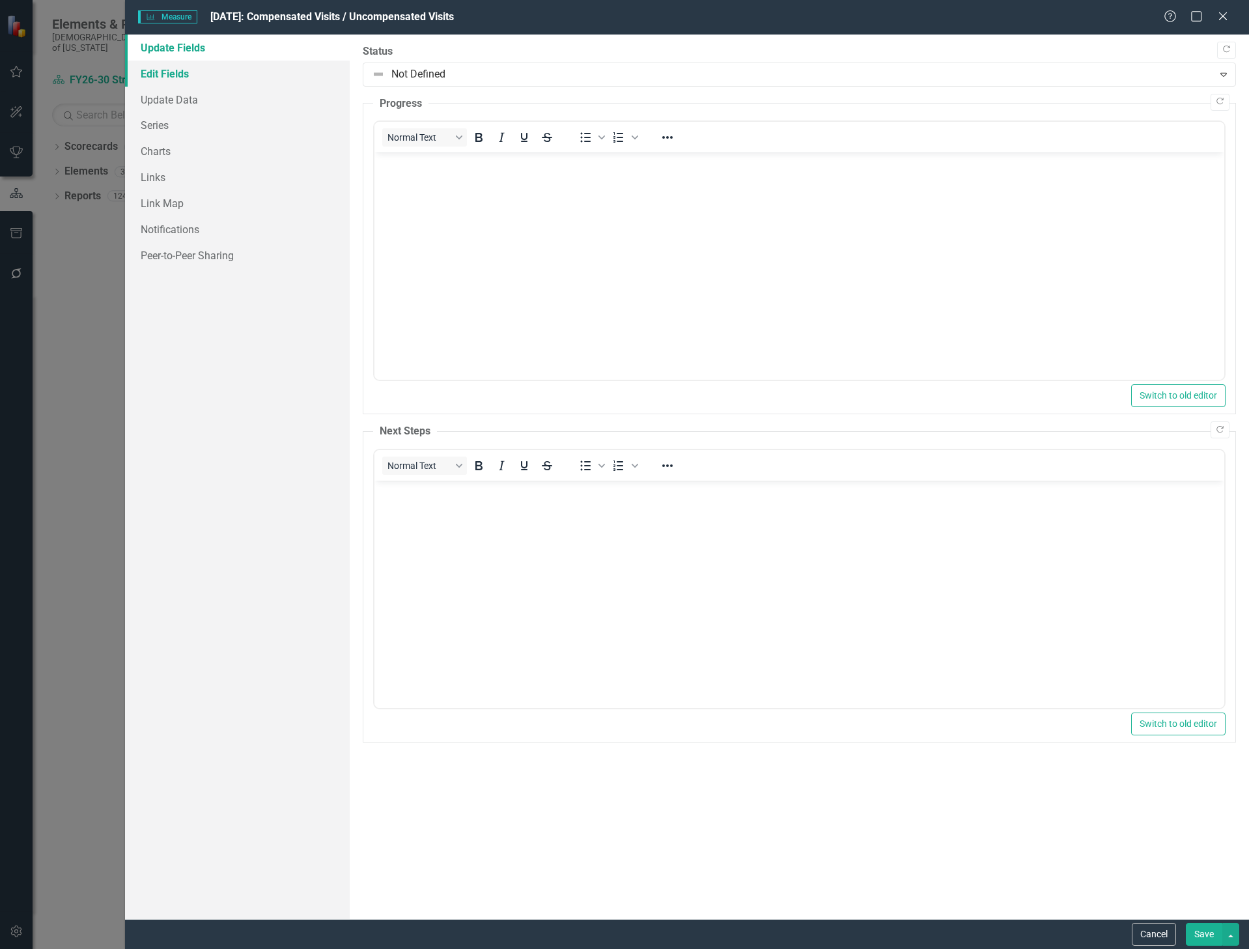
click at [166, 70] on link "Edit Fields" at bounding box center [237, 74] width 225 height 26
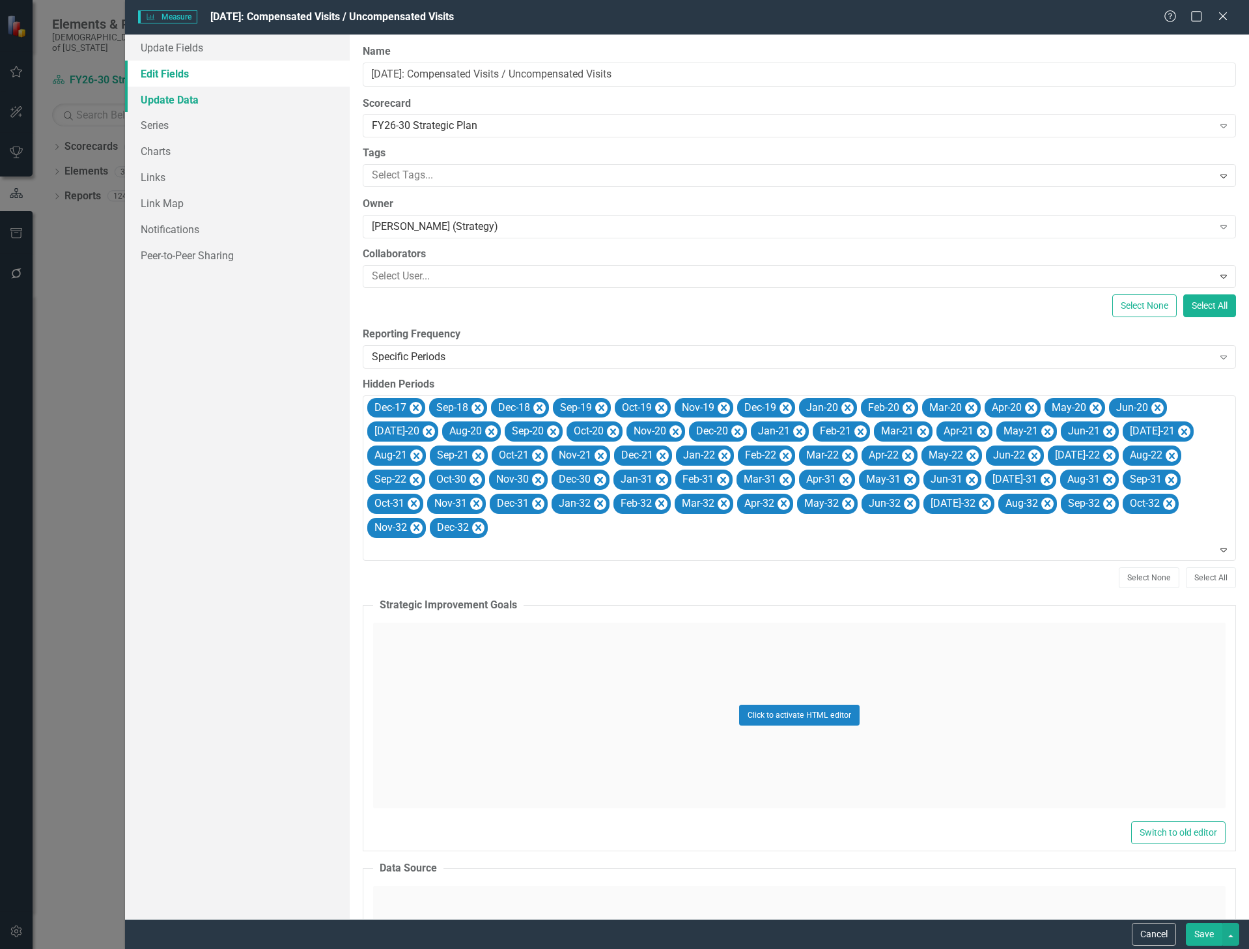
click at [160, 94] on link "Update Data" at bounding box center [237, 100] width 225 height 26
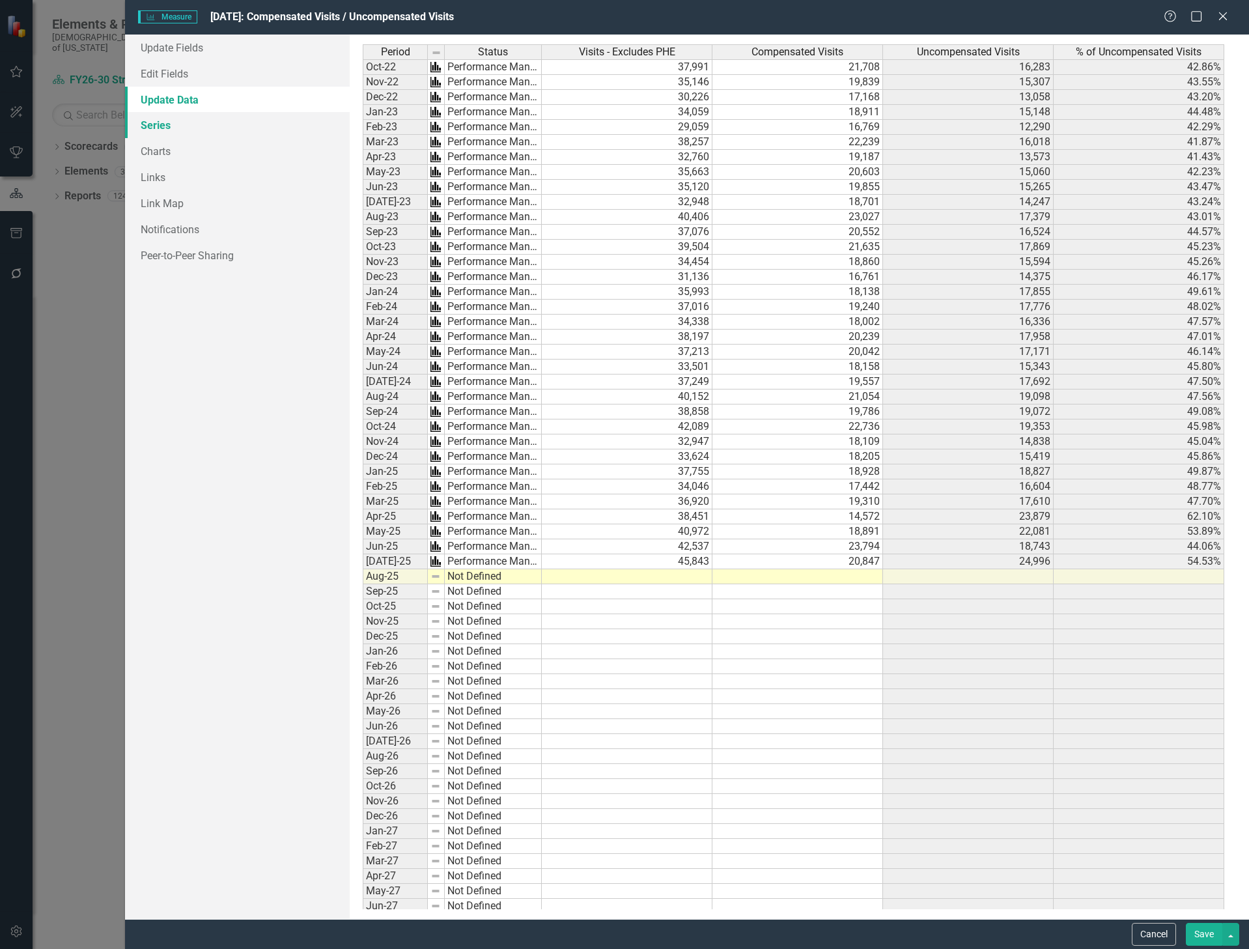
click at [154, 122] on link "Series" at bounding box center [237, 125] width 225 height 26
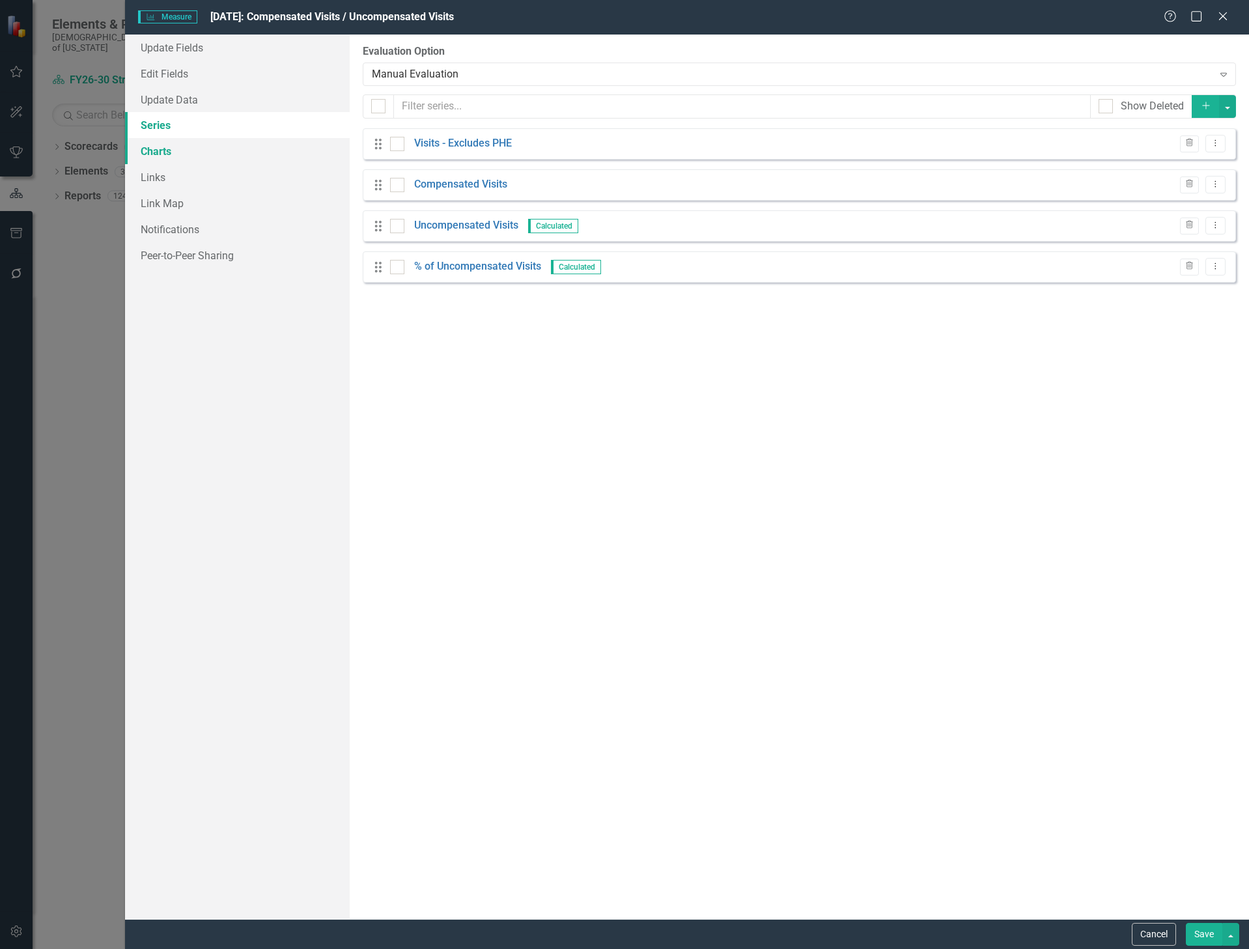
click at [162, 149] on link "Charts" at bounding box center [237, 151] width 225 height 26
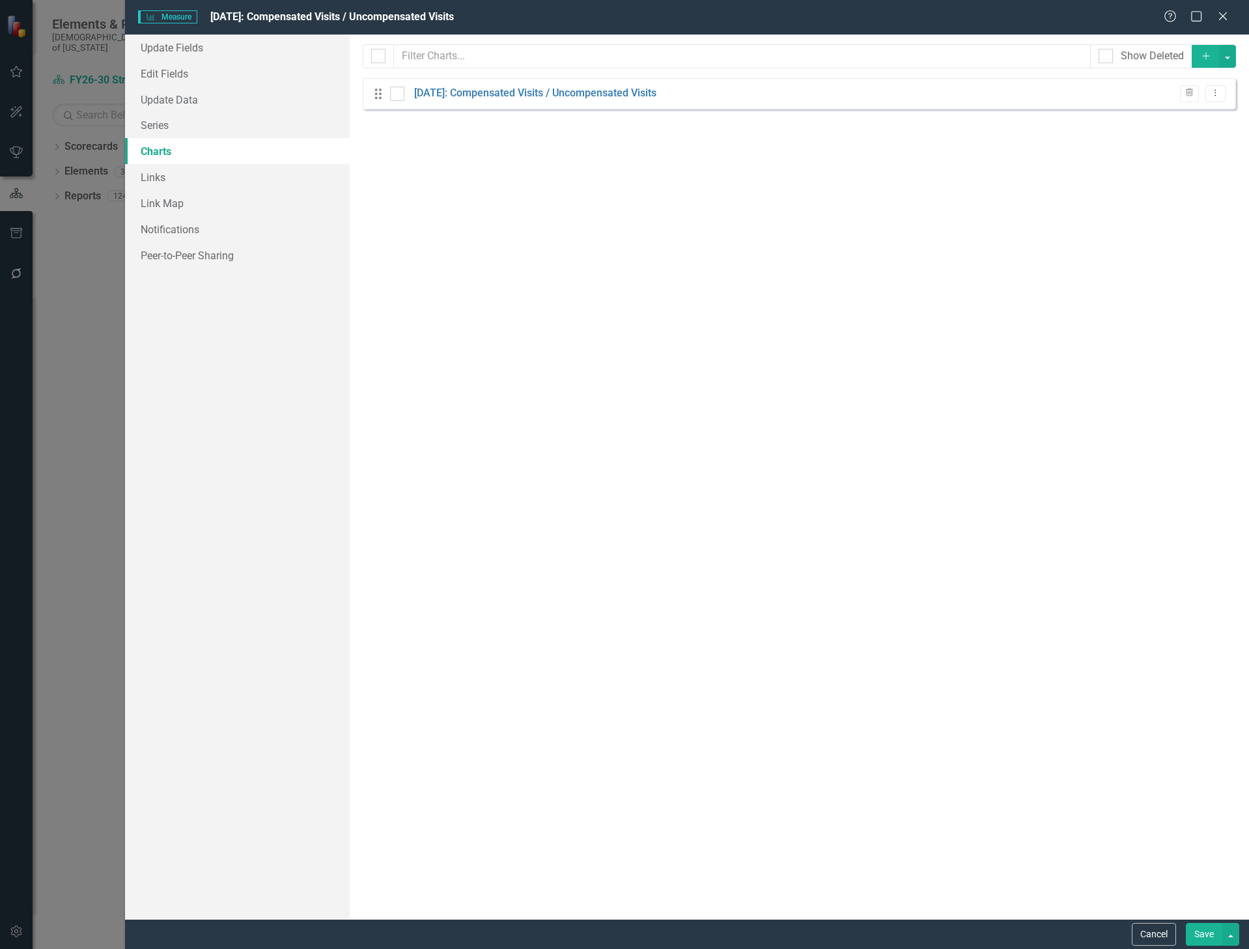
checkbox input "false"
click at [1217, 92] on icon "Dropdown Menu" at bounding box center [1215, 93] width 11 height 8
click at [1202, 111] on link "Edit Edit Chart" at bounding box center [1173, 115] width 103 height 24
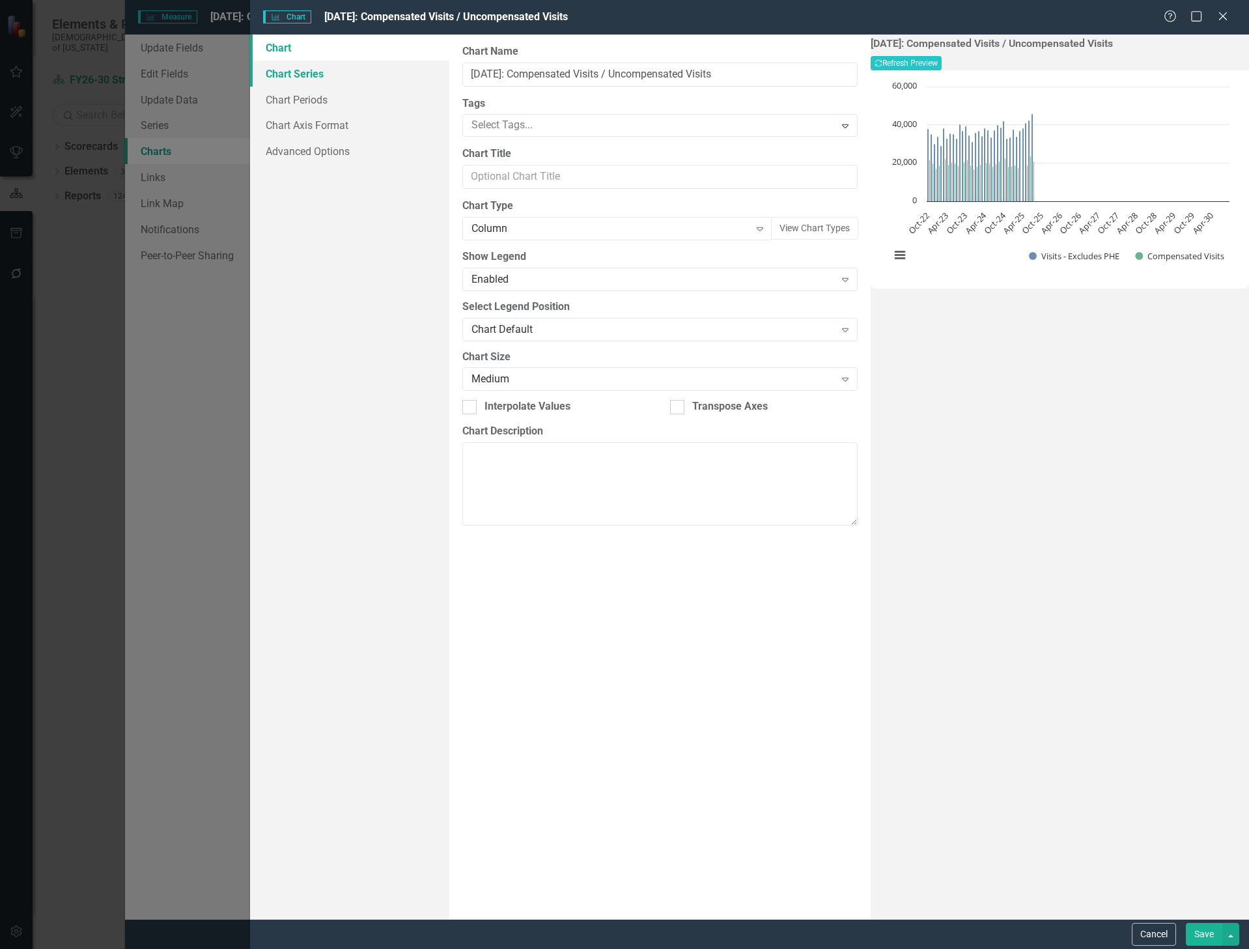
click at [277, 77] on link "Chart Series" at bounding box center [350, 74] width 200 height 26
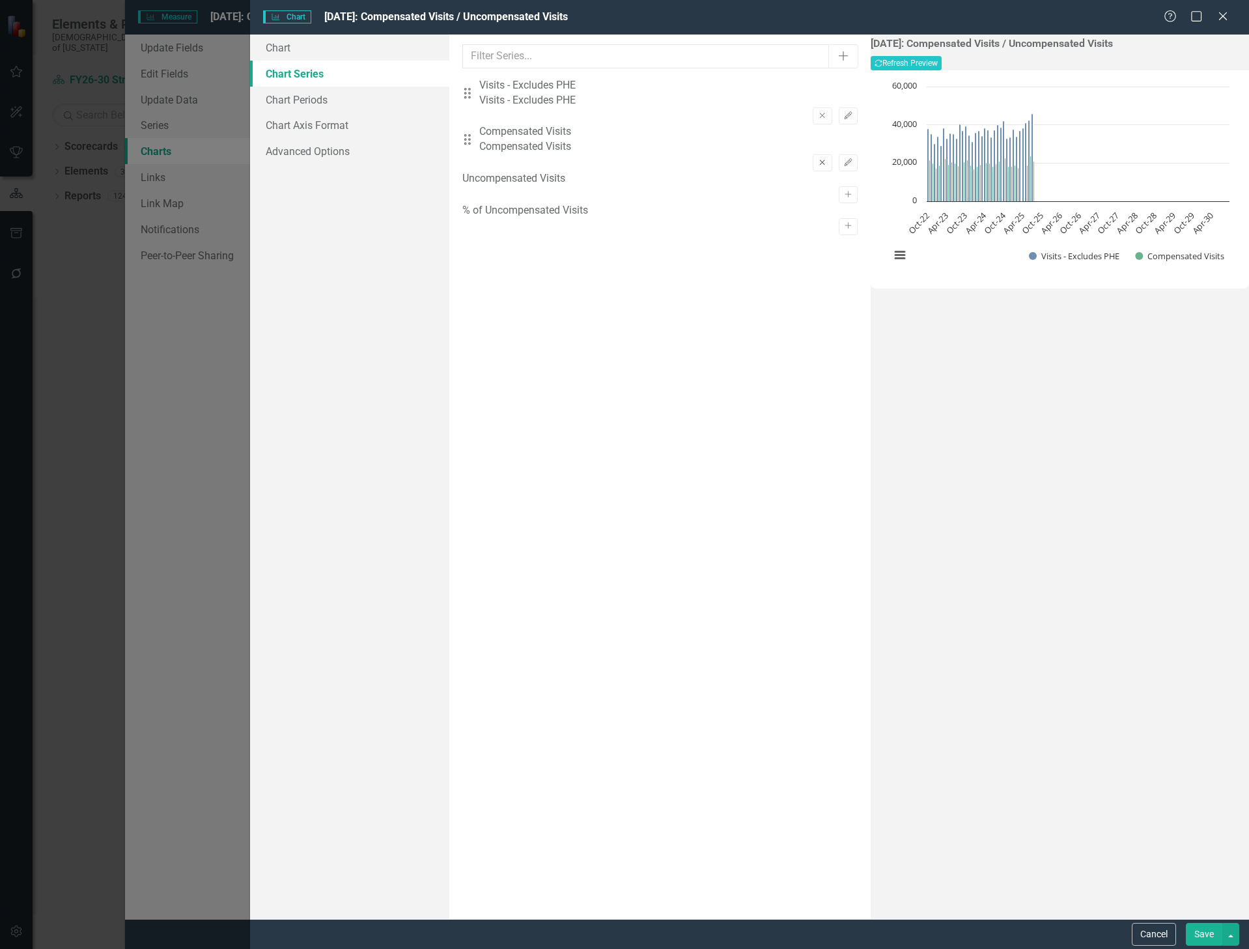
click at [817, 159] on icon "Remove" at bounding box center [822, 163] width 10 height 8
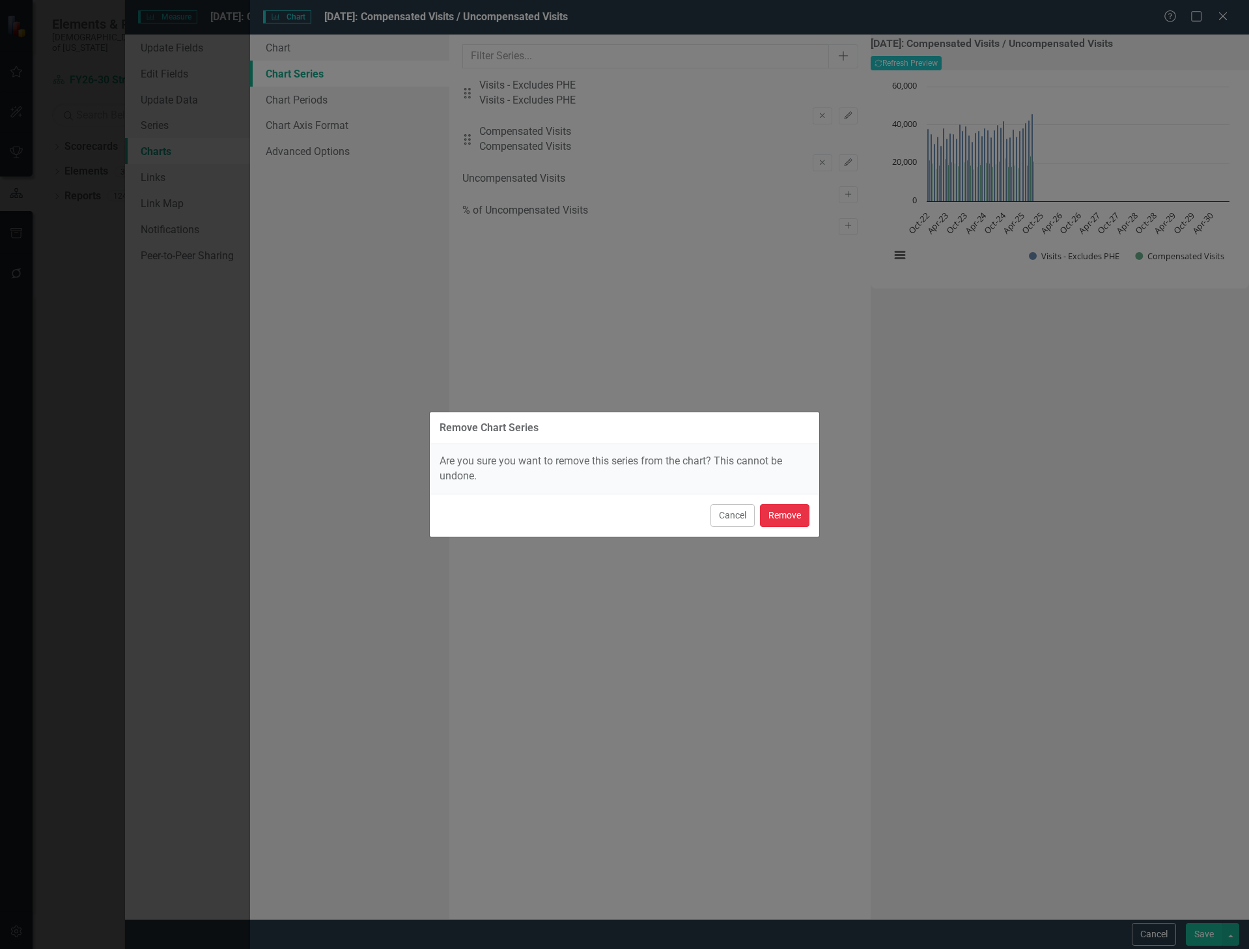
click at [775, 510] on button "Remove" at bounding box center [785, 515] width 50 height 23
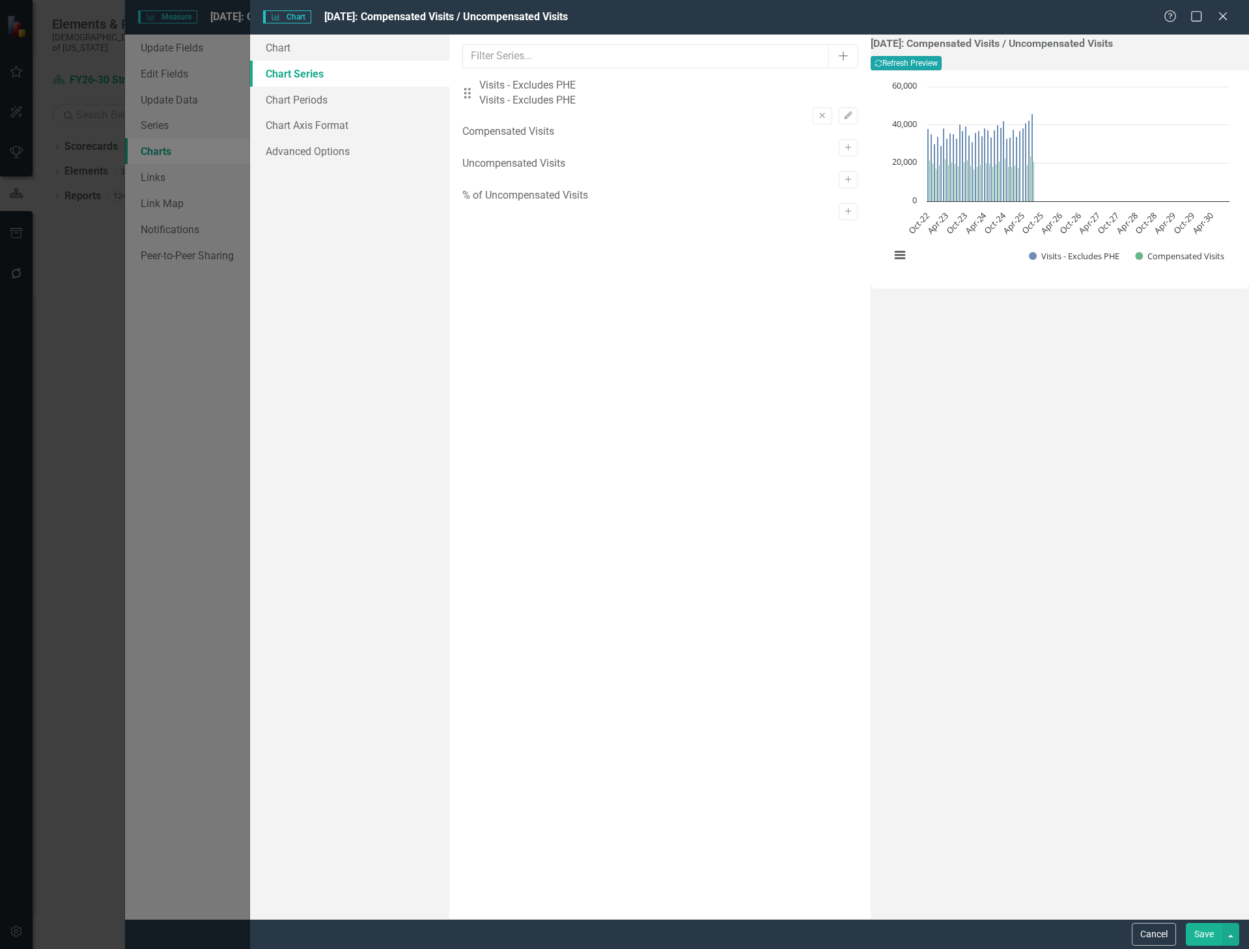
click at [942, 64] on button "Recalculate Refresh Preview" at bounding box center [906, 63] width 71 height 14
click at [318, 102] on link "Chart Periods" at bounding box center [350, 100] width 200 height 26
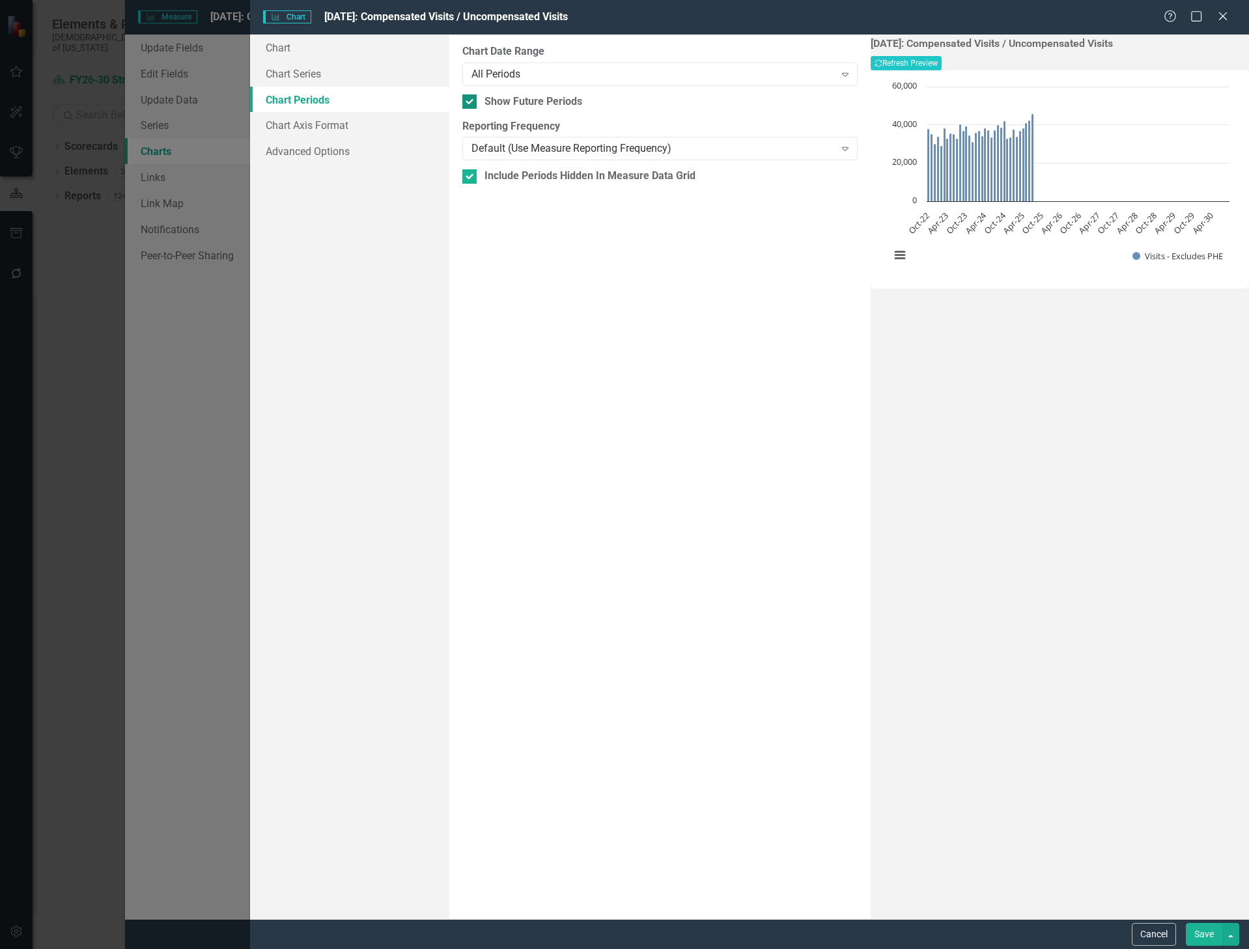
click at [470, 103] on input "Show Future Periods" at bounding box center [466, 98] width 8 height 8
checkbox input "false"
click at [942, 60] on button "Recalculate Refresh Preview" at bounding box center [906, 63] width 71 height 14
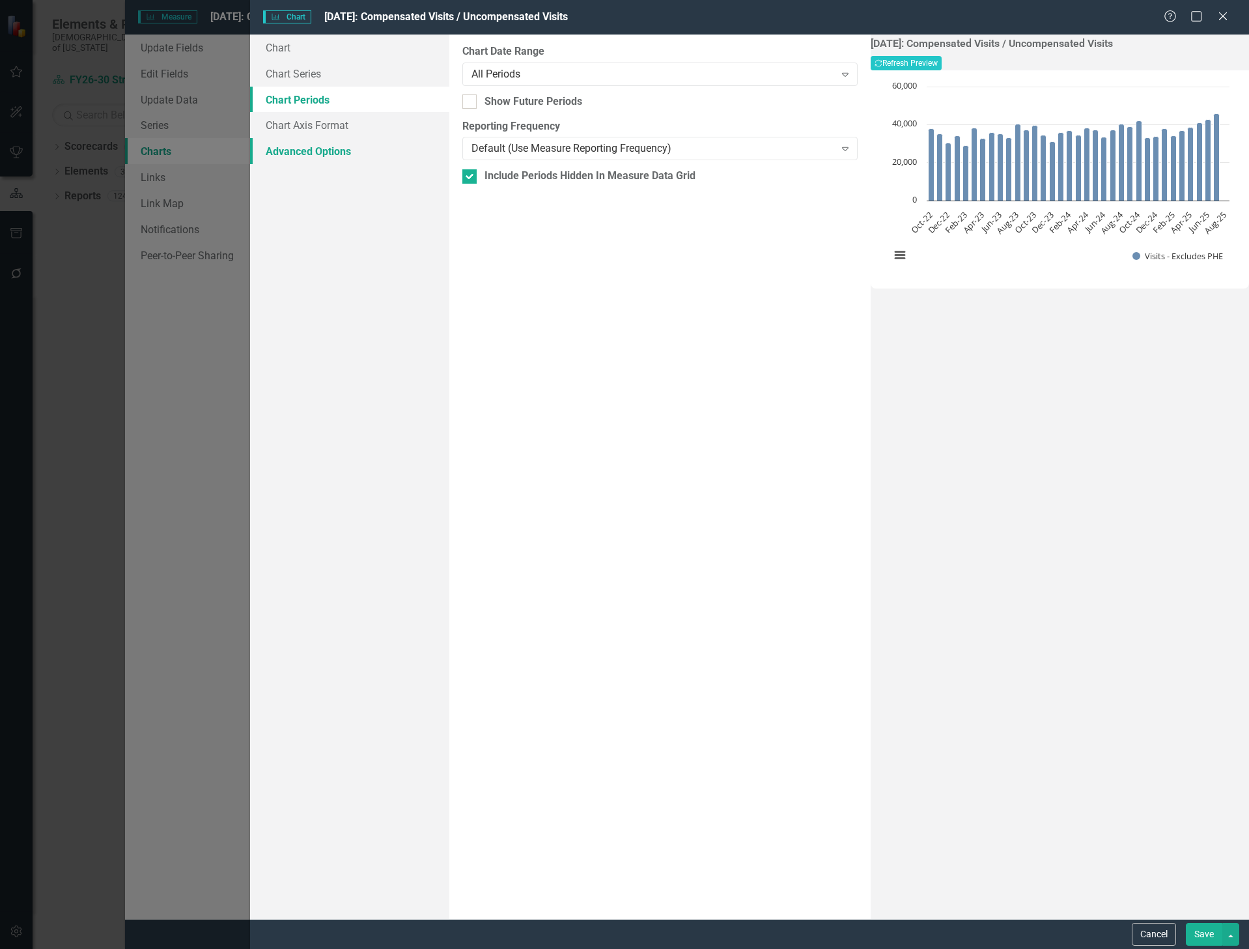
click at [344, 145] on link "Advanced Options" at bounding box center [350, 151] width 200 height 26
drag, startPoint x: 330, startPoint y: 123, endPoint x: 324, endPoint y: 119, distance: 6.9
click at [328, 121] on link "Chart Axis Format" at bounding box center [350, 125] width 200 height 26
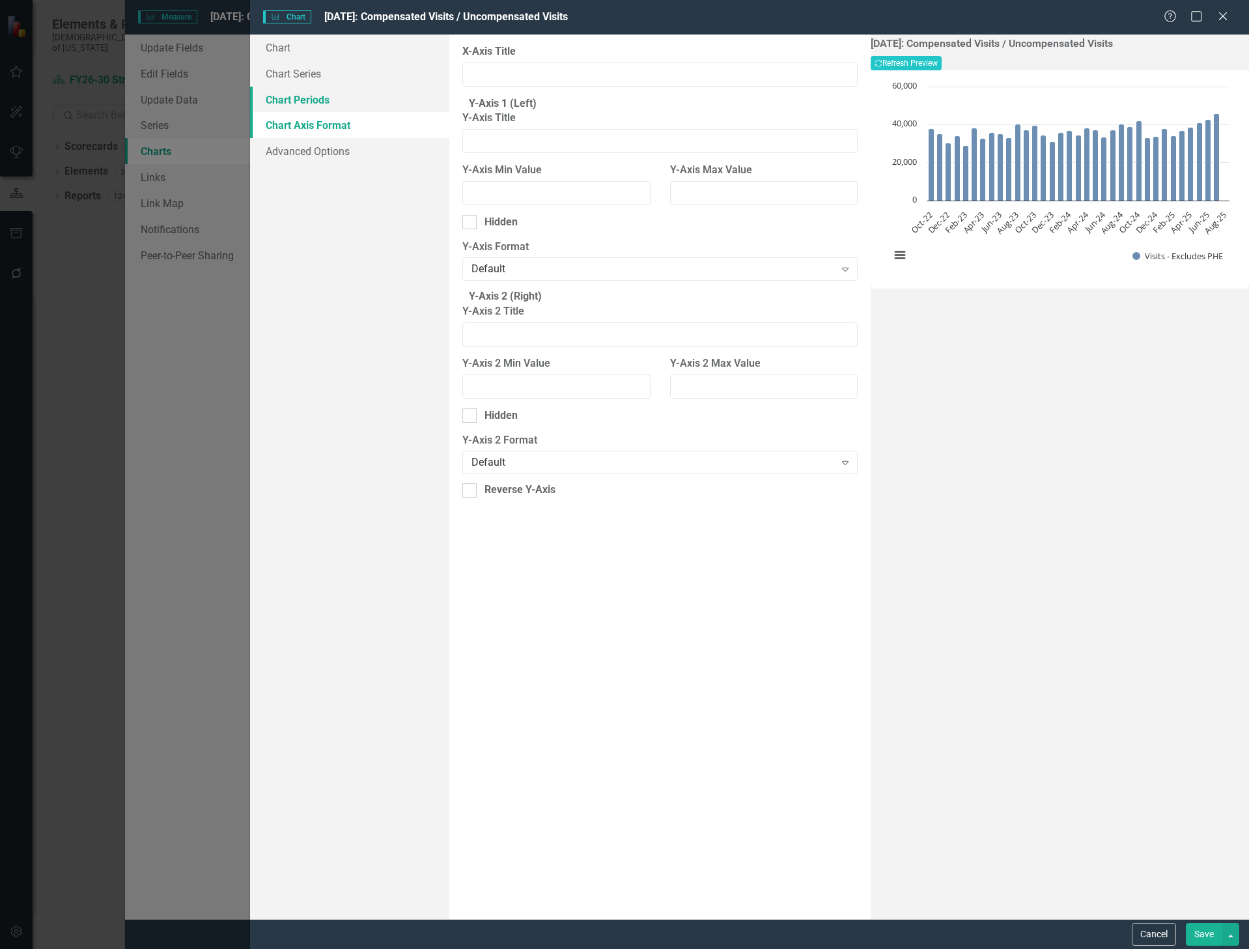
click at [314, 99] on link "Chart Periods" at bounding box center [350, 100] width 200 height 26
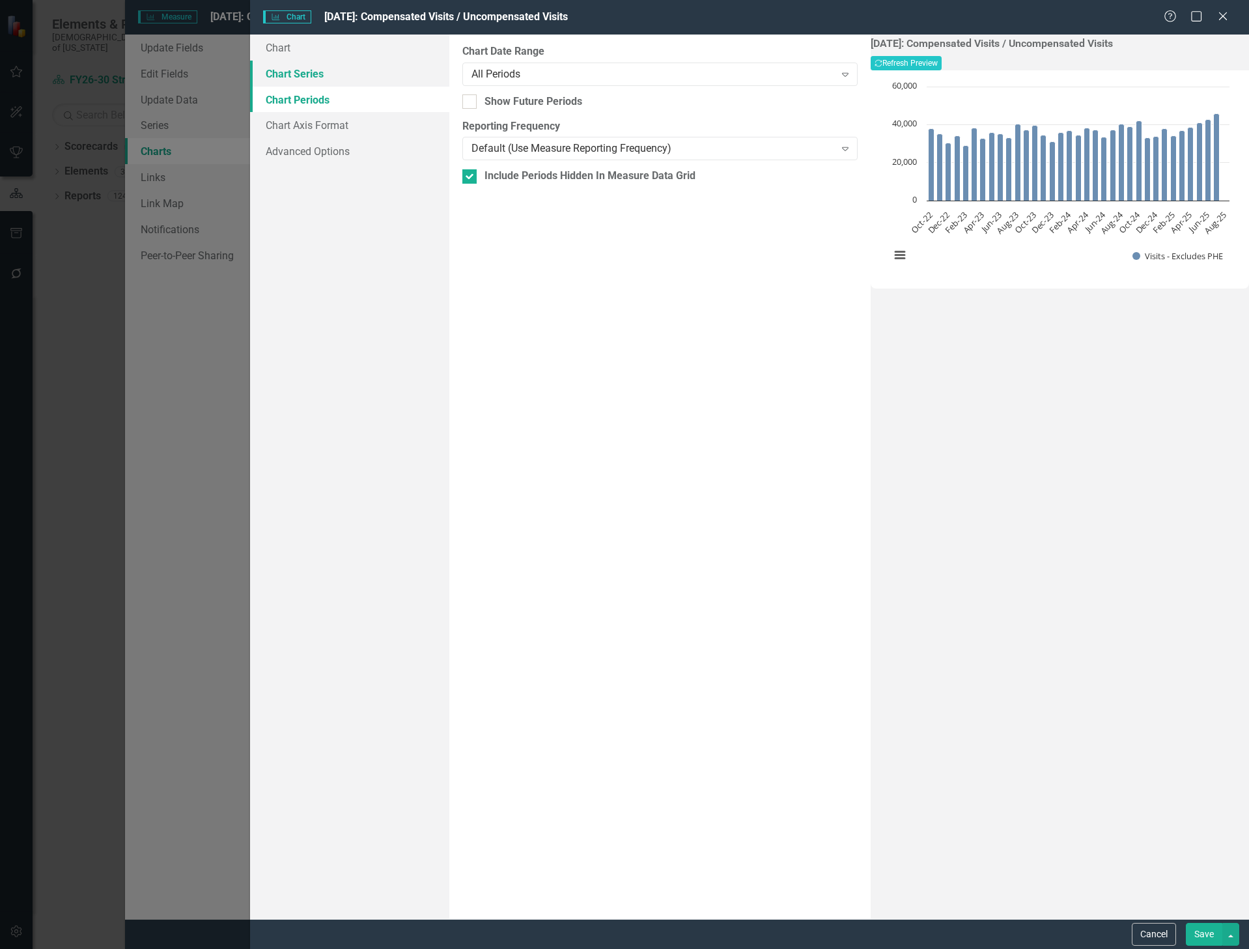
click at [309, 74] on link "Chart Series" at bounding box center [350, 74] width 200 height 26
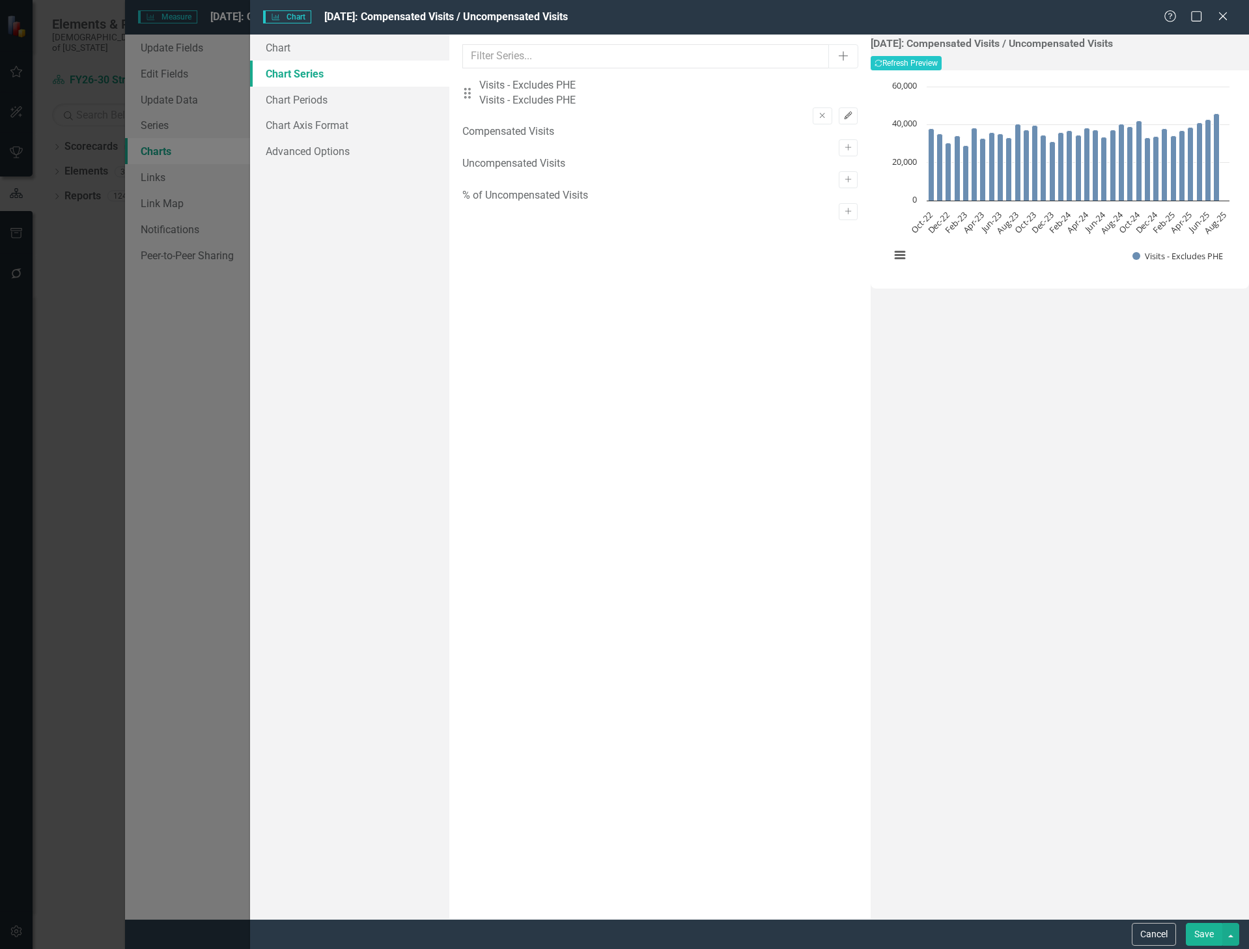
click at [844, 112] on icon "Edit" at bounding box center [849, 116] width 10 height 8
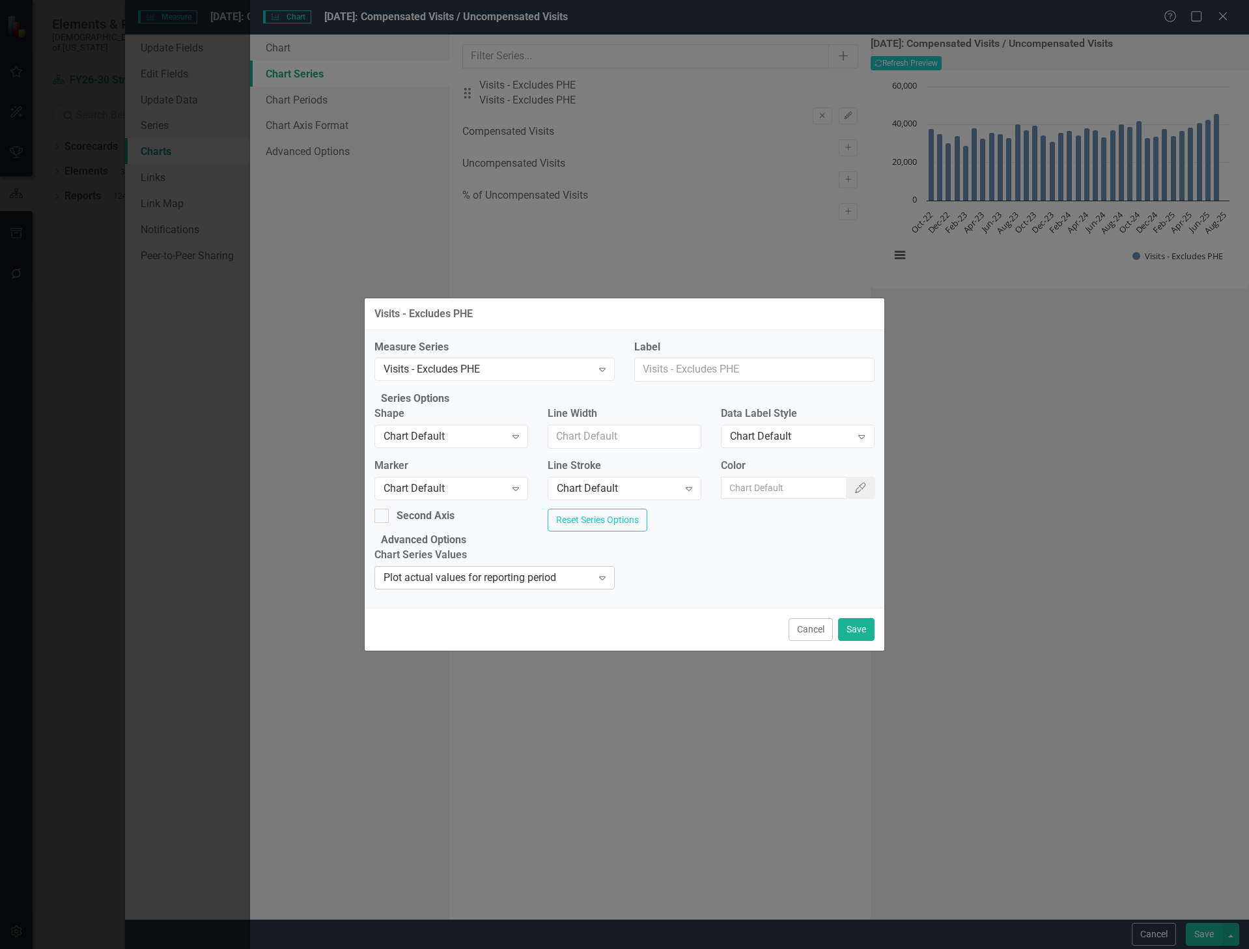
click at [526, 586] on div "Plot actual values for reporting period" at bounding box center [488, 578] width 208 height 15
click at [853, 641] on button "Save" at bounding box center [856, 629] width 36 height 23
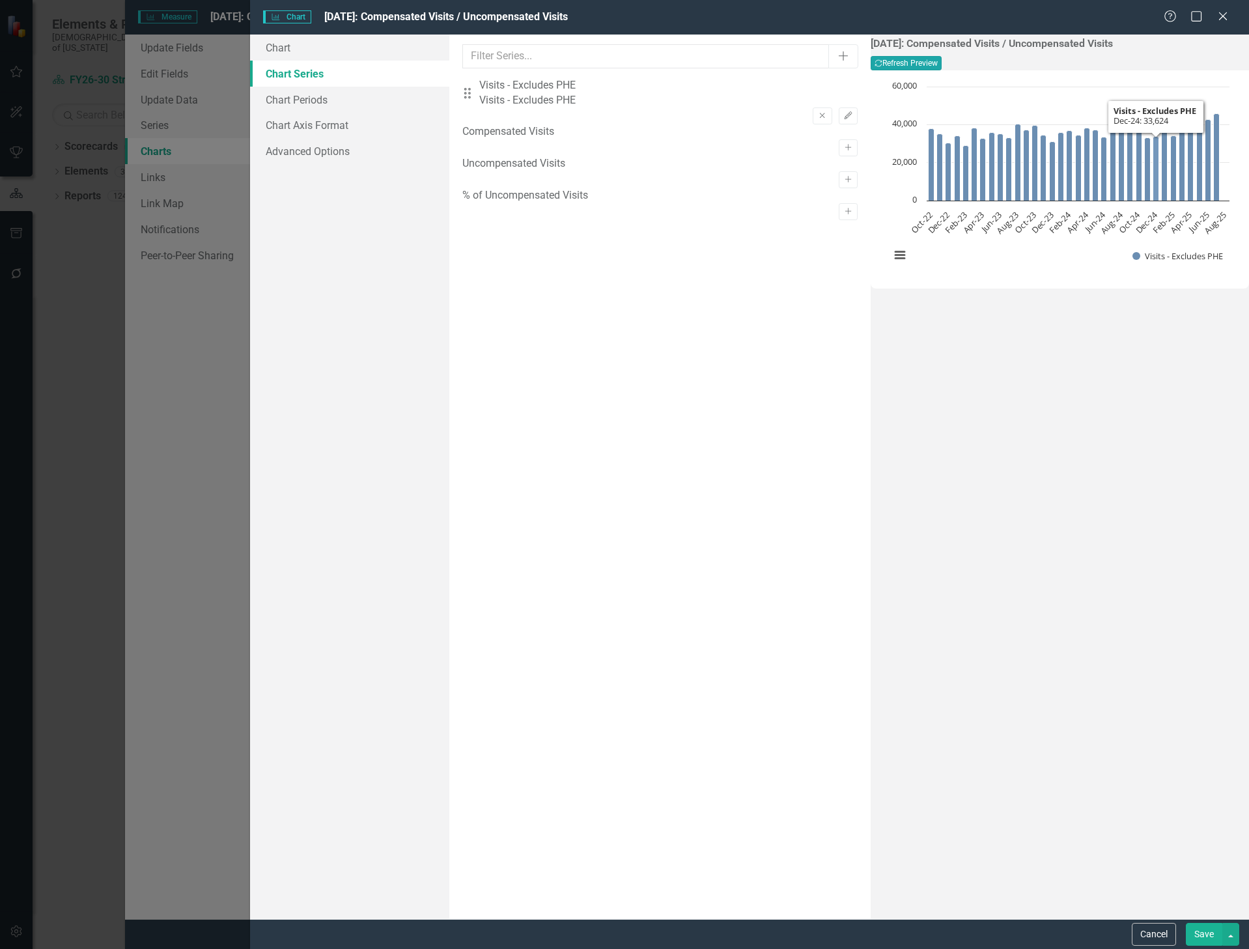
click at [942, 63] on button "Recalculate Refresh Preview" at bounding box center [906, 63] width 71 height 14
click at [844, 112] on icon "Edit" at bounding box center [849, 116] width 10 height 8
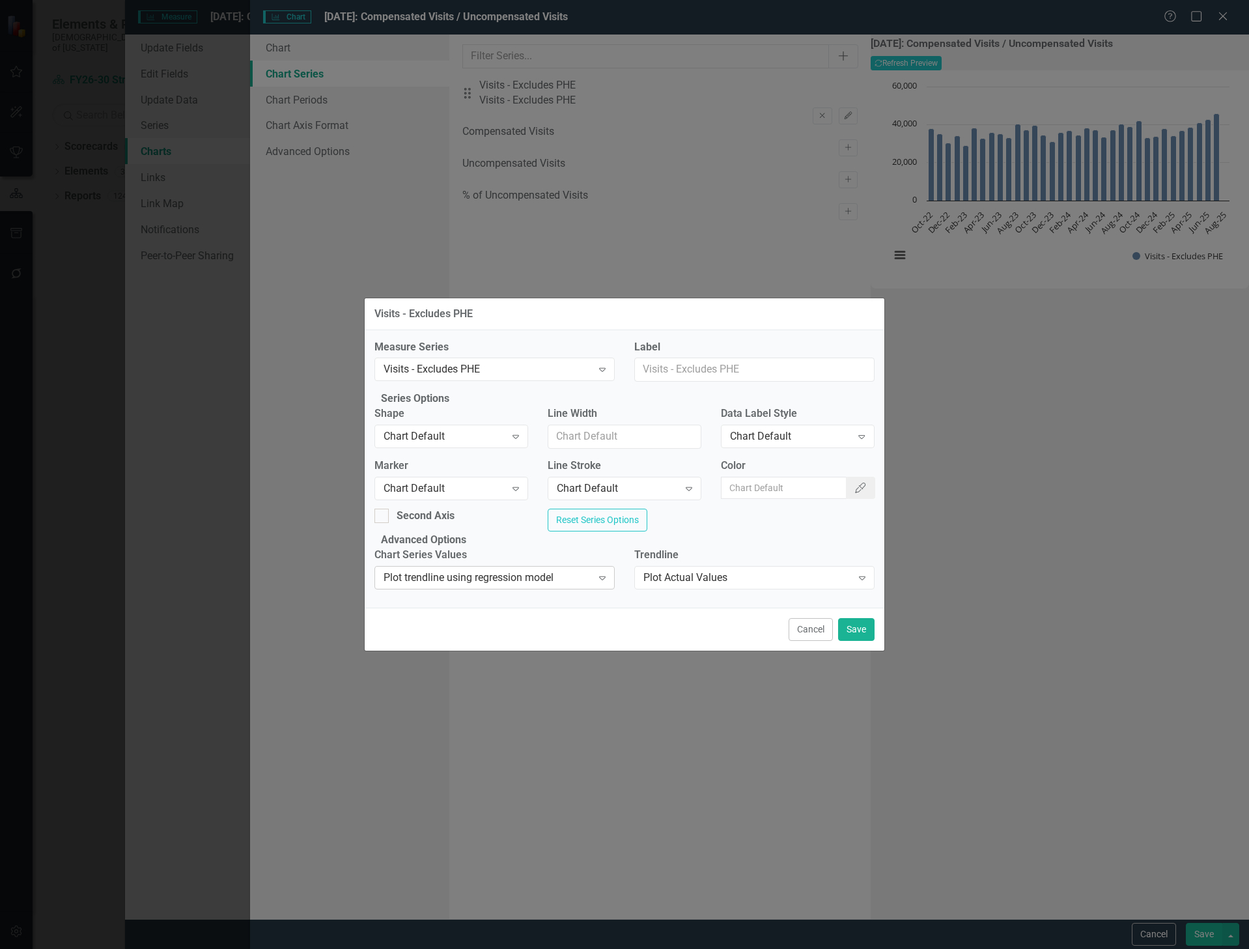
click at [473, 586] on div "Plot trendline using regression model" at bounding box center [488, 578] width 208 height 15
click at [863, 642] on button "Save" at bounding box center [856, 630] width 36 height 23
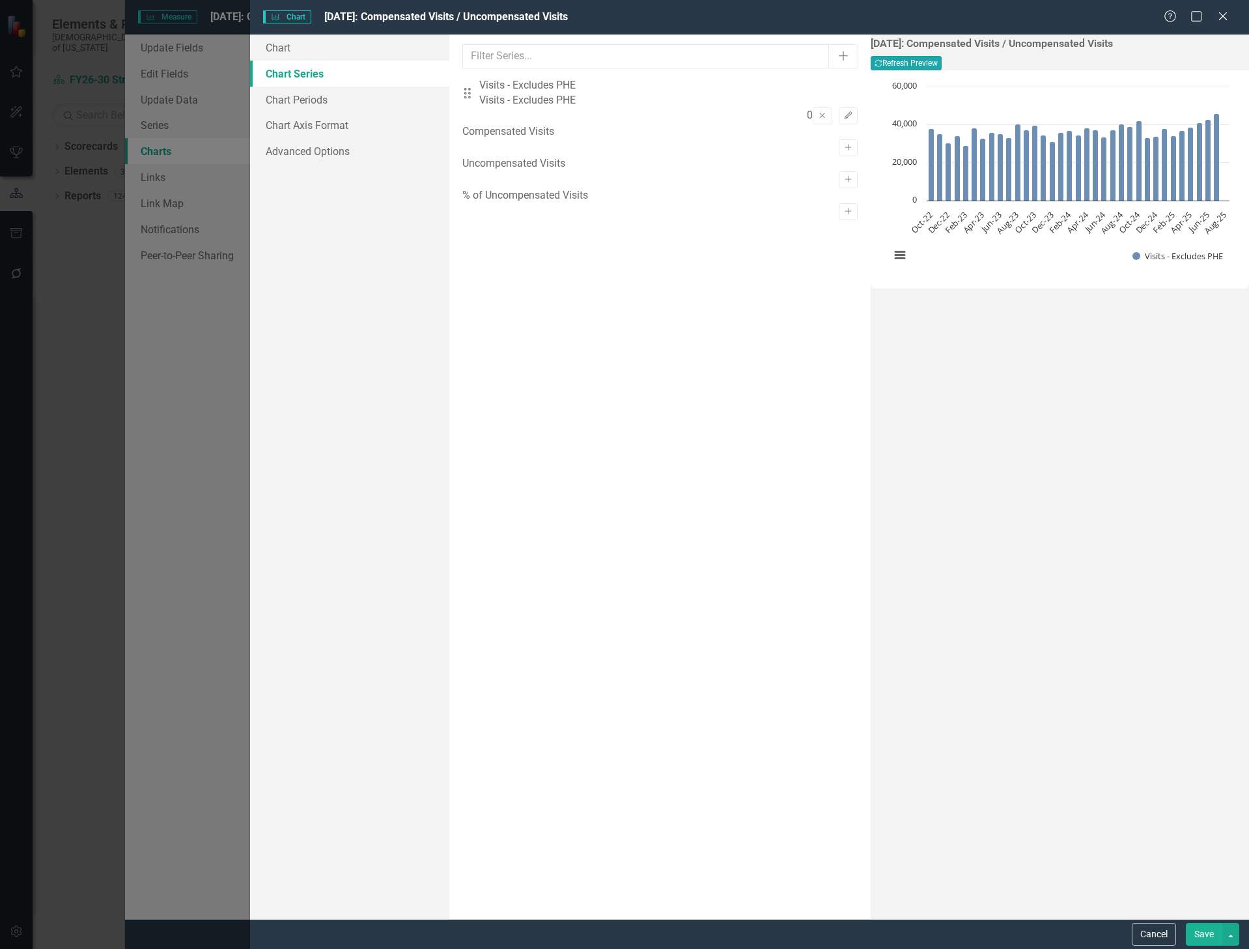
click at [942, 57] on button "Recalculate Refresh Preview" at bounding box center [906, 63] width 71 height 14
click at [844, 112] on icon "Edit" at bounding box center [849, 116] width 10 height 8
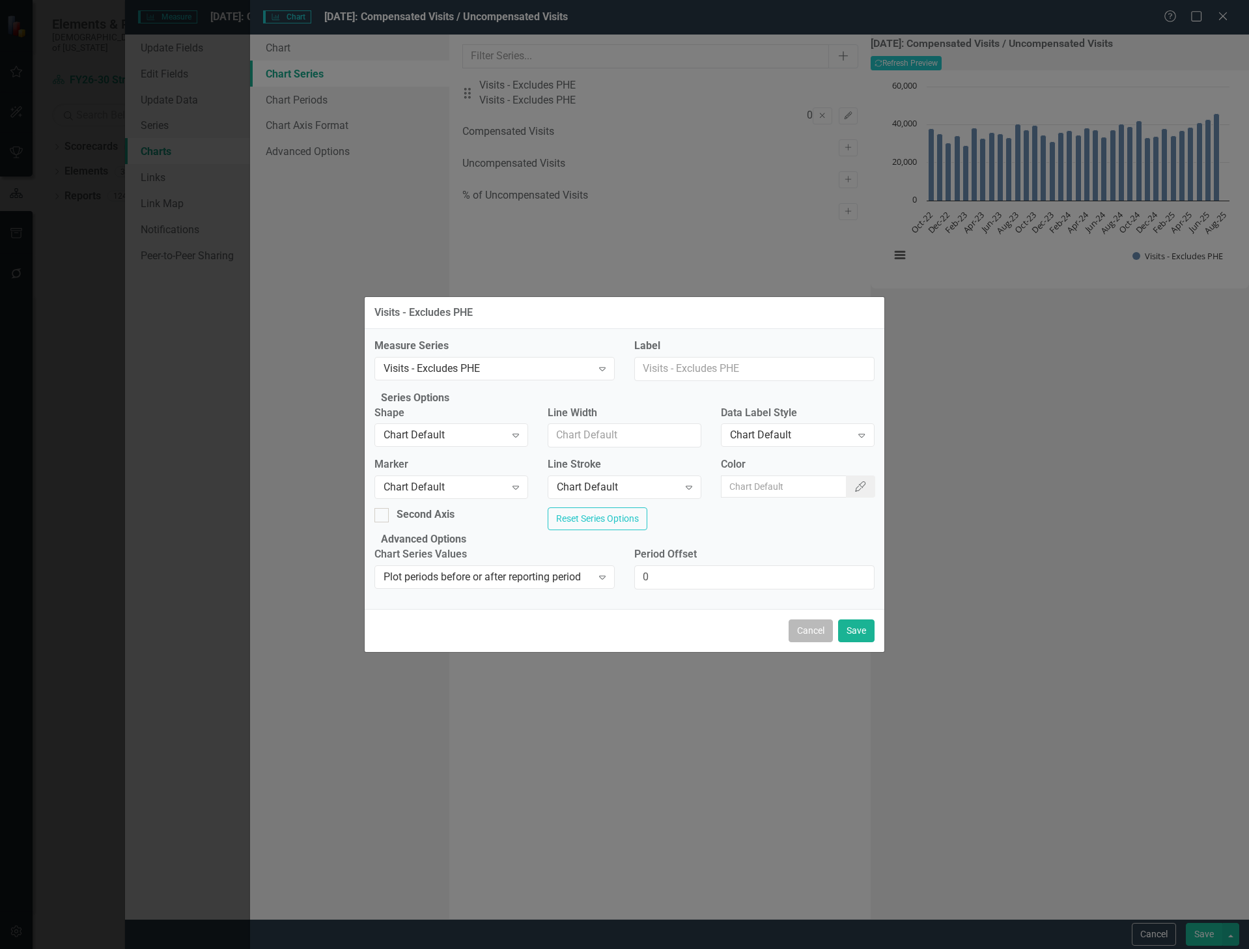
click at [795, 642] on button "Cancel" at bounding box center [811, 630] width 44 height 23
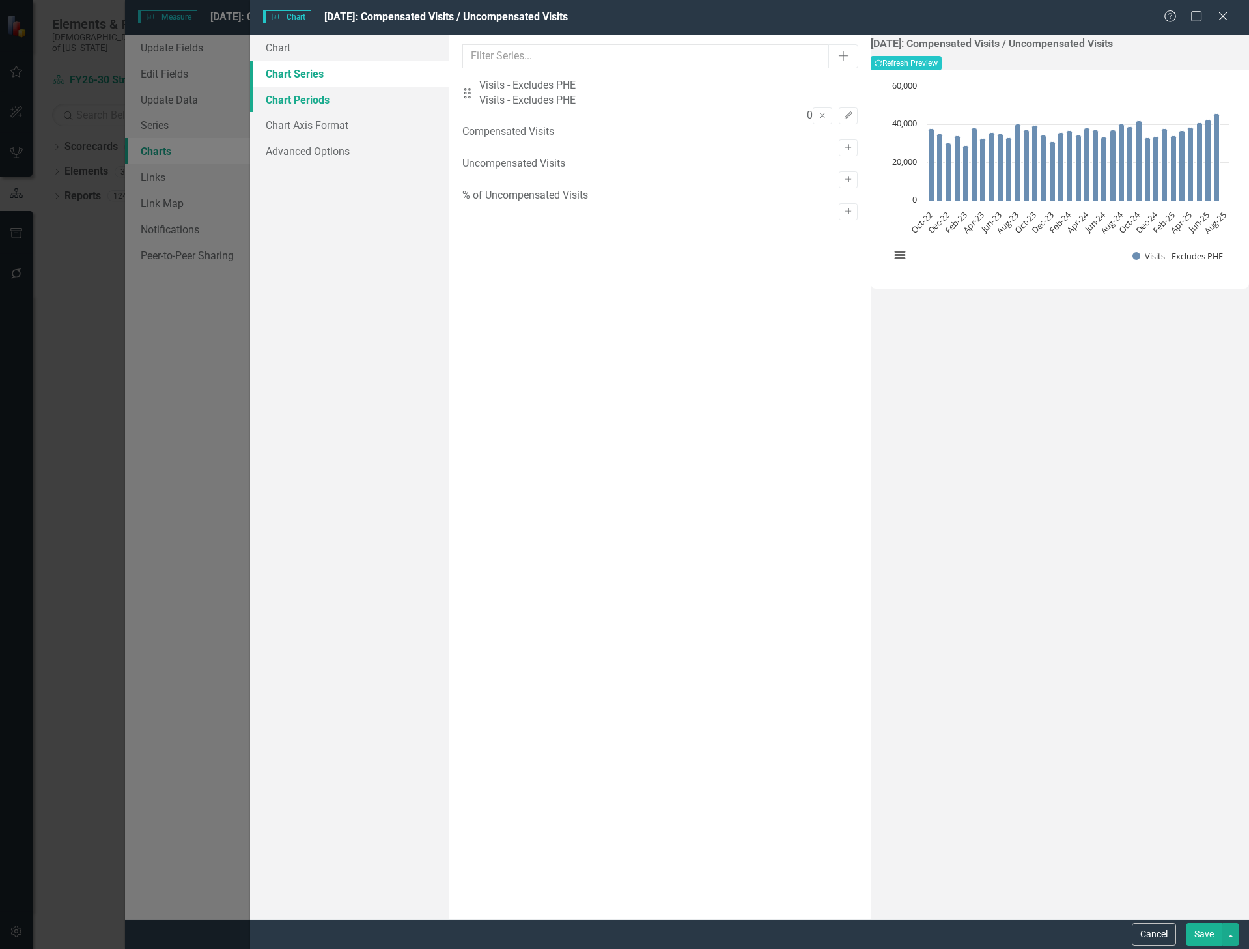
click at [295, 105] on link "Chart Periods" at bounding box center [350, 100] width 200 height 26
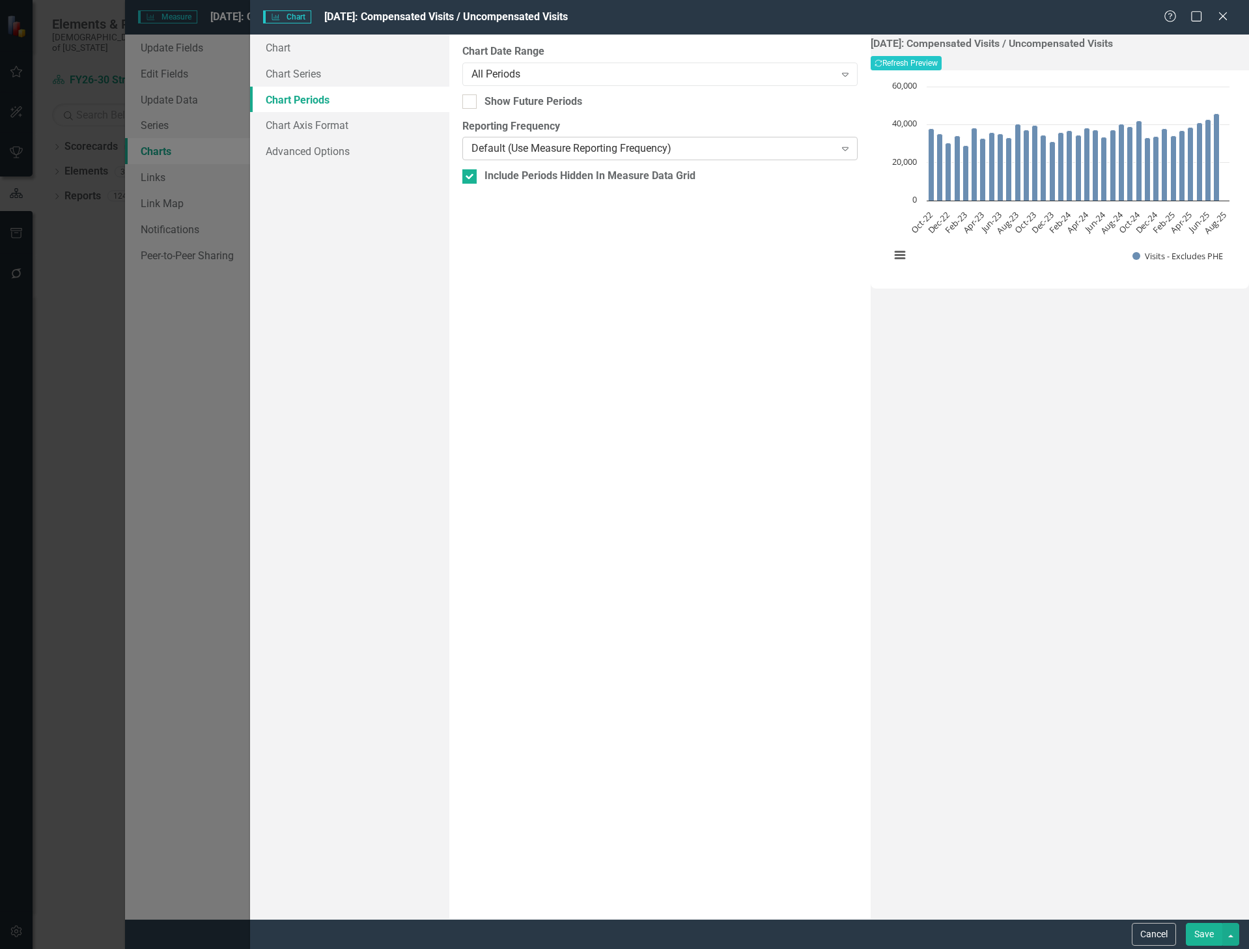
click at [518, 155] on div "Default (Use Measure Reporting Frequency)" at bounding box center [653, 148] width 363 height 15
click at [942, 62] on button "Recalculate Refresh Preview" at bounding box center [906, 63] width 71 height 14
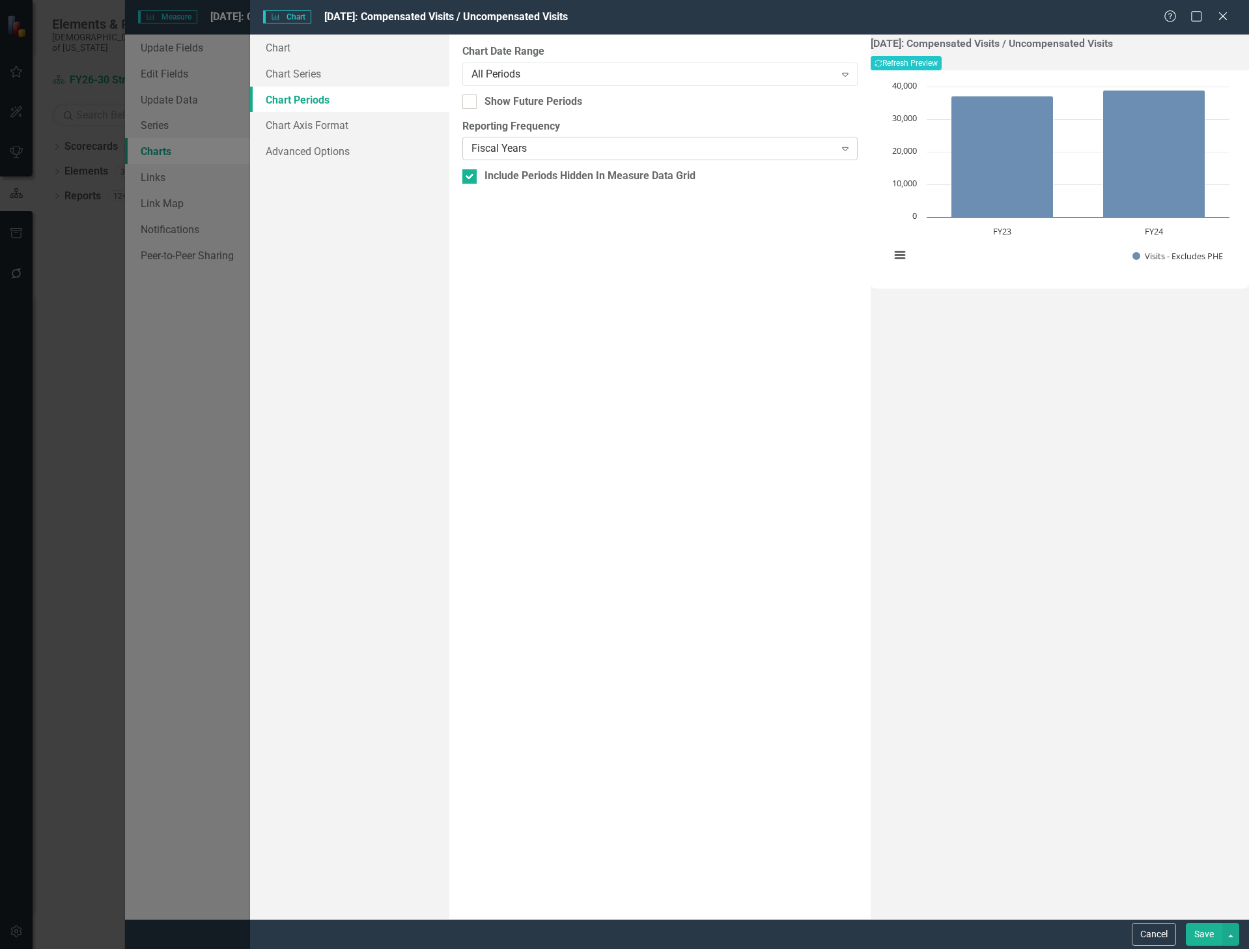
click at [582, 155] on div "Fiscal Years" at bounding box center [653, 148] width 363 height 15
click at [582, 948] on div "Default (Use Measure Reporting Frequency)" at bounding box center [627, 959] width 1228 height 15
click at [942, 65] on button "Recalculate Refresh Preview" at bounding box center [906, 63] width 71 height 14
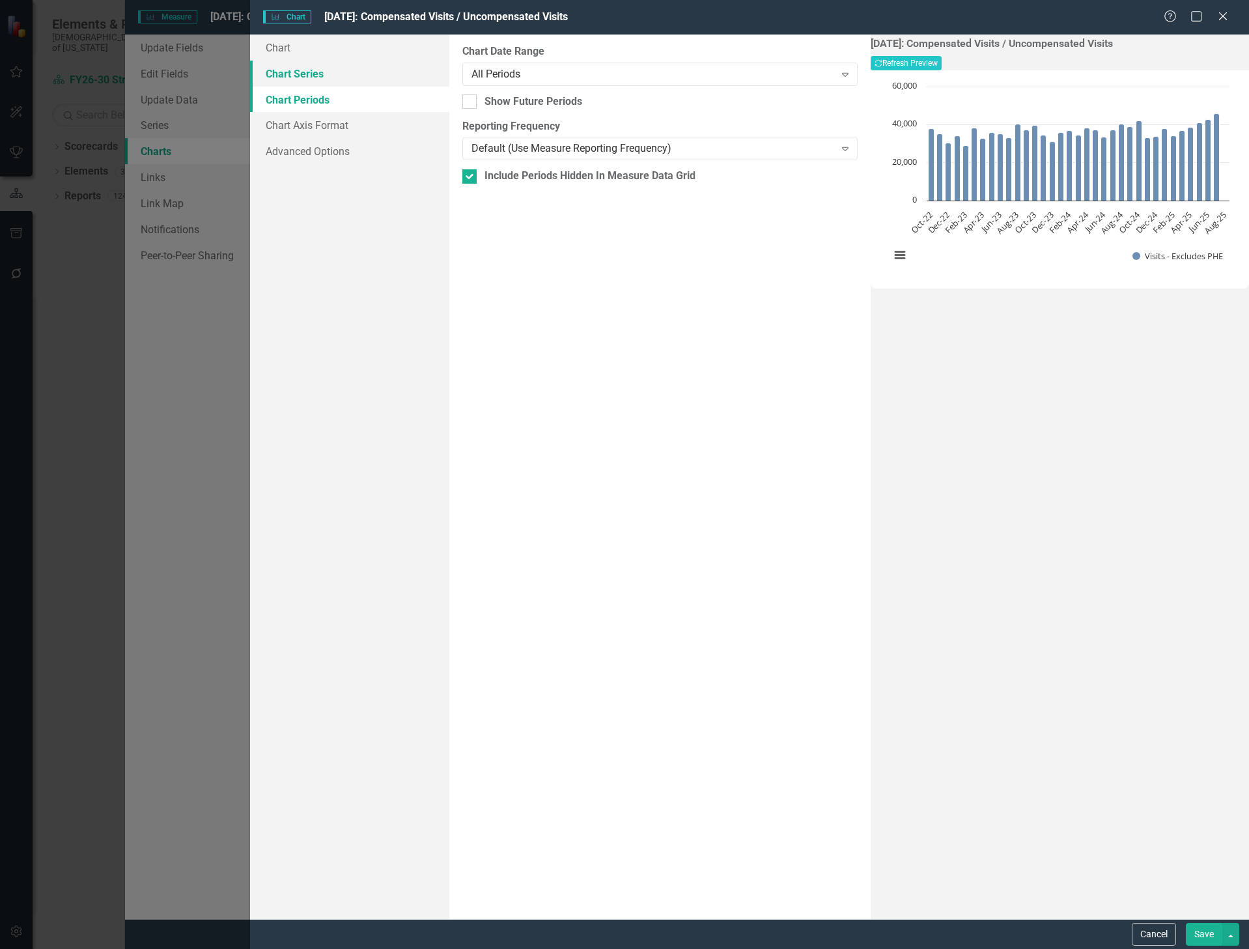
click at [358, 67] on link "Chart Series" at bounding box center [350, 74] width 200 height 26
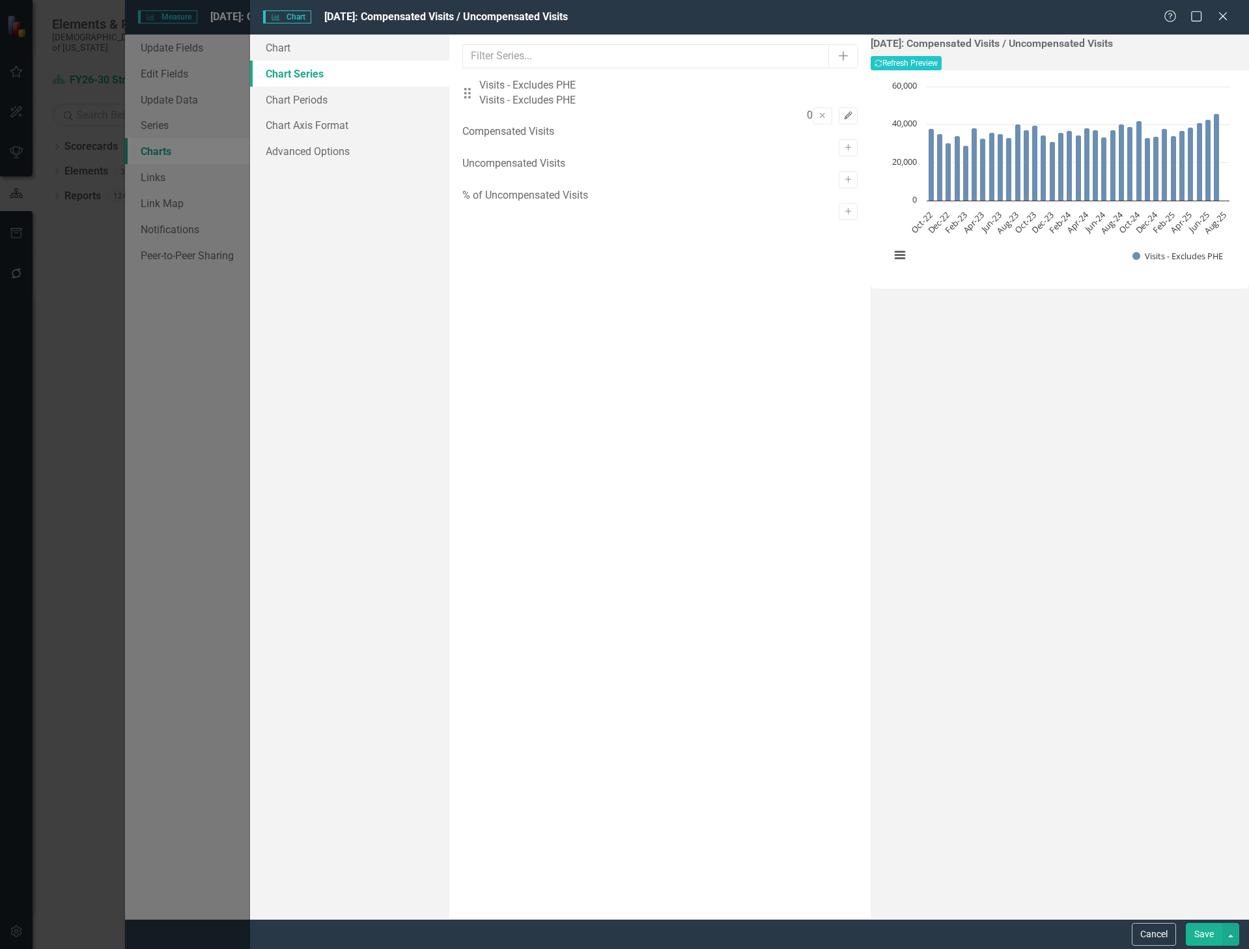
click at [844, 112] on icon "Edit" at bounding box center [849, 116] width 10 height 8
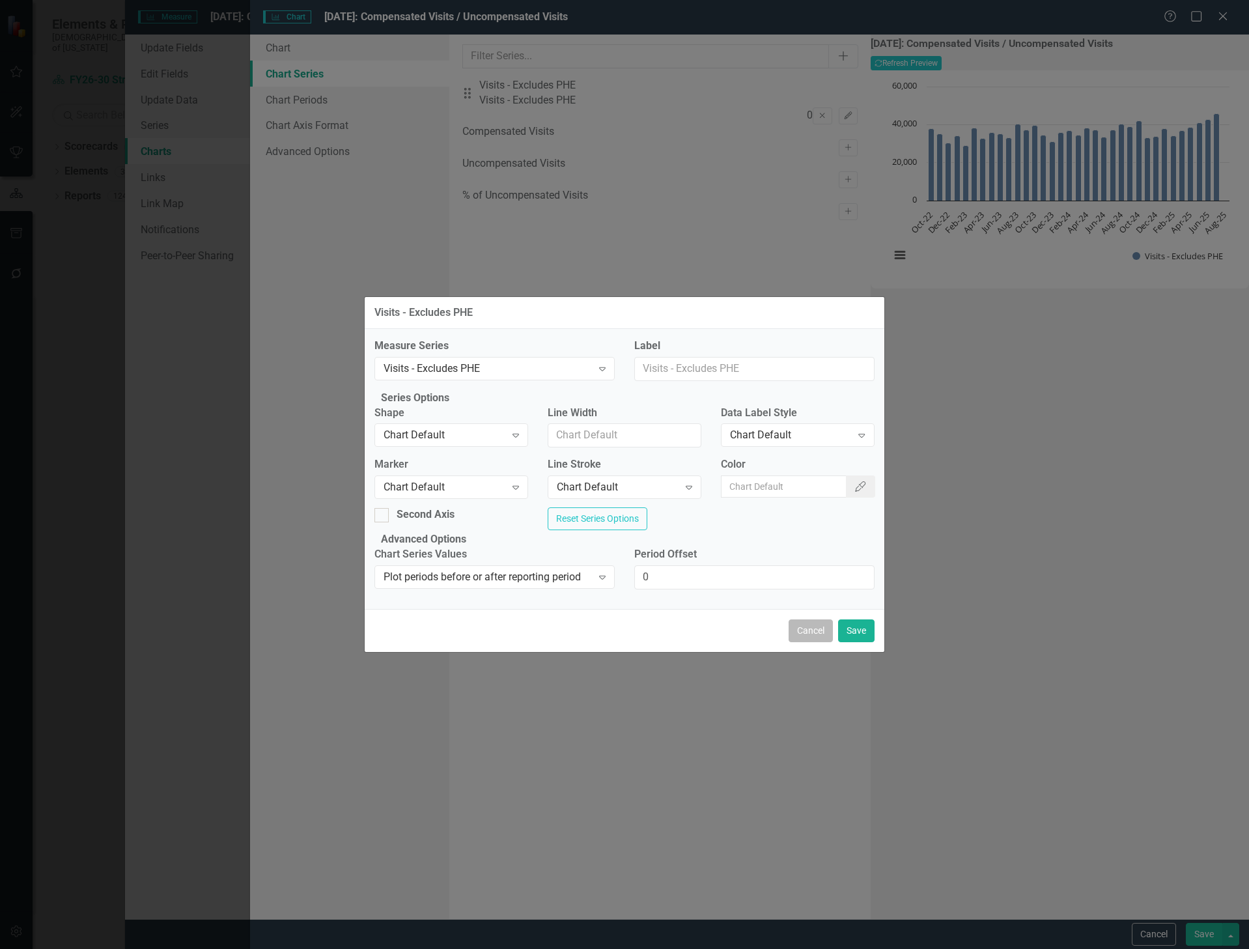
click at [823, 642] on button "Cancel" at bounding box center [811, 630] width 44 height 23
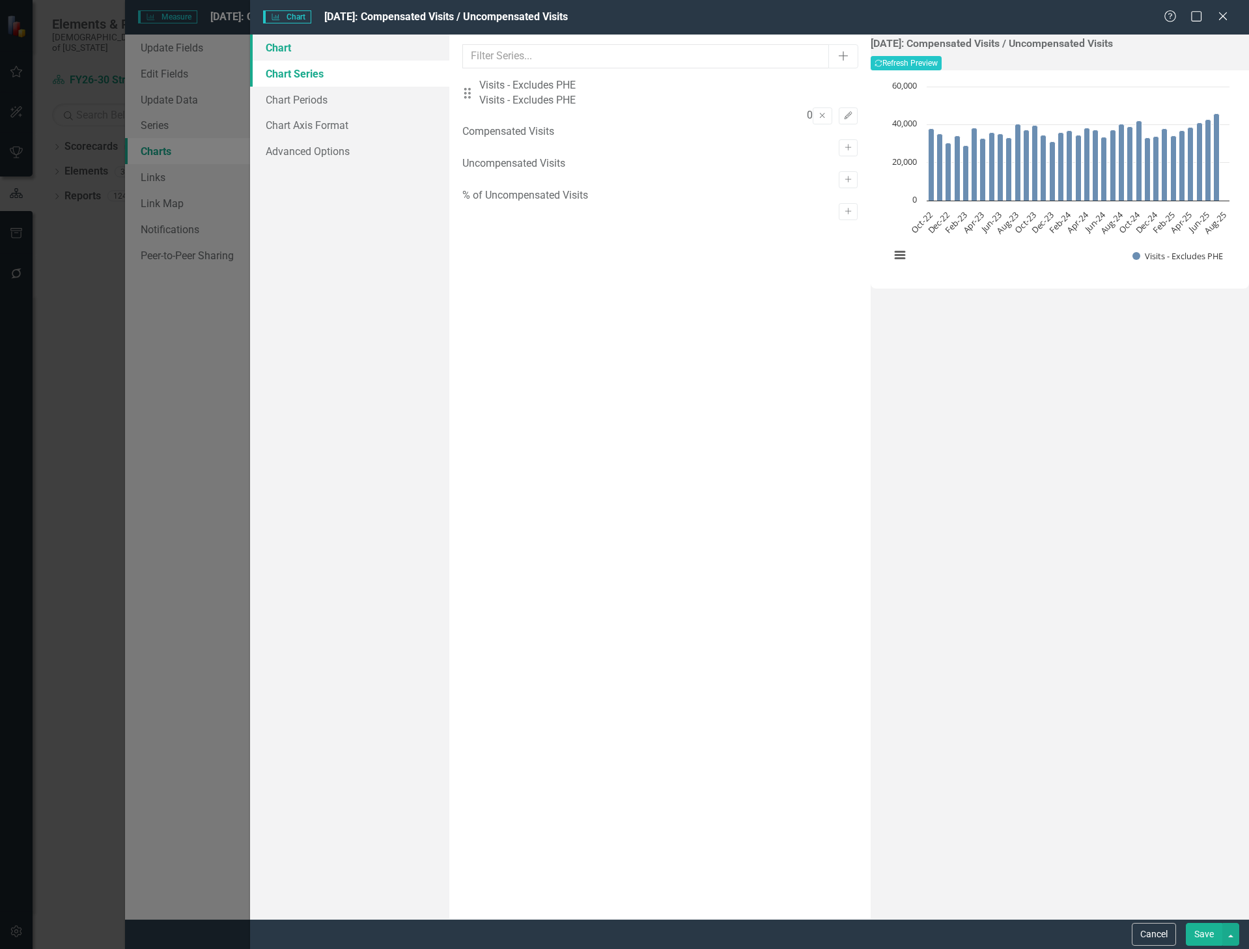
click at [295, 55] on link "Chart" at bounding box center [350, 48] width 200 height 26
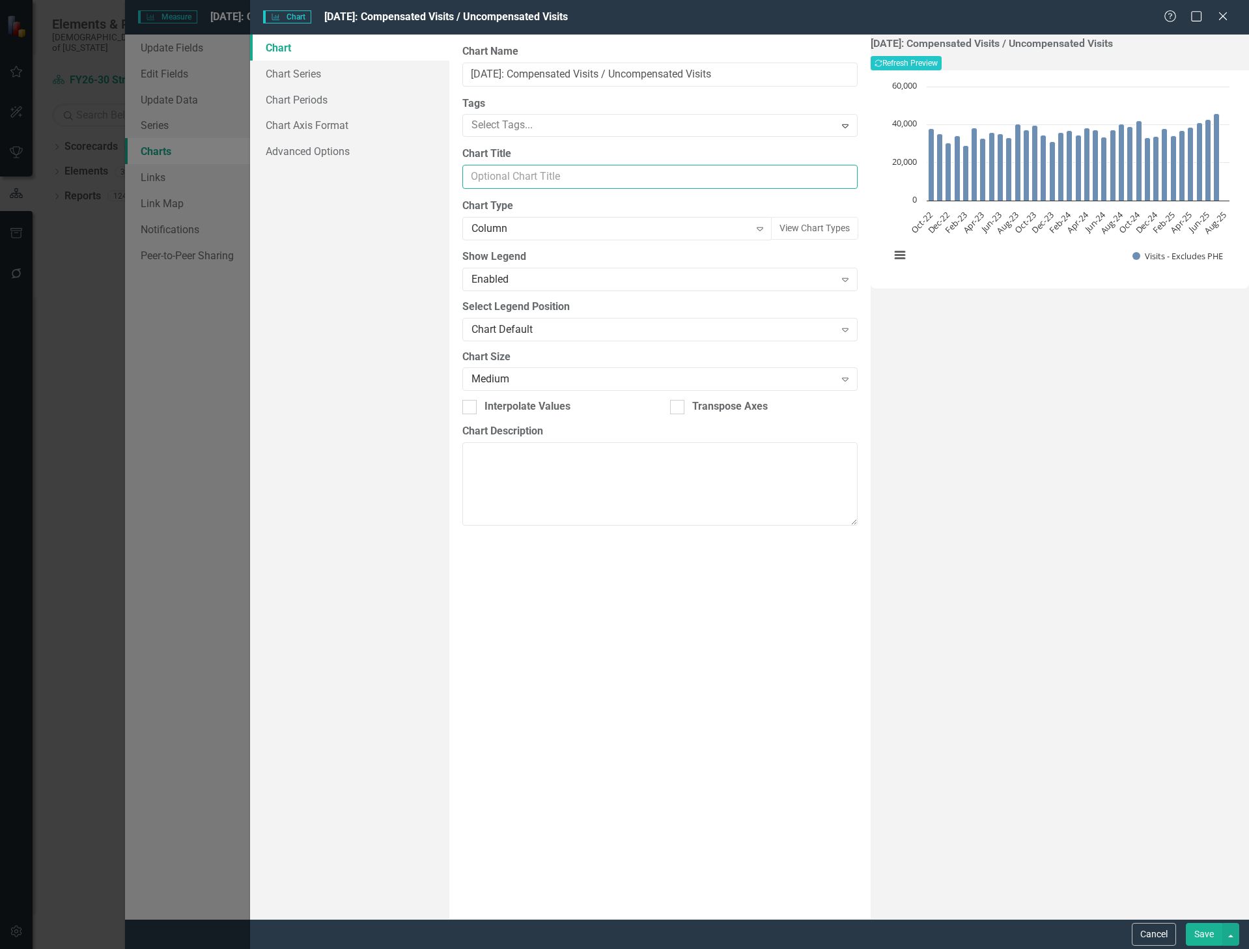
click at [504, 175] on input "Chart Title" at bounding box center [659, 177] width 395 height 24
click at [784, 231] on button "View Chart Types" at bounding box center [814, 228] width 87 height 23
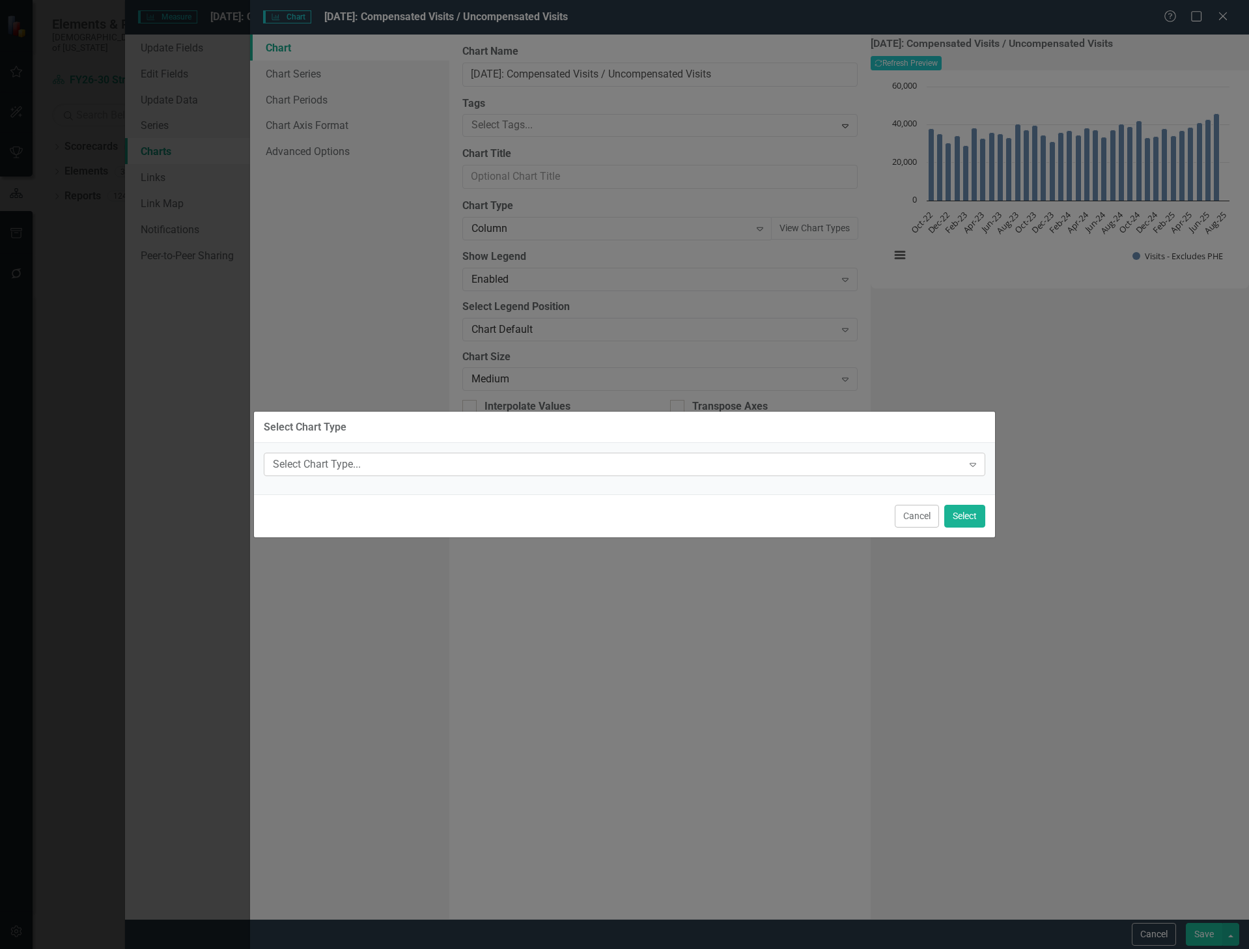
click at [416, 464] on div "Select Chart Type..." at bounding box center [618, 464] width 690 height 15
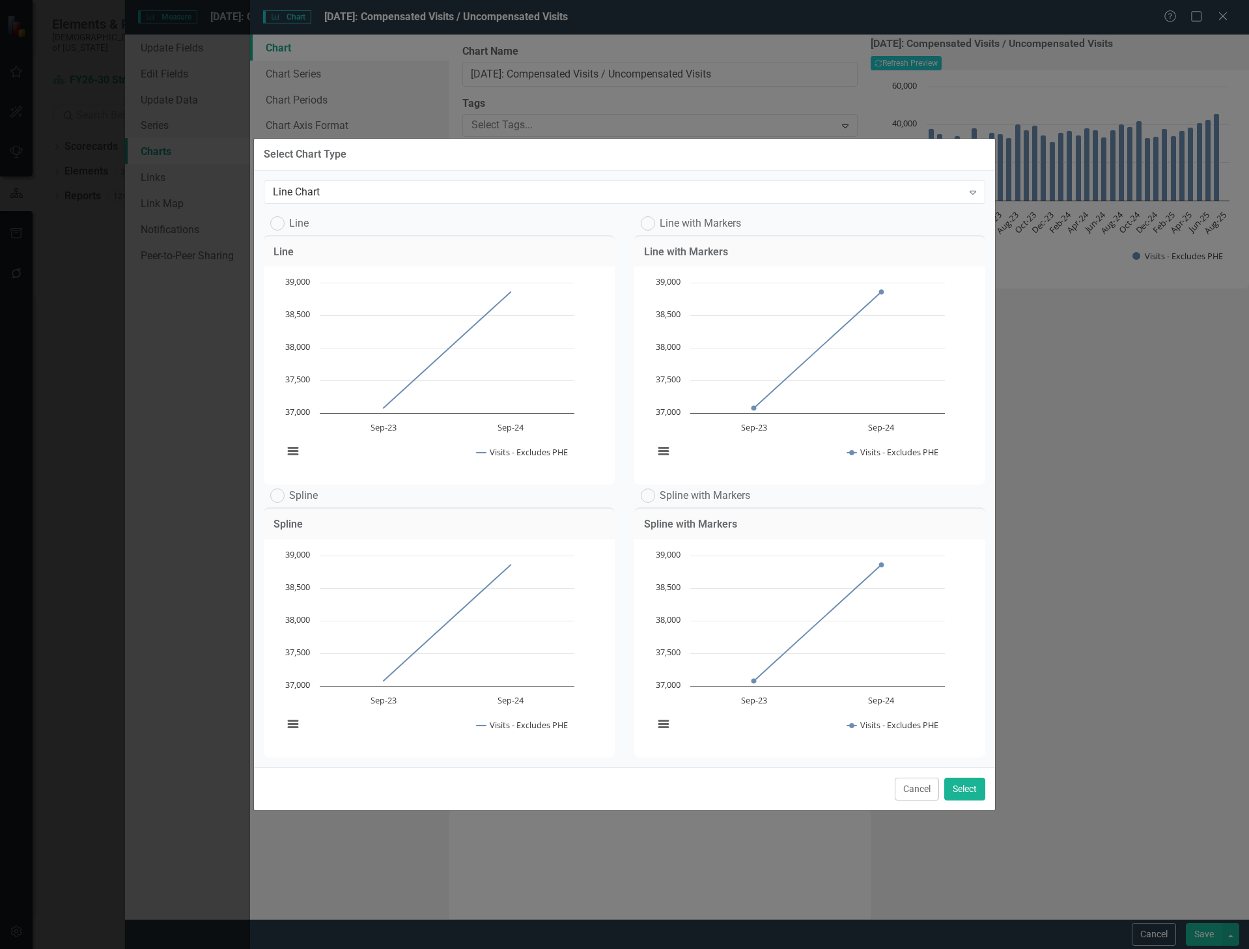
click at [663, 216] on label "Line with Markers" at bounding box center [691, 223] width 100 height 14
click at [649, 216] on input "Line with Markers" at bounding box center [645, 220] width 8 height 8
radio input "true"
click at [961, 801] on button "Select" at bounding box center [964, 789] width 41 height 23
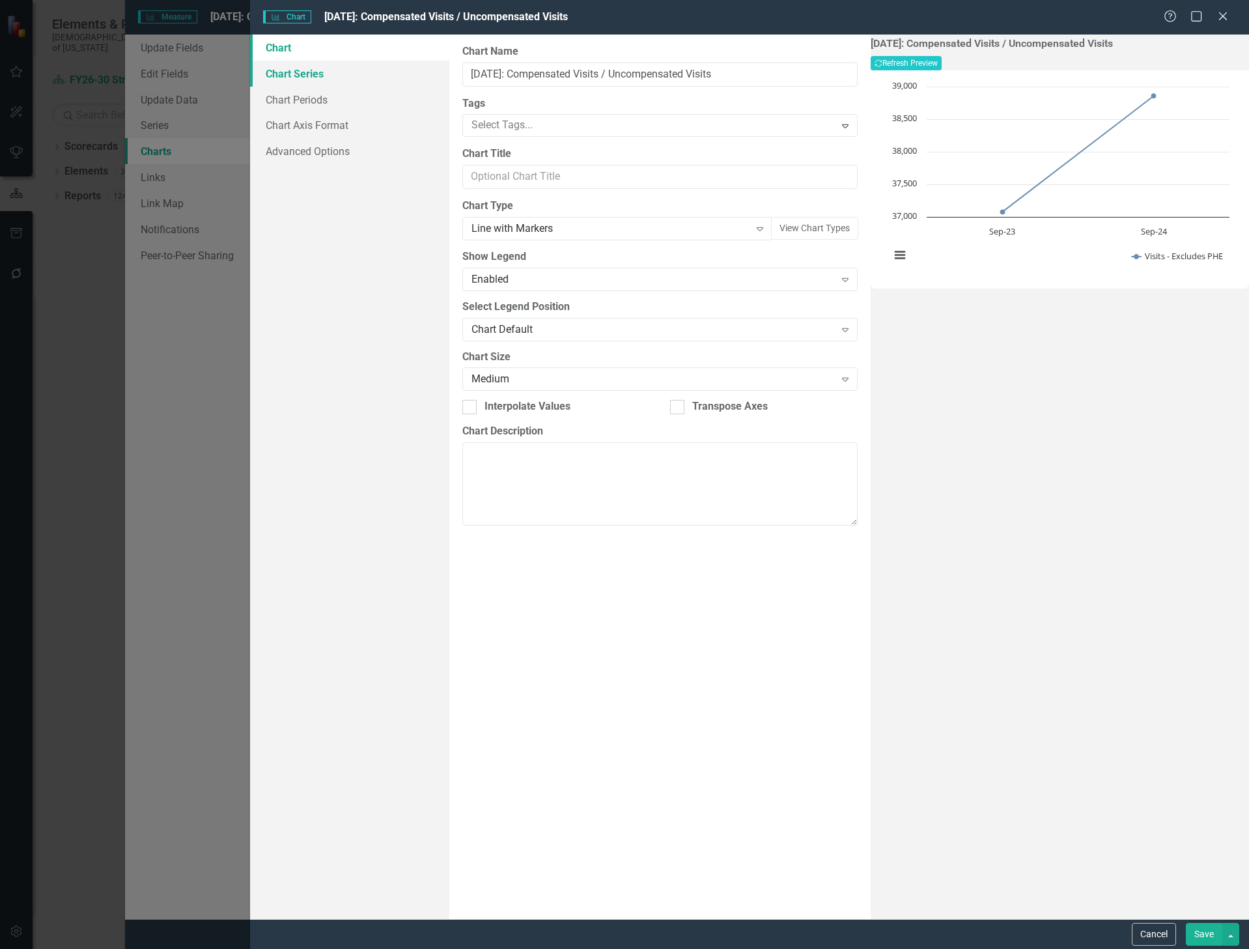
click at [298, 71] on link "Chart Series" at bounding box center [350, 74] width 200 height 26
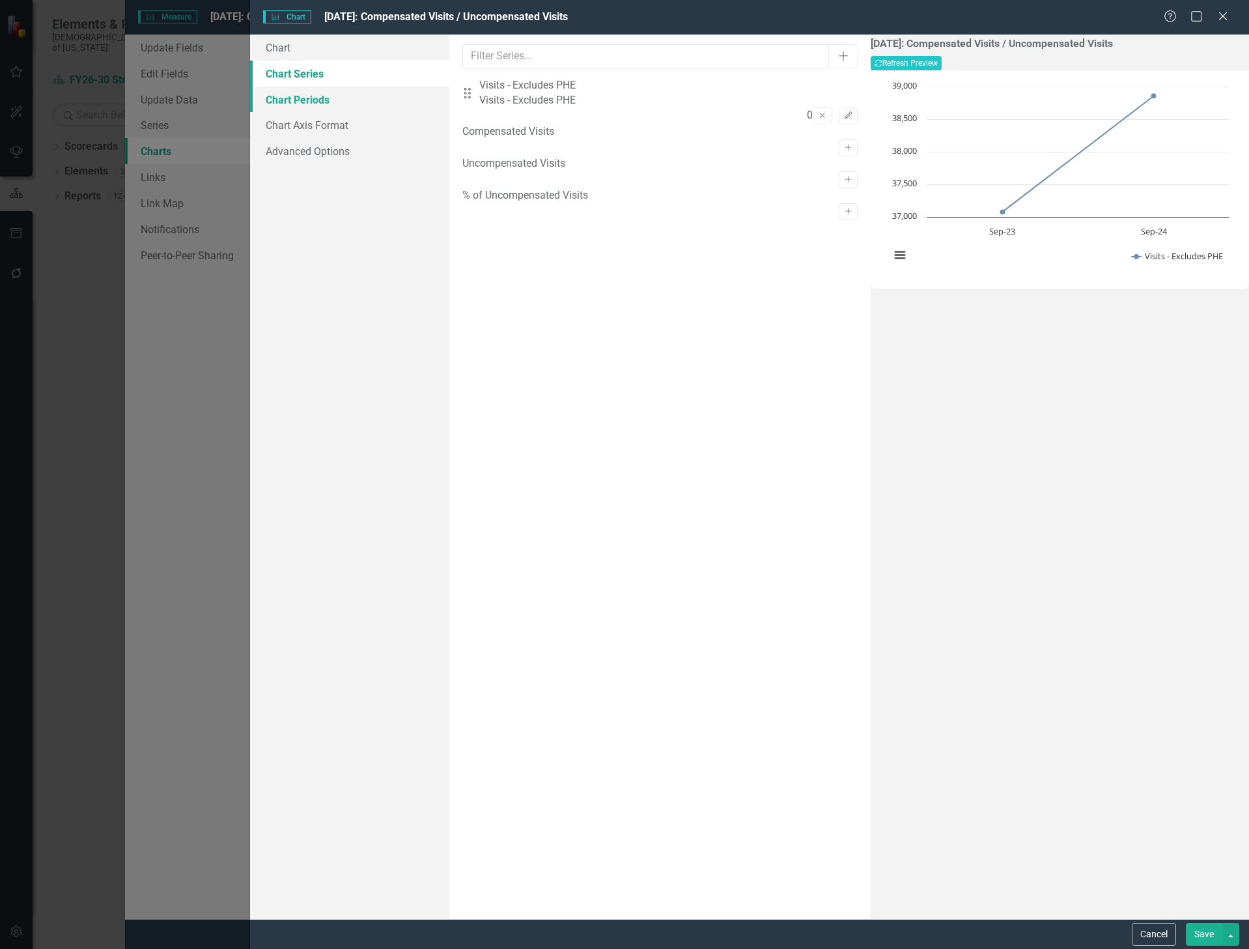
click at [283, 91] on link "Chart Periods" at bounding box center [350, 100] width 200 height 26
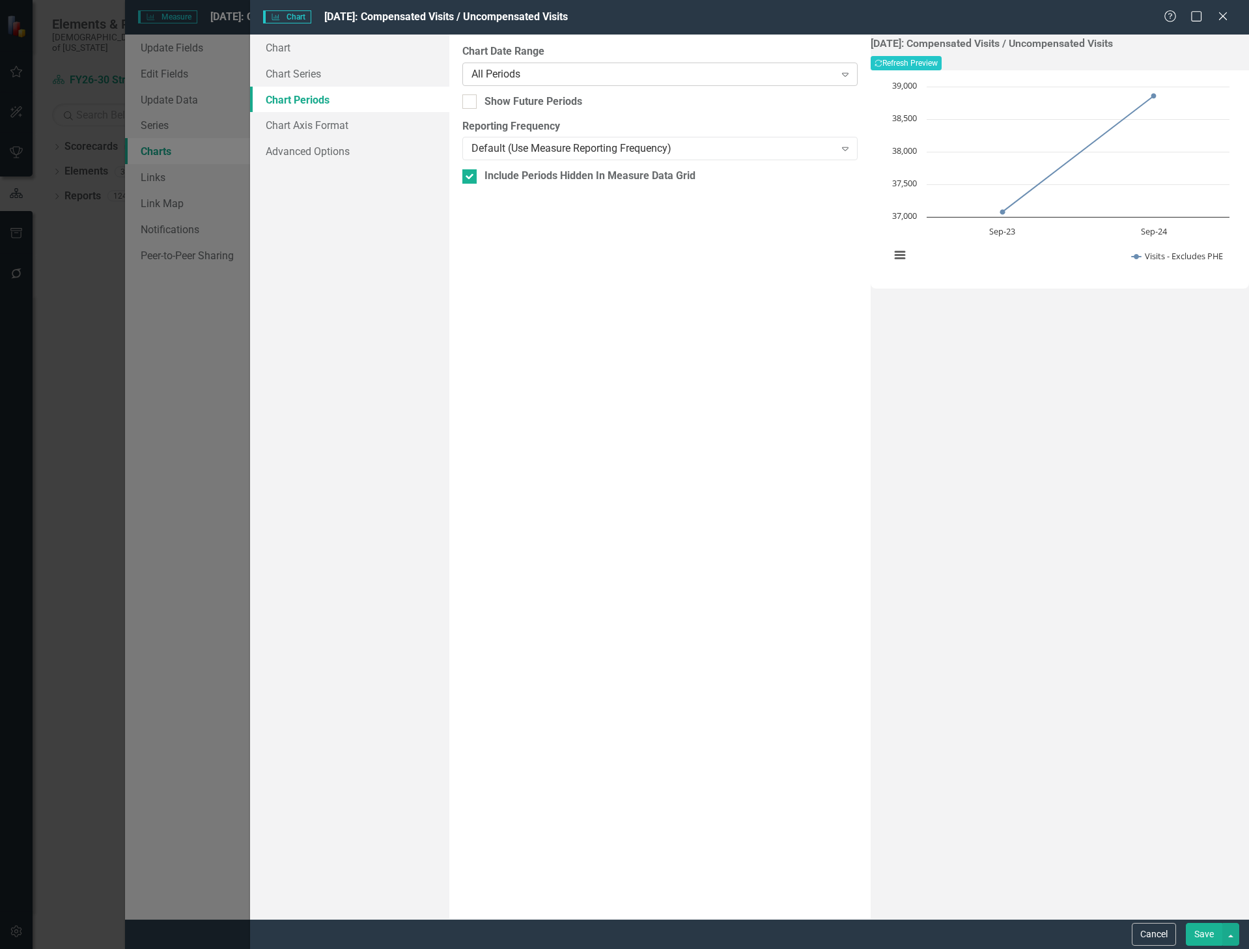
click at [494, 76] on div "All Periods" at bounding box center [653, 73] width 363 height 15
click at [504, 948] on div "All Periods" at bounding box center [627, 959] width 1228 height 15
click at [942, 66] on button "Recalculate Refresh Preview" at bounding box center [906, 63] width 71 height 14
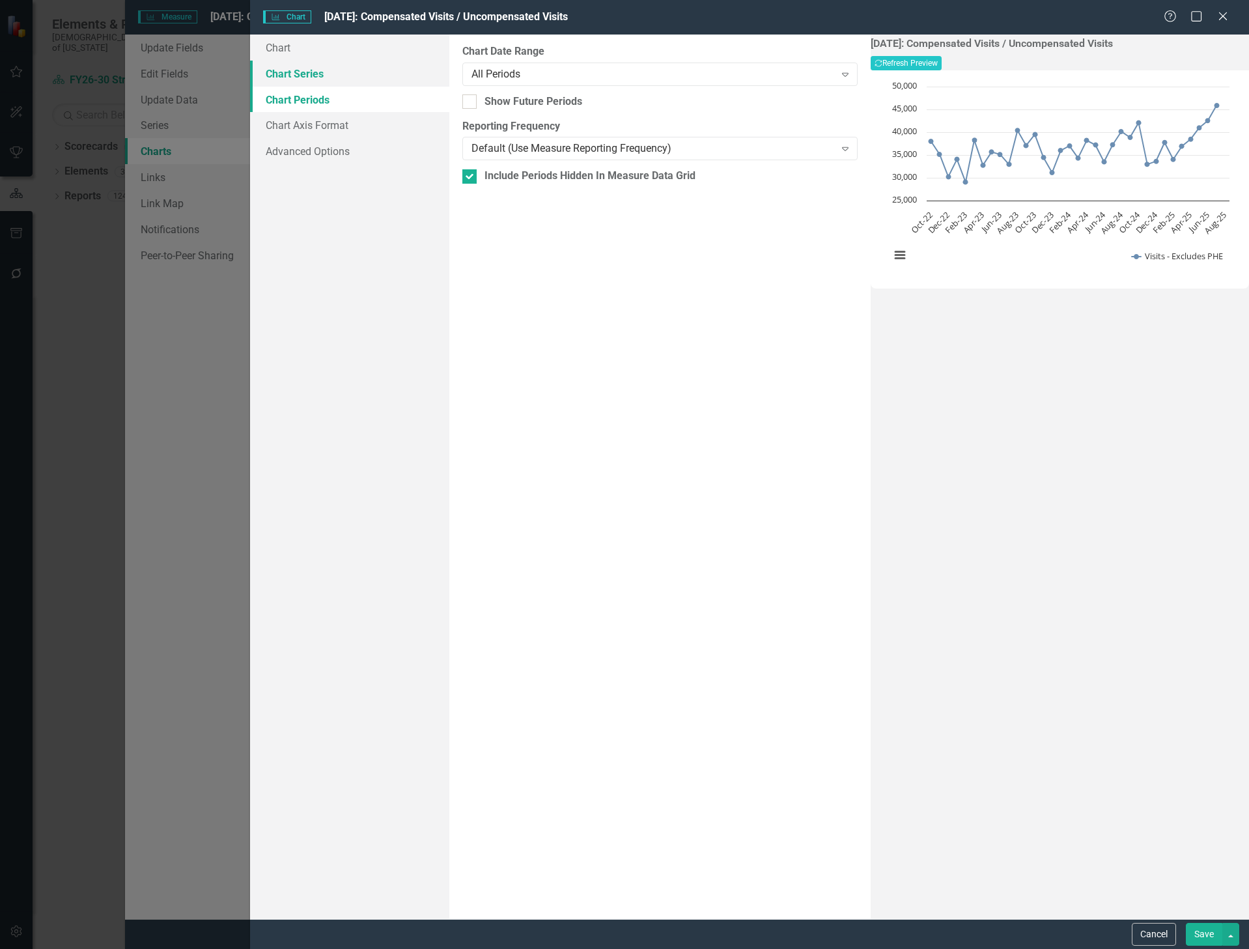
click at [334, 75] on link "Chart Series" at bounding box center [350, 74] width 200 height 26
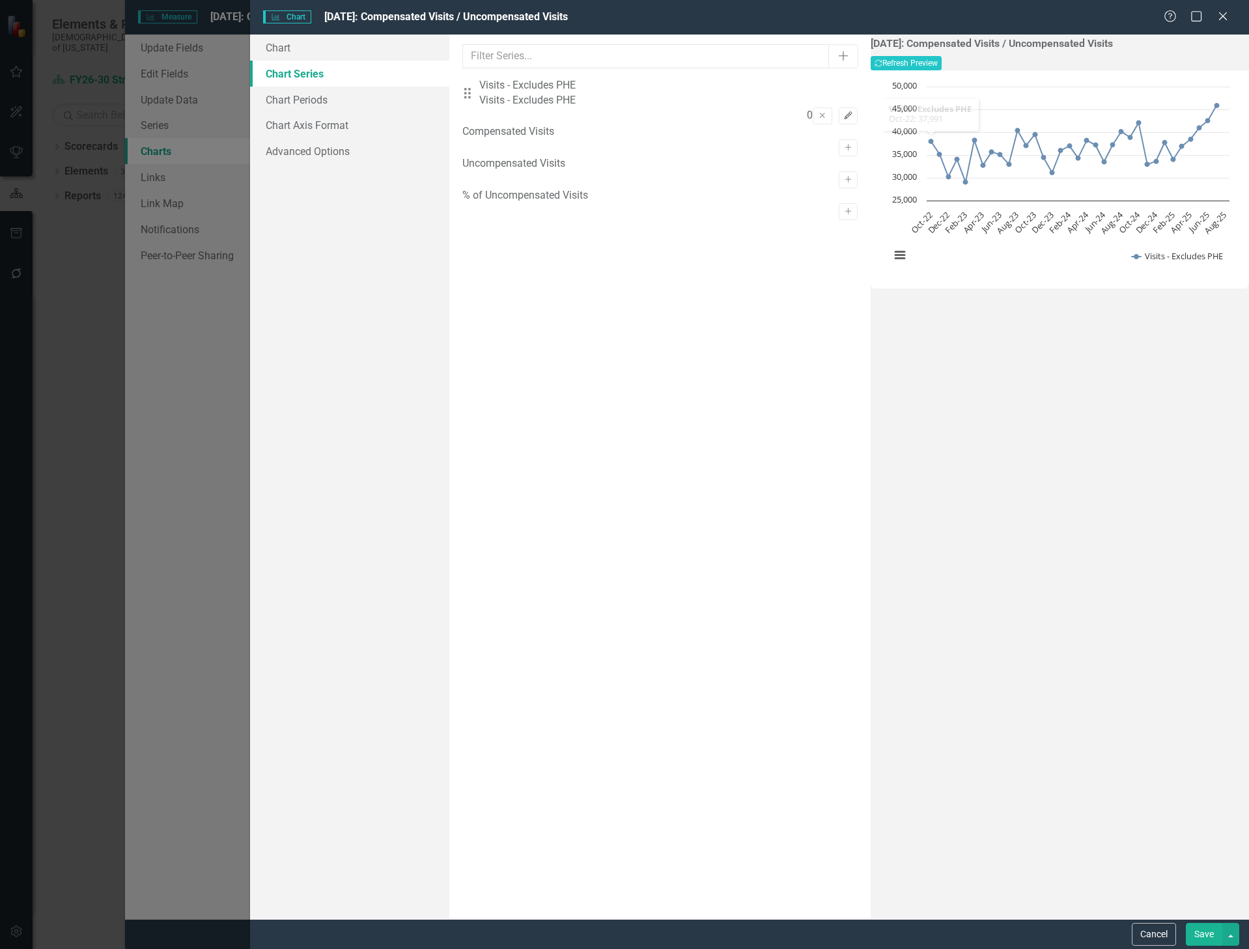
click at [844, 112] on icon "Edit" at bounding box center [849, 116] width 10 height 8
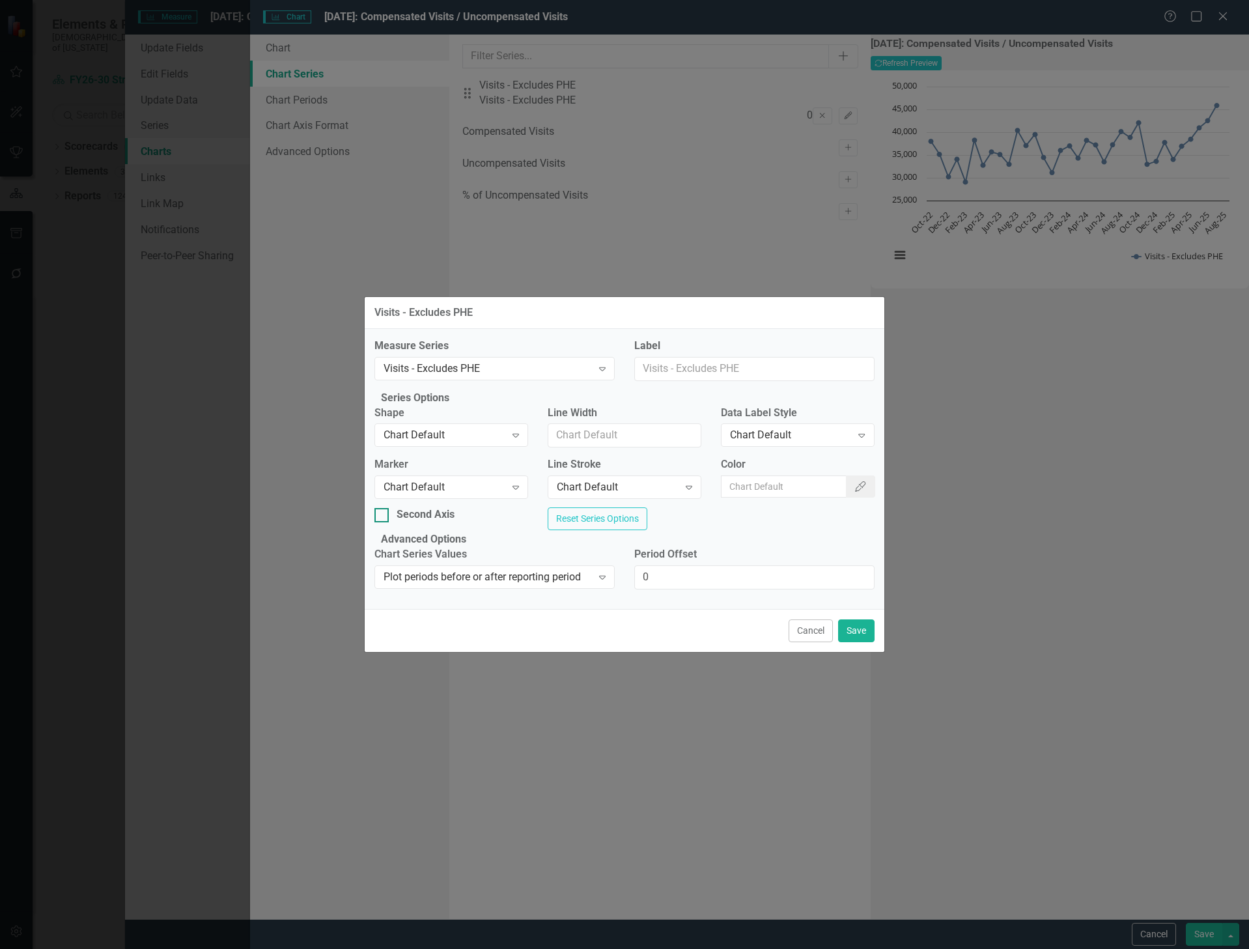
click at [383, 509] on input "Second Axis" at bounding box center [379, 512] width 8 height 8
checkbox input "false"
click at [608, 582] on icon "Expand" at bounding box center [602, 577] width 13 height 10
click at [584, 948] on div "Plot actual values for reporting period" at bounding box center [627, 959] width 1228 height 15
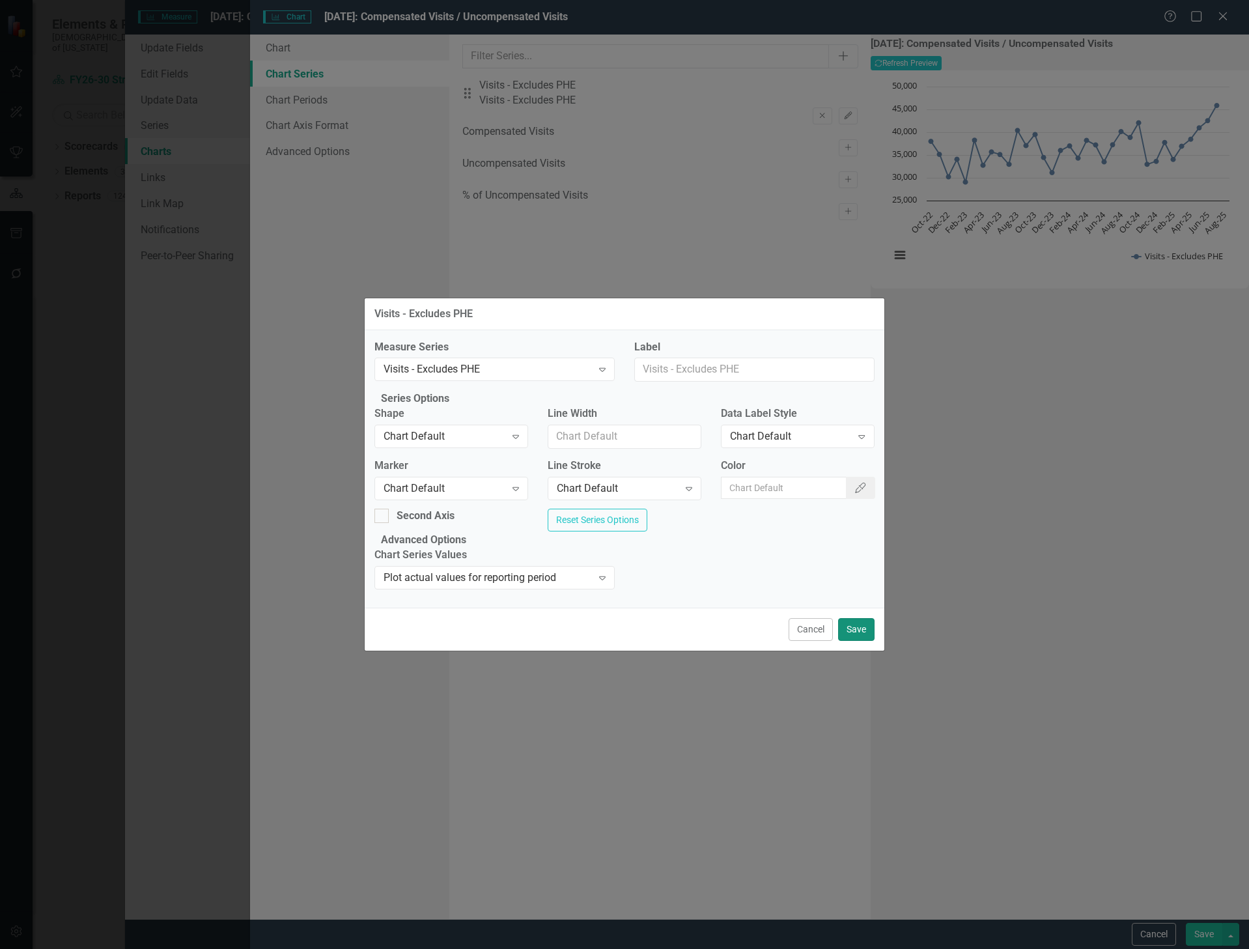
click at [851, 641] on button "Save" at bounding box center [856, 629] width 36 height 23
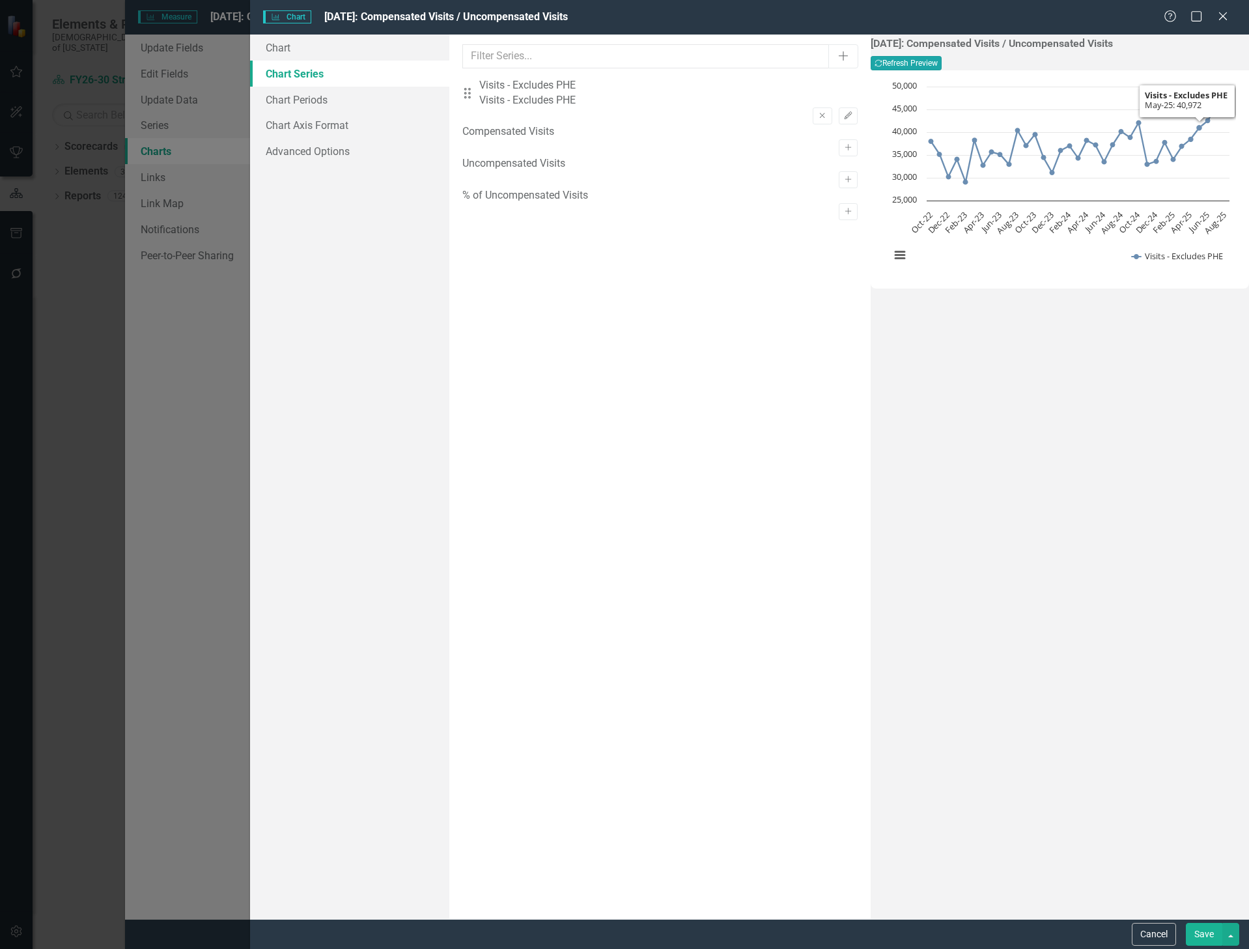
click at [942, 61] on button "Recalculate Refresh Preview" at bounding box center [906, 63] width 71 height 14
click at [839, 107] on button "Edit" at bounding box center [848, 115] width 19 height 17
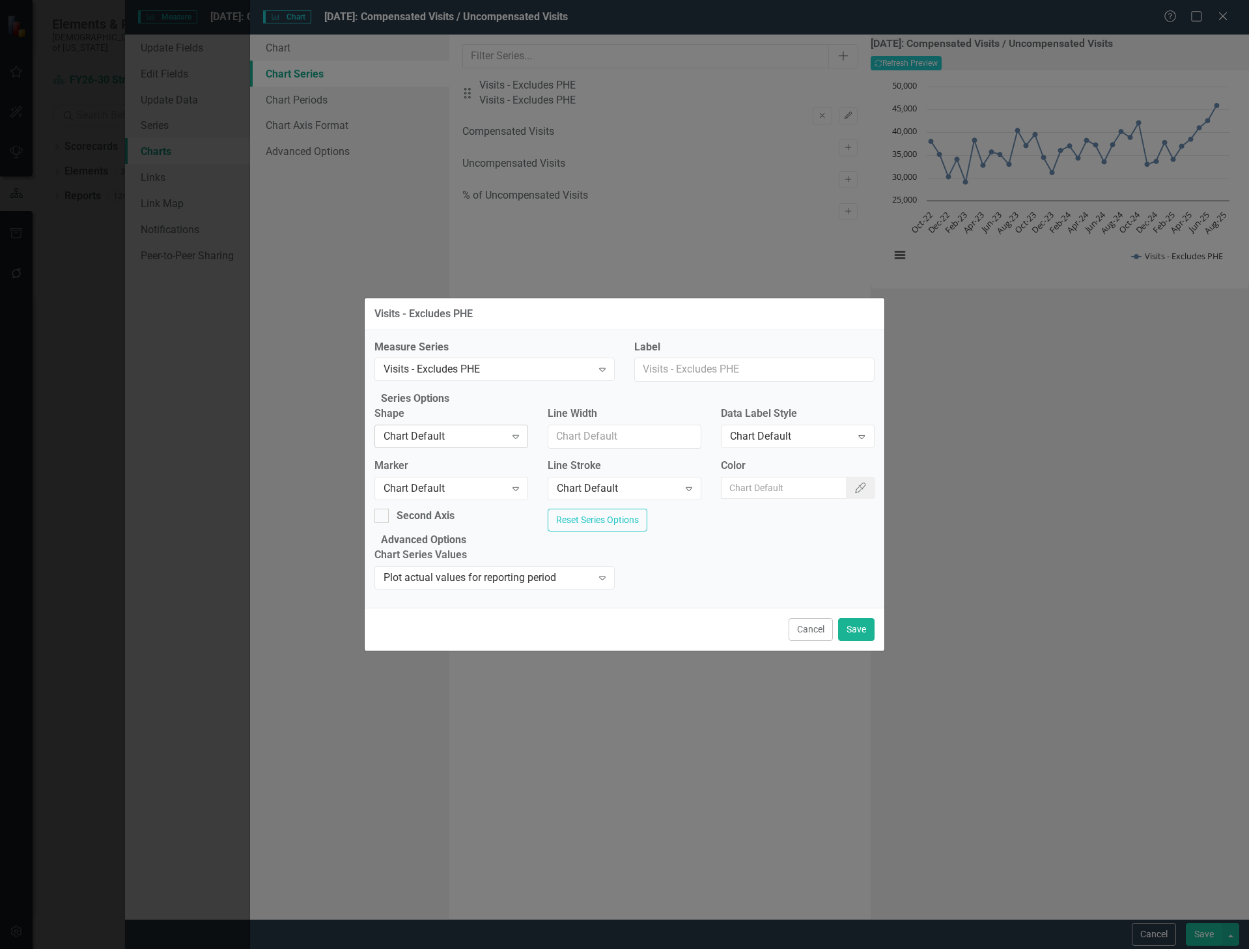
click at [518, 431] on icon "Expand" at bounding box center [515, 436] width 13 height 10
click at [593, 434] on input "Line Width" at bounding box center [625, 437] width 154 height 24
click at [805, 425] on div "Chart Default Expand" at bounding box center [798, 436] width 154 height 23
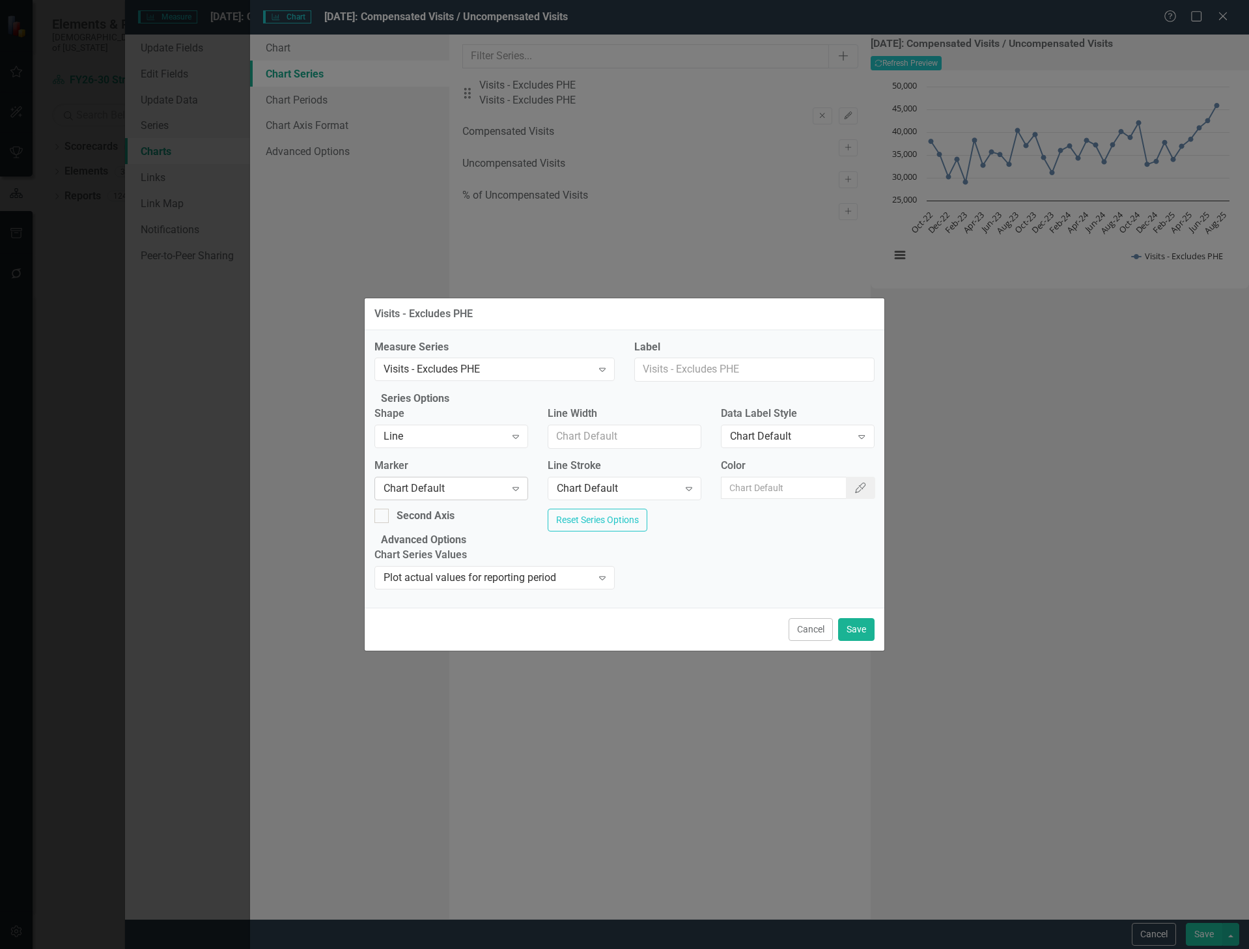
click at [475, 485] on div "Chart Default" at bounding box center [445, 488] width 122 height 15
click at [389, 509] on div at bounding box center [382, 516] width 14 height 14
click at [383, 509] on input "Second Axis" at bounding box center [379, 513] width 8 height 8
checkbox input "true"
click at [598, 583] on icon "Expand" at bounding box center [602, 578] width 13 height 10
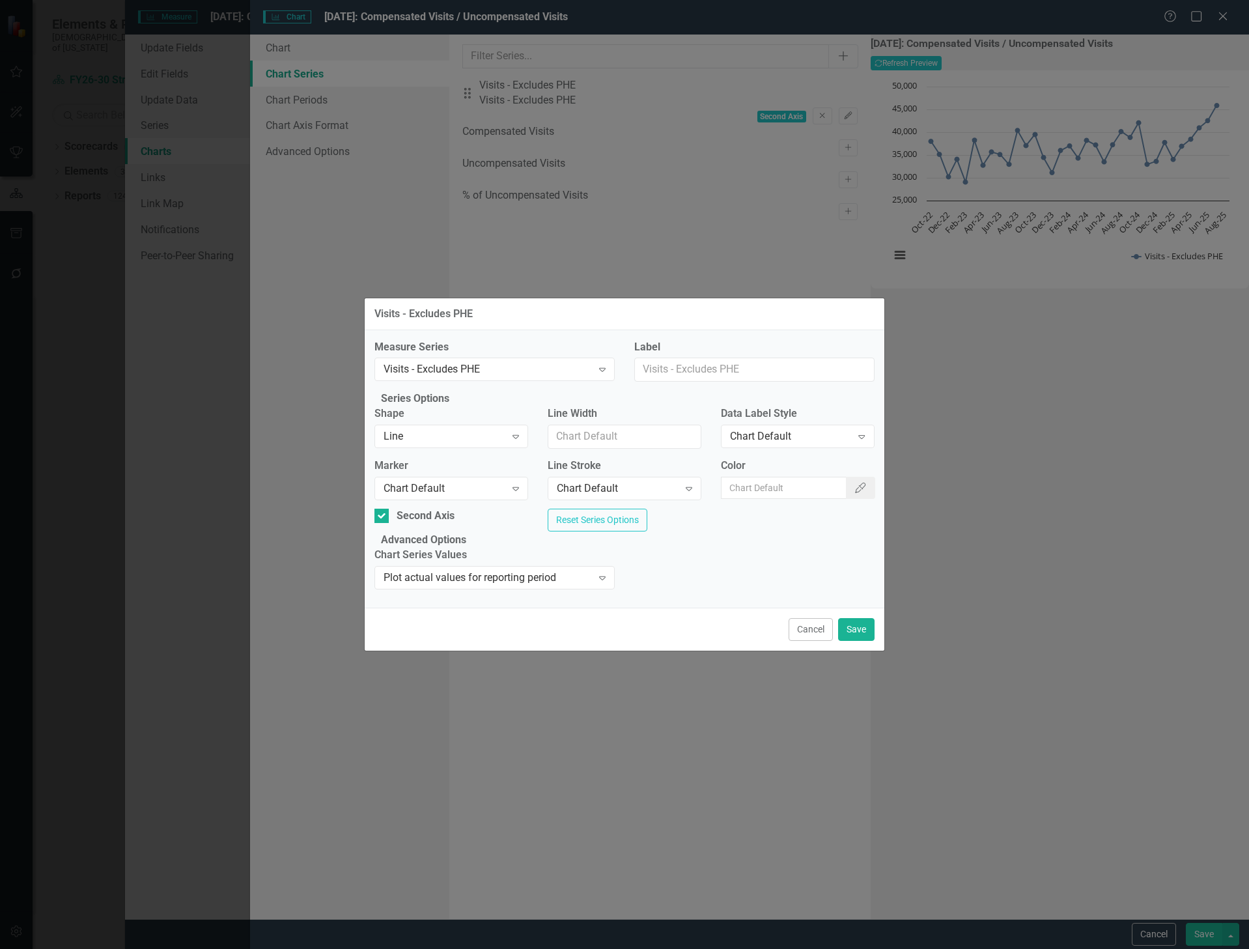
click at [707, 589] on div "Chart Series Values Plot actual values for reporting period Expand" at bounding box center [625, 573] width 520 height 50
click at [860, 641] on button "Save" at bounding box center [856, 629] width 36 height 23
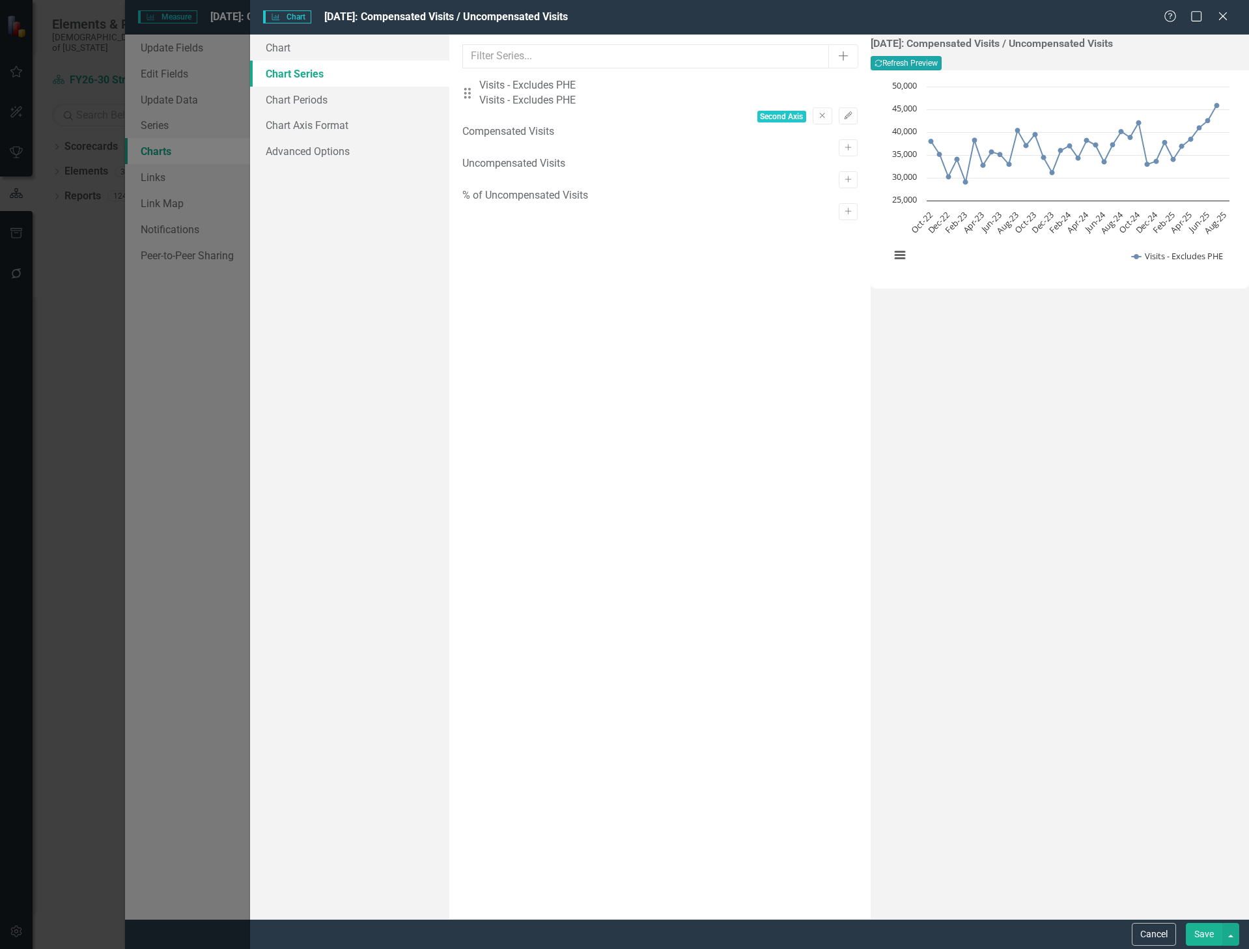
click at [942, 61] on button "Recalculate Refresh Preview" at bounding box center [906, 63] width 71 height 14
click at [844, 112] on icon "Edit" at bounding box center [849, 116] width 10 height 8
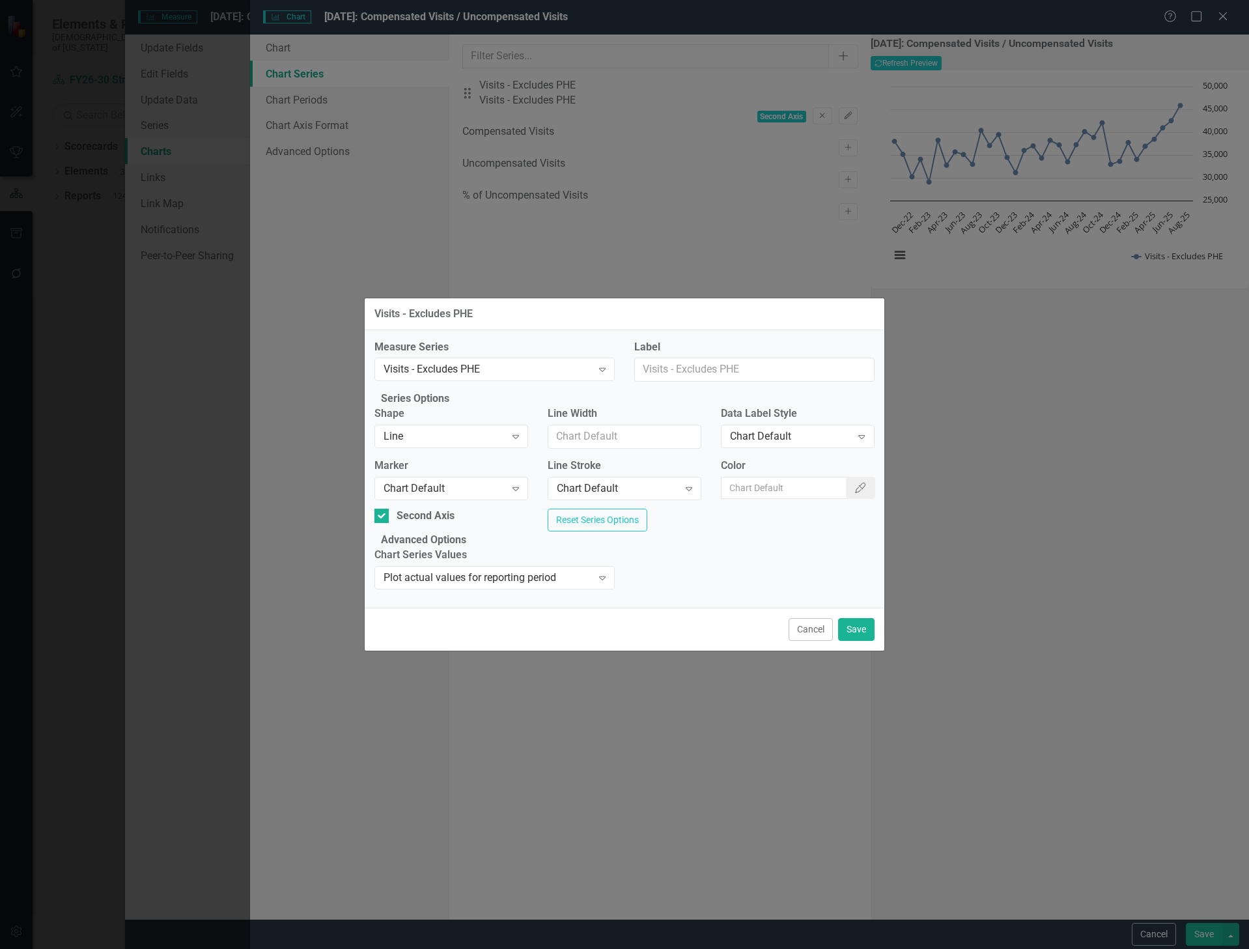
drag, startPoint x: 390, startPoint y: 509, endPoint x: 477, endPoint y: 533, distance: 90.5
click at [383, 509] on input "Second Axis" at bounding box center [379, 513] width 8 height 8
checkbox input "false"
click at [866, 641] on button "Save" at bounding box center [856, 629] width 36 height 23
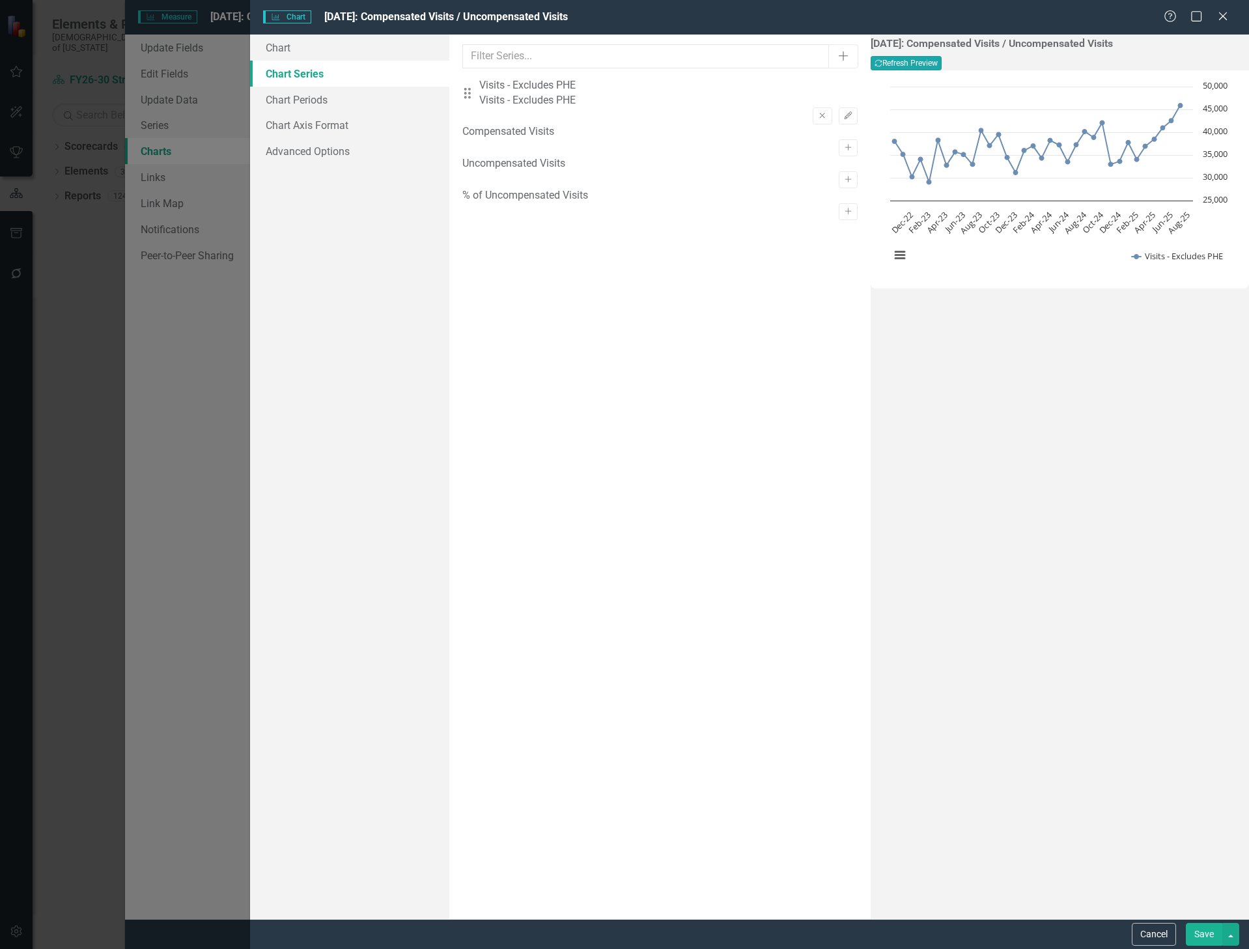
click at [942, 64] on button "Recalculate Refresh Preview" at bounding box center [906, 63] width 71 height 14
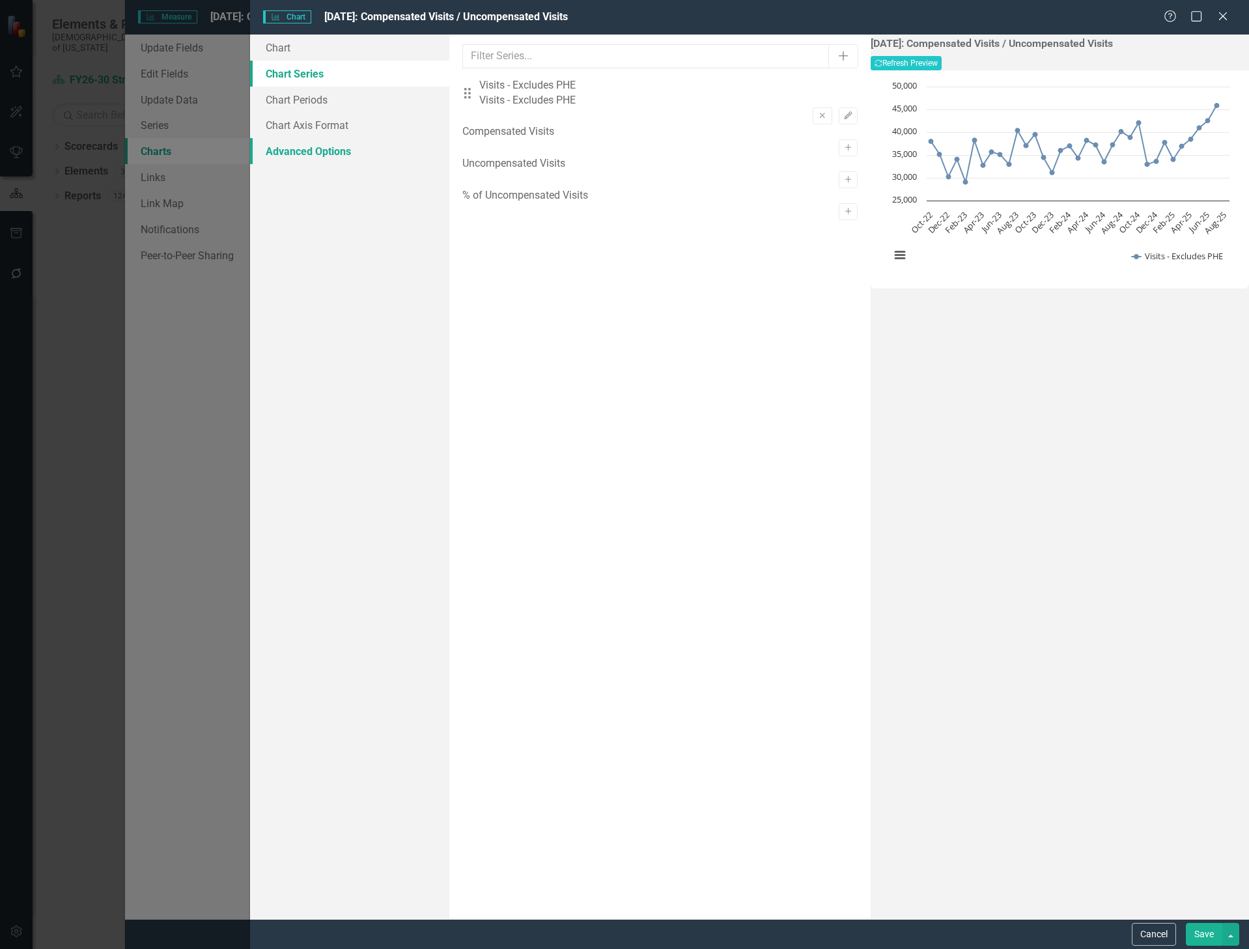
click at [294, 147] on link "Advanced Options" at bounding box center [350, 151] width 200 height 26
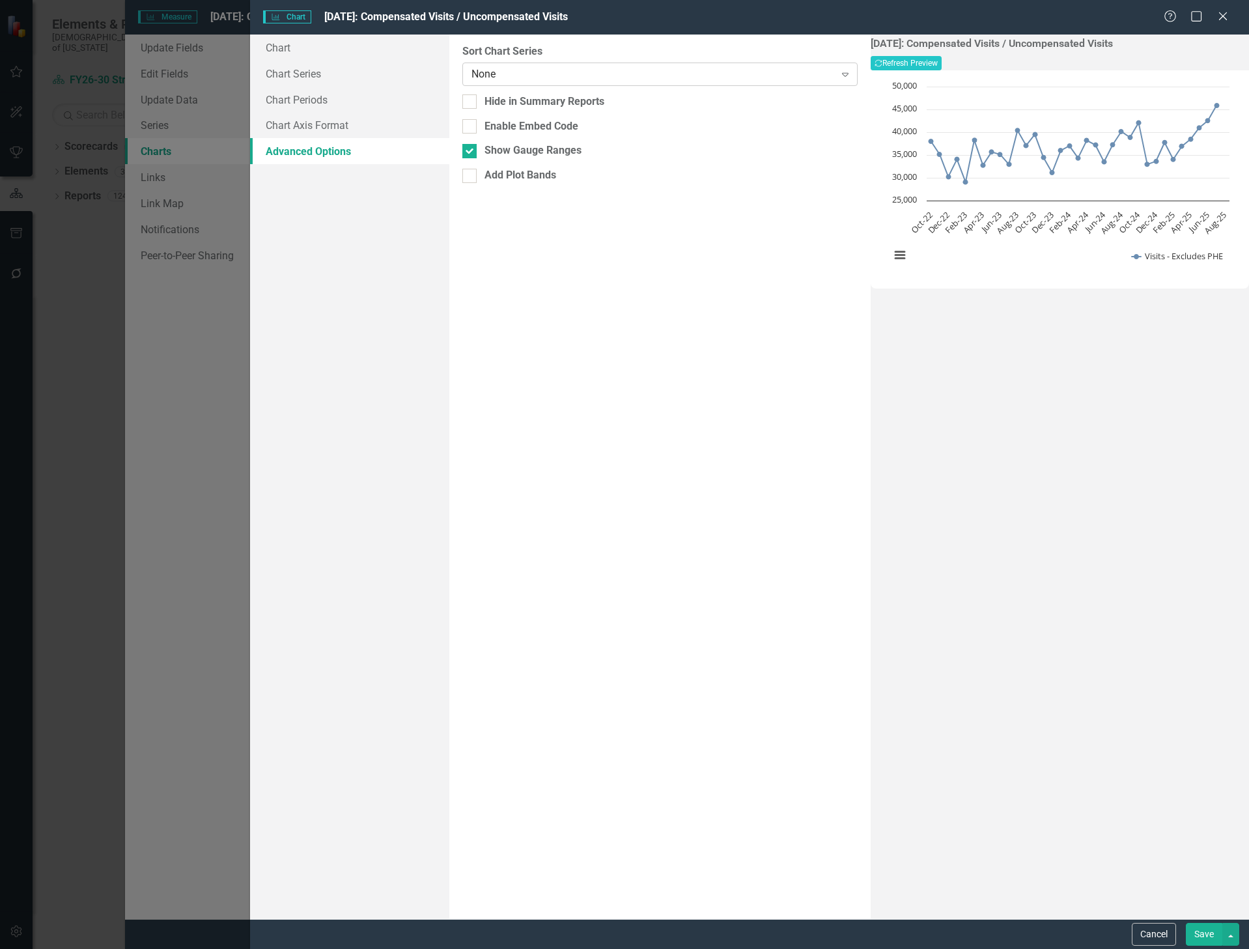
click at [485, 67] on div "None" at bounding box center [653, 73] width 363 height 15
click at [311, 115] on link "Chart Axis Format" at bounding box center [350, 125] width 200 height 26
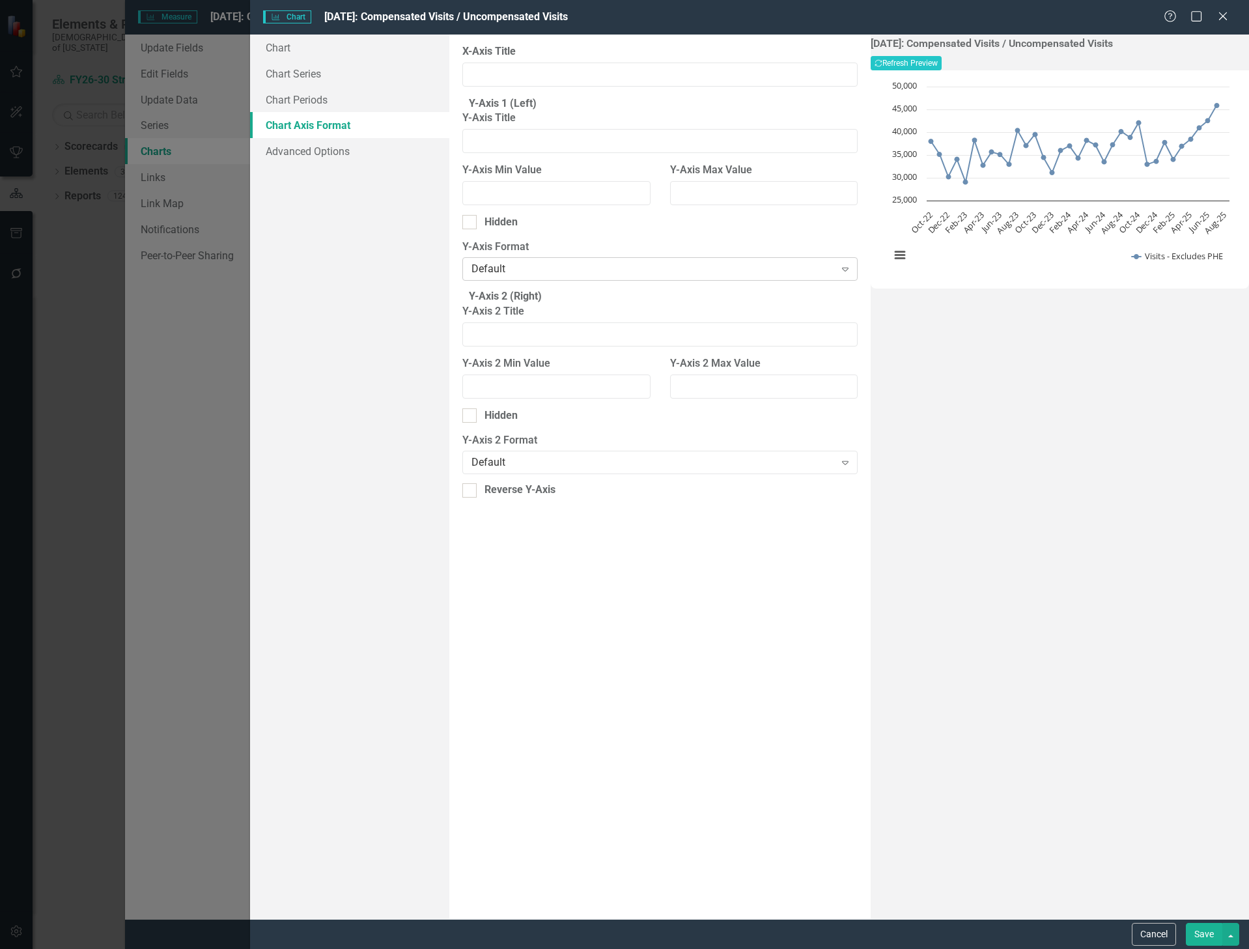
click at [513, 274] on div "Default" at bounding box center [653, 269] width 363 height 15
click at [523, 205] on input "Y-Axis Min Value" at bounding box center [556, 193] width 188 height 24
click at [289, 104] on link "Chart Periods" at bounding box center [350, 100] width 200 height 26
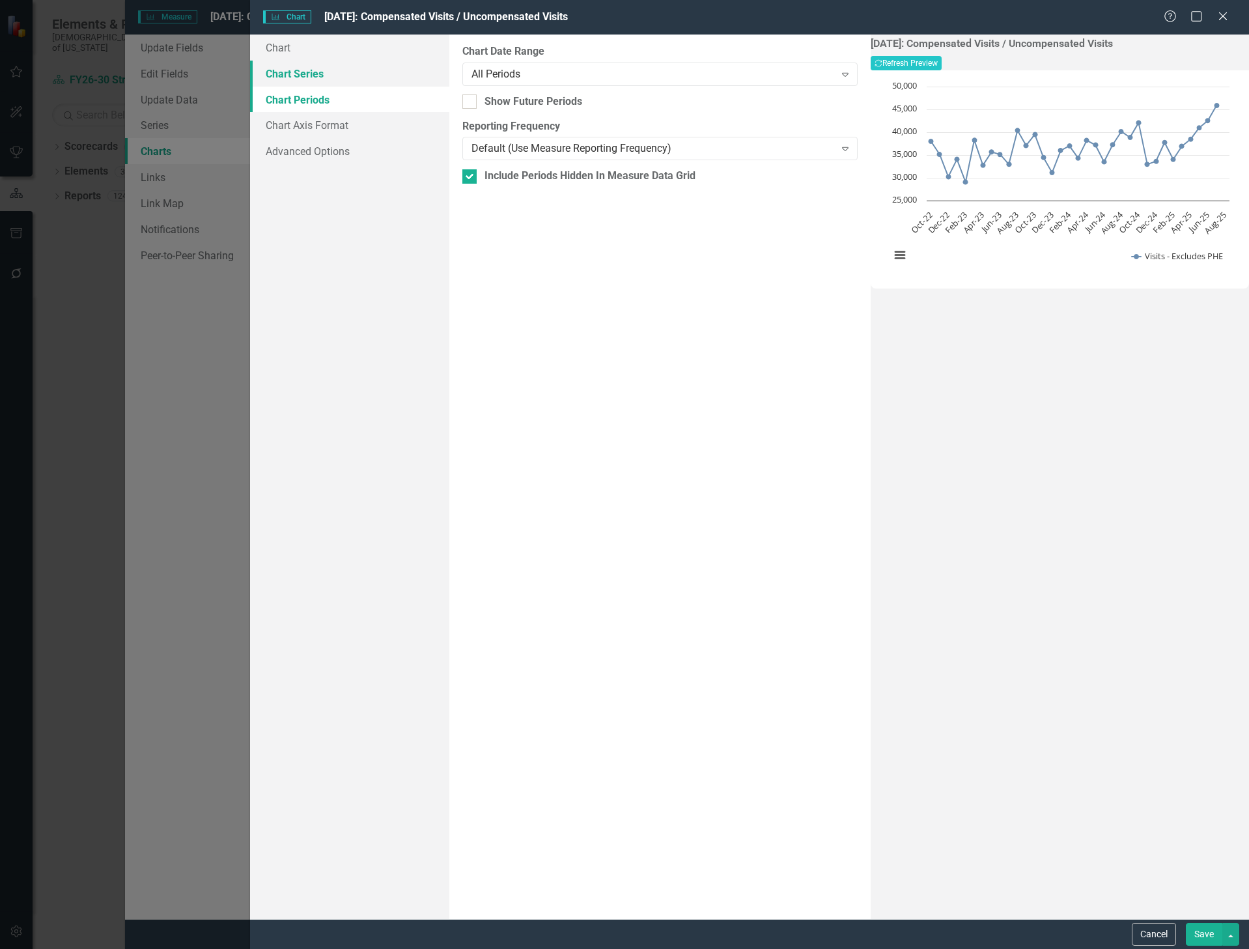
click at [299, 72] on link "Chart Series" at bounding box center [350, 74] width 200 height 26
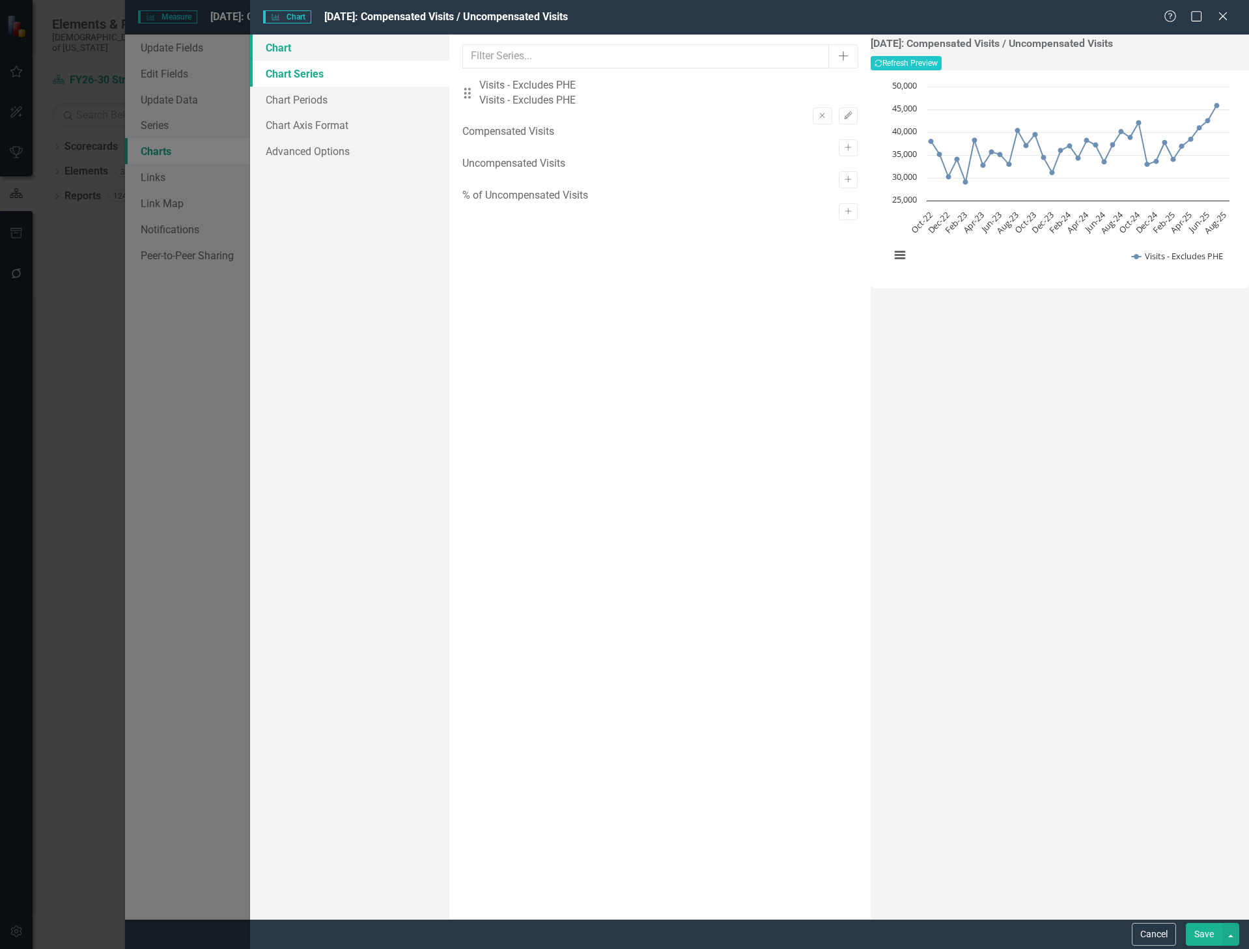
click at [295, 48] on link "Chart" at bounding box center [350, 48] width 200 height 26
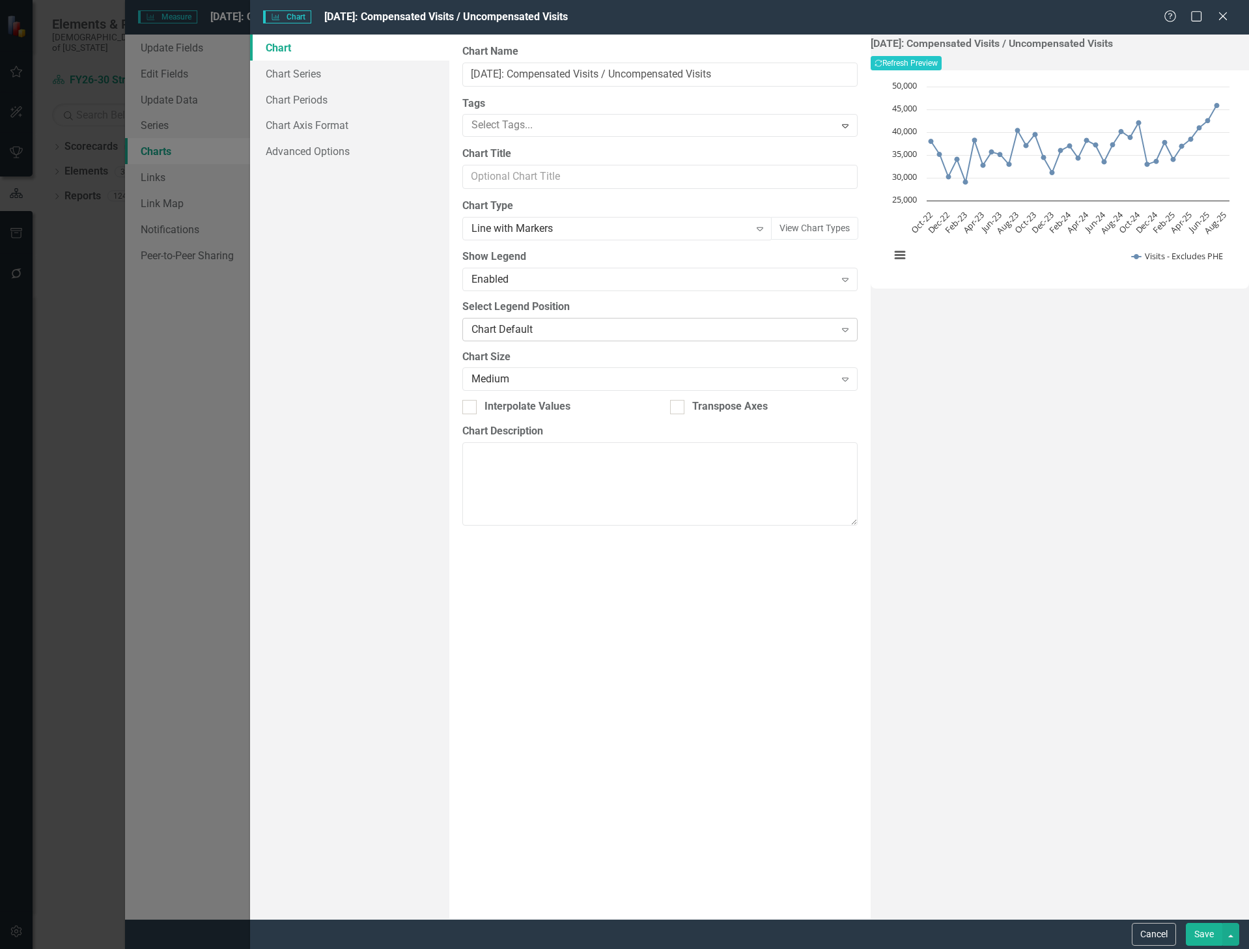
click at [589, 328] on div "Chart Default" at bounding box center [653, 329] width 363 height 15
click at [578, 376] on div "Medium" at bounding box center [653, 379] width 363 height 15
click at [328, 68] on link "Chart Series" at bounding box center [350, 74] width 200 height 26
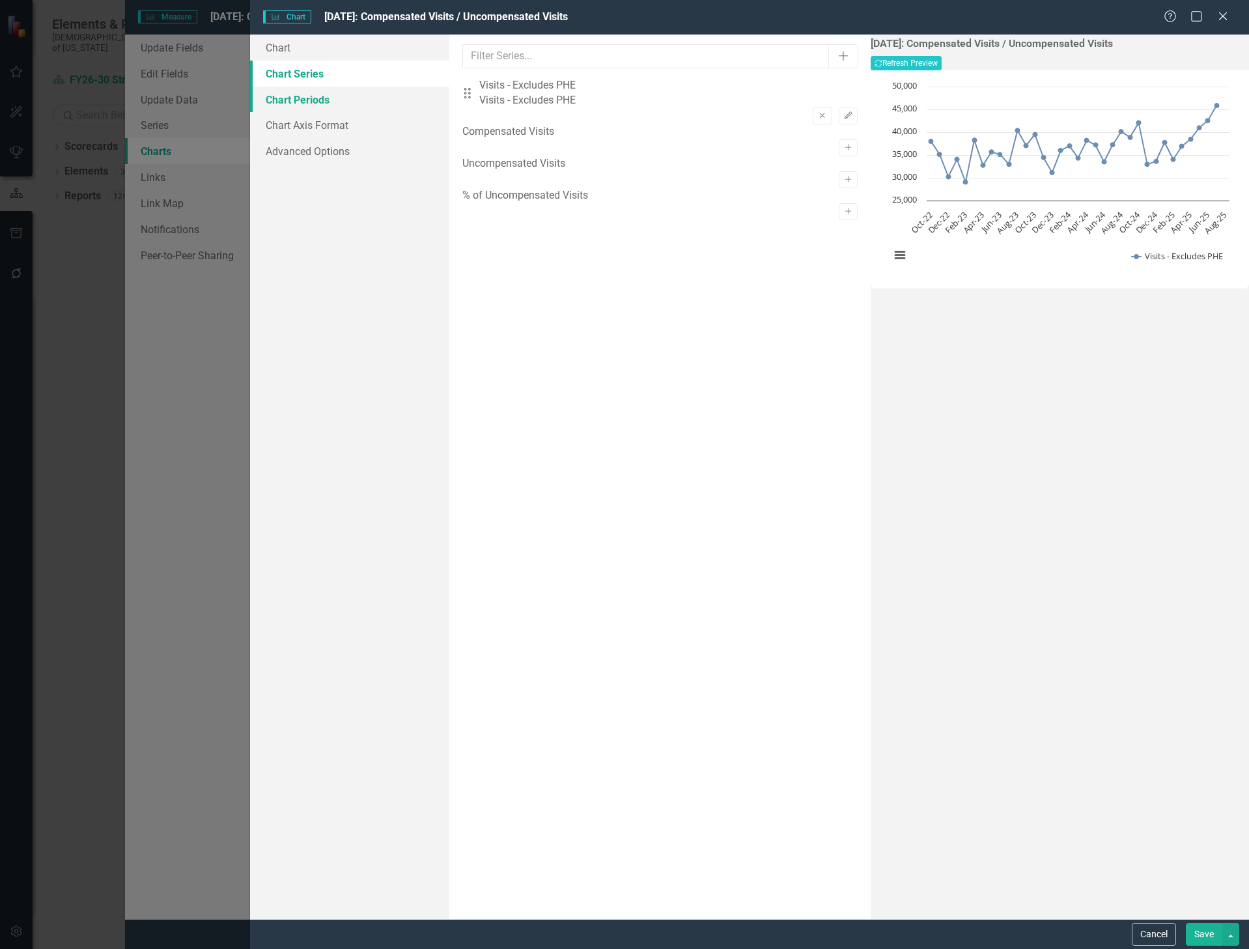
click at [314, 95] on link "Chart Periods" at bounding box center [350, 100] width 200 height 26
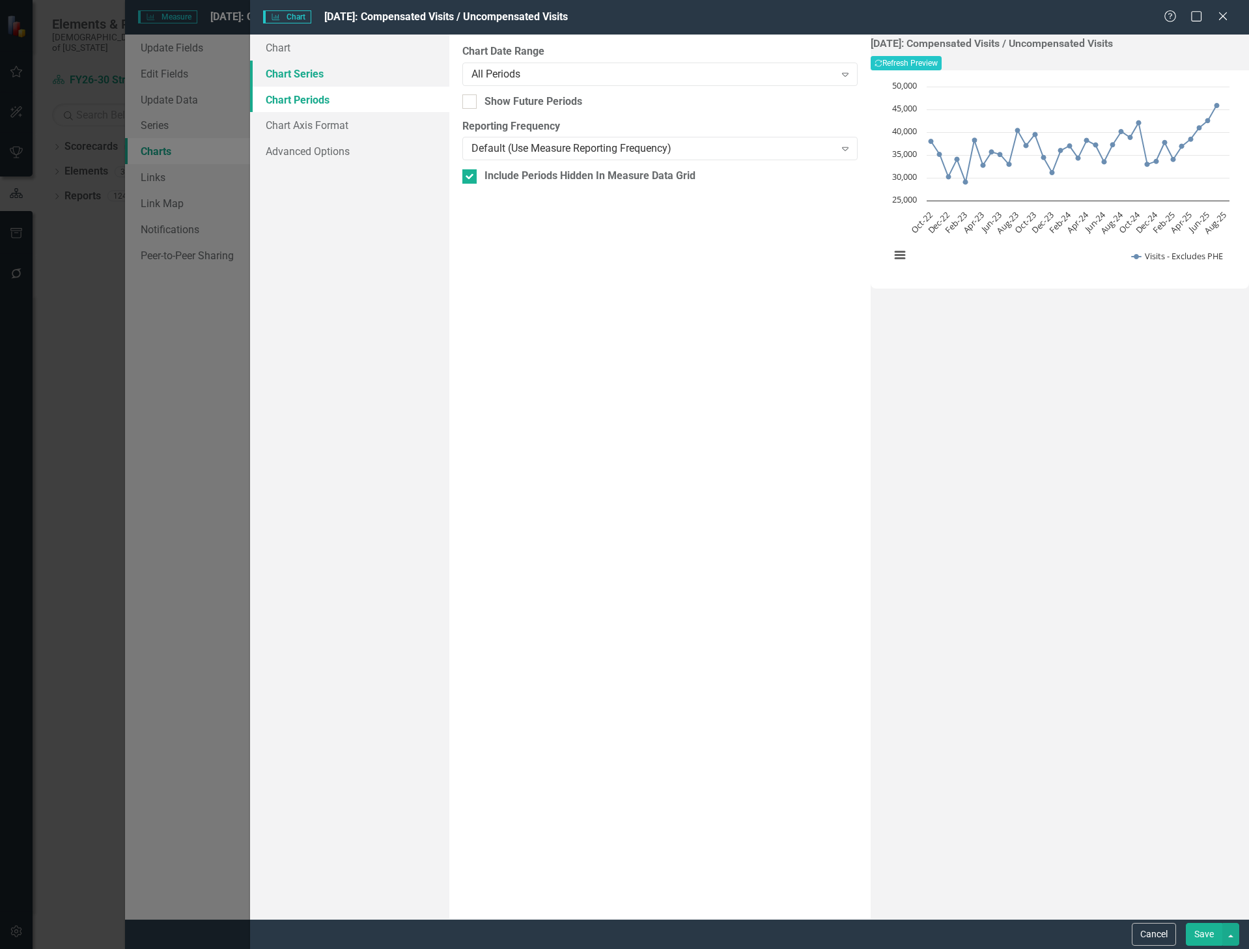
click at [313, 78] on link "Chart Series" at bounding box center [350, 74] width 200 height 26
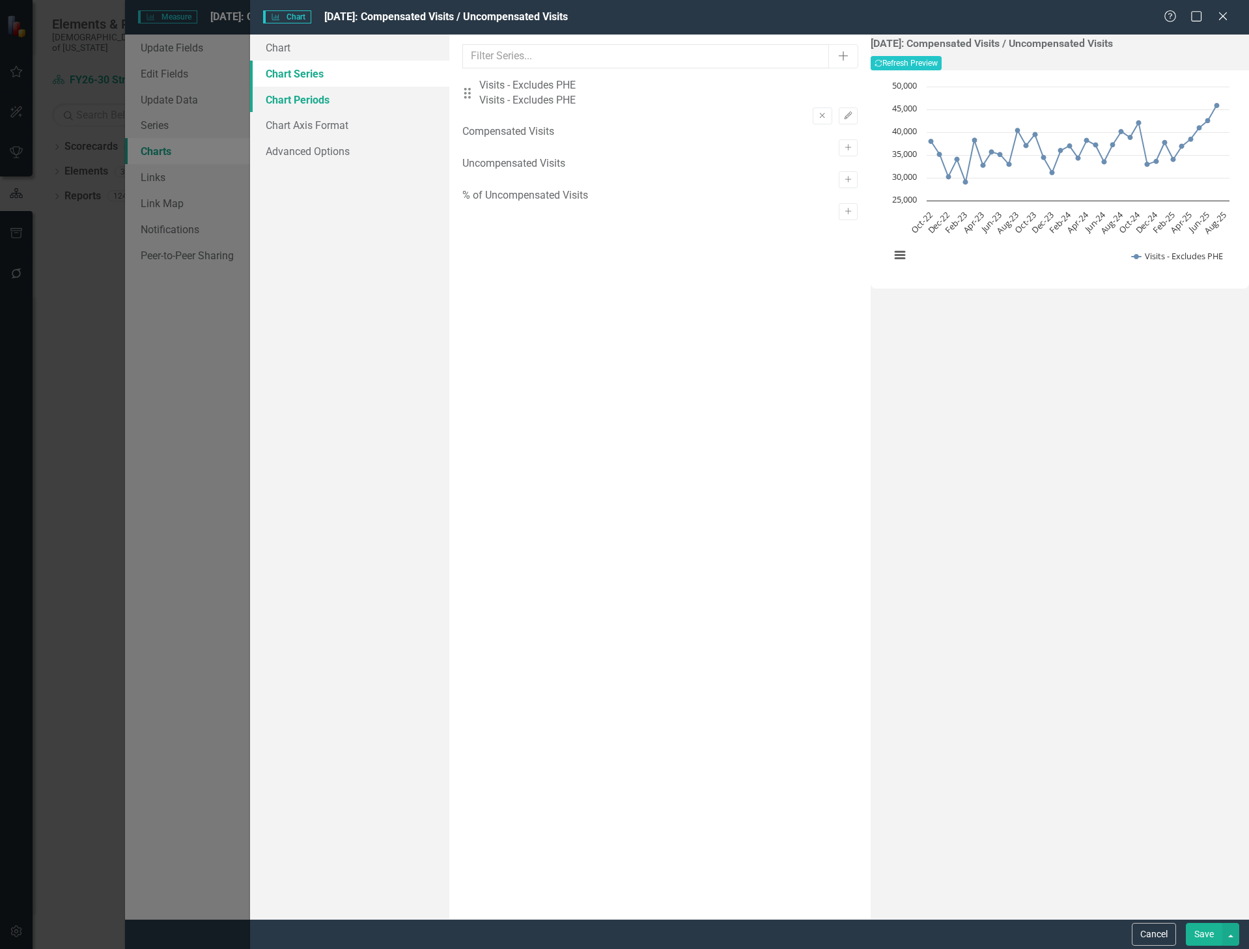
click at [304, 96] on link "Chart Periods" at bounding box center [350, 100] width 200 height 26
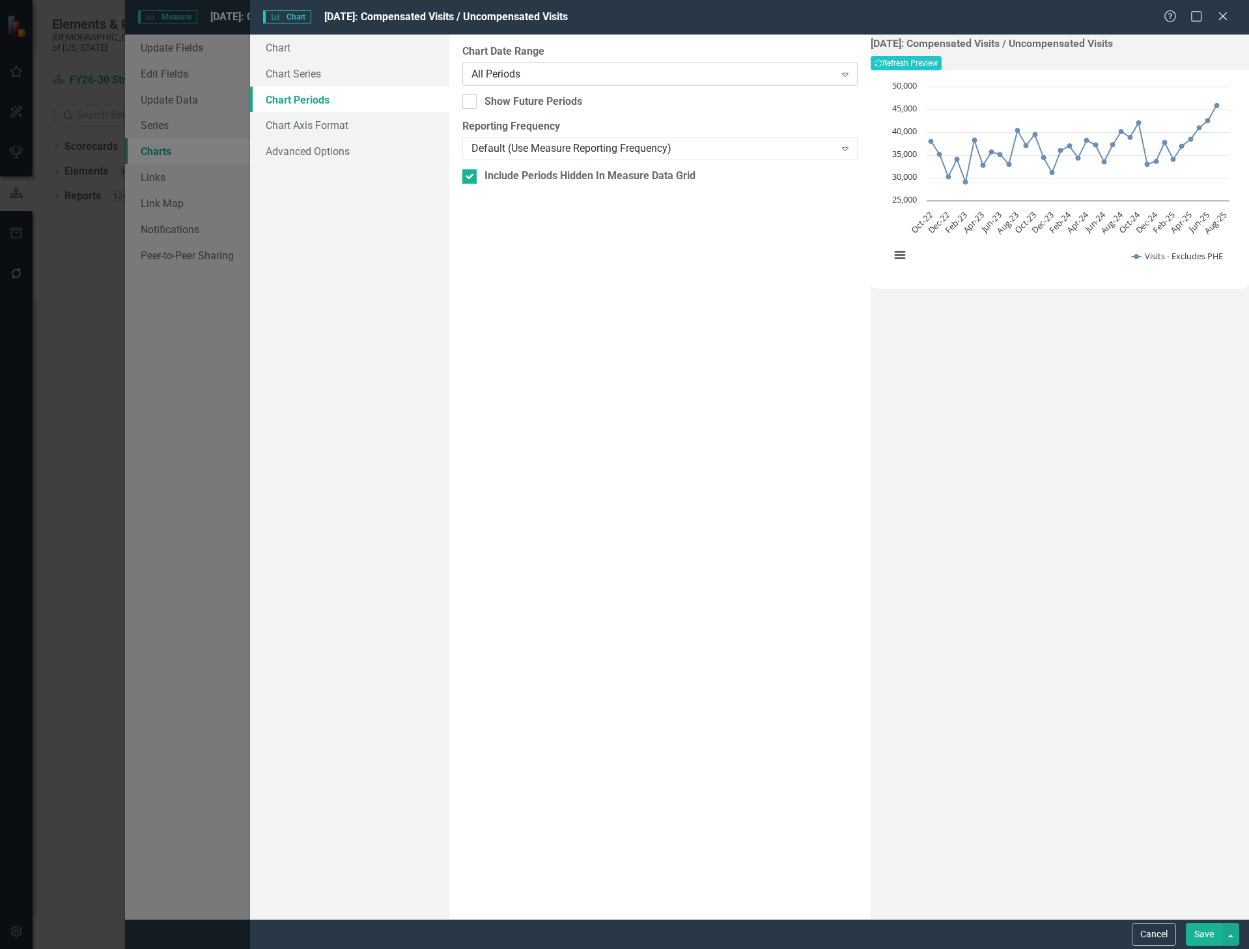
click at [518, 73] on div "All Periods" at bounding box center [653, 73] width 363 height 15
click at [324, 126] on link "Chart Axis Format" at bounding box center [350, 125] width 200 height 26
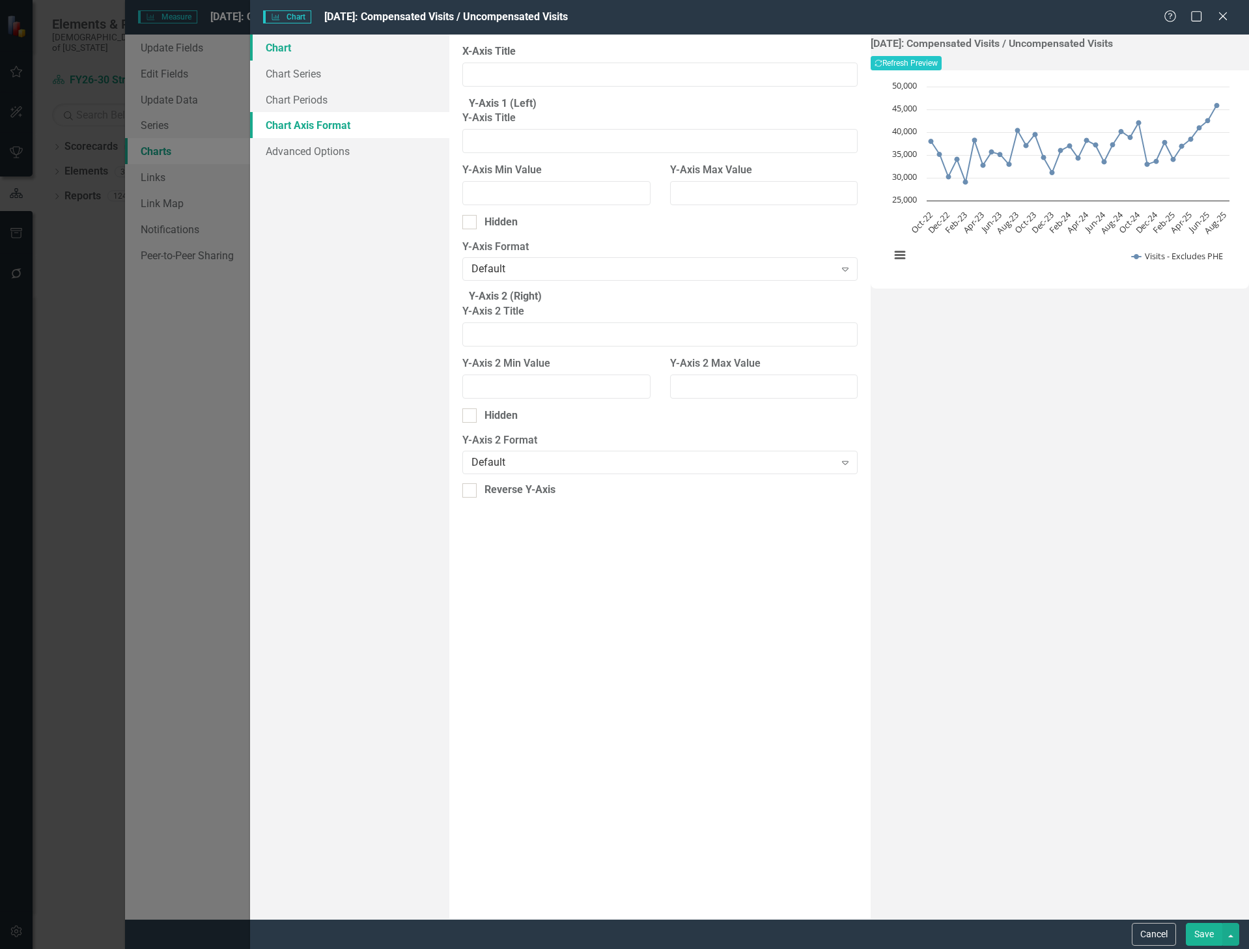
click at [288, 51] on link "Chart" at bounding box center [350, 48] width 200 height 26
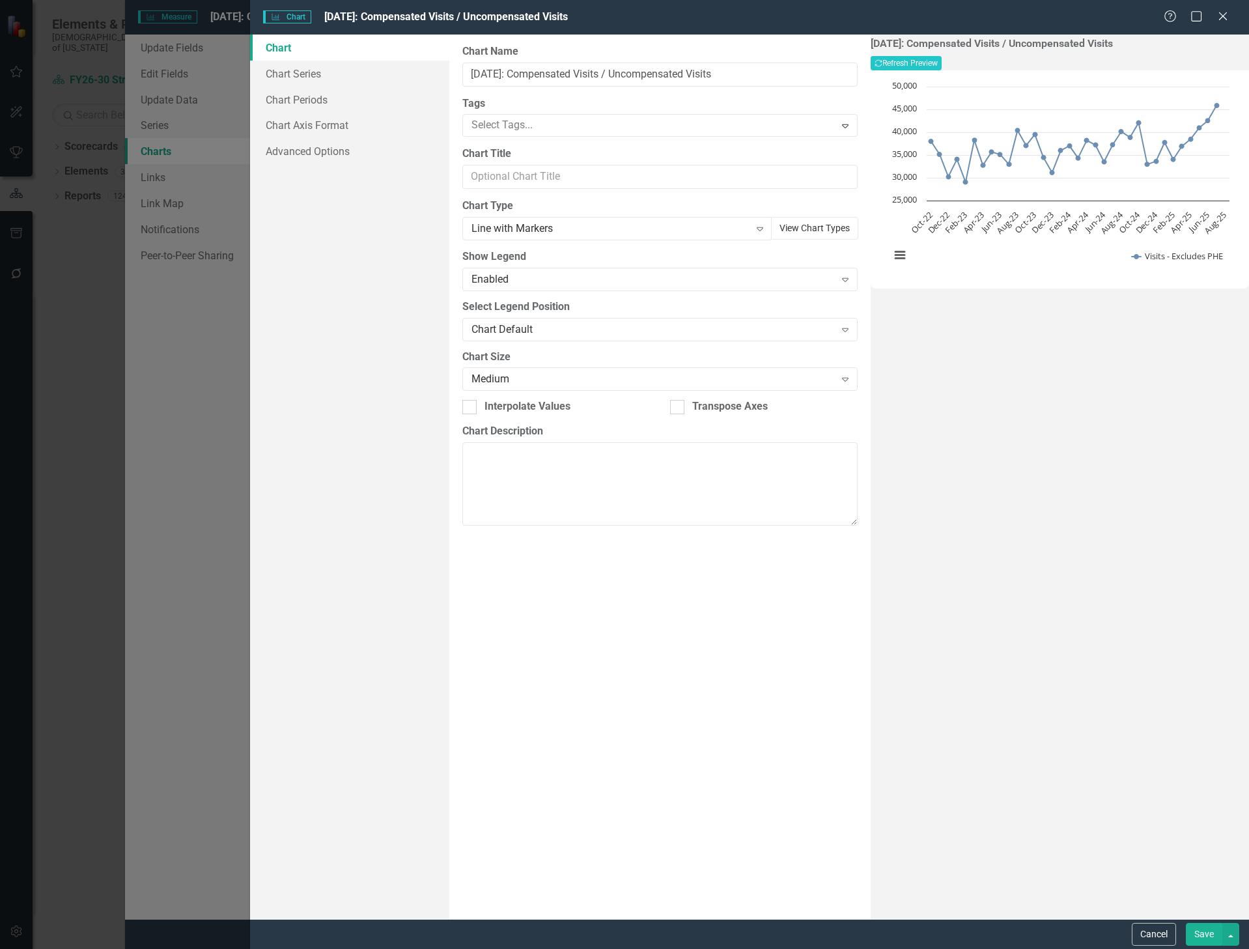
click at [775, 229] on button "View Chart Types" at bounding box center [814, 228] width 87 height 23
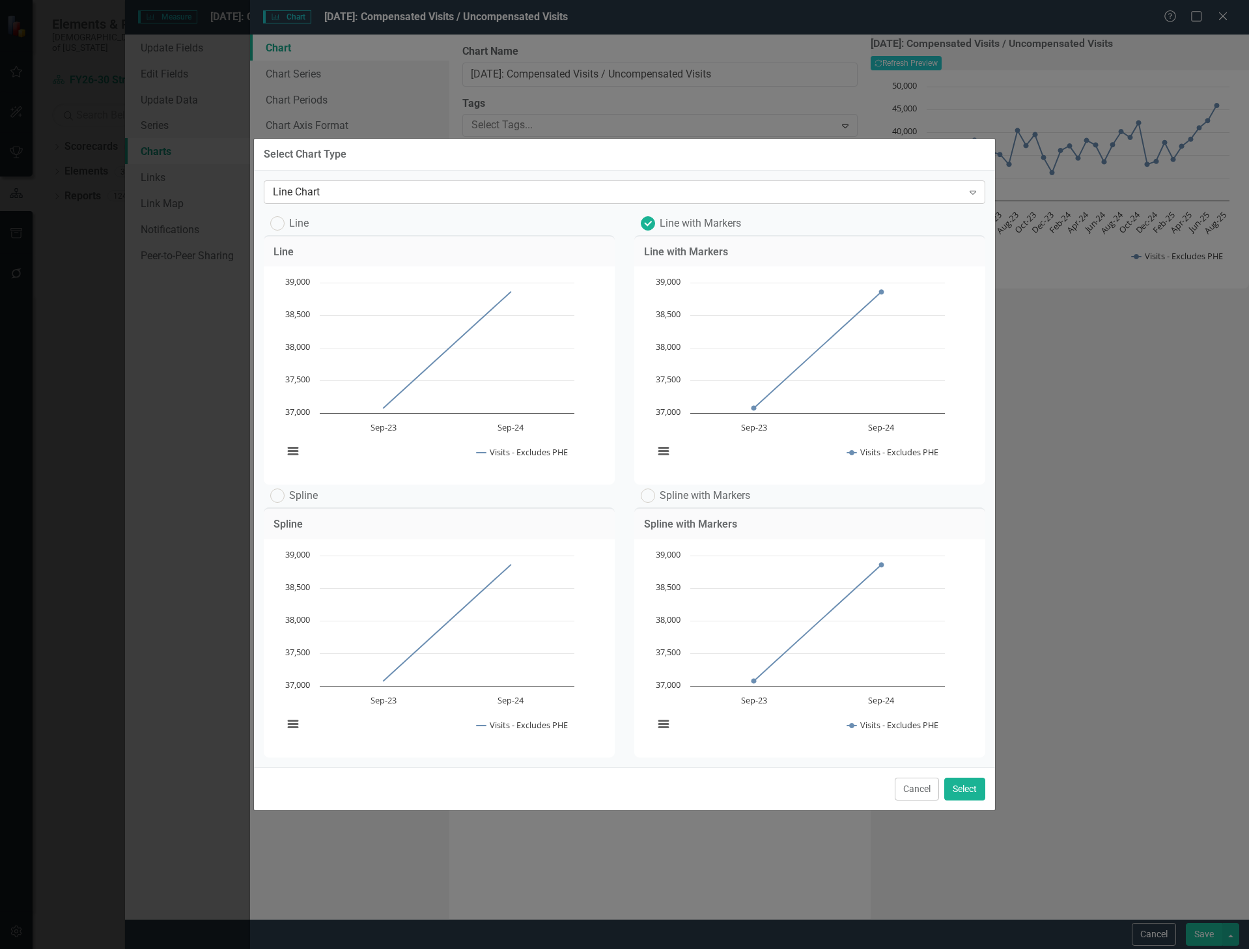
click at [373, 185] on div "Line Chart" at bounding box center [618, 192] width 690 height 15
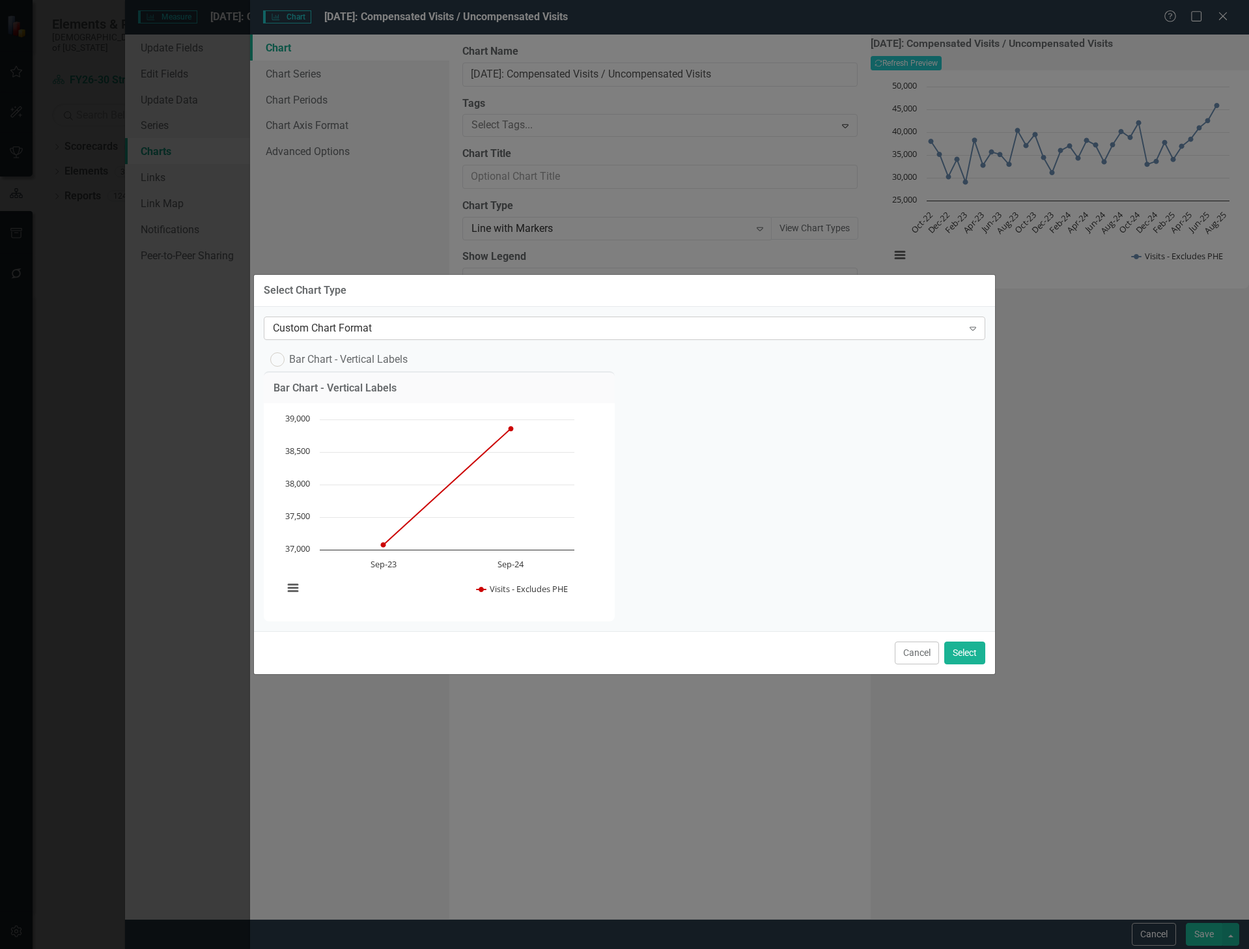
click at [339, 317] on div "Custom Chart Format Expand" at bounding box center [625, 328] width 722 height 23
click at [913, 664] on button "Cancel" at bounding box center [917, 653] width 44 height 23
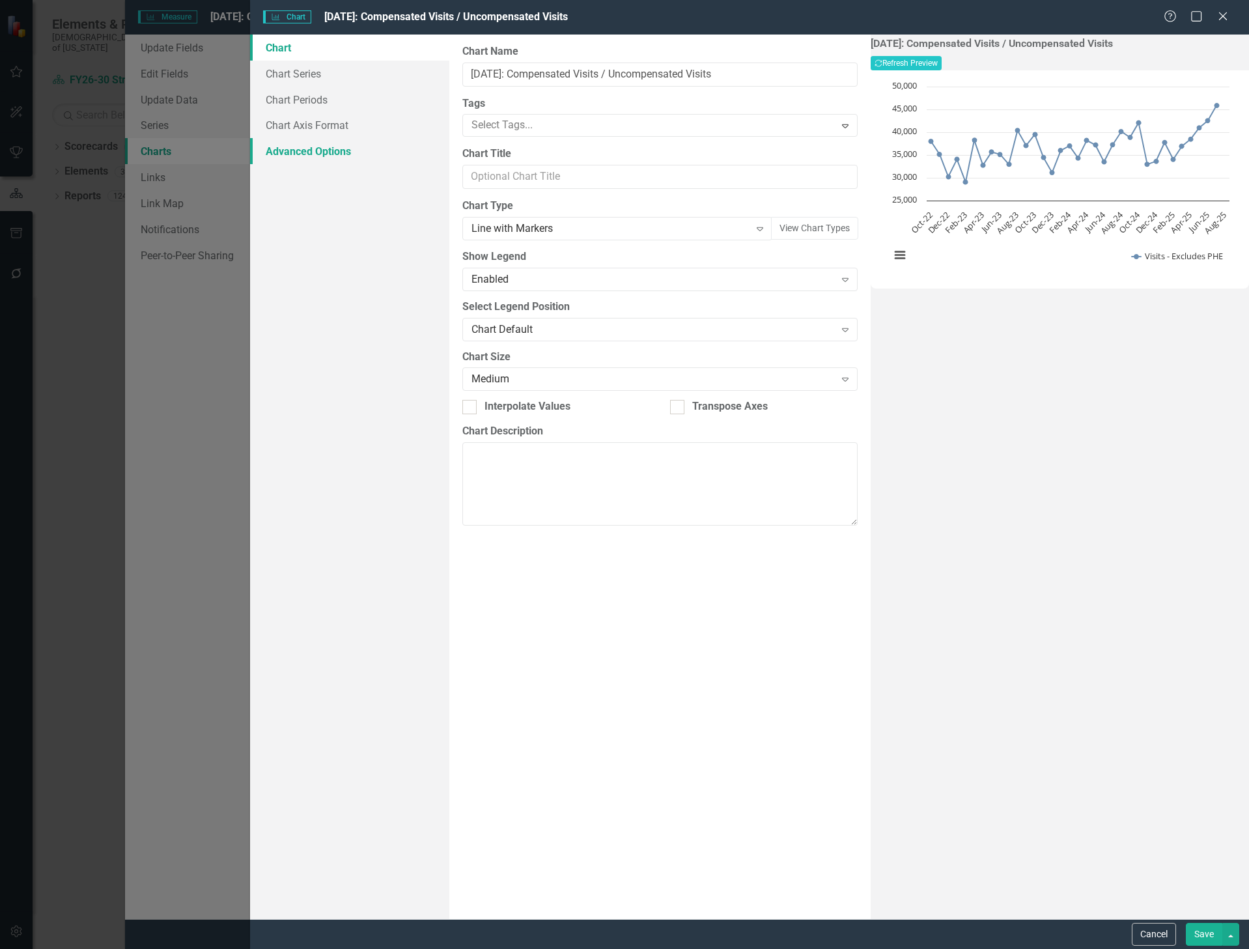
click at [307, 149] on link "Advanced Options" at bounding box center [350, 151] width 200 height 26
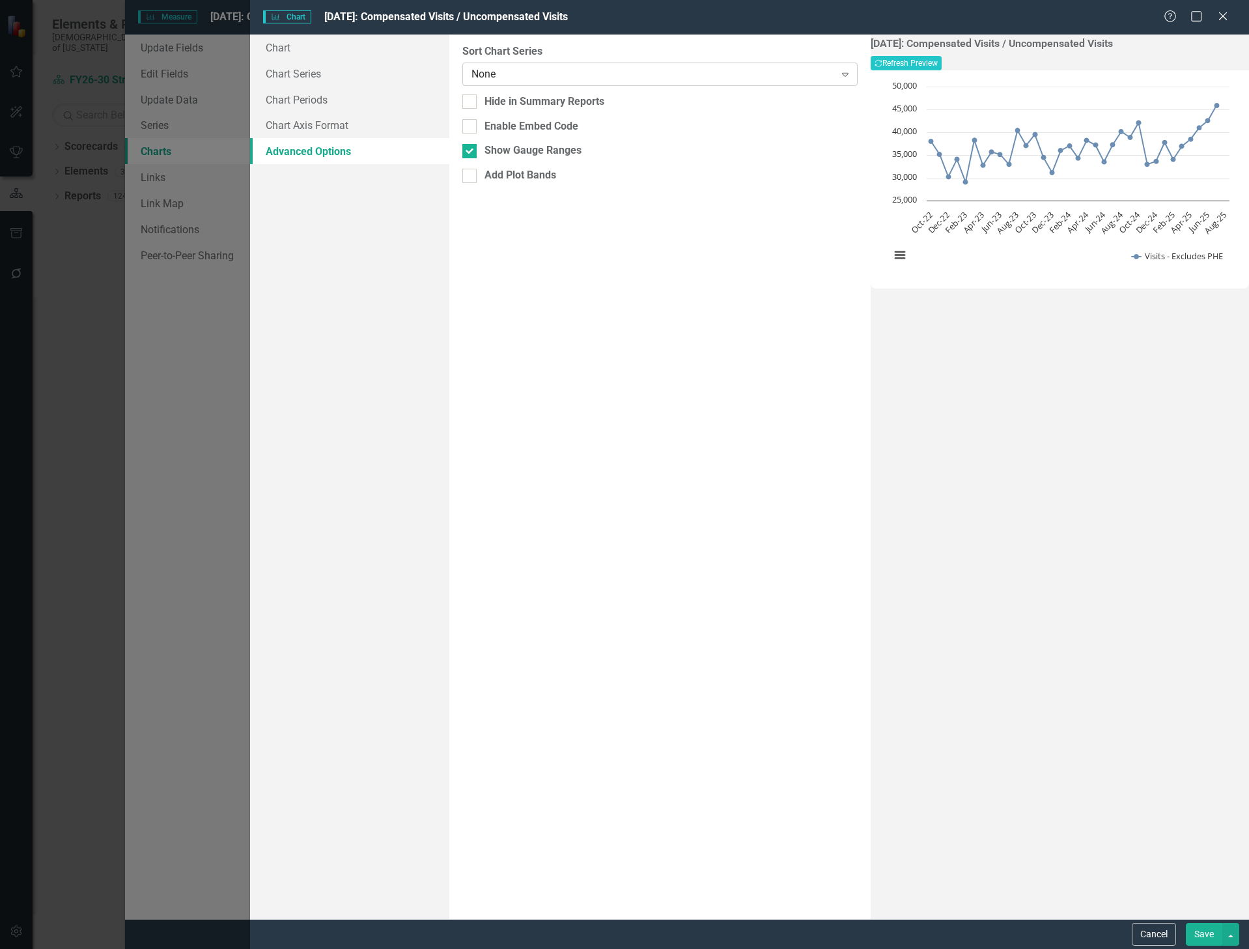
click at [494, 76] on div "None" at bounding box center [653, 73] width 363 height 15
click at [300, 122] on link "Chart Axis Format" at bounding box center [350, 125] width 200 height 26
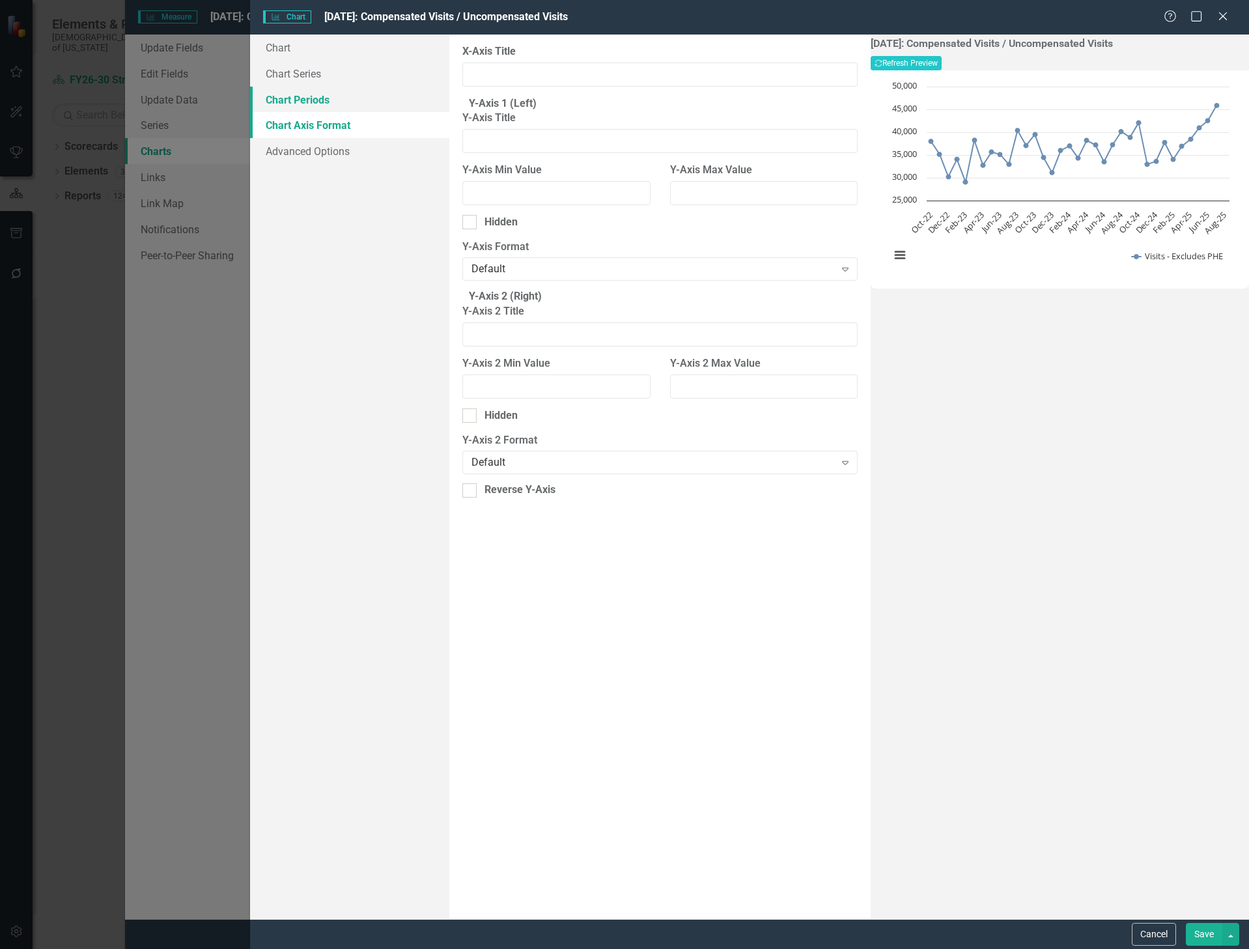
click at [298, 98] on link "Chart Periods" at bounding box center [350, 100] width 200 height 26
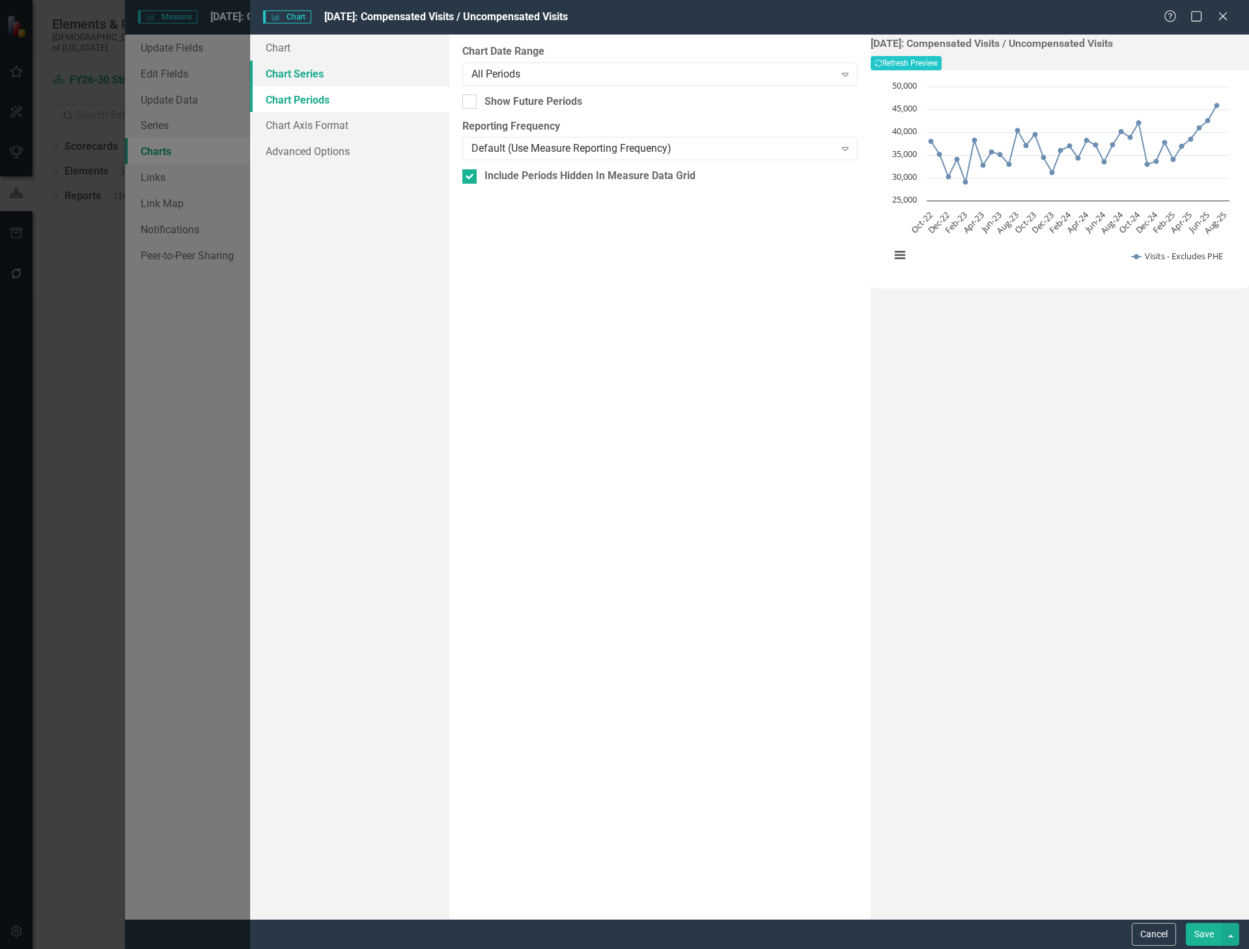
click at [298, 74] on link "Chart Series" at bounding box center [350, 74] width 200 height 26
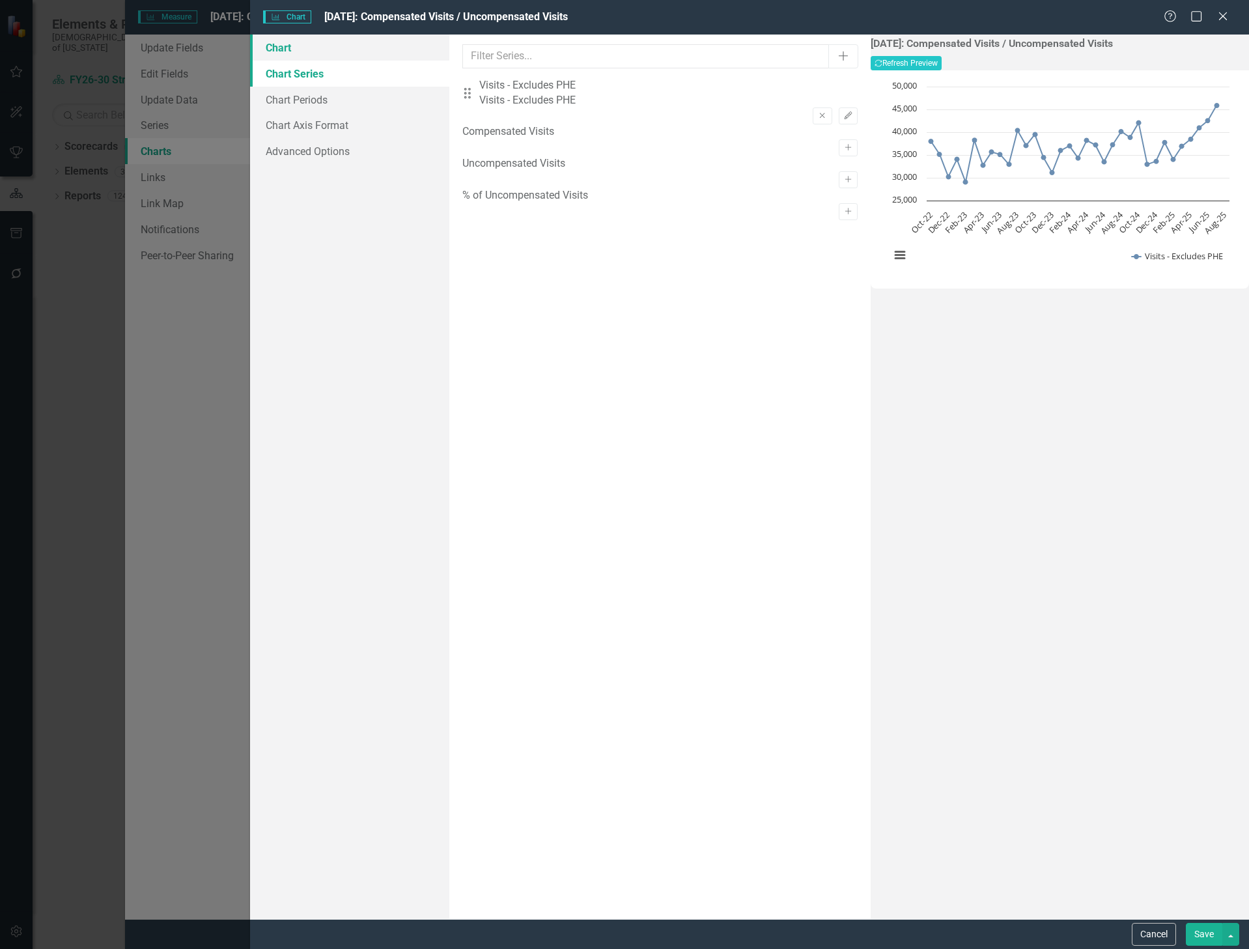
click at [293, 48] on link "Chart" at bounding box center [350, 48] width 200 height 26
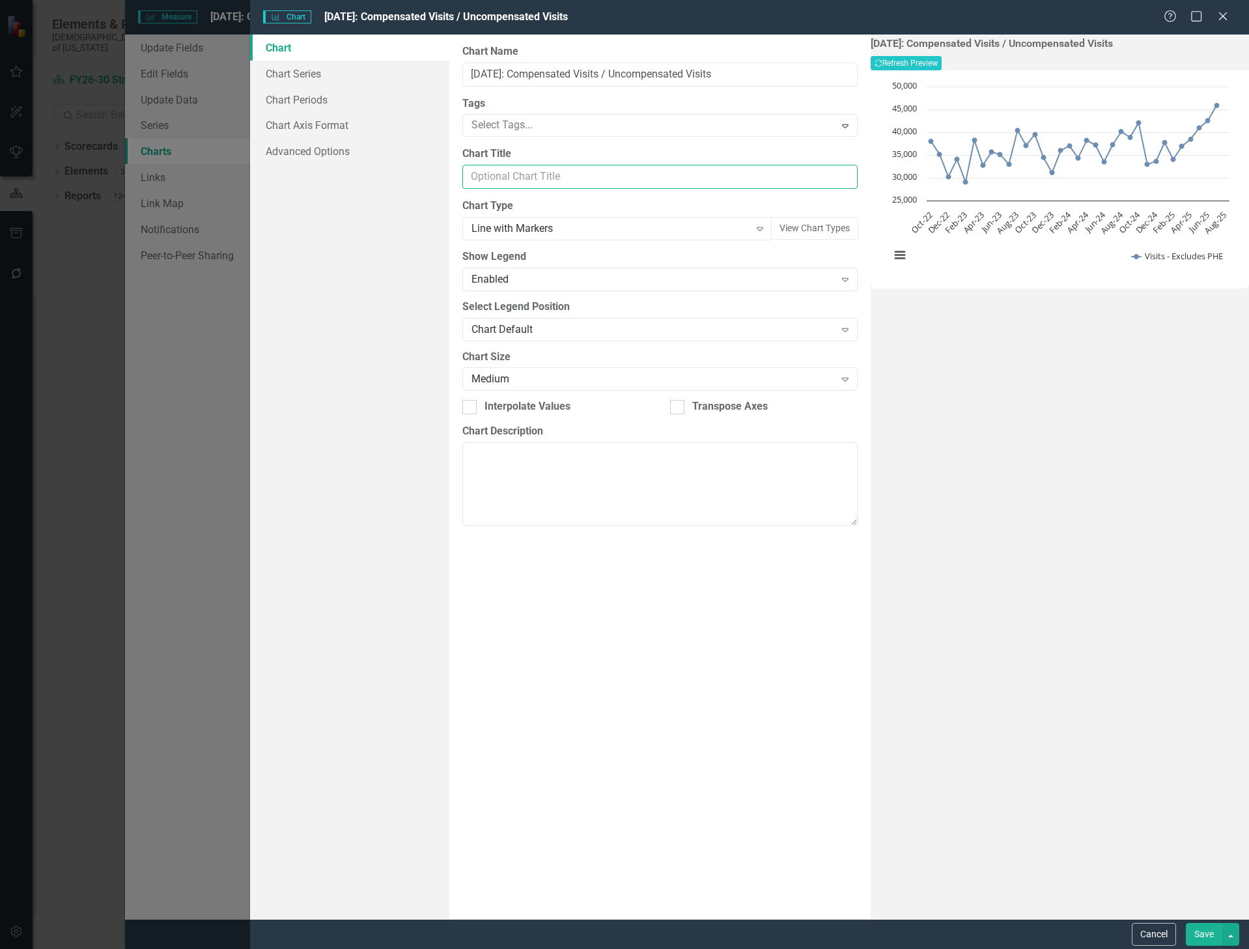
click at [529, 172] on input "Chart Title" at bounding box center [659, 177] width 395 height 24
click at [520, 223] on div "Line with Markers" at bounding box center [610, 228] width 277 height 15
type input "c"
click at [947, 427] on div "9.4.54: Compensated Visits / Uncompensated Visits Recalculate Refresh Preview C…" at bounding box center [1060, 477] width 378 height 885
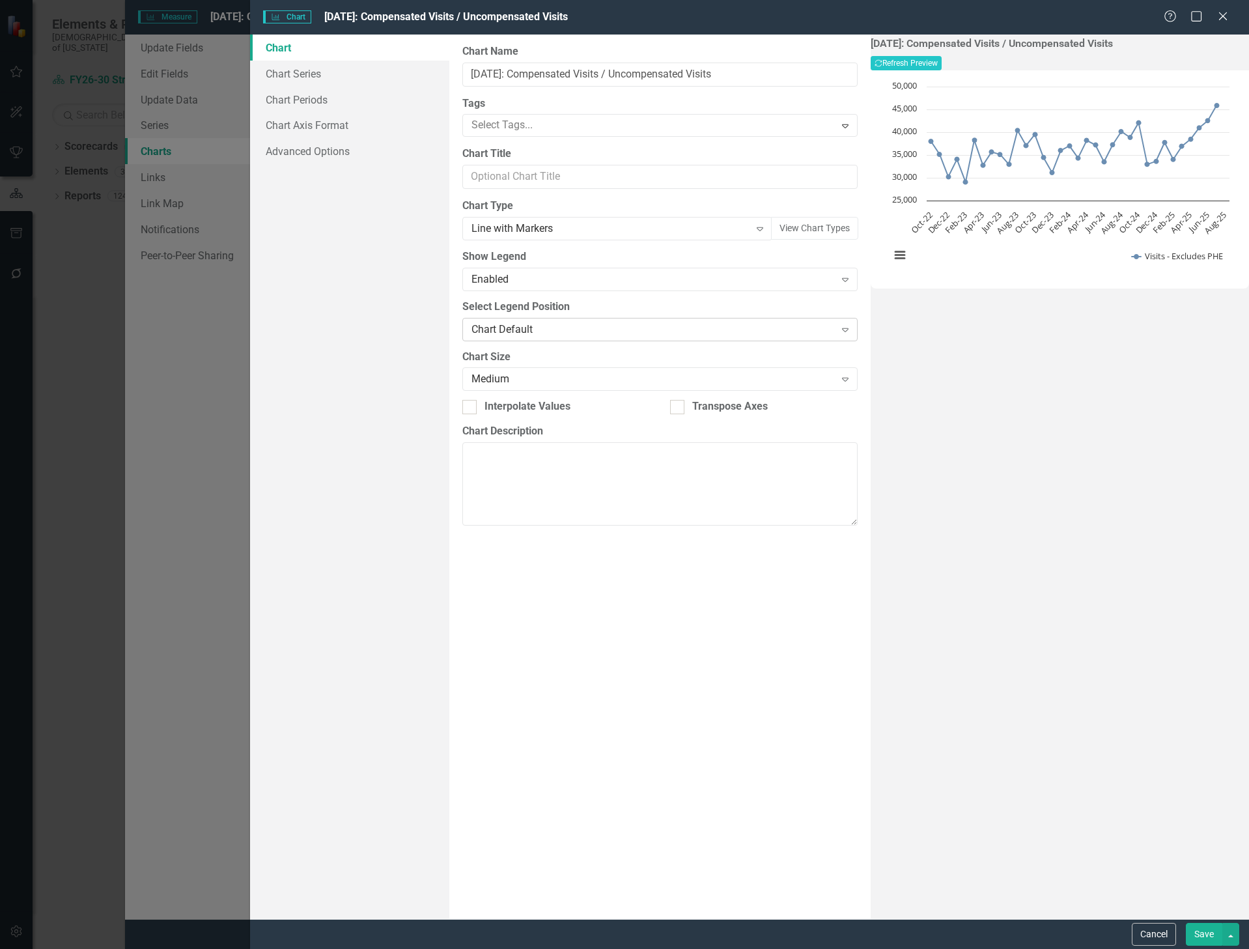
click at [626, 328] on div "Chart Default" at bounding box center [653, 329] width 363 height 15
click at [918, 394] on div "9.4.54: Compensated Visits / Uncompensated Visits Recalculate Refresh Preview C…" at bounding box center [1060, 477] width 378 height 885
click at [1144, 933] on button "Cancel" at bounding box center [1154, 934] width 44 height 23
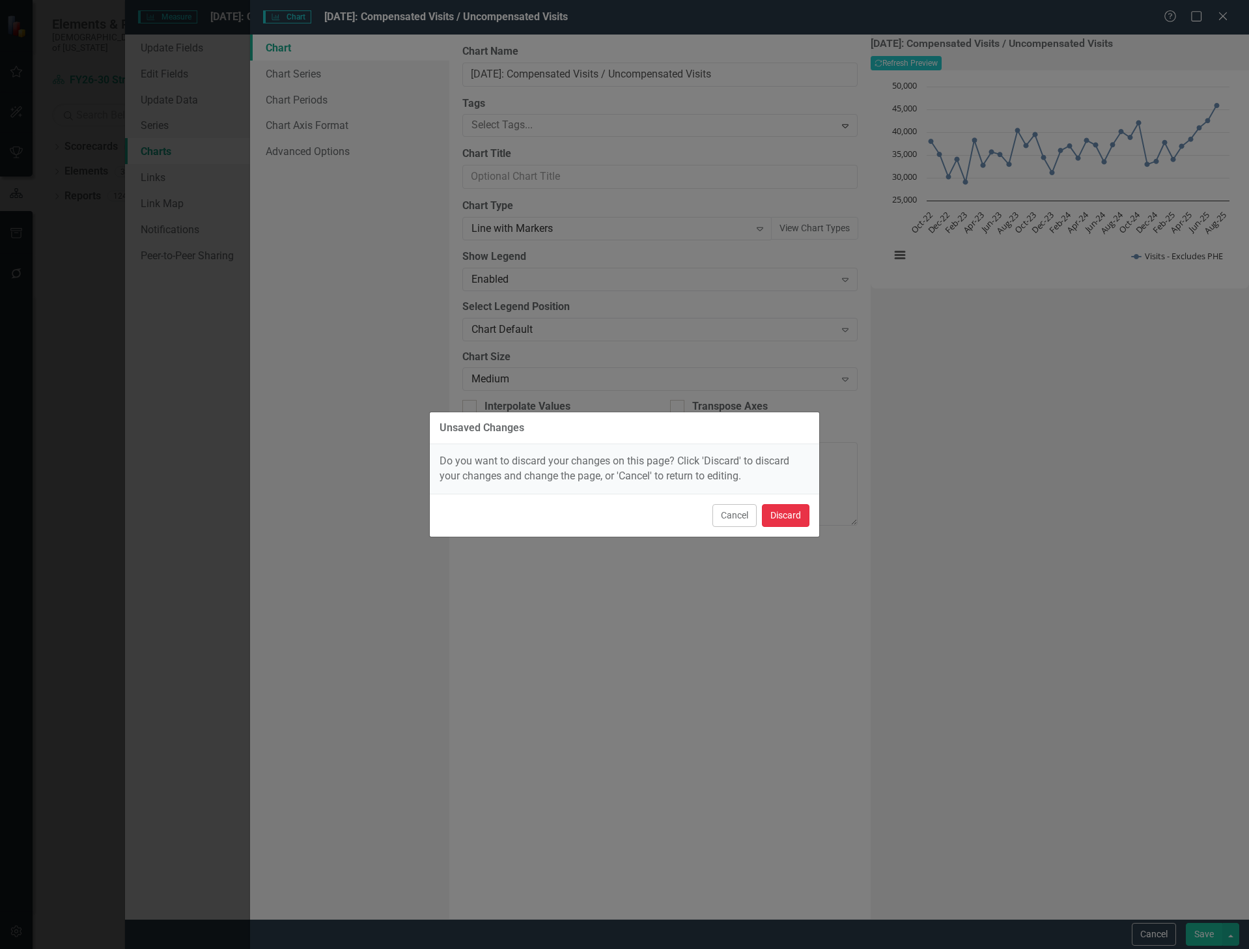
click at [792, 511] on button "Discard" at bounding box center [786, 515] width 48 height 23
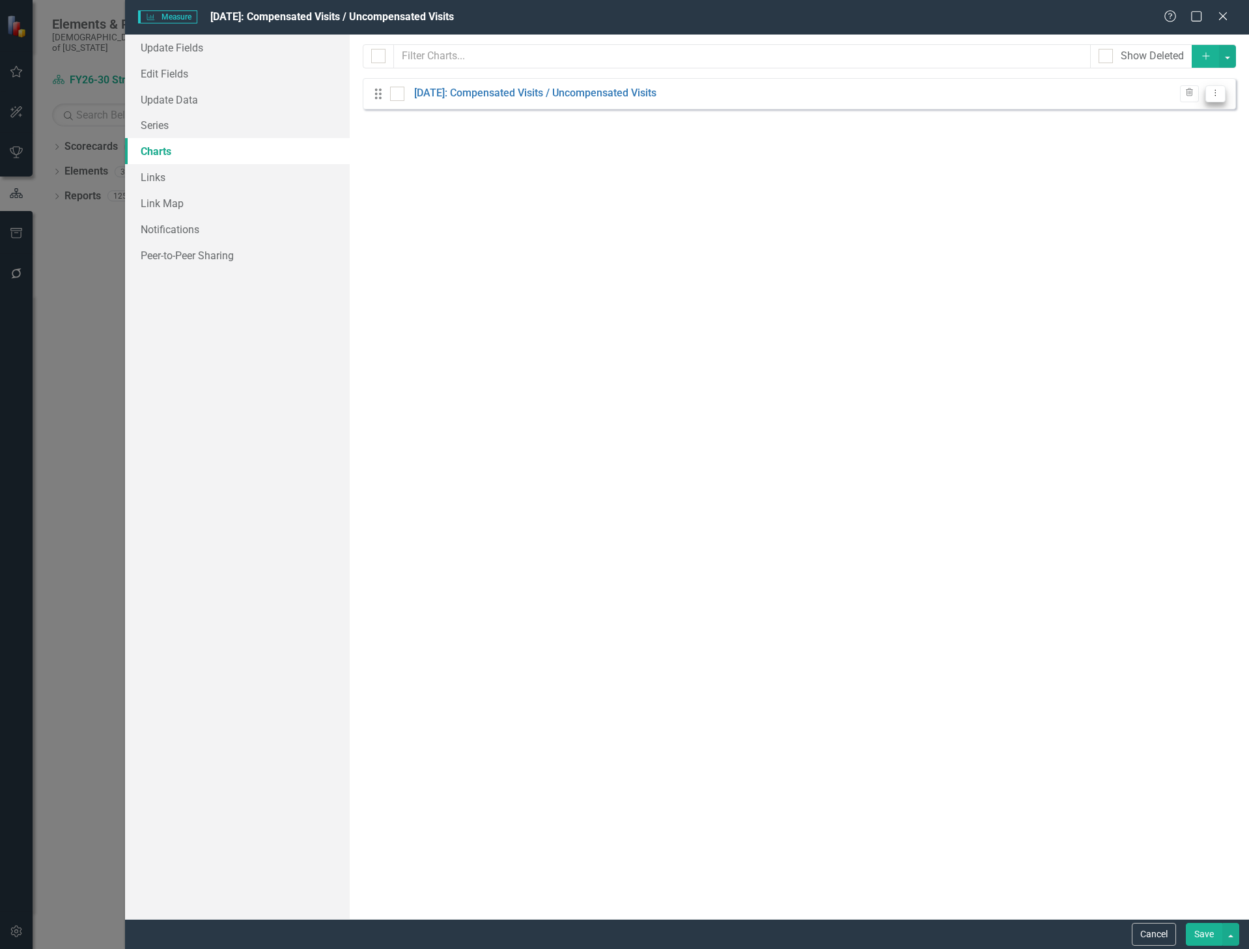
click at [1219, 96] on icon "Dropdown Menu" at bounding box center [1215, 93] width 11 height 8
click at [1189, 114] on link "Edit Edit Chart" at bounding box center [1173, 115] width 103 height 24
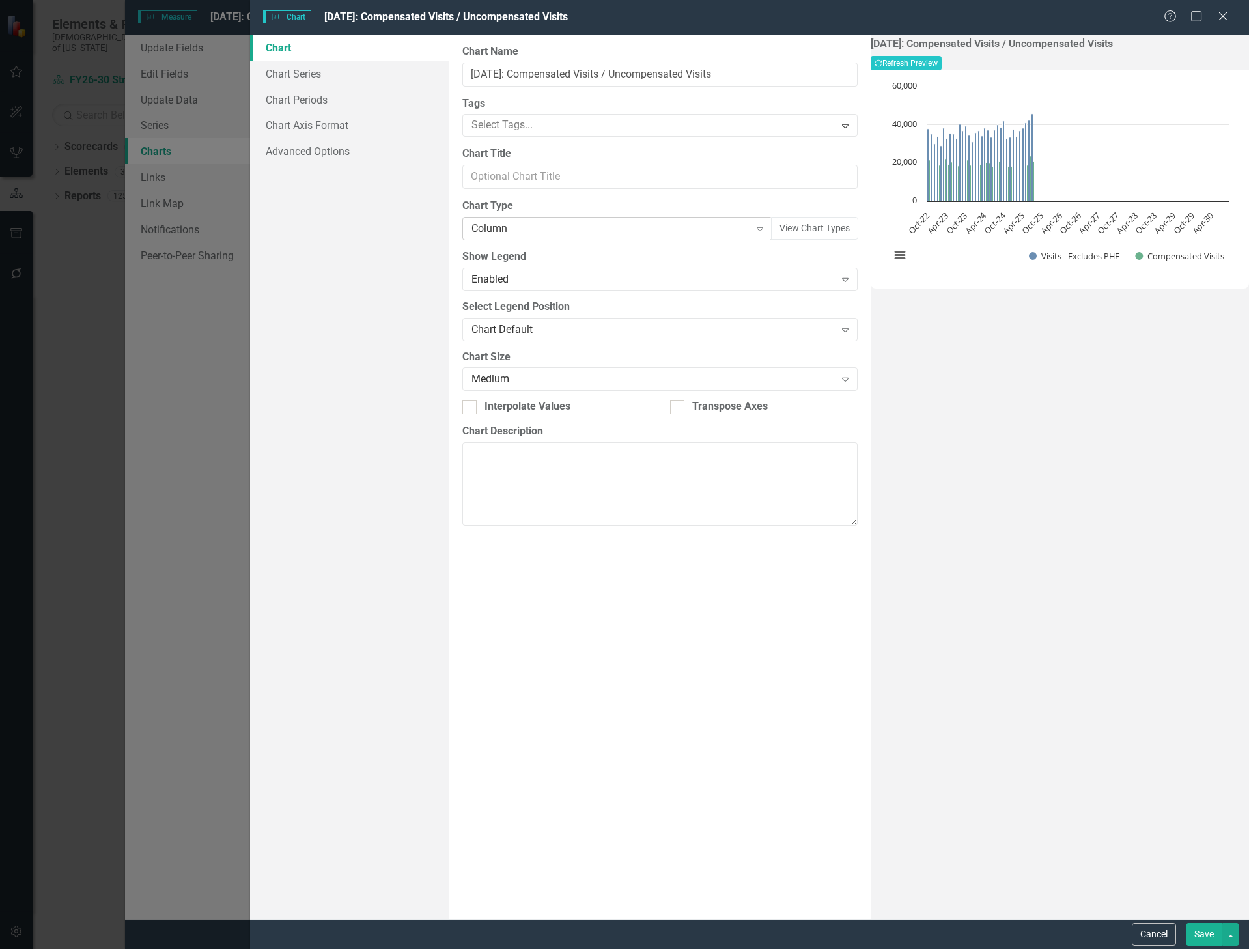
click at [515, 225] on div "Column" at bounding box center [610, 228] width 277 height 15
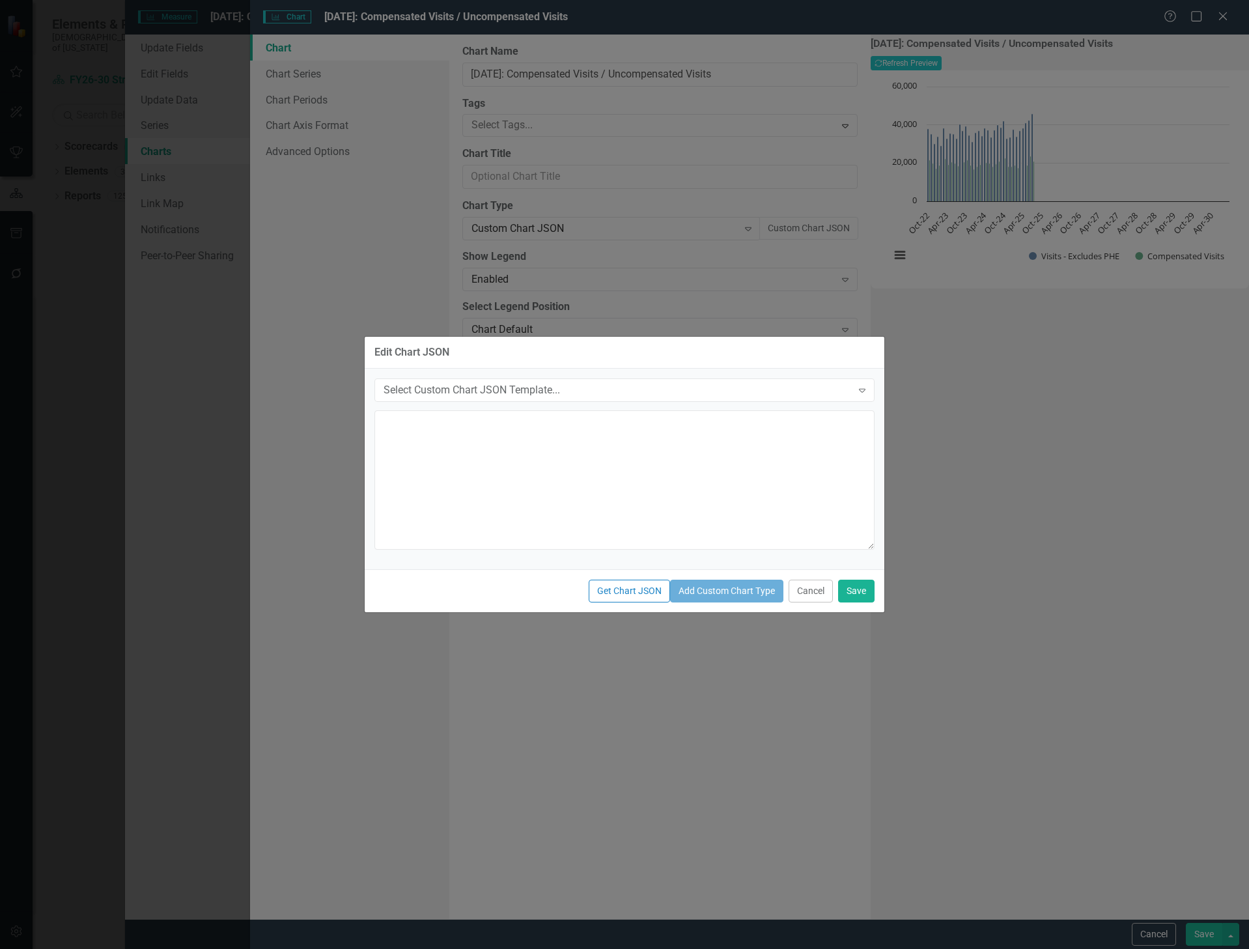
type textarea "{ "colors": [ "#6b8eb2", "#6bb28e", "#8e6bb2", "#8eb26b", "#b26b8e", "#b28e6b",…"
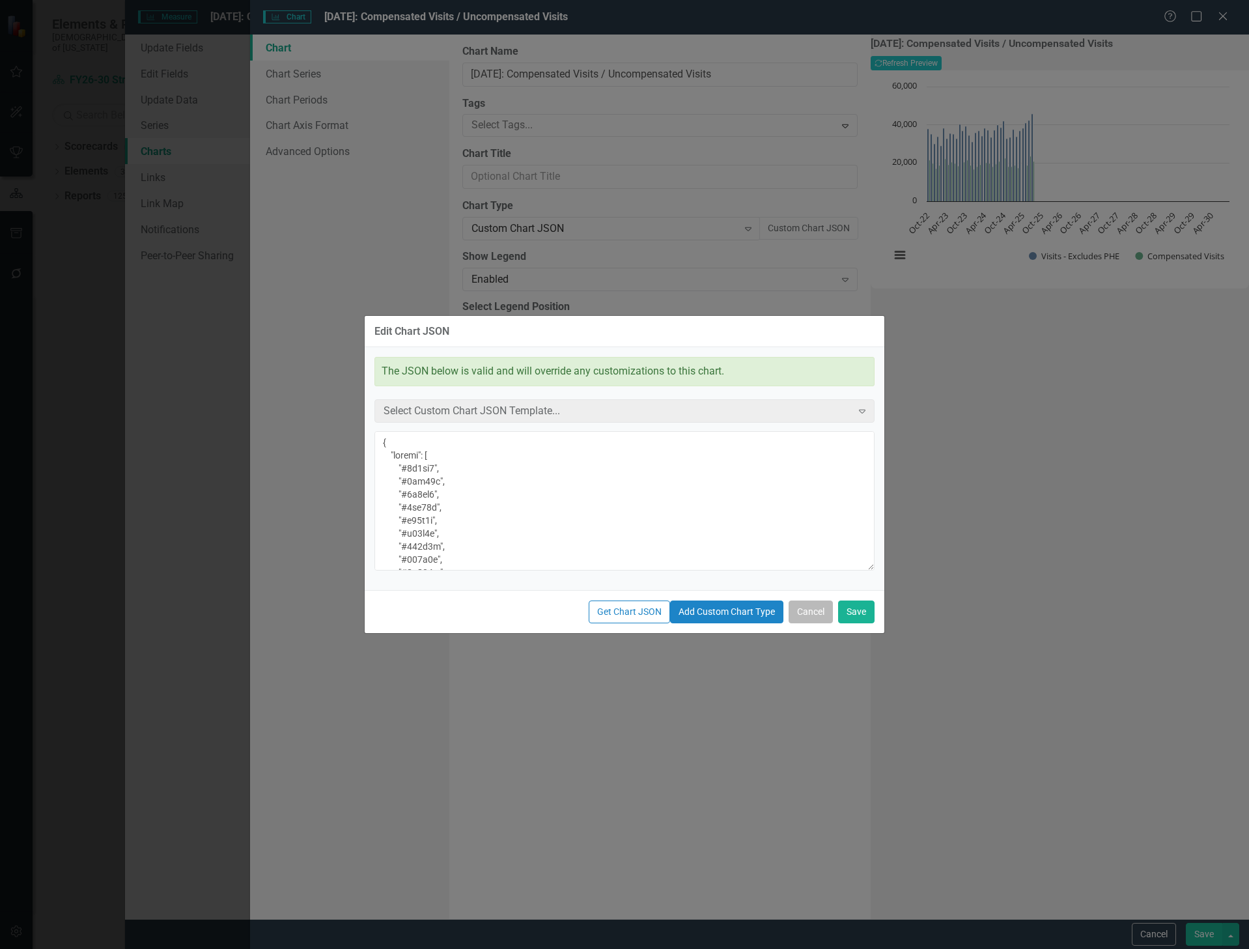
click at [809, 623] on button "Cancel" at bounding box center [811, 612] width 44 height 23
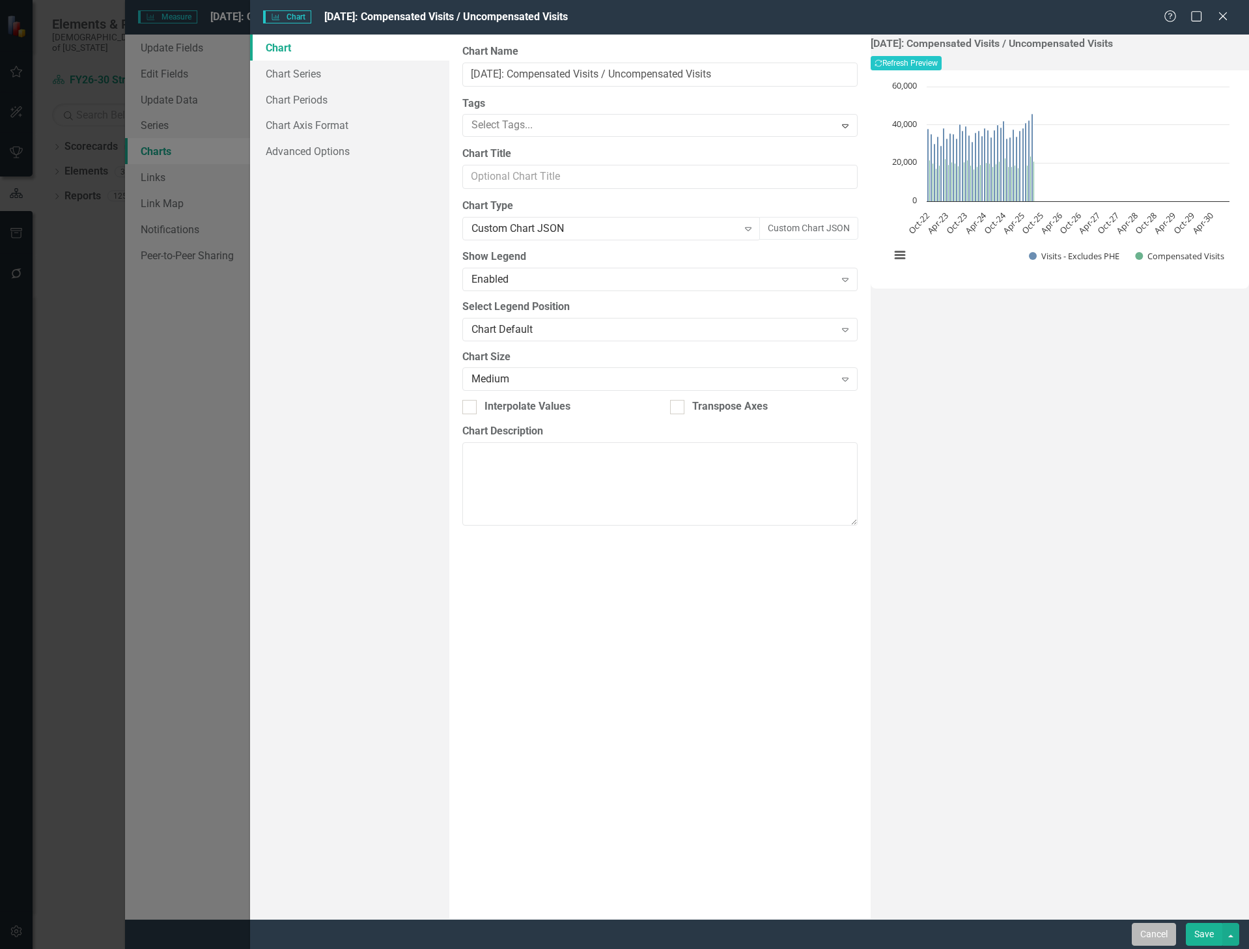
click at [1159, 938] on button "Cancel" at bounding box center [1154, 934] width 44 height 23
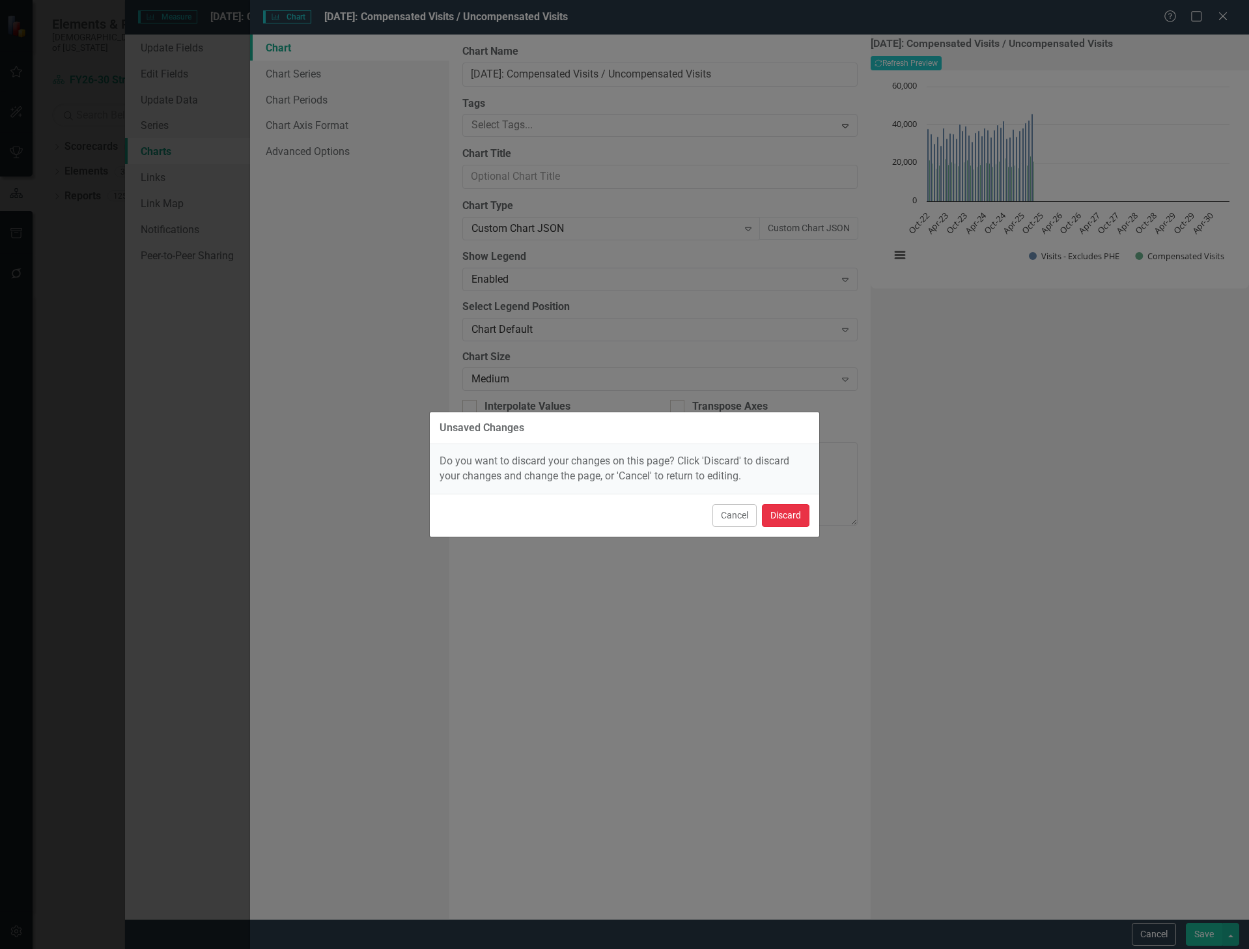
click at [789, 525] on button "Discard" at bounding box center [786, 515] width 48 height 23
